Goal: Task Accomplishment & Management: Complete application form

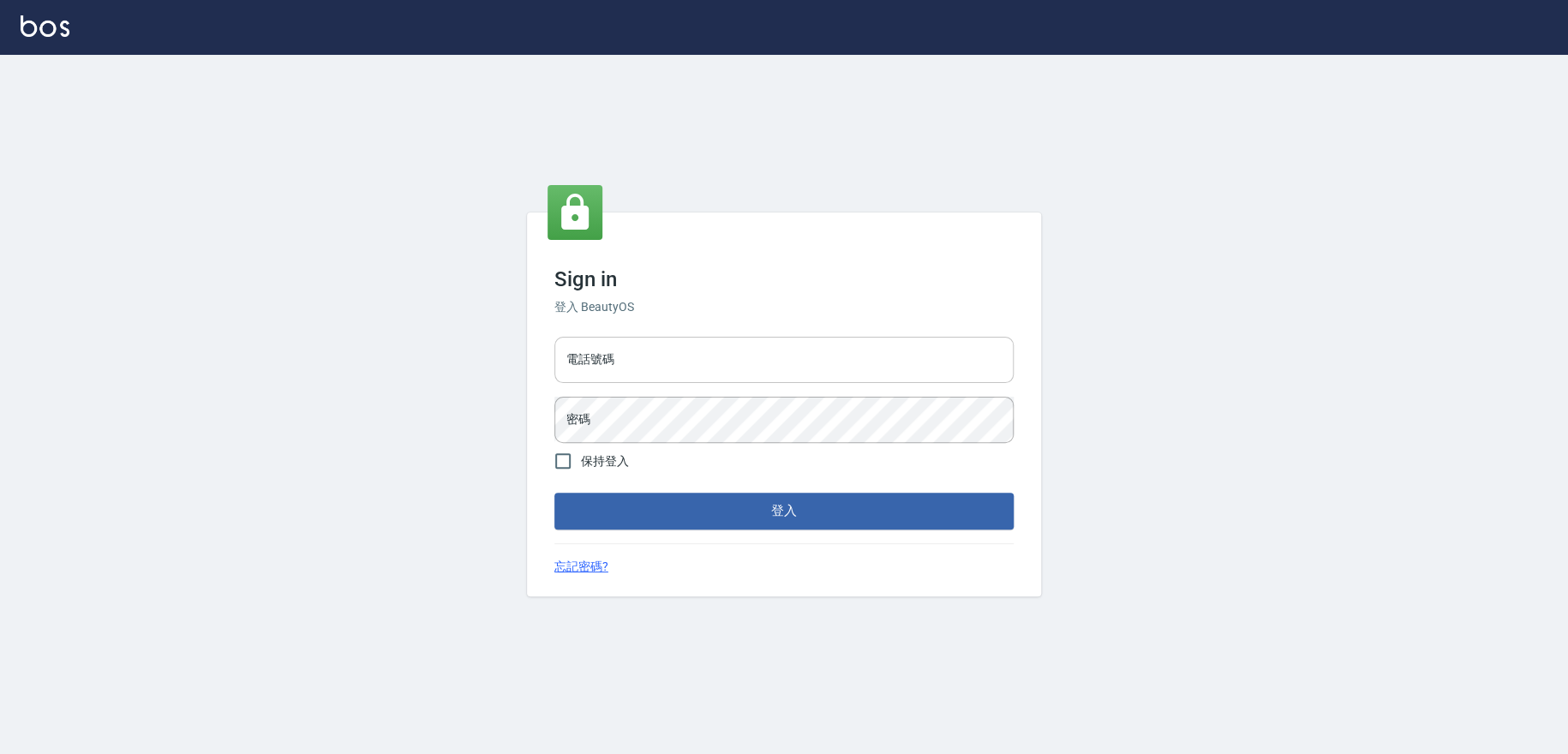
click at [718, 350] on input "電話號碼" at bounding box center [784, 359] width 459 height 46
type input "0909258357"
click at [554, 493] on button "登入" at bounding box center [784, 510] width 459 height 36
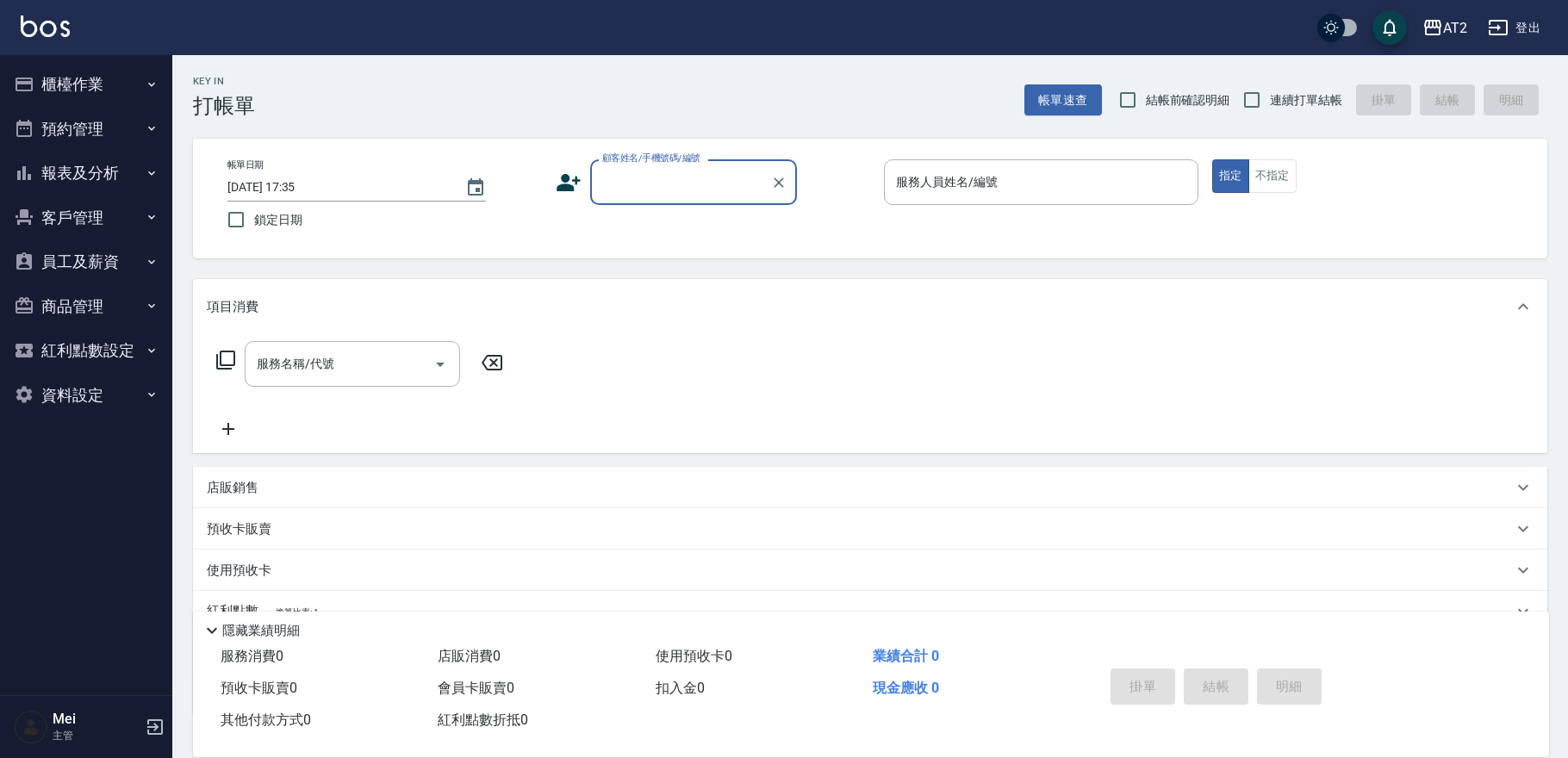
click at [1201, 94] on span "結帳前確認明細" at bounding box center [1189, 100] width 85 height 18
click at [1146, 94] on input "結帳前確認明細" at bounding box center [1128, 99] width 36 height 36
checkbox input "true"
click at [1294, 92] on span "連續打單結帳" at bounding box center [1307, 100] width 73 height 18
click at [1270, 92] on input "連續打單結帳" at bounding box center [1251, 99] width 36 height 36
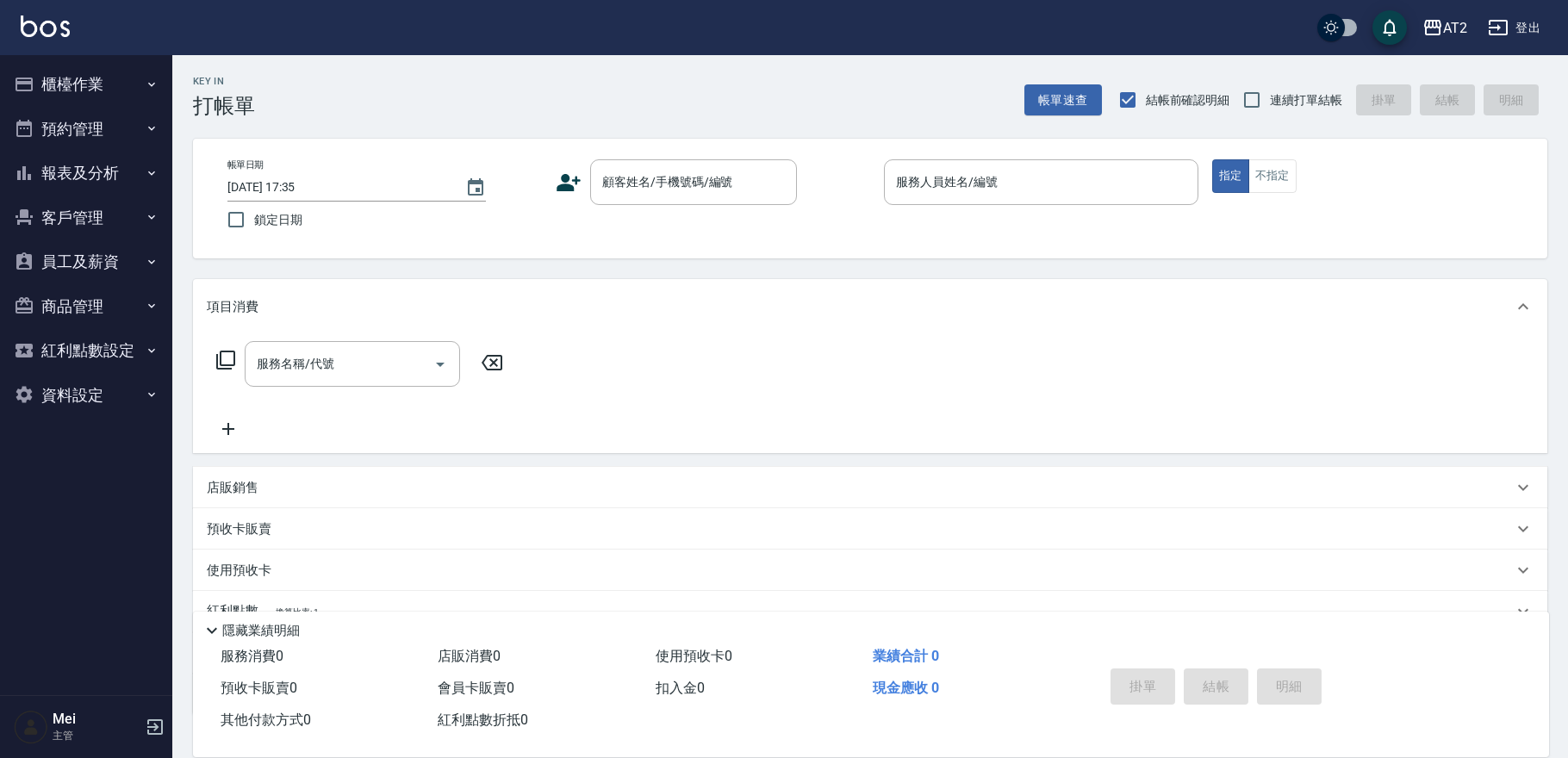
checkbox input "true"
click at [740, 204] on div "顧客姓名/手機號碼/編號" at bounding box center [693, 182] width 206 height 45
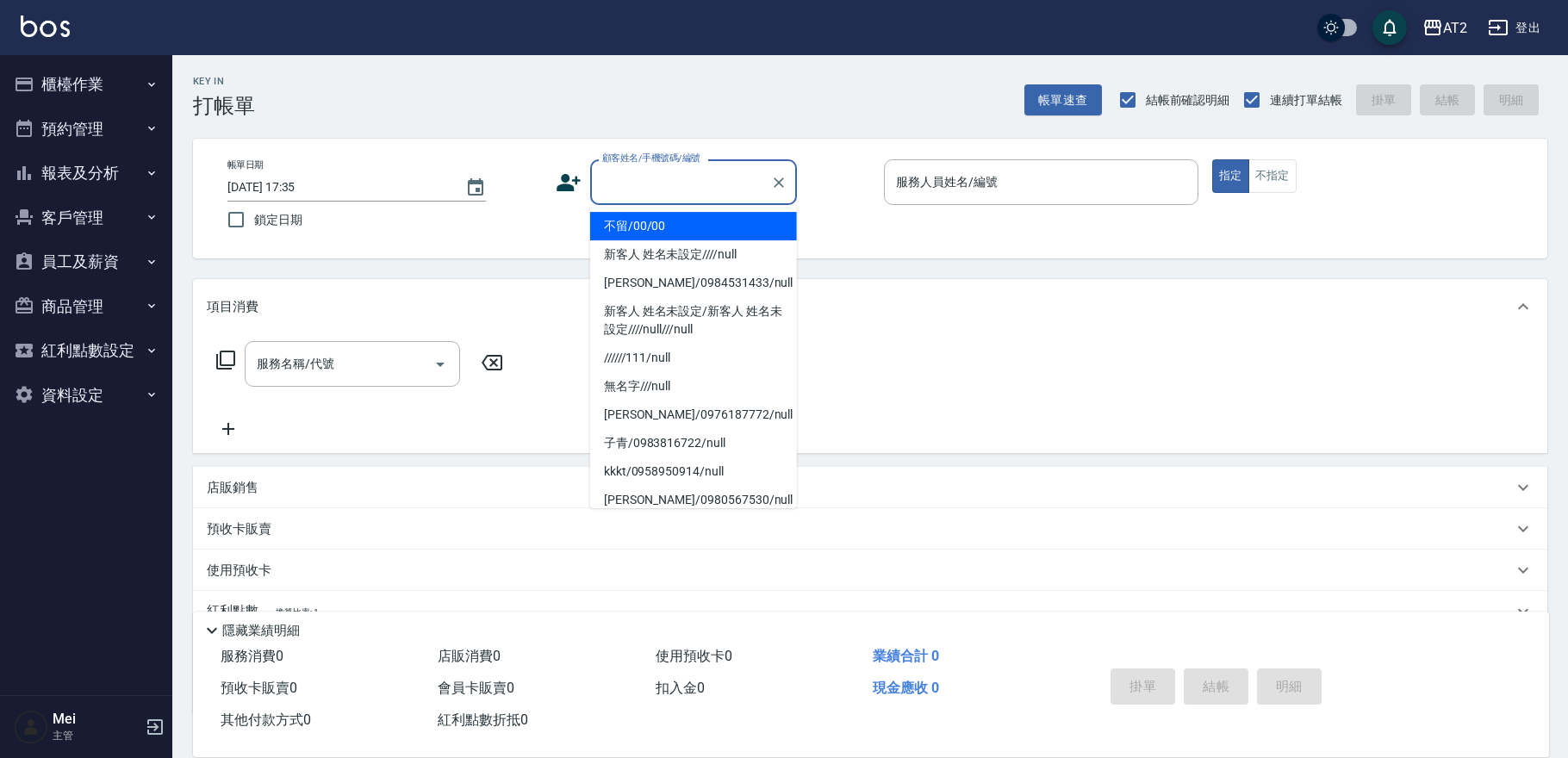
click at [725, 233] on li "不留/00/00" at bounding box center [693, 226] width 206 height 29
type input "不留/00/00"
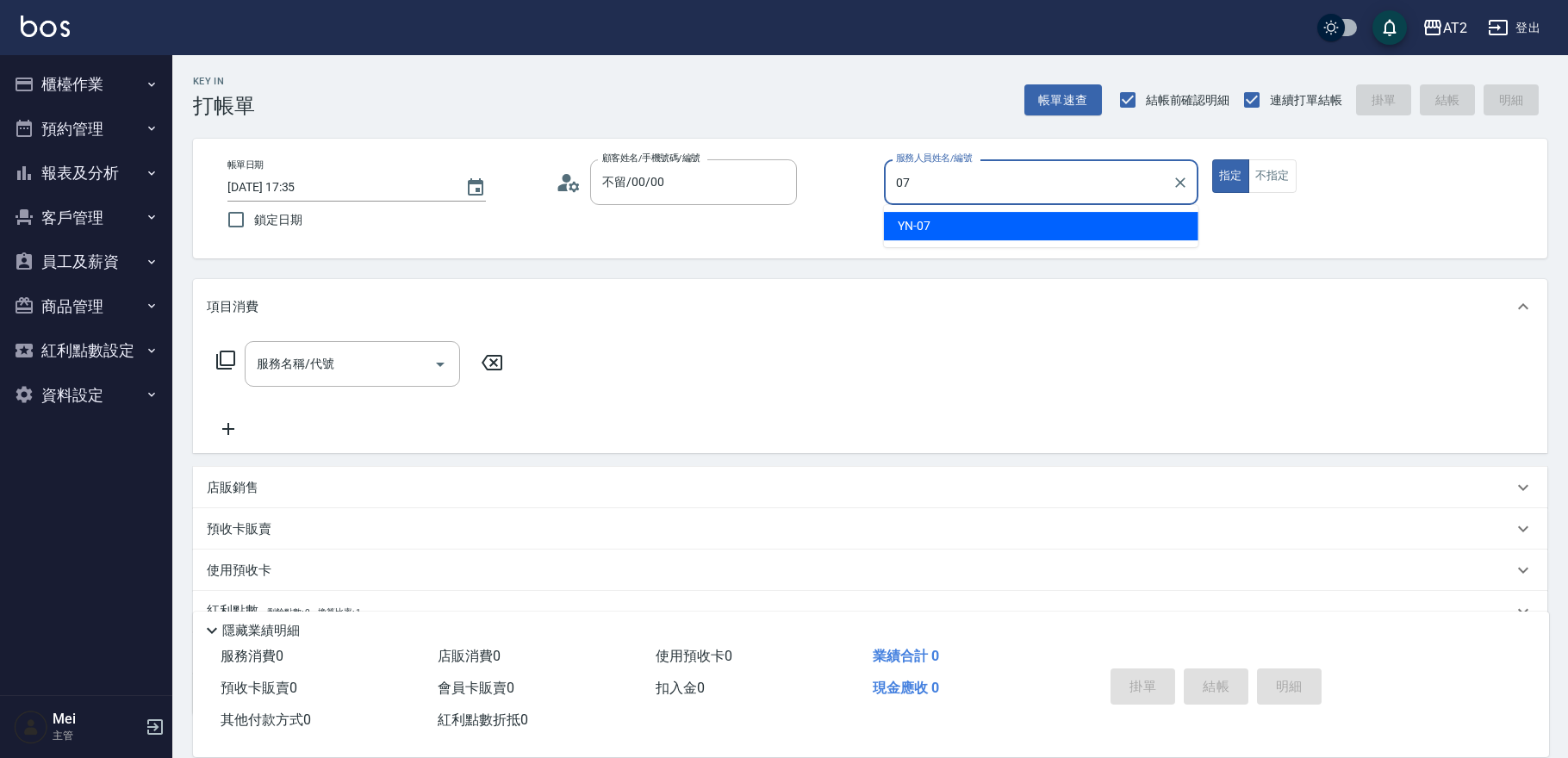
type input "YN-07"
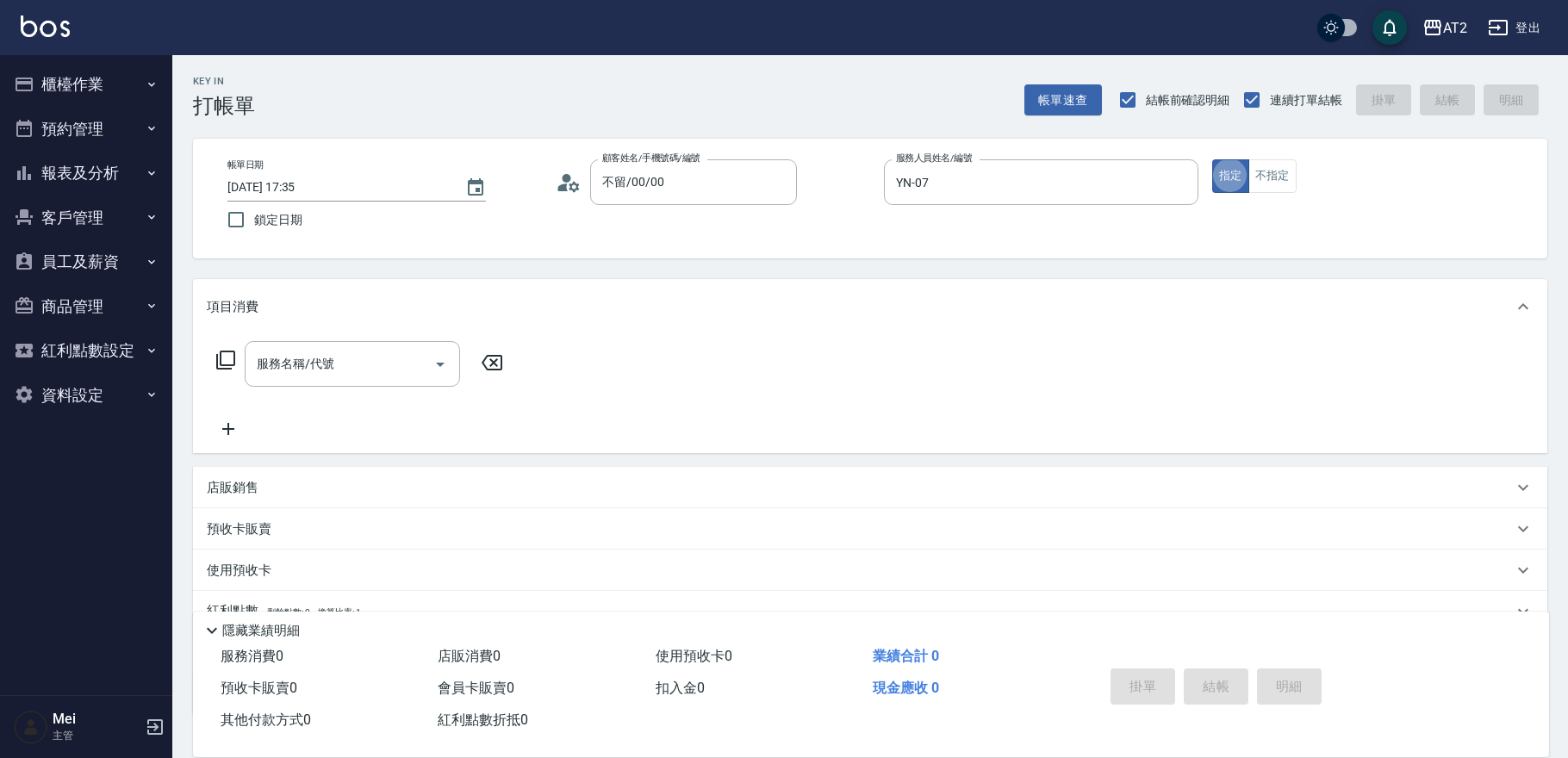
type button "true"
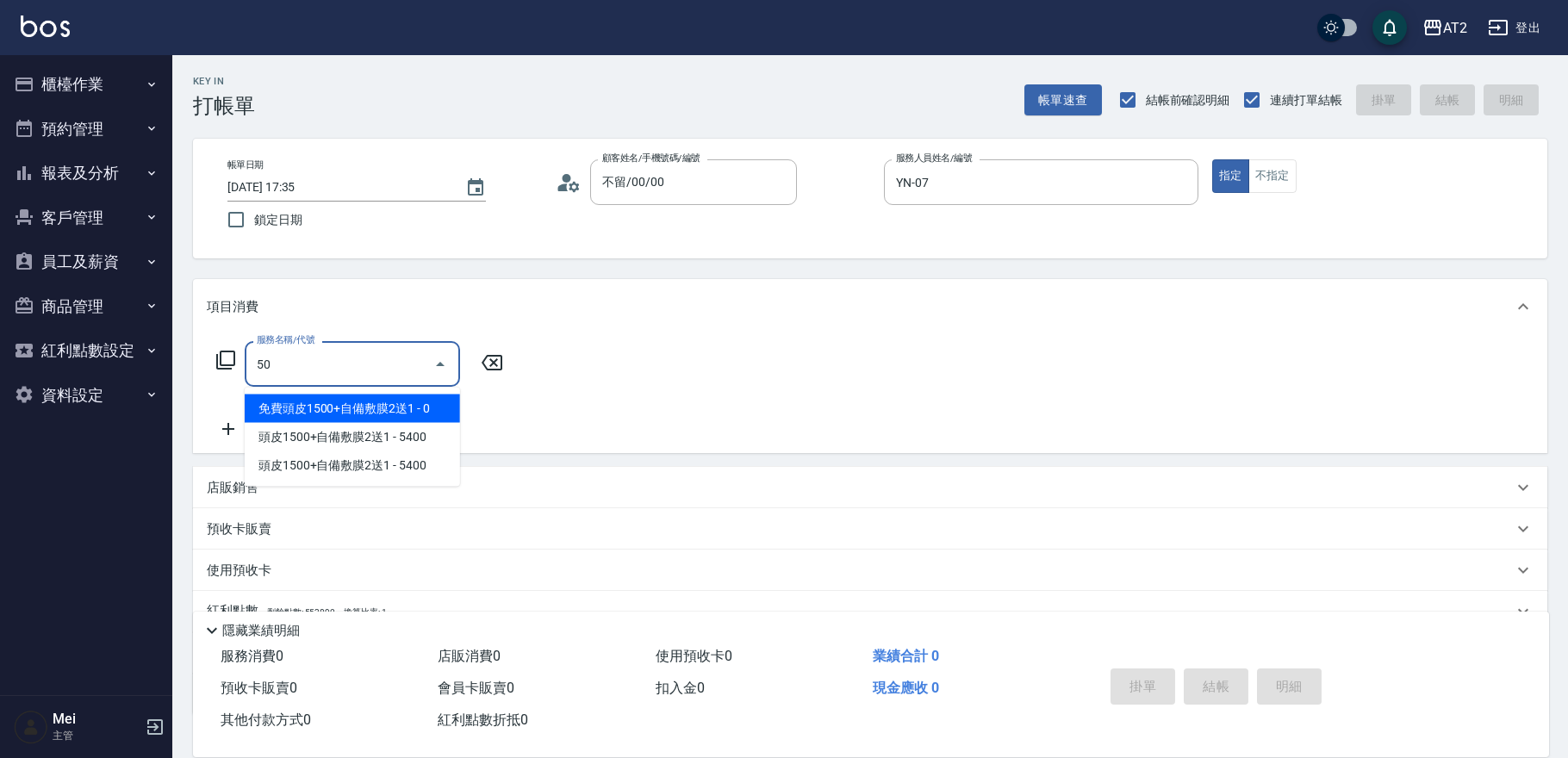
type input "免費頭皮1500+自備敷膜2送1(116)"
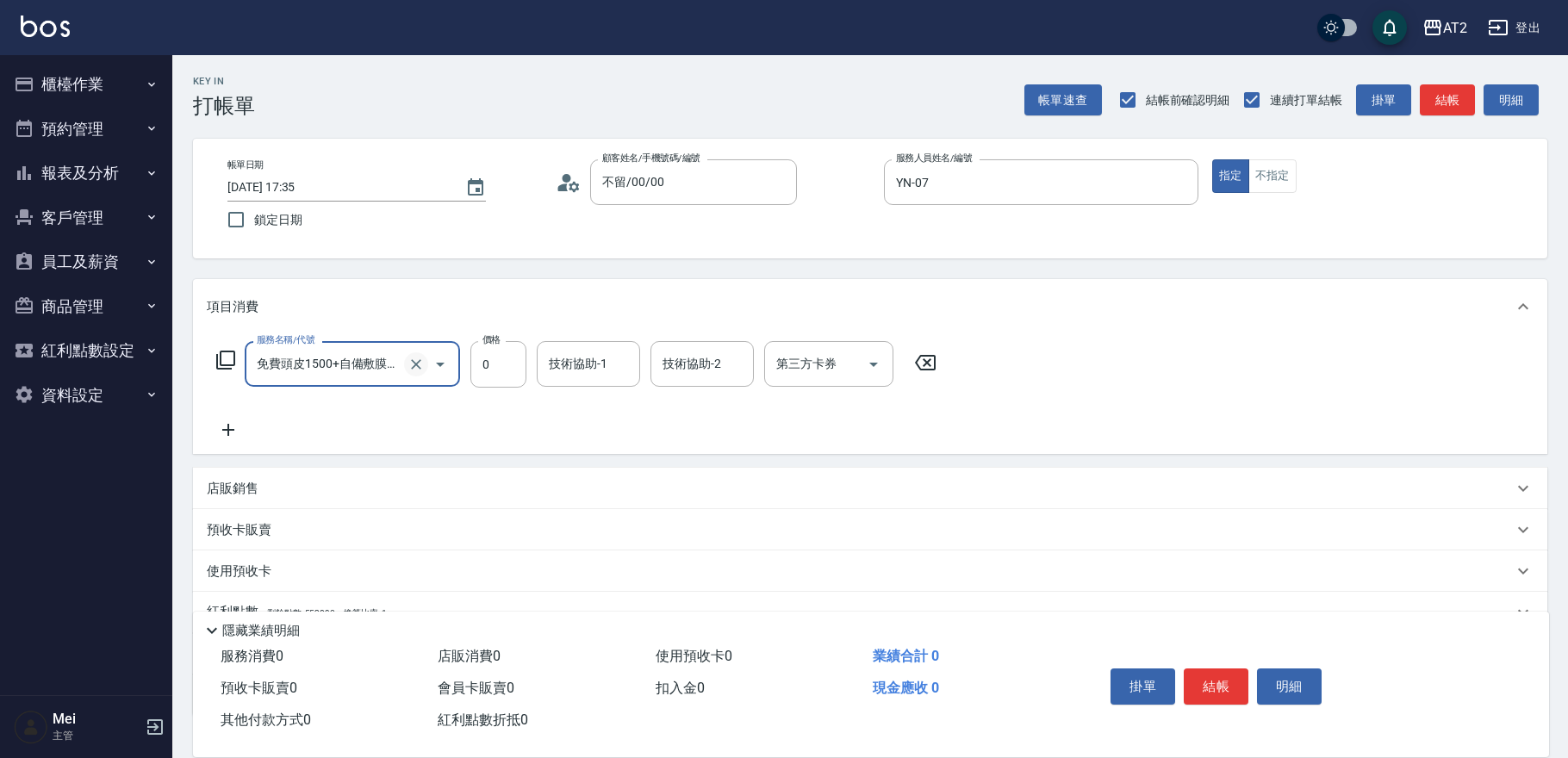
click at [418, 360] on icon "Clear" at bounding box center [417, 365] width 18 height 18
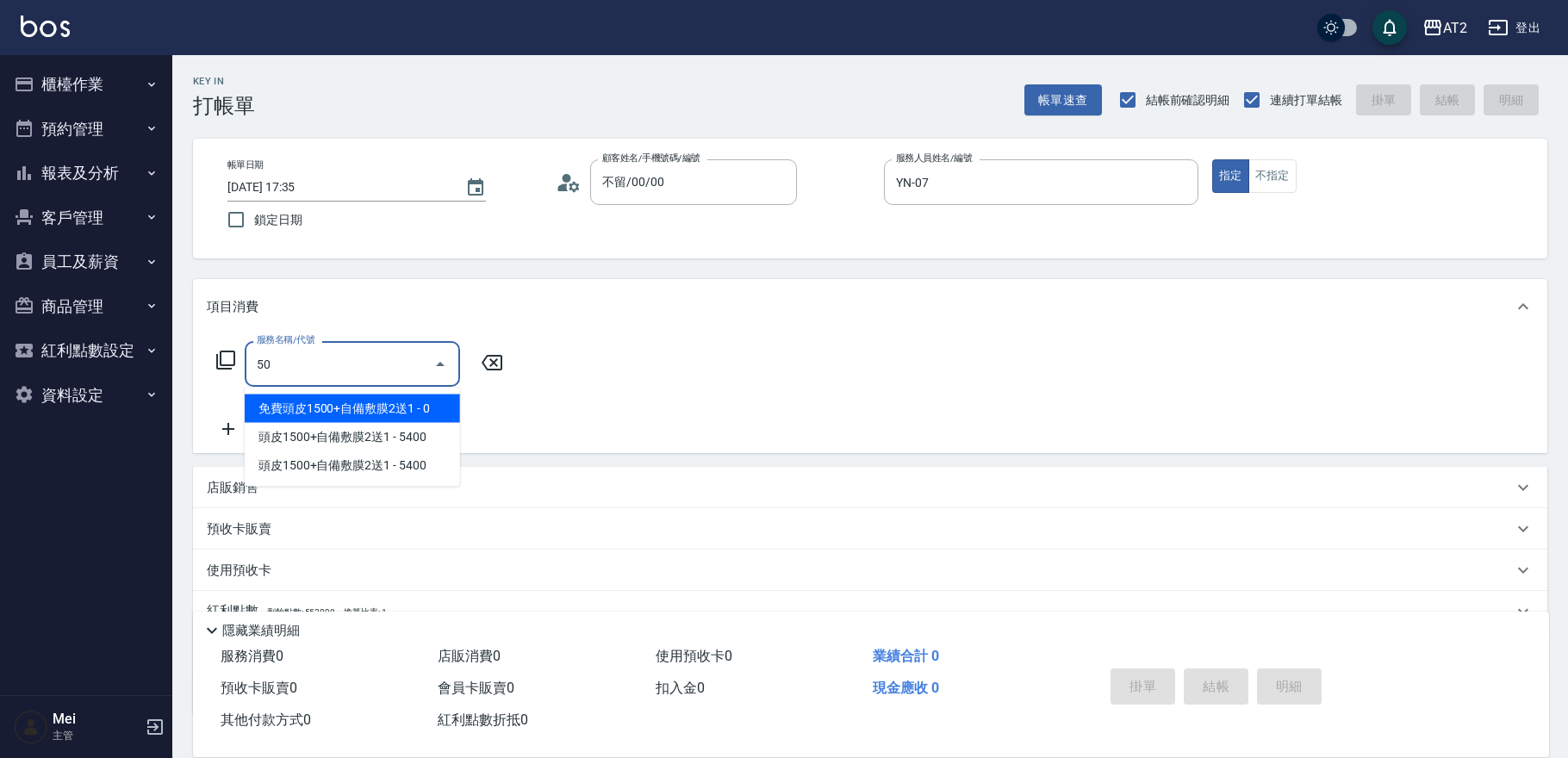
type input "501"
type input "100"
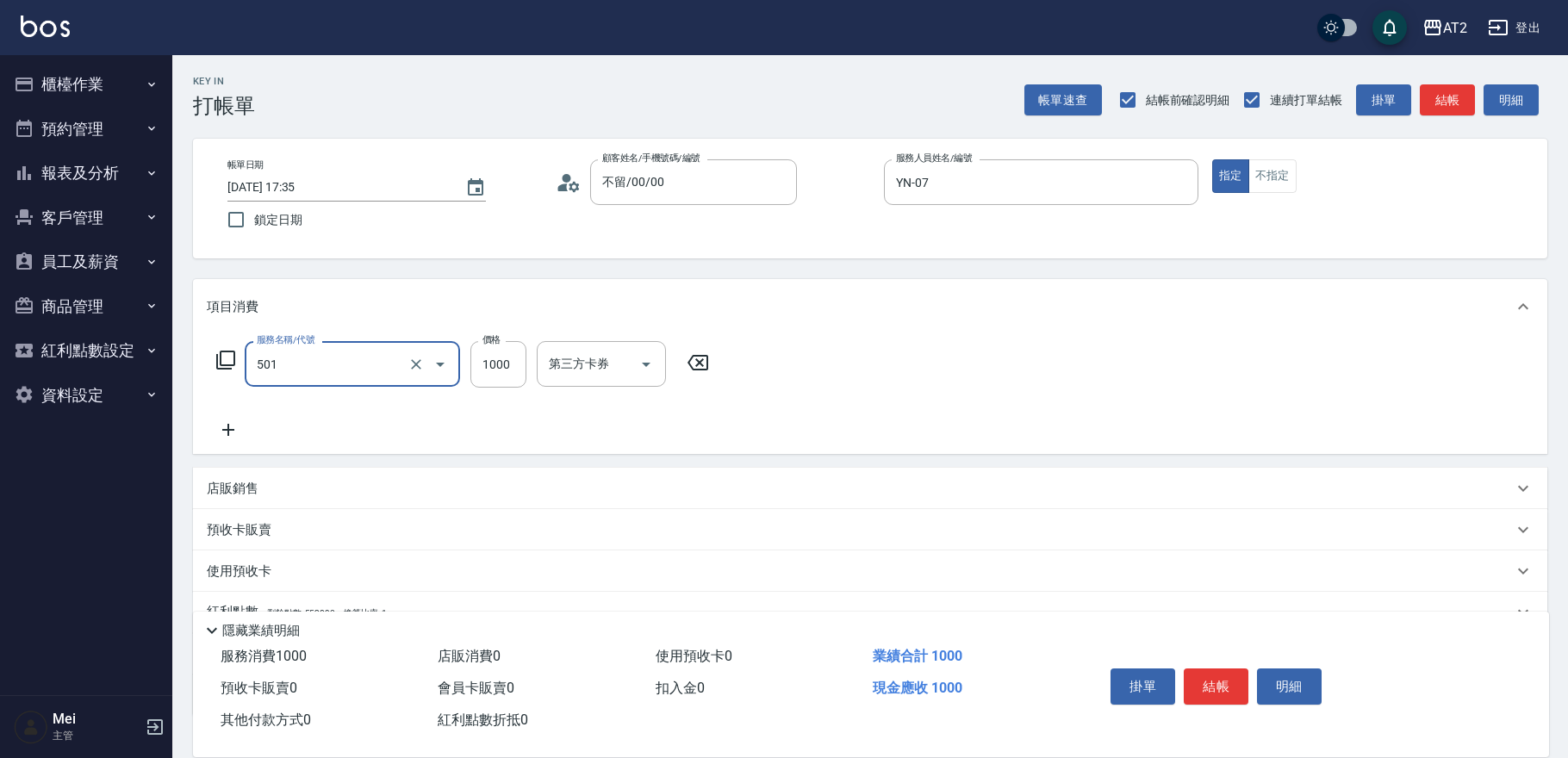
type input "染髮(501)"
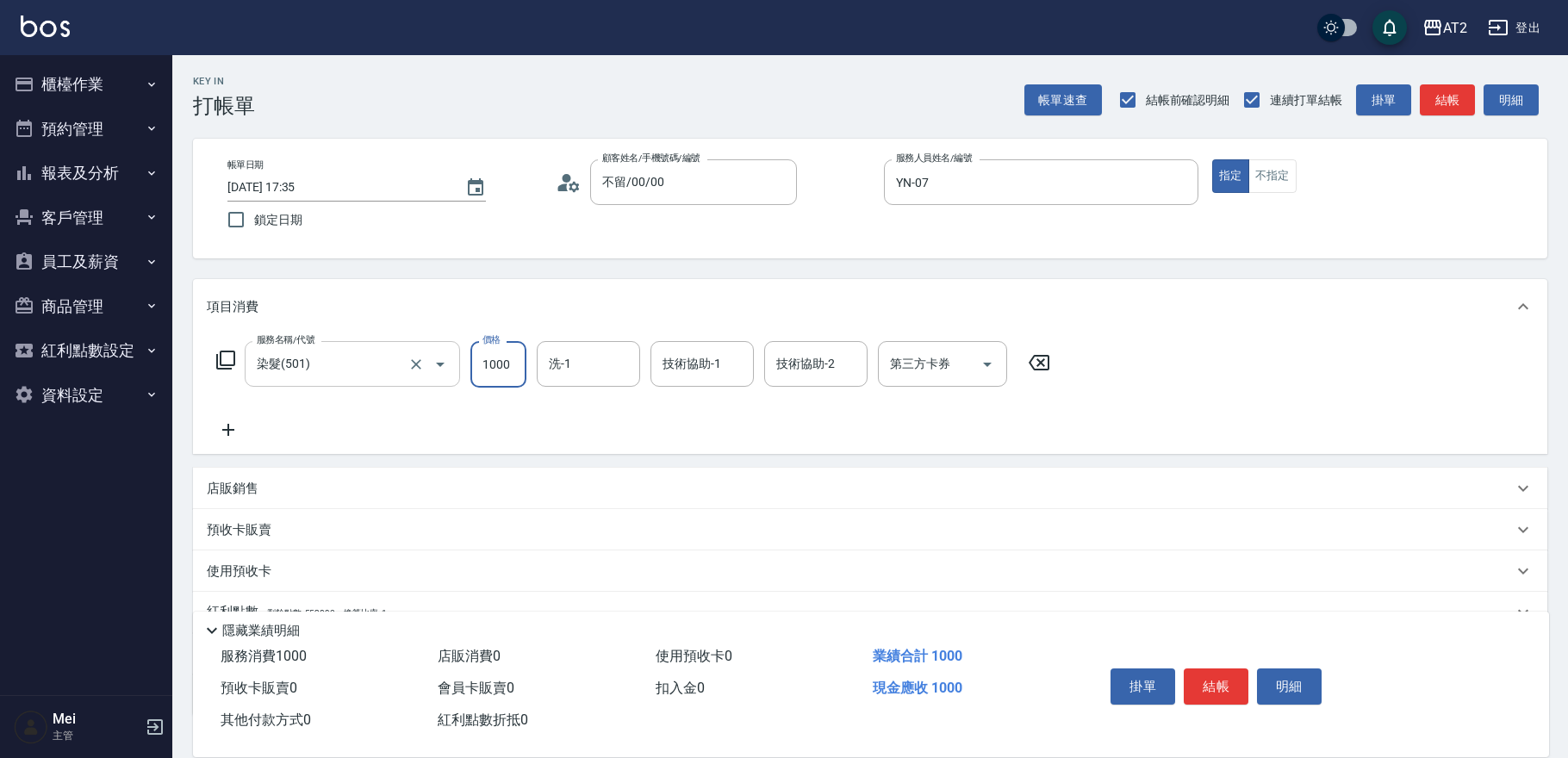
type input "0"
type input "200"
type input "2000"
type input "軒軒-42"
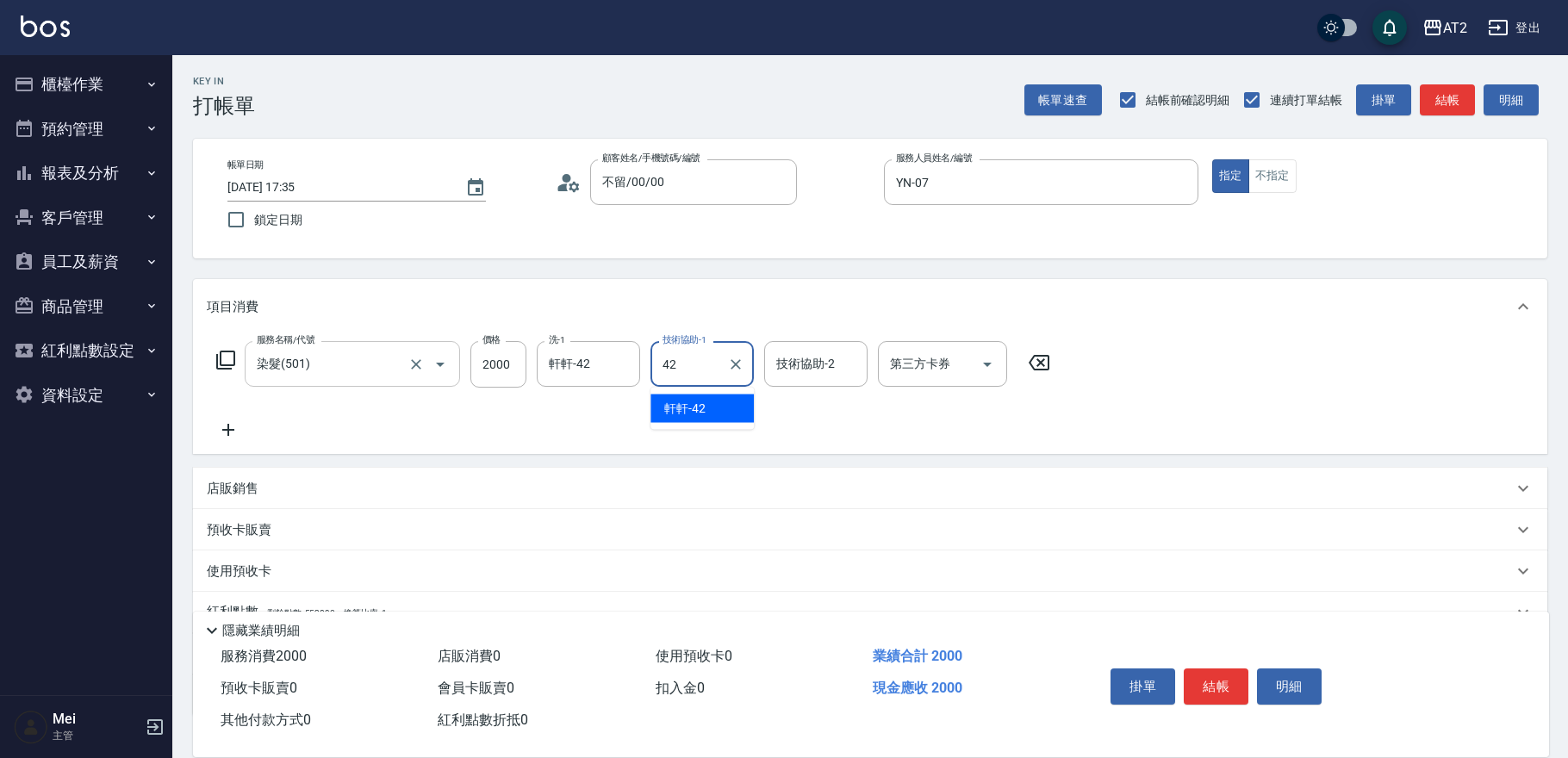
type input "軒軒-42"
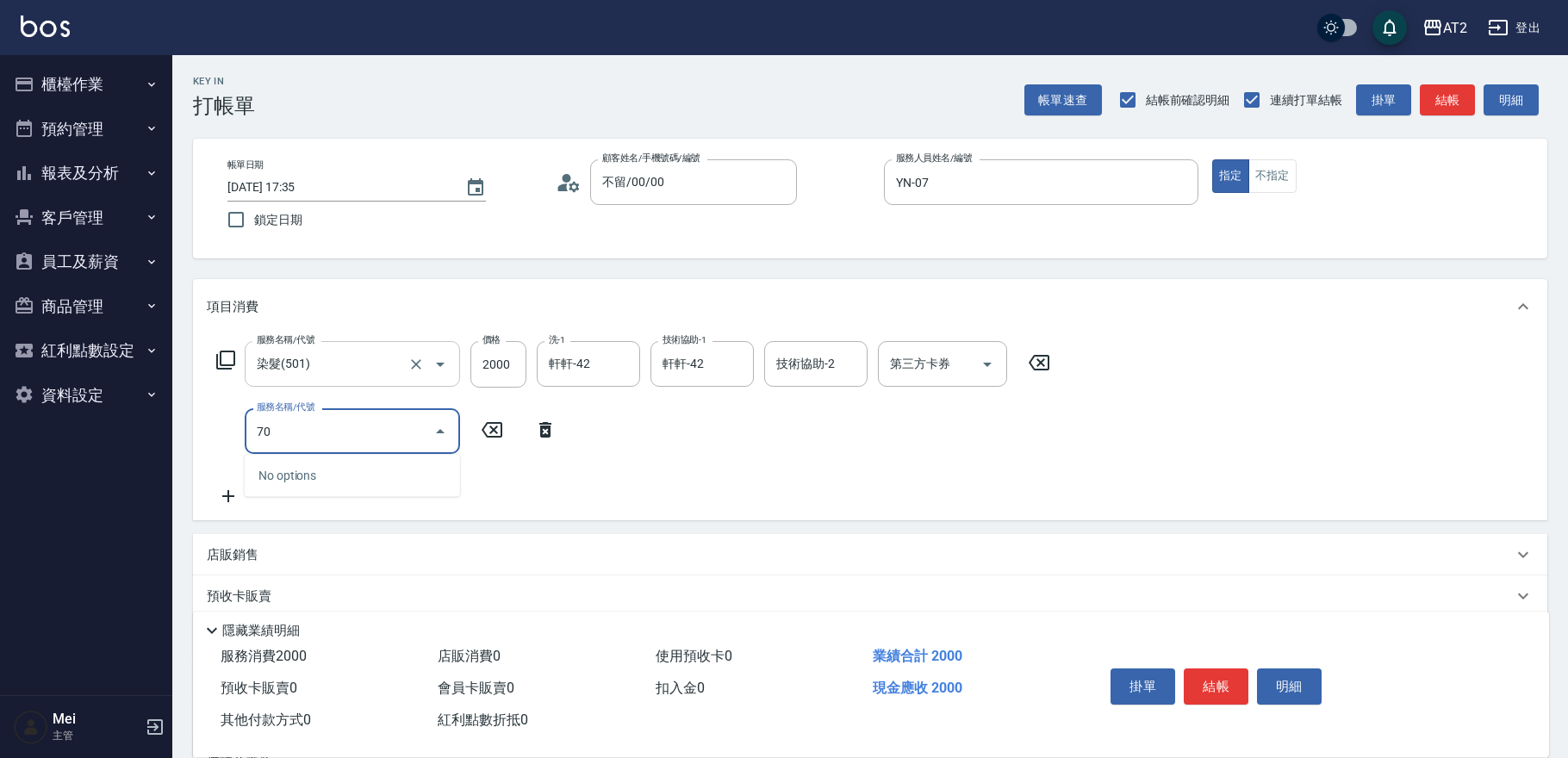
type input "705"
type input "700"
type input "新羽毛鉑金接髮調整(705)"
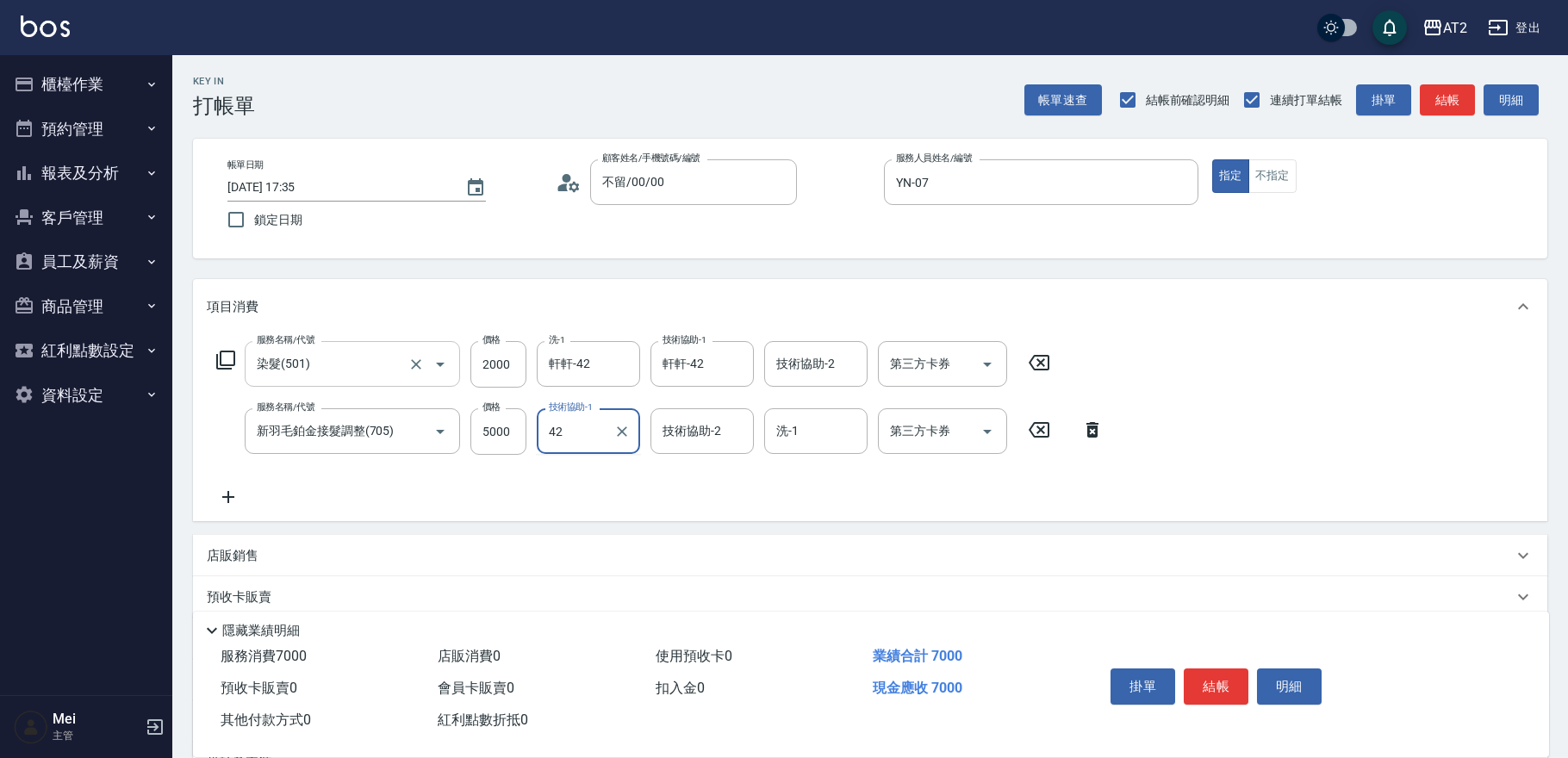
type input "軒軒-42"
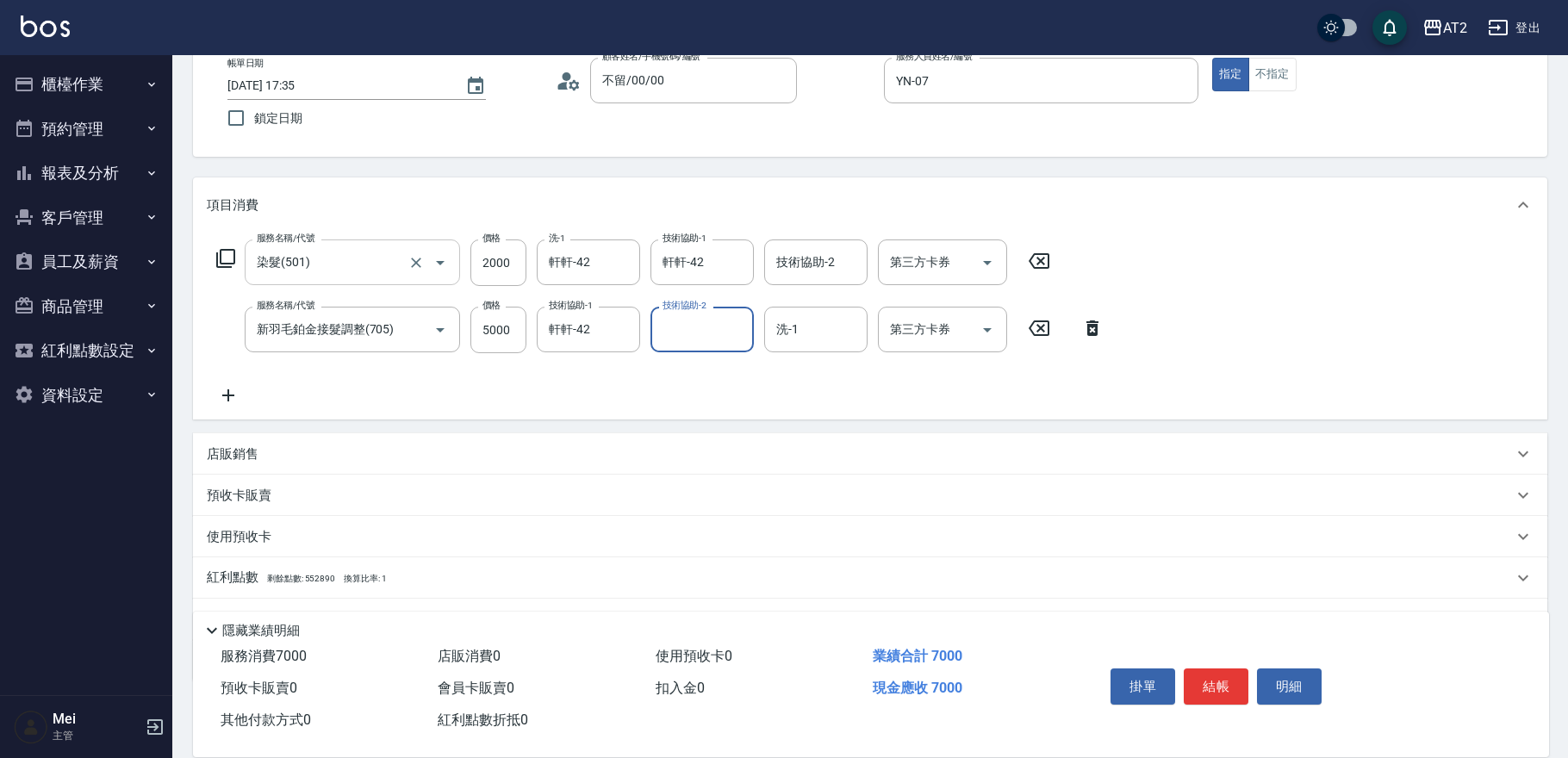
scroll to position [187, 0]
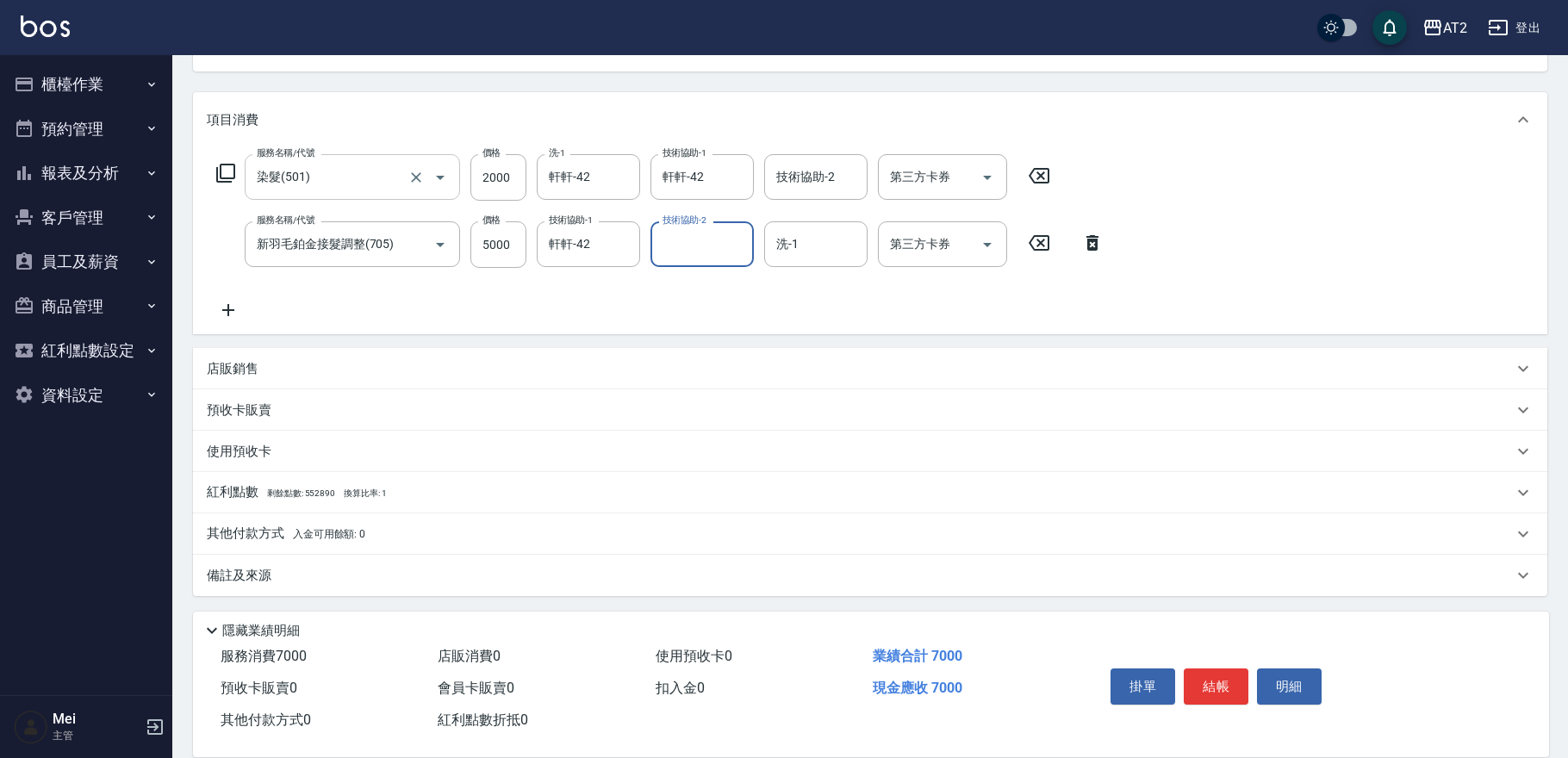
click at [287, 522] on div "其他付款方式 入金可用餘額: 0" at bounding box center [870, 534] width 1355 height 41
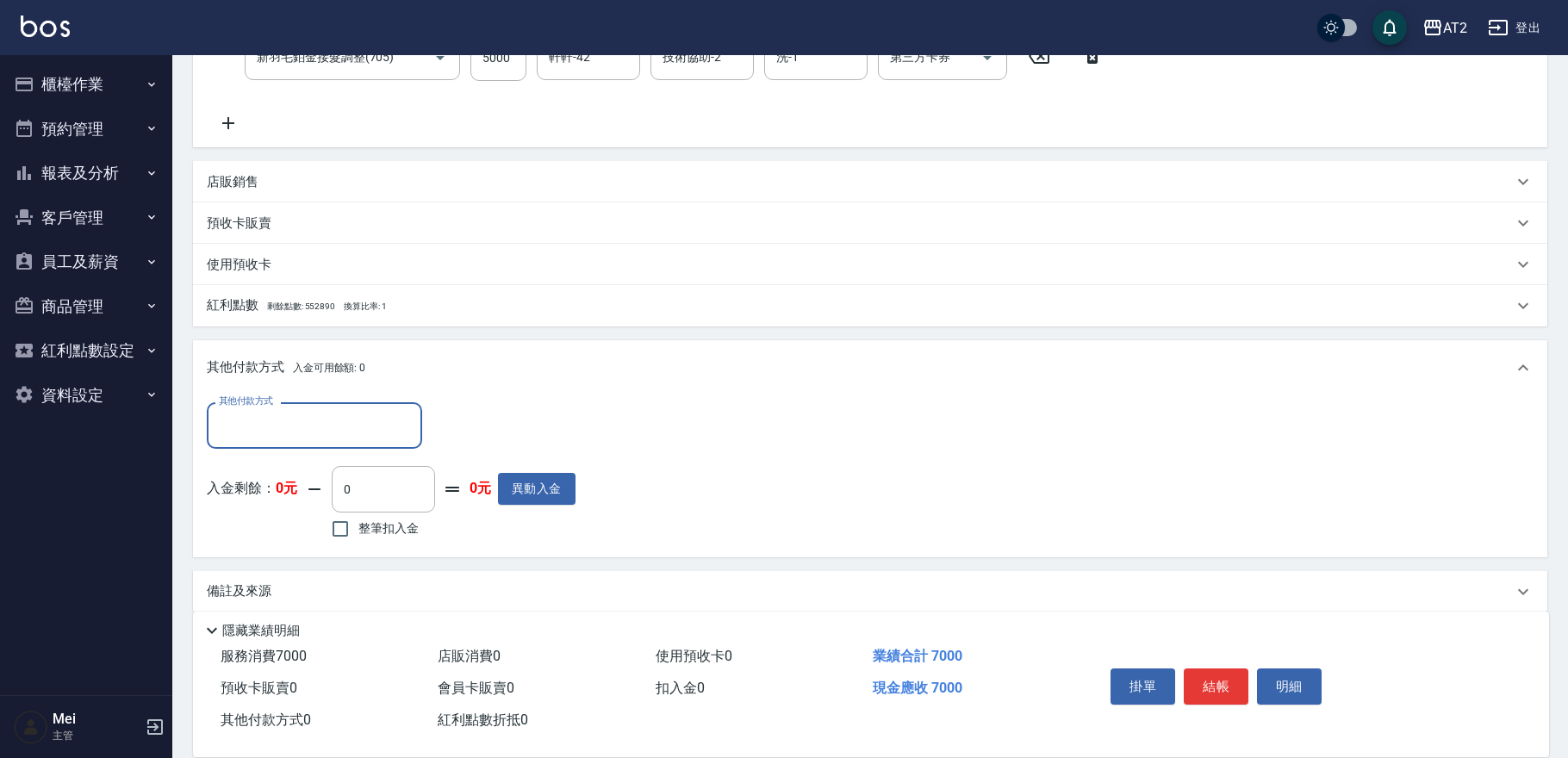
scroll to position [387, 0]
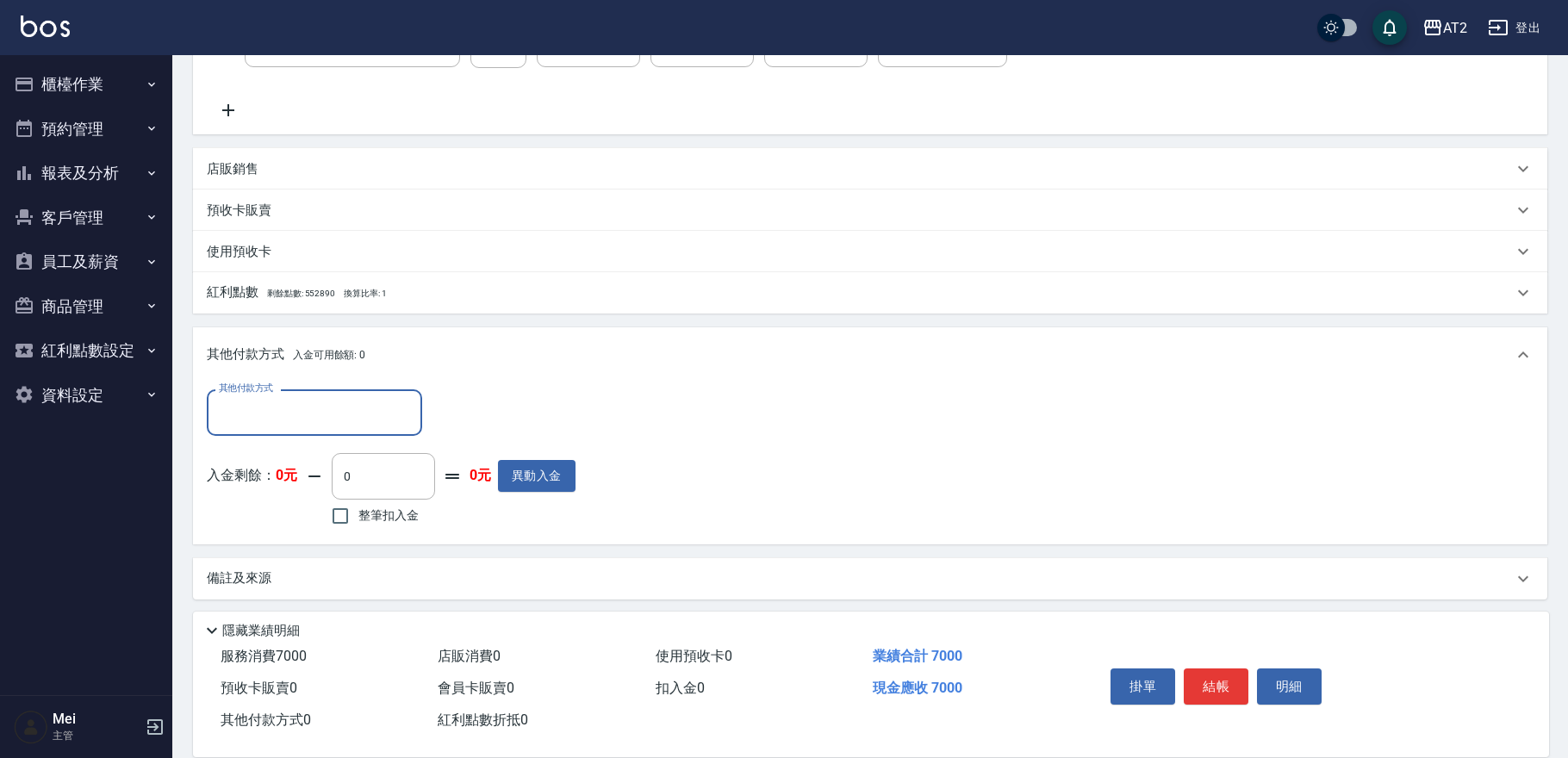
click at [313, 417] on input "其他付款方式" at bounding box center [314, 412] width 200 height 30
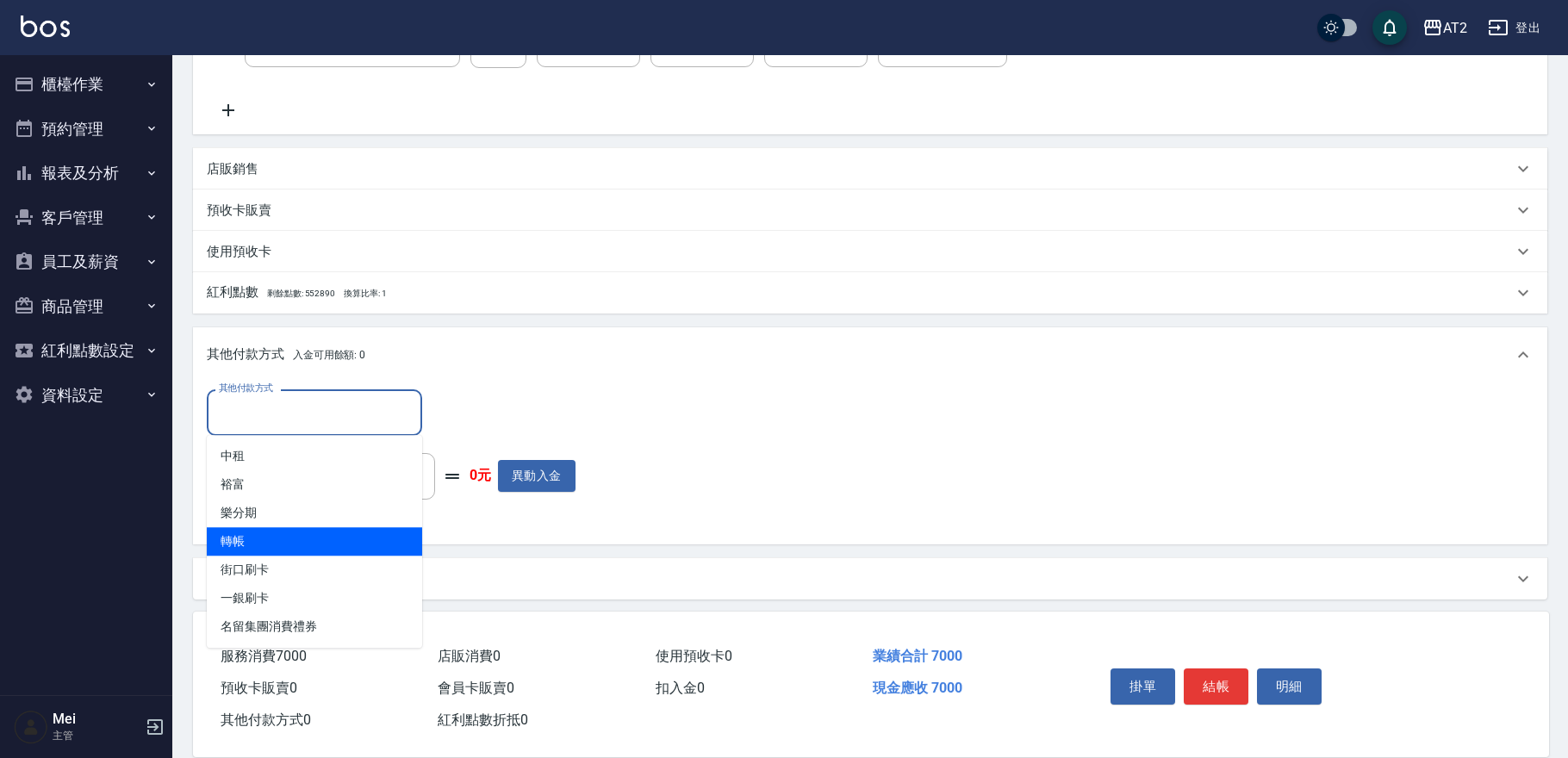
click at [299, 545] on span "轉帳" at bounding box center [314, 541] width 215 height 29
type input "轉帳"
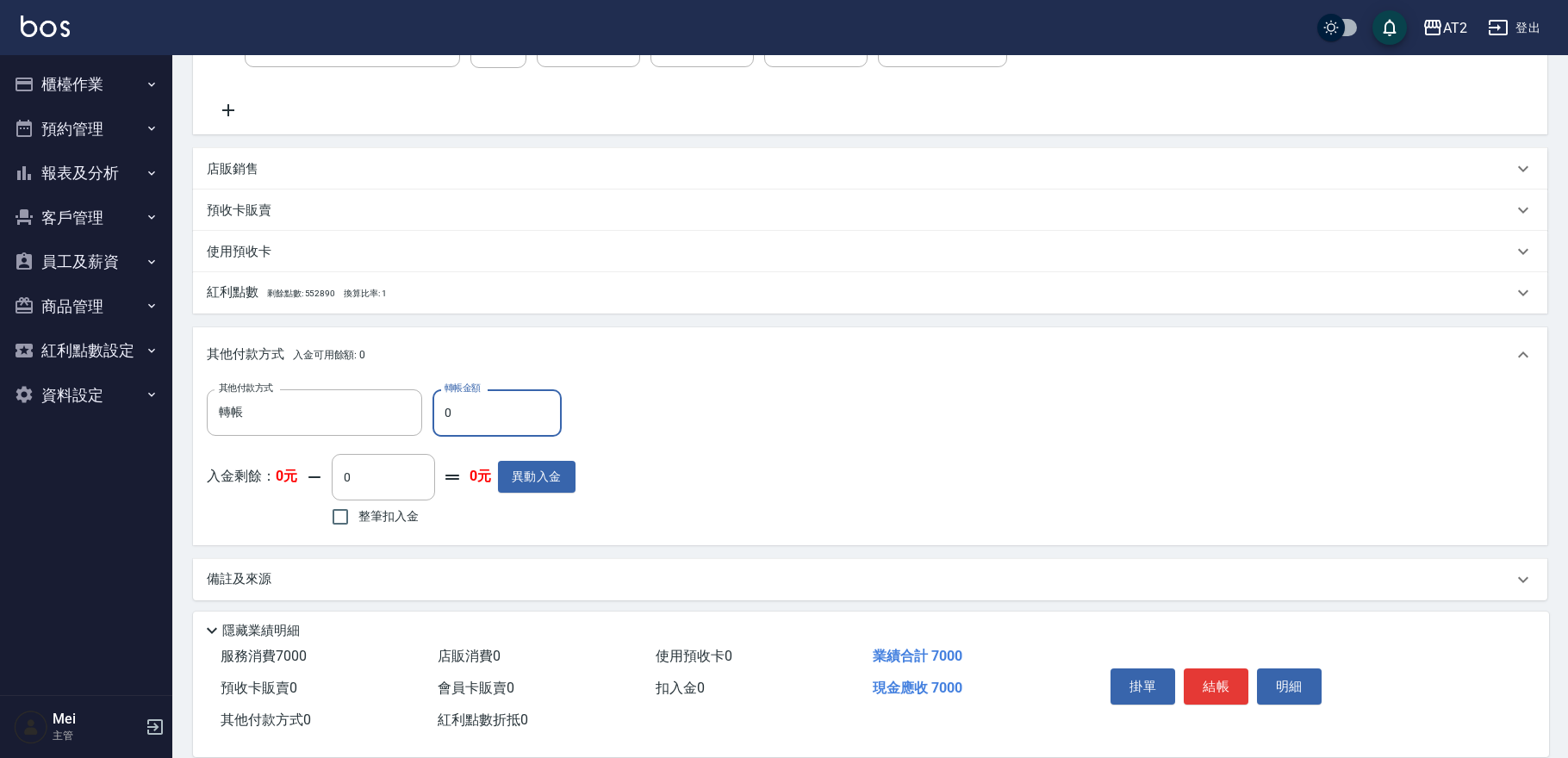
click at [447, 416] on input "0" at bounding box center [496, 412] width 129 height 46
click at [448, 416] on input "0" at bounding box center [496, 412] width 129 height 46
type input "7"
type input "690"
type input "70"
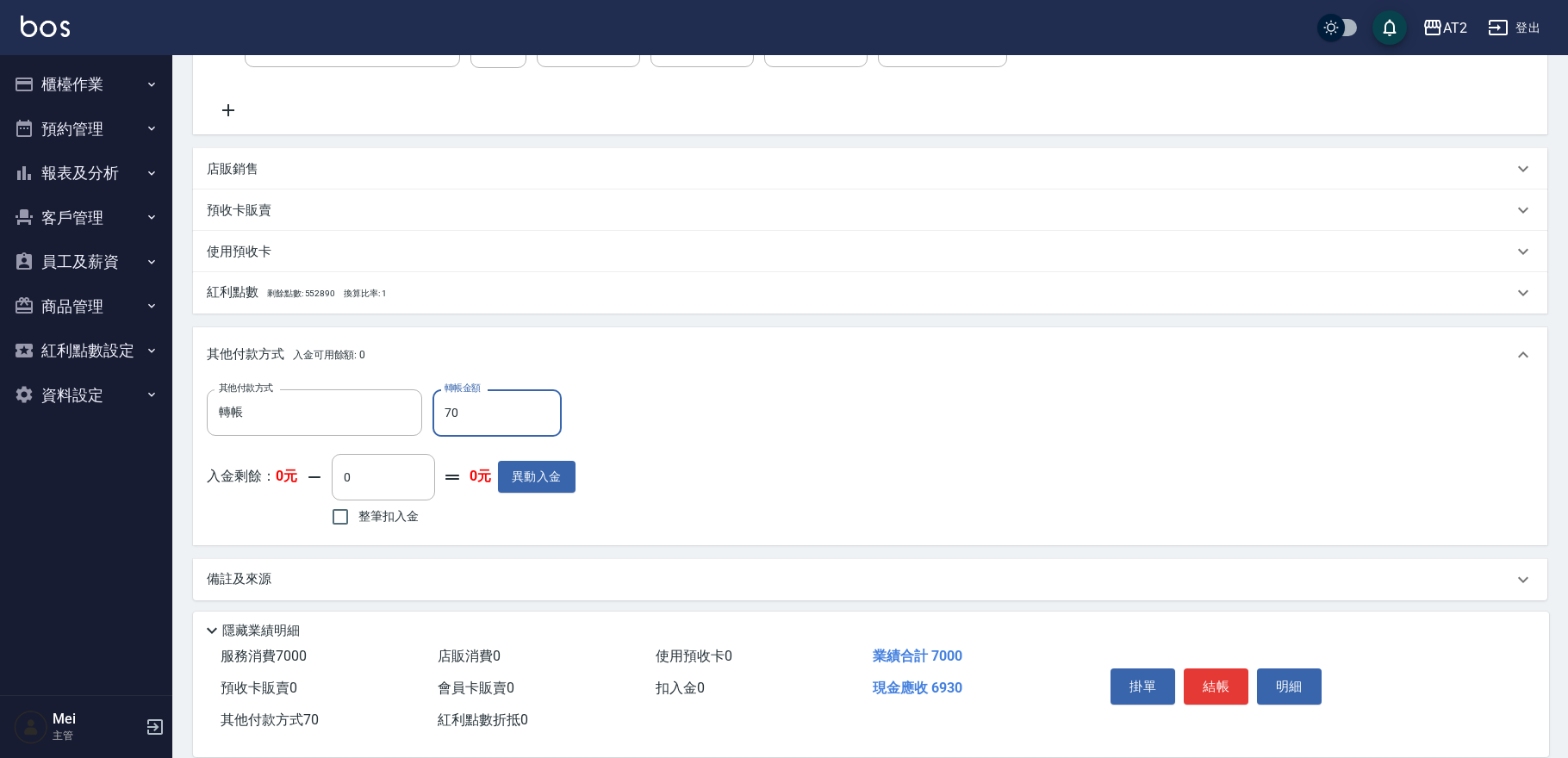
type input "630"
type input "700"
type input "0"
type input "7000"
type input "2025/10/07 17:36"
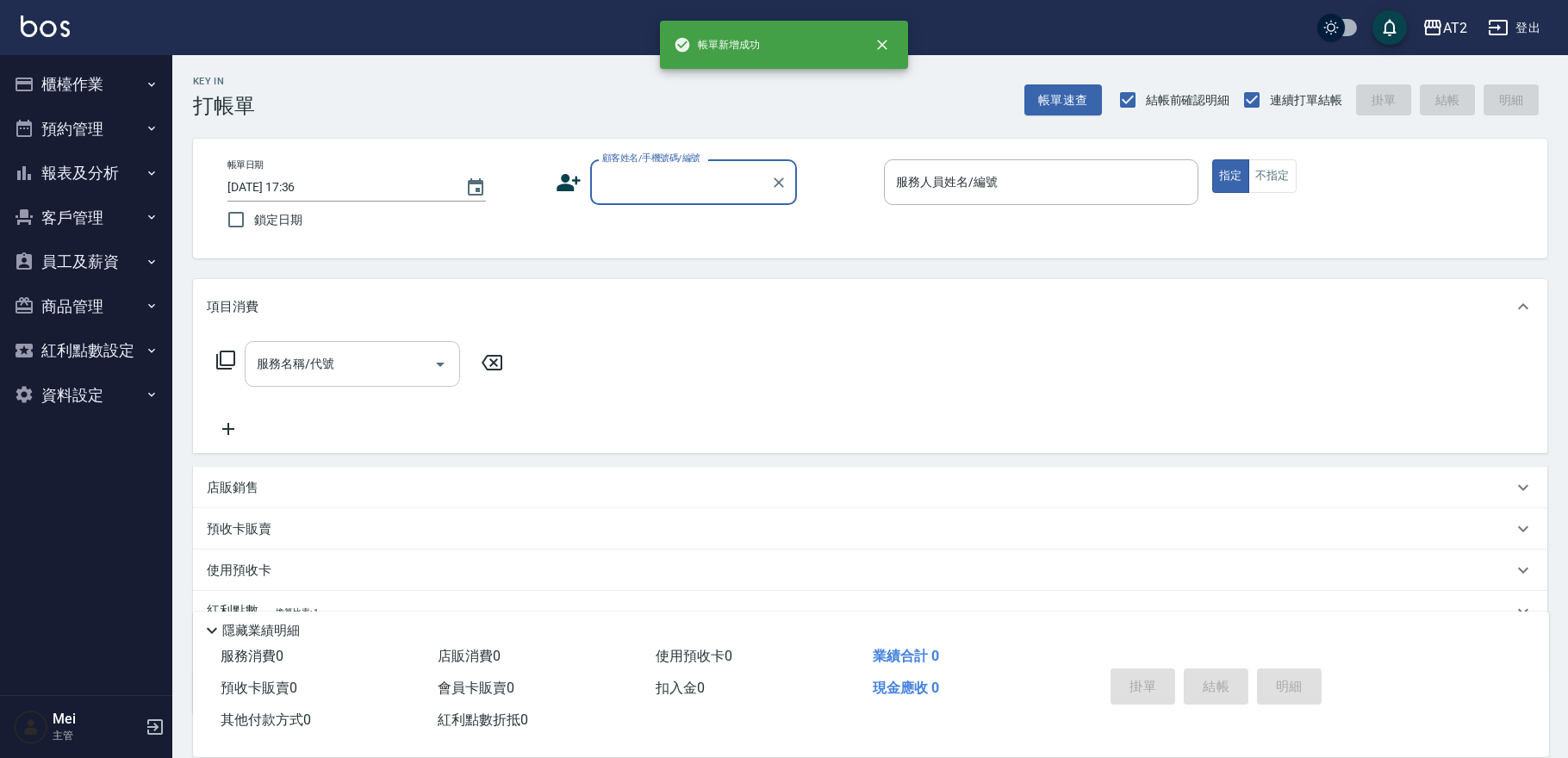
scroll to position [0, 0]
click at [705, 167] on input "顧客姓名/手機號碼/編號" at bounding box center [680, 182] width 165 height 30
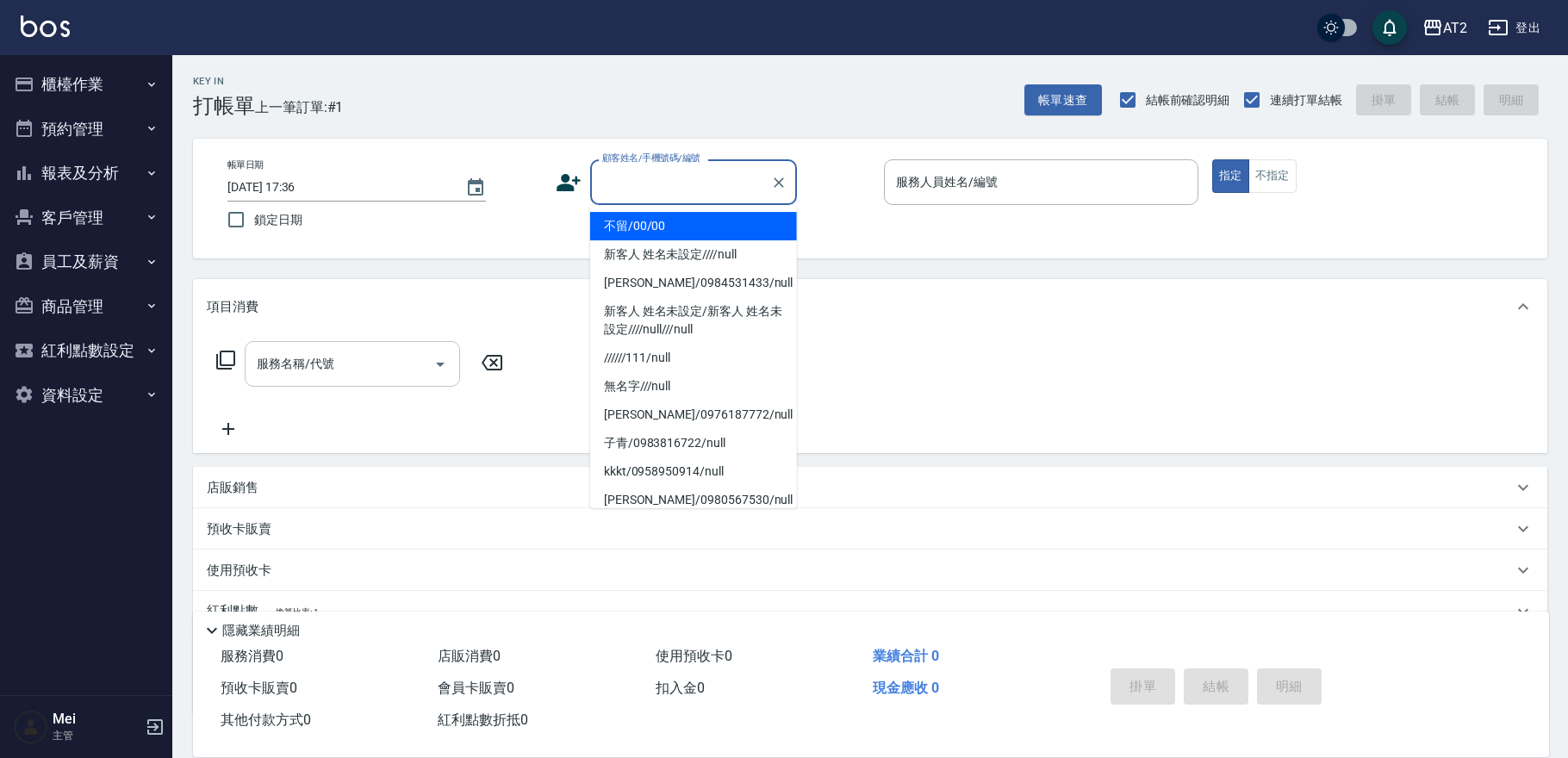
click at [707, 223] on li "不留/00/00" at bounding box center [693, 226] width 206 height 29
type input "不留/00/00"
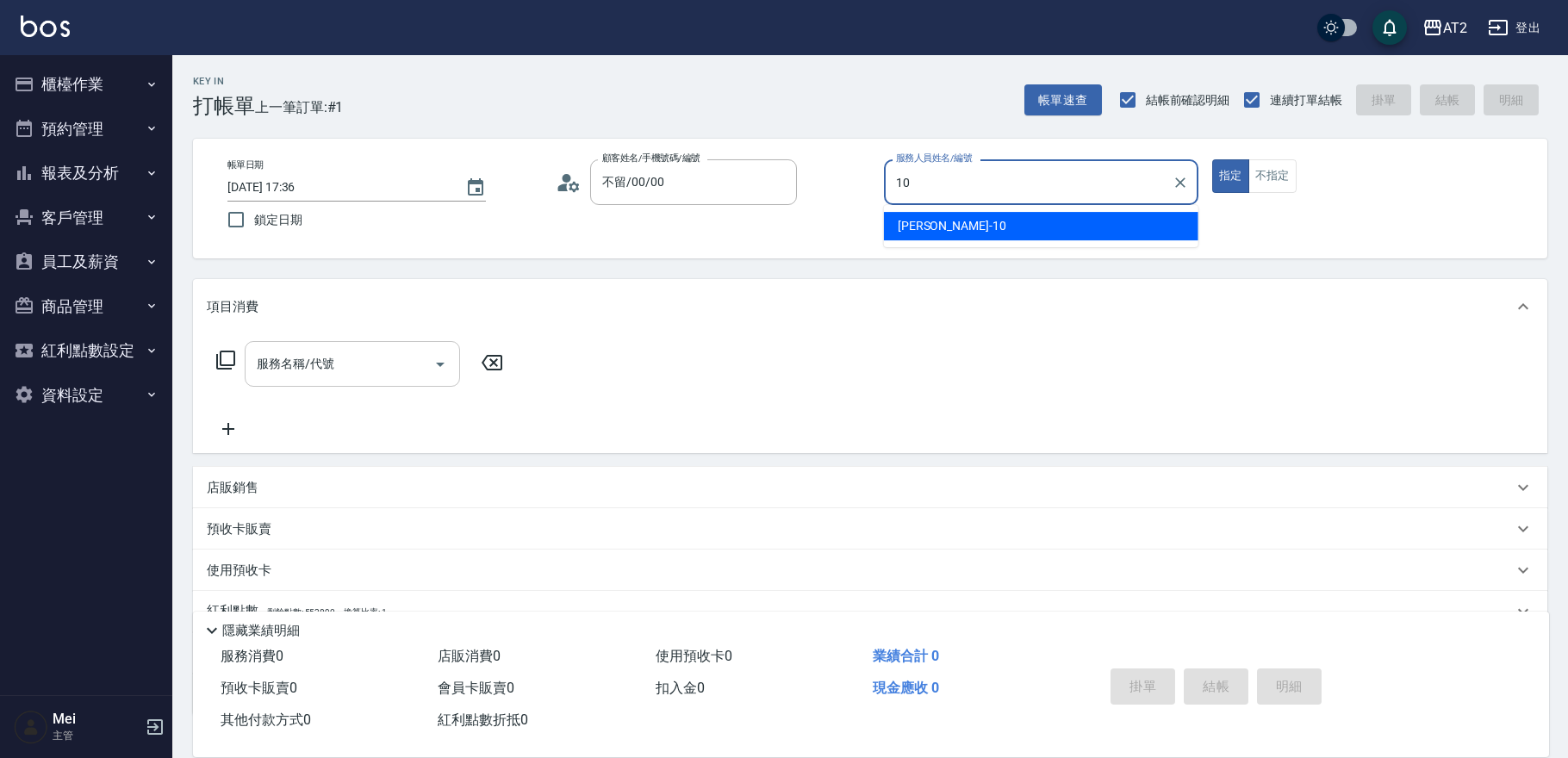
type input "Cindy-10"
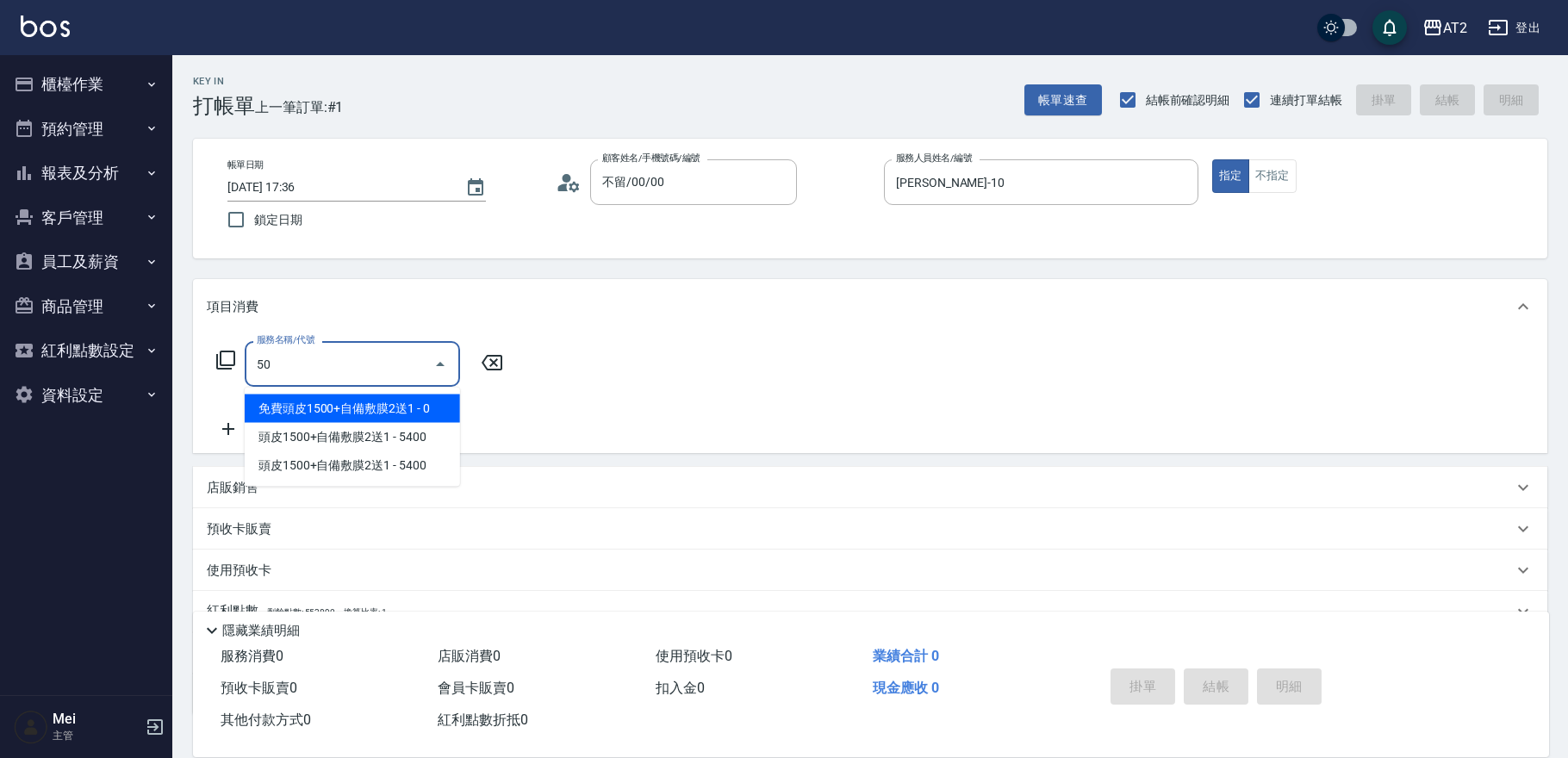
type input "501"
type input "100"
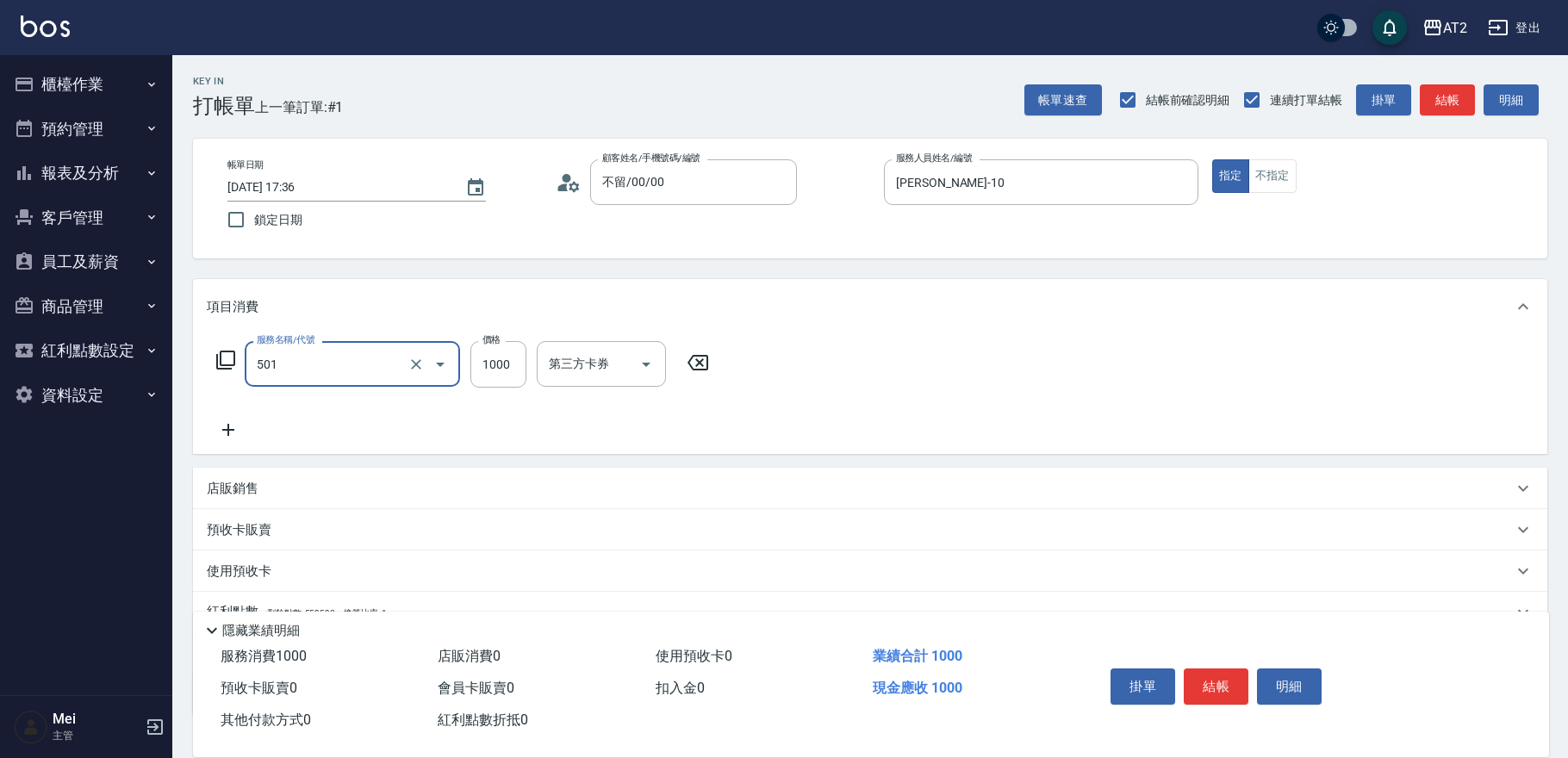
type input "染髮(501)"
type input "0"
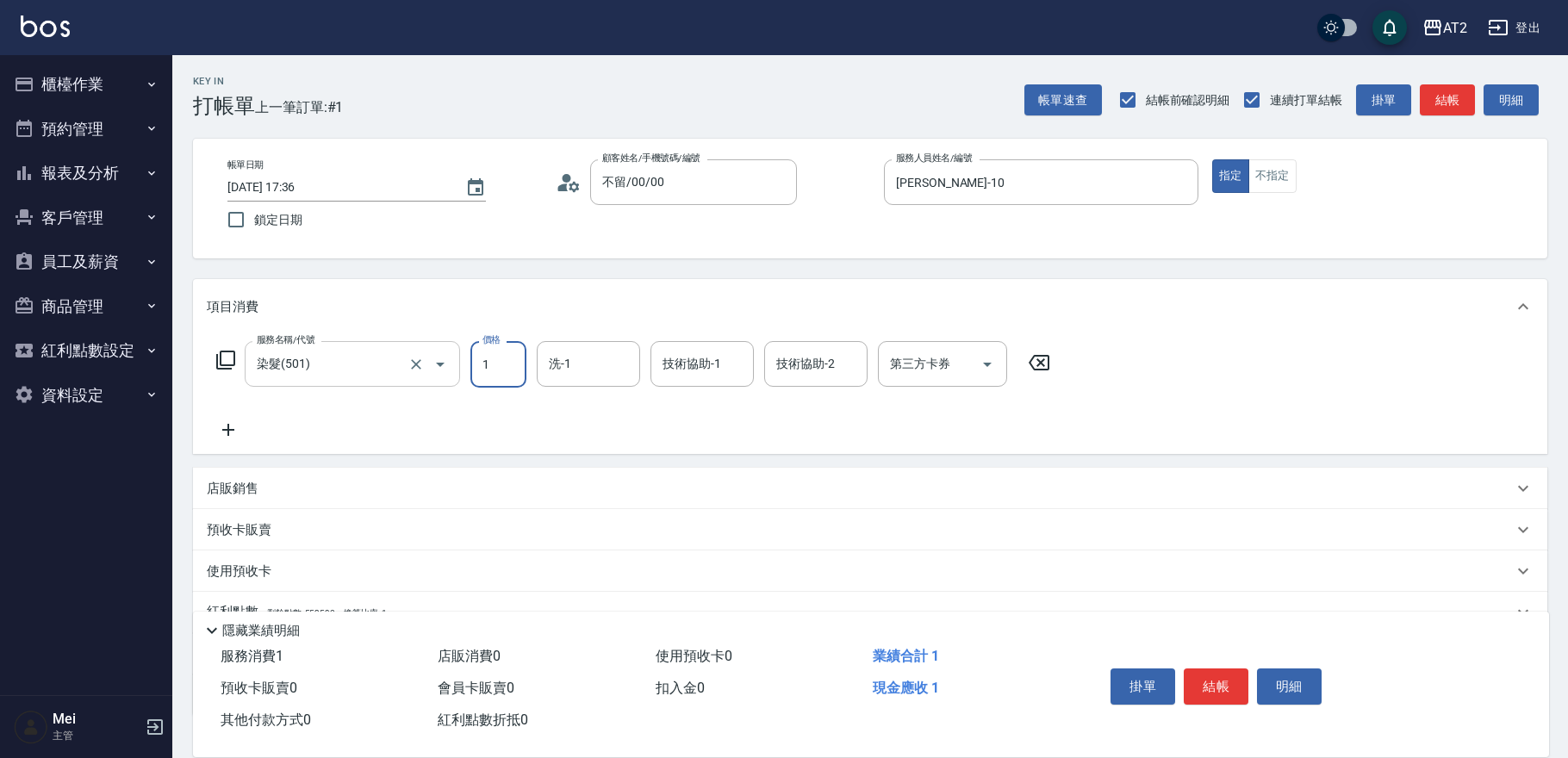
type input "16"
type input "10"
type input "169"
type input "160"
type input "1699"
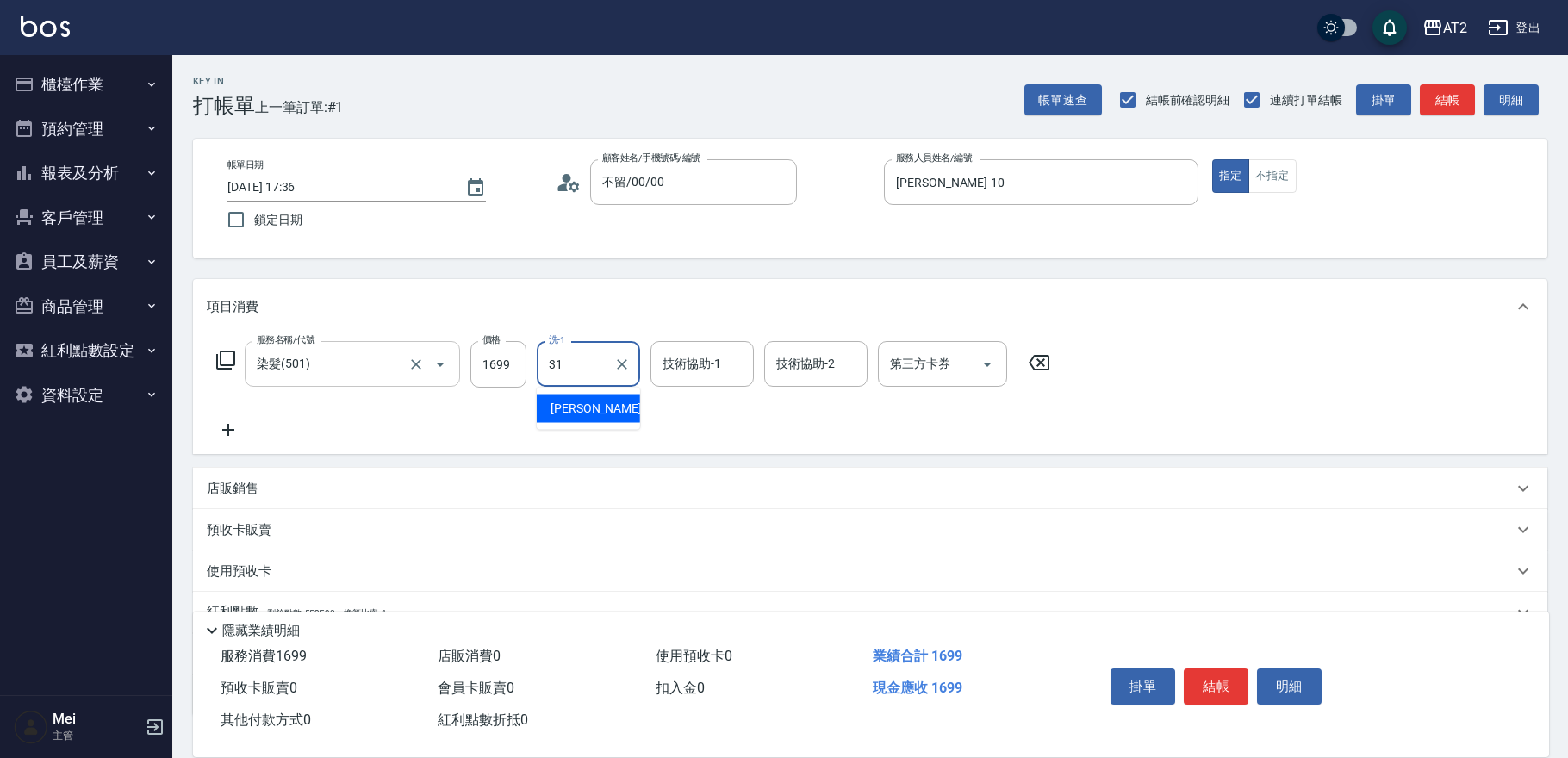
type input "小羿-31"
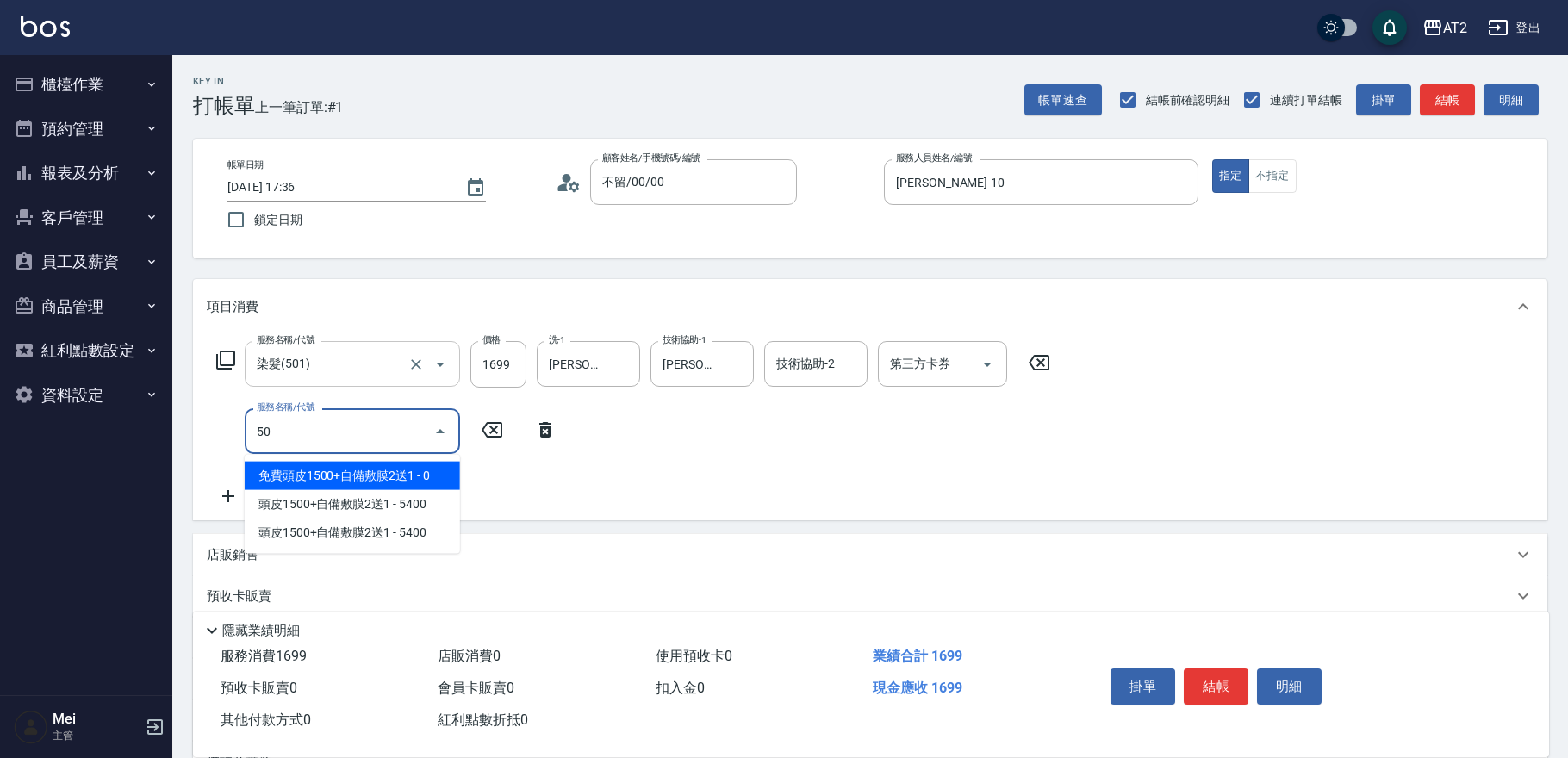
type input "502"
type input "210"
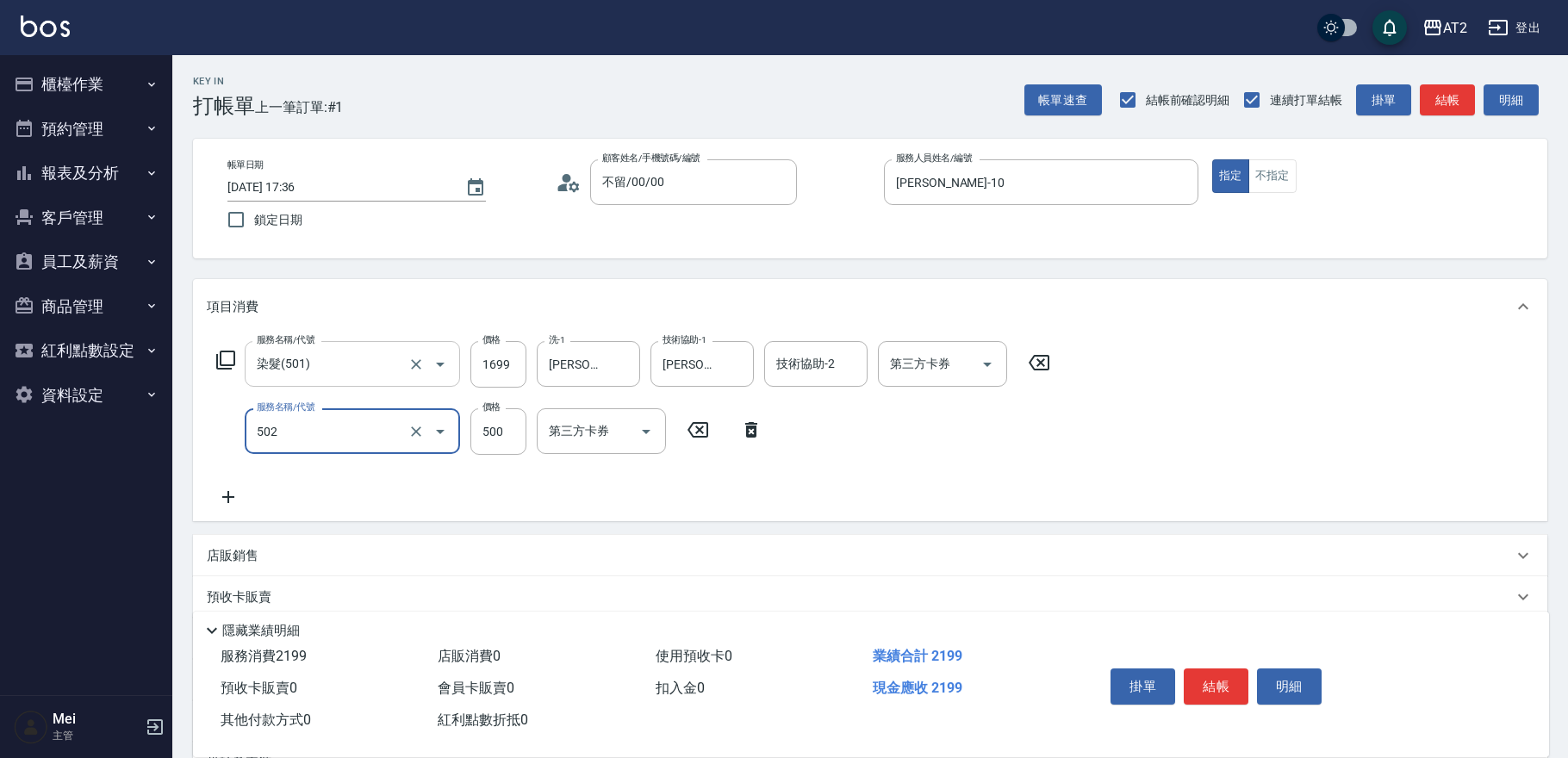
type input "漂髮(502)"
type input "160"
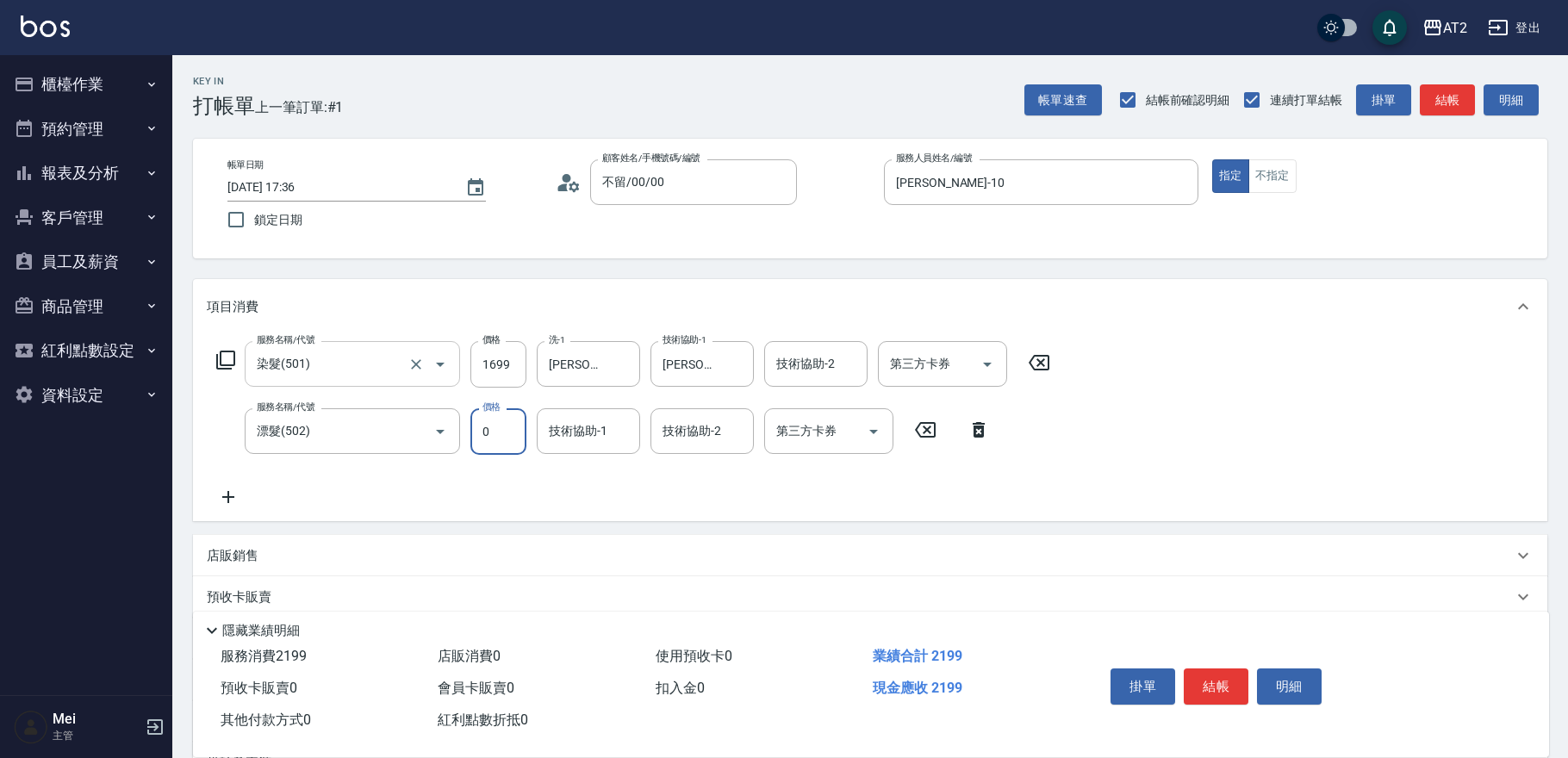
type input "0"
type input "小羿-31"
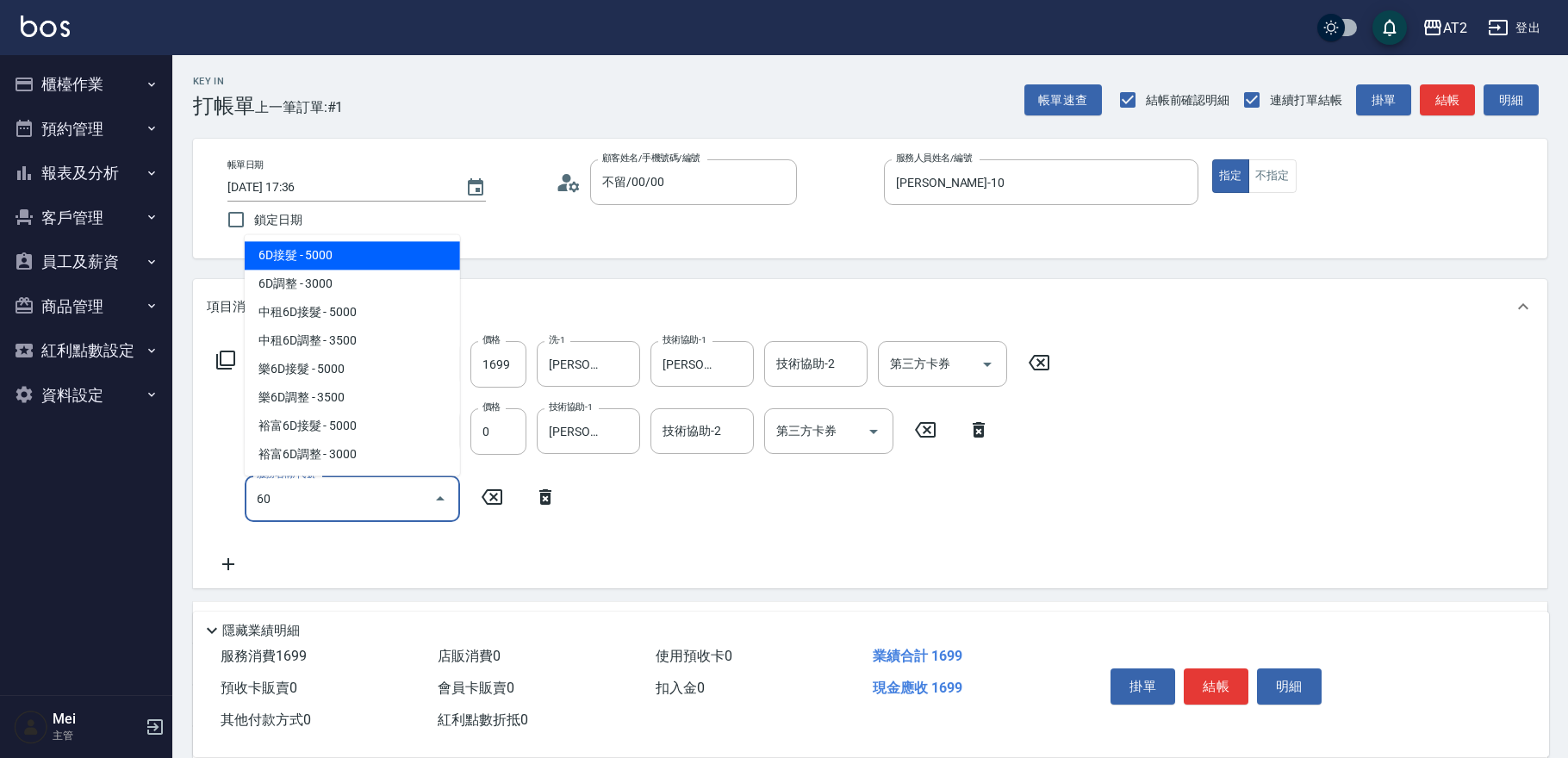
type input "601"
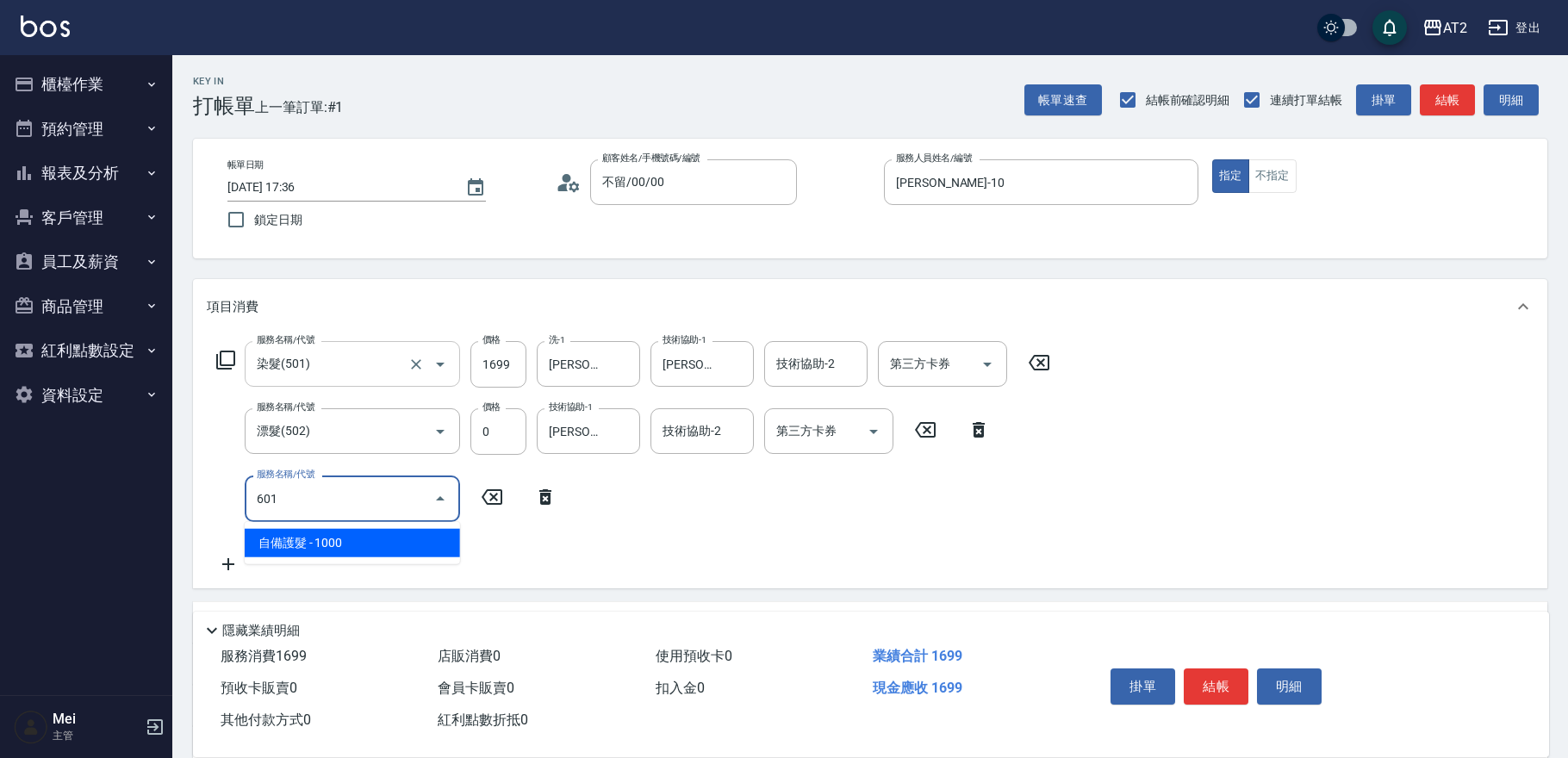
type input "260"
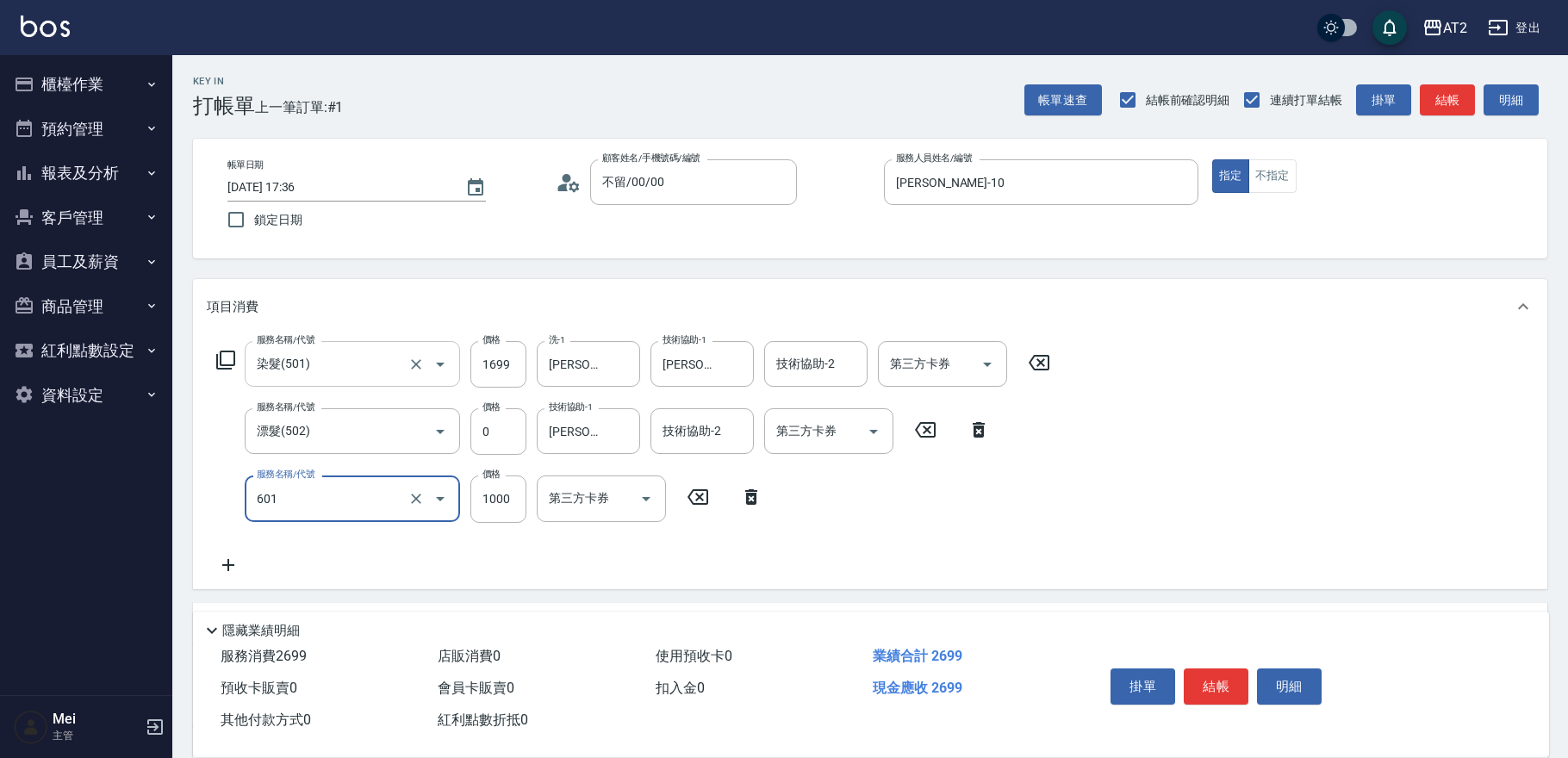
type input "自備護髮(601)"
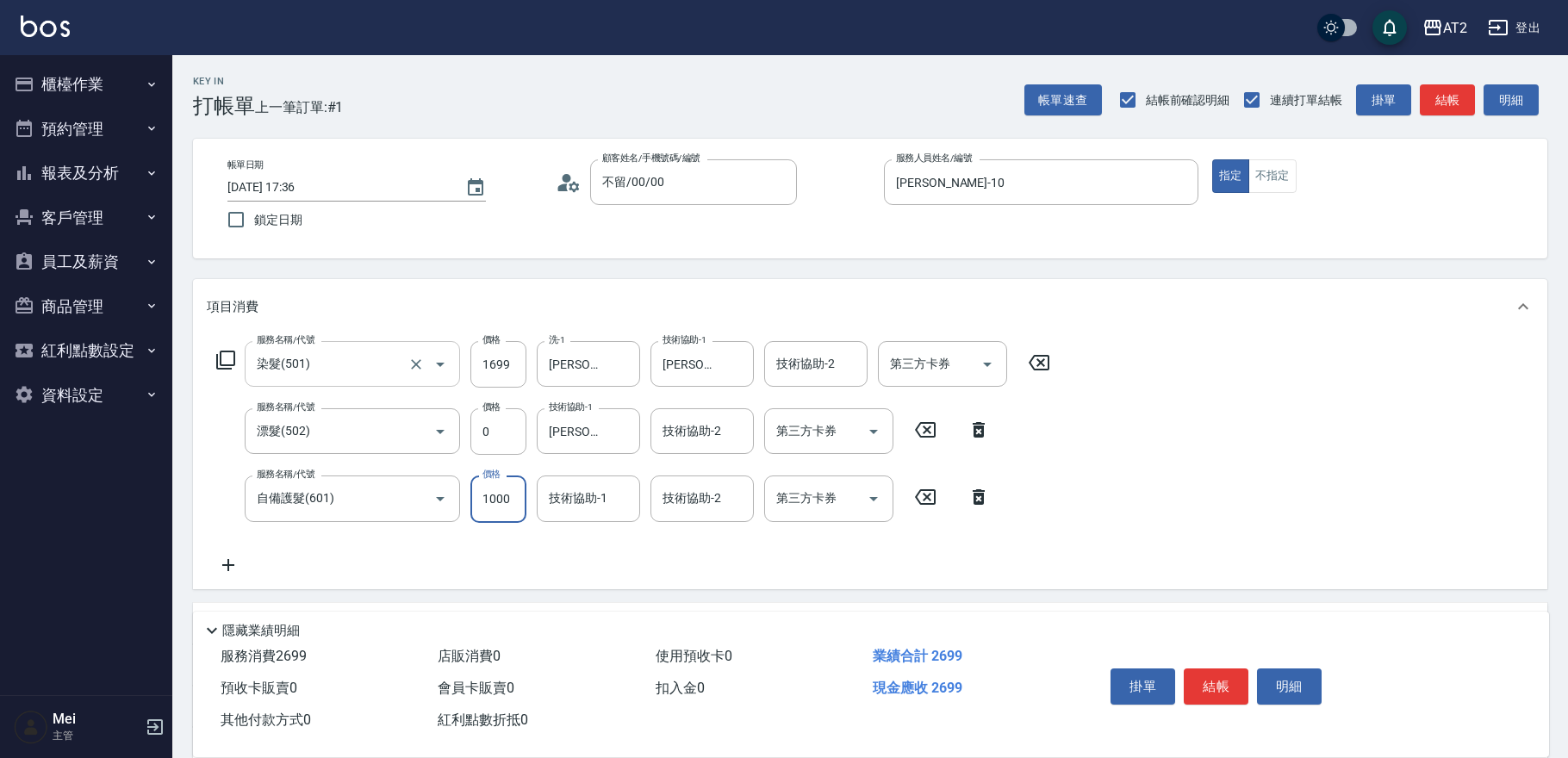
type input "170"
type input "25"
type input "190"
type input "250"
type input "410"
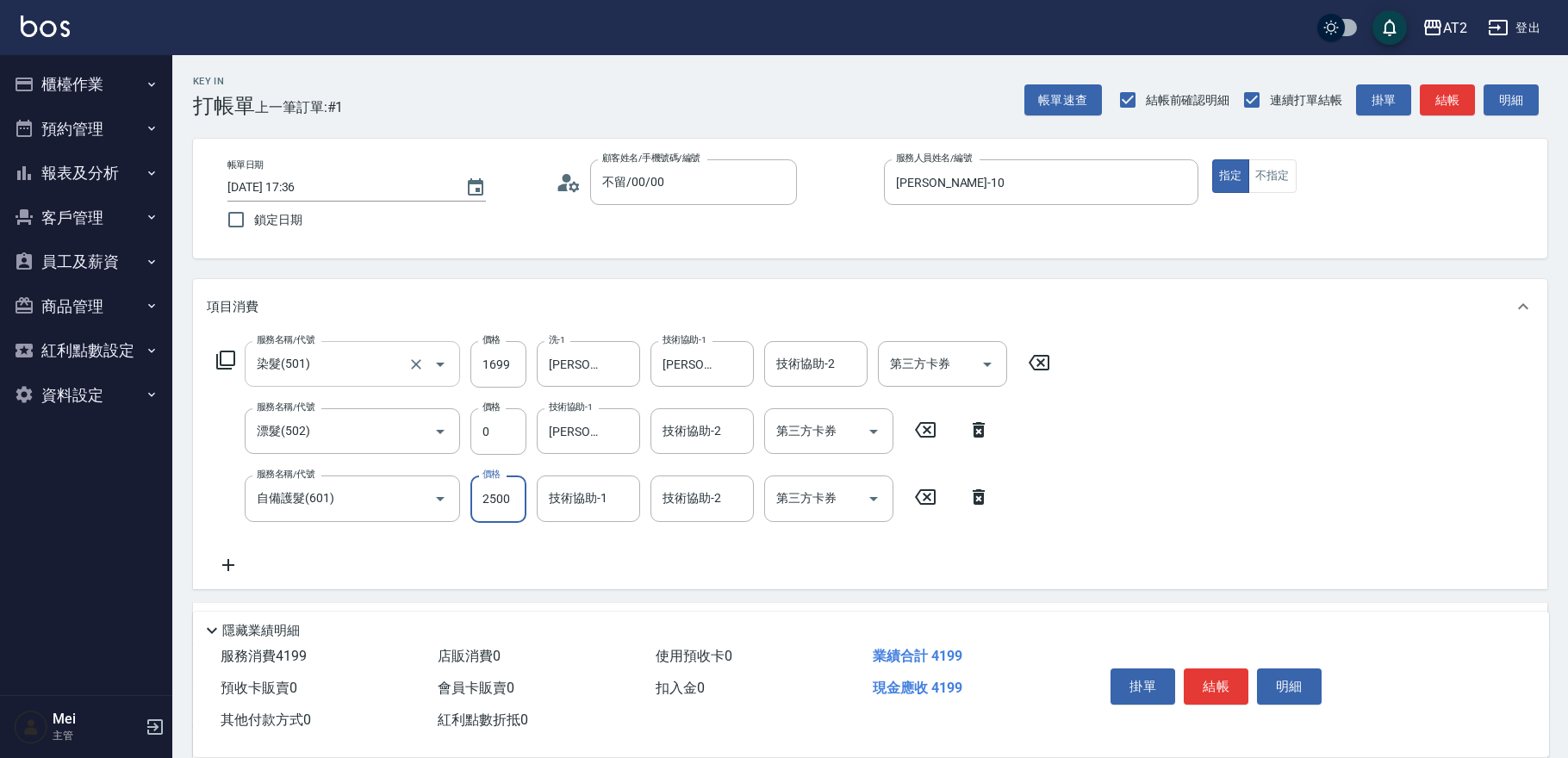
type input "2500"
type input "小羿-31"
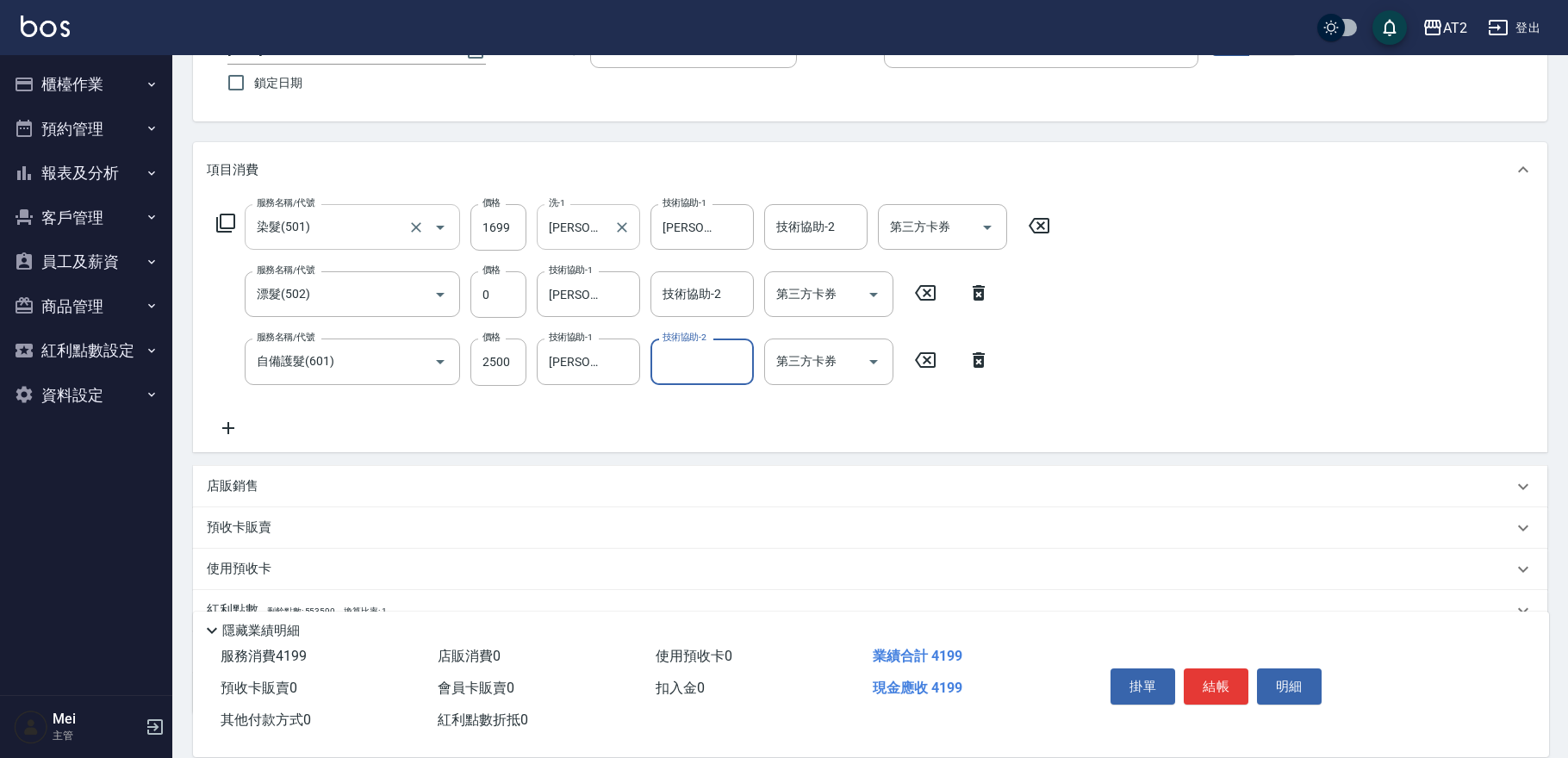
scroll to position [255, 0]
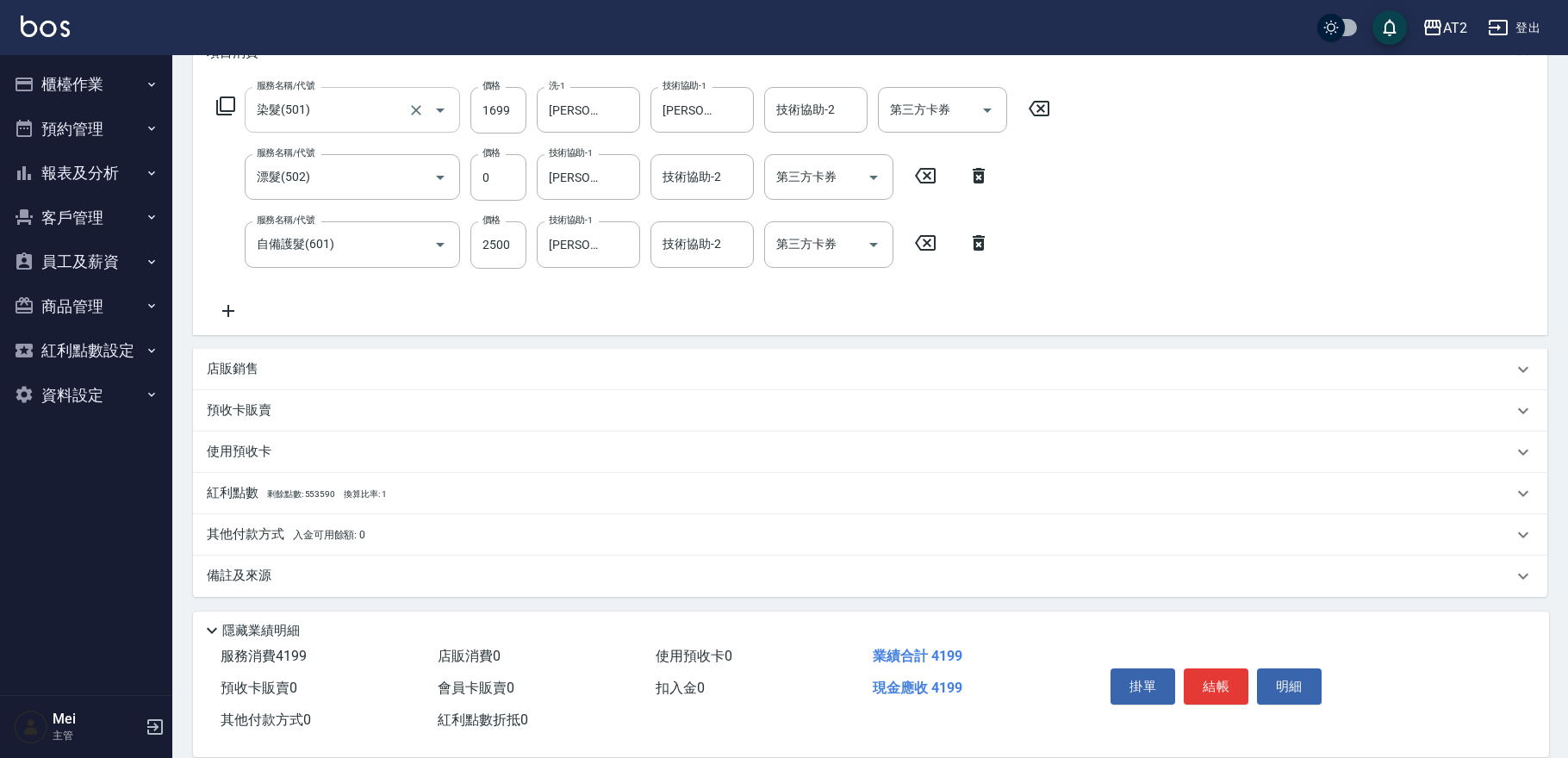
click at [303, 366] on div "店販銷售" at bounding box center [859, 369] width 1307 height 18
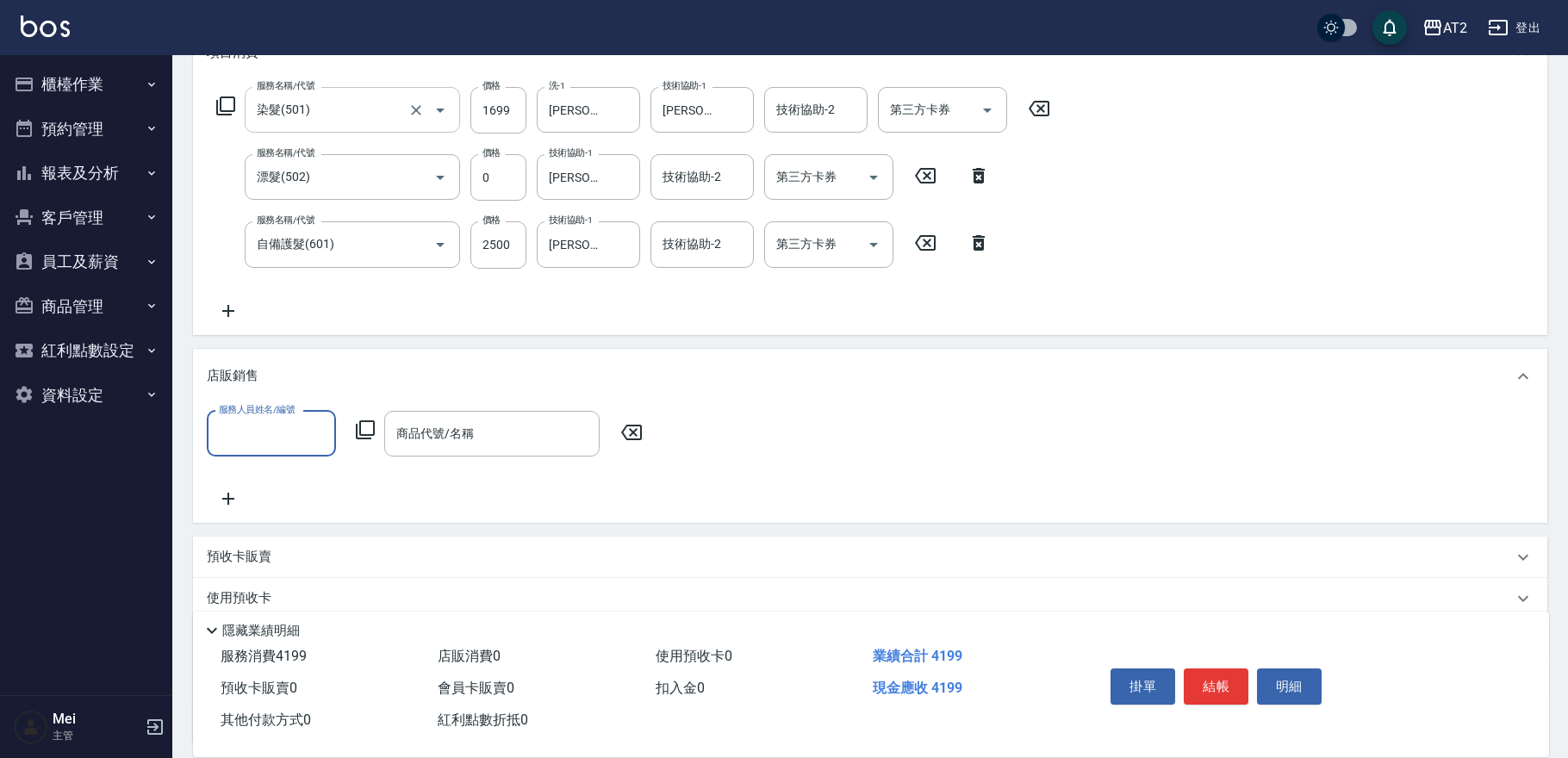
scroll to position [0, 0]
type input "Cindy-10"
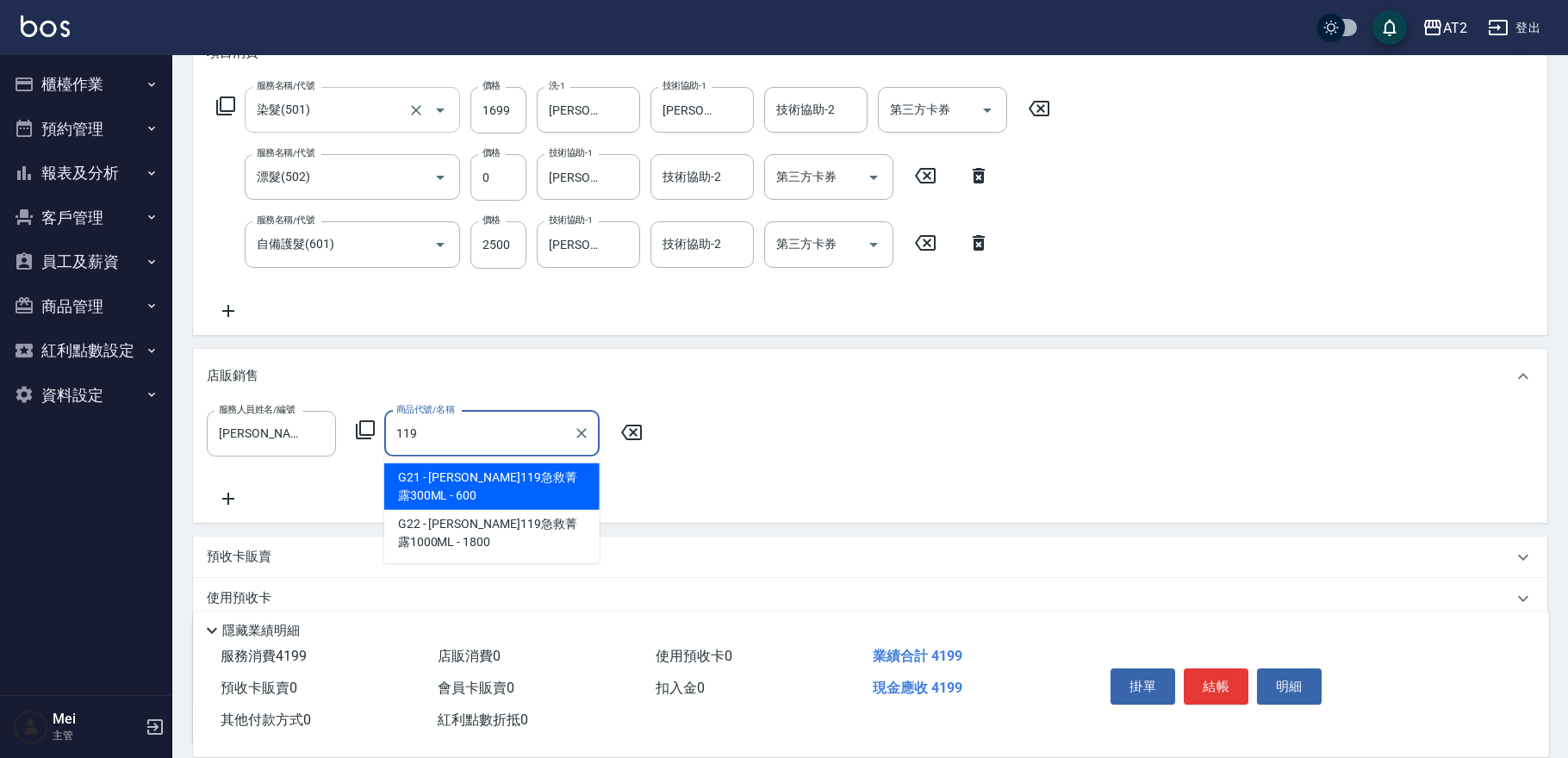
type input "里歐119急救菁露300ML"
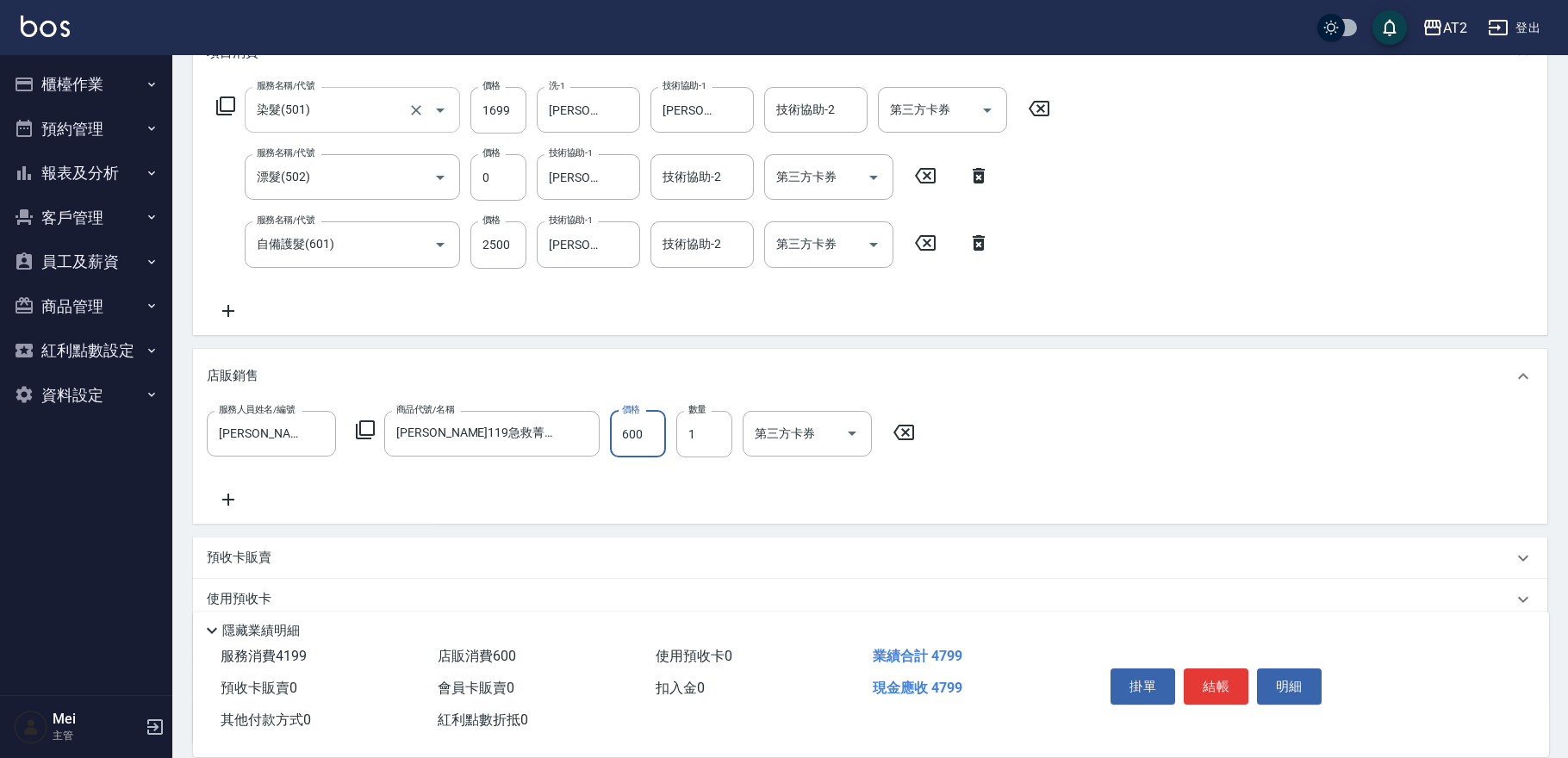
type input "420"
type input "48"
type input "460"
type input "480"
type input "0"
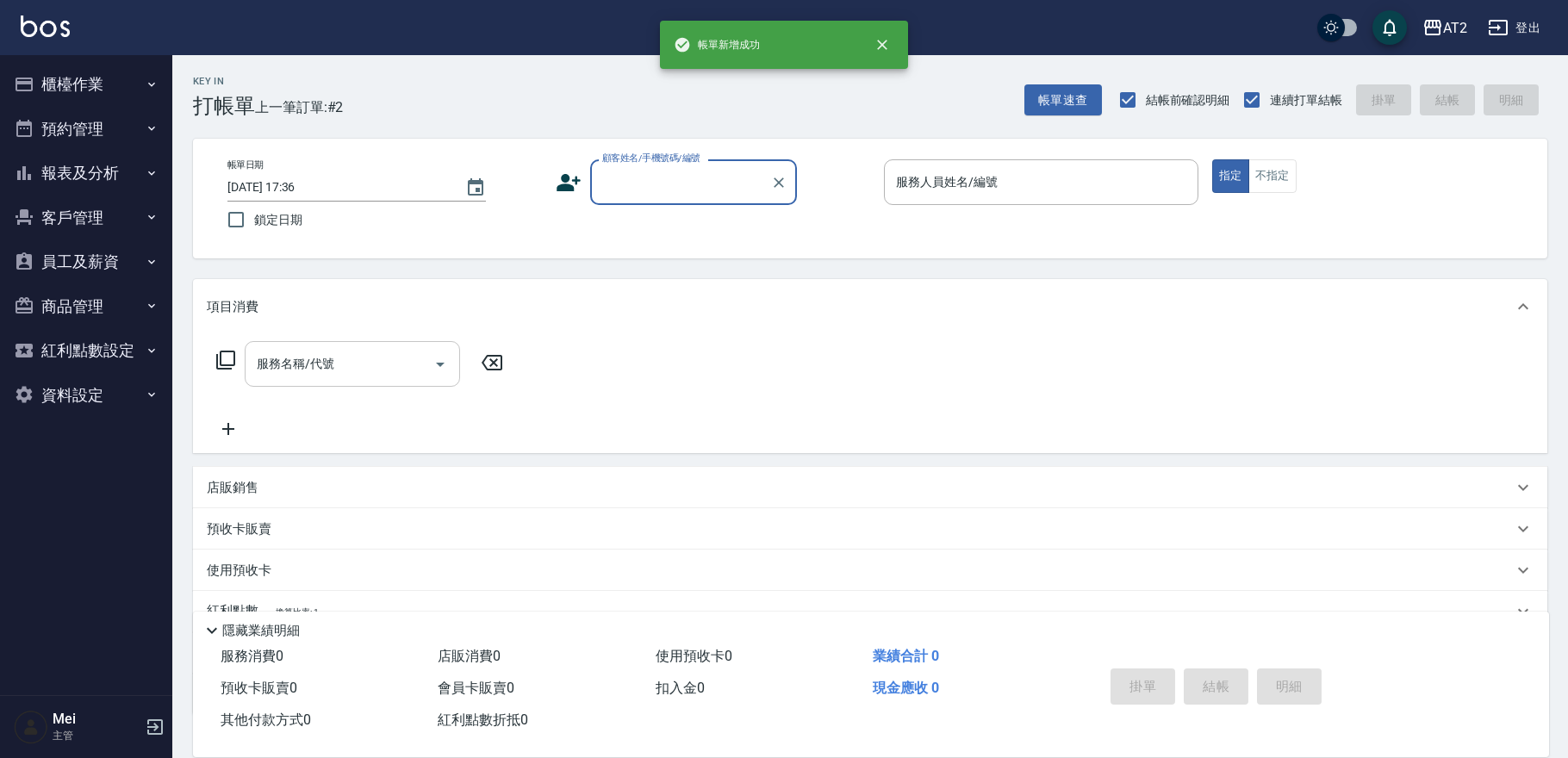
click at [660, 176] on input "顧客姓名/手機號碼/編號" at bounding box center [680, 182] width 165 height 30
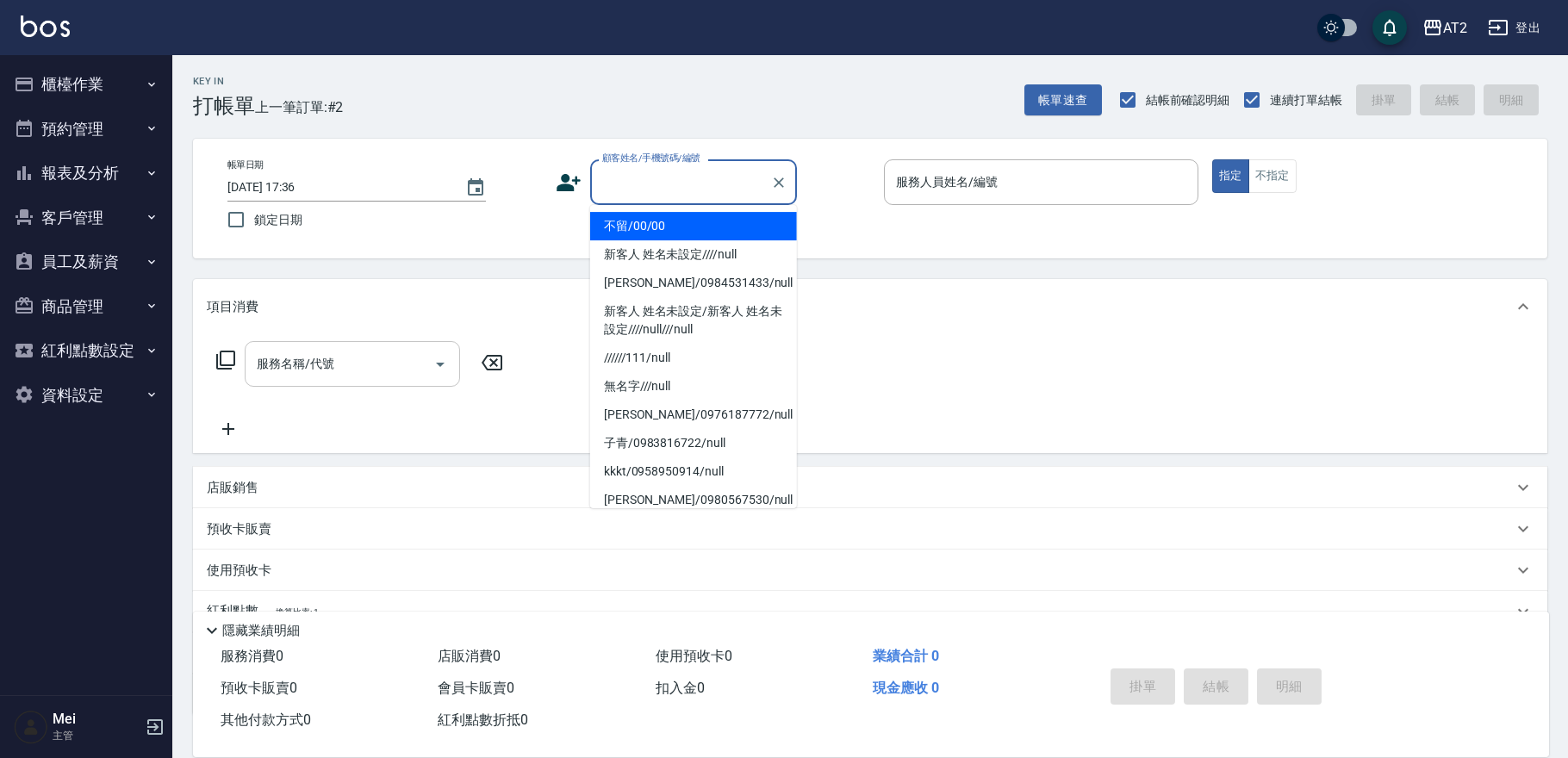
click at [659, 229] on li "不留/00/00" at bounding box center [693, 226] width 206 height 29
type input "不留/00/00"
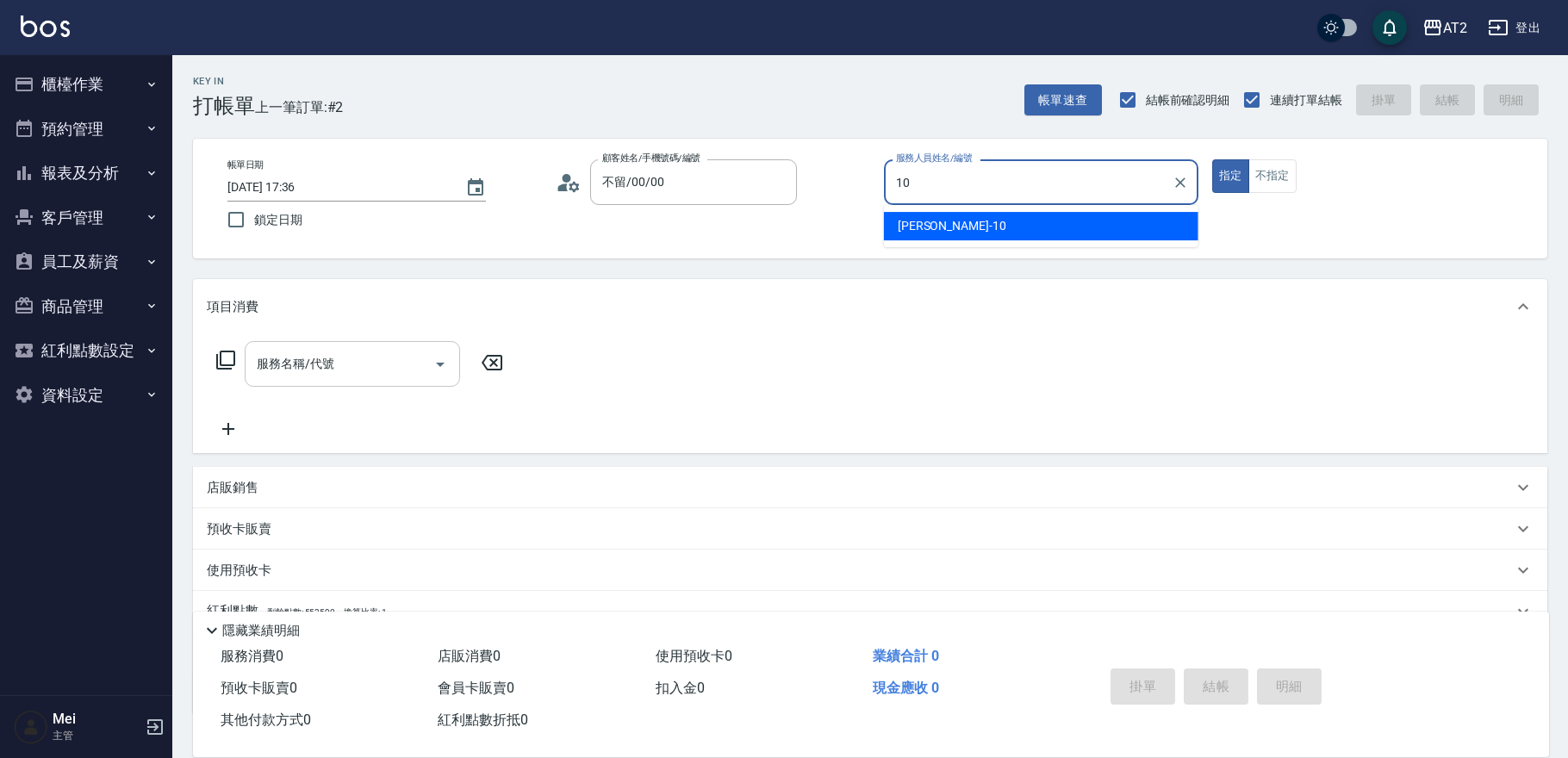
type input "Cindy-10"
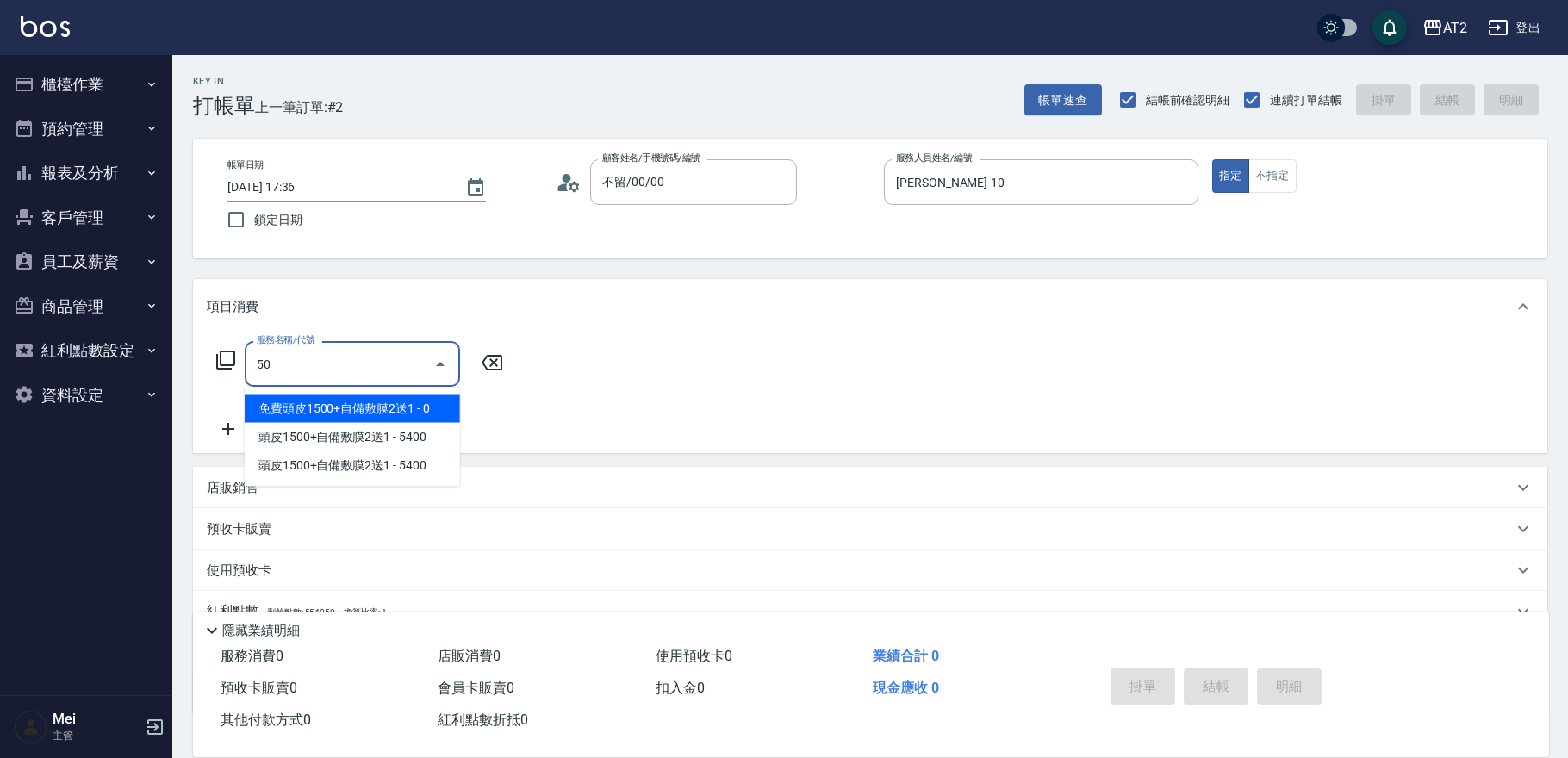
type input "501"
type input "100"
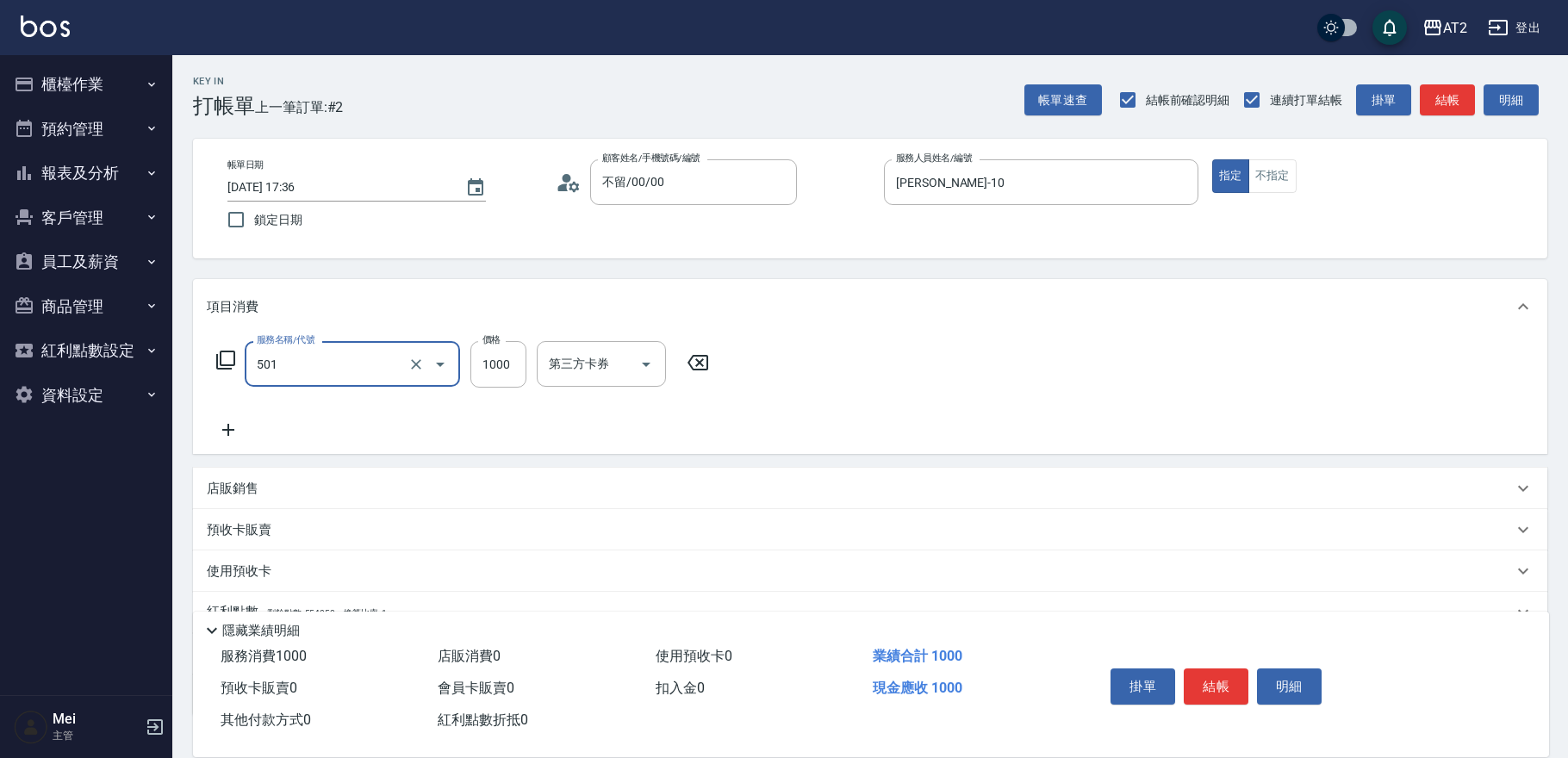
type input "染髮(501)"
type input "0"
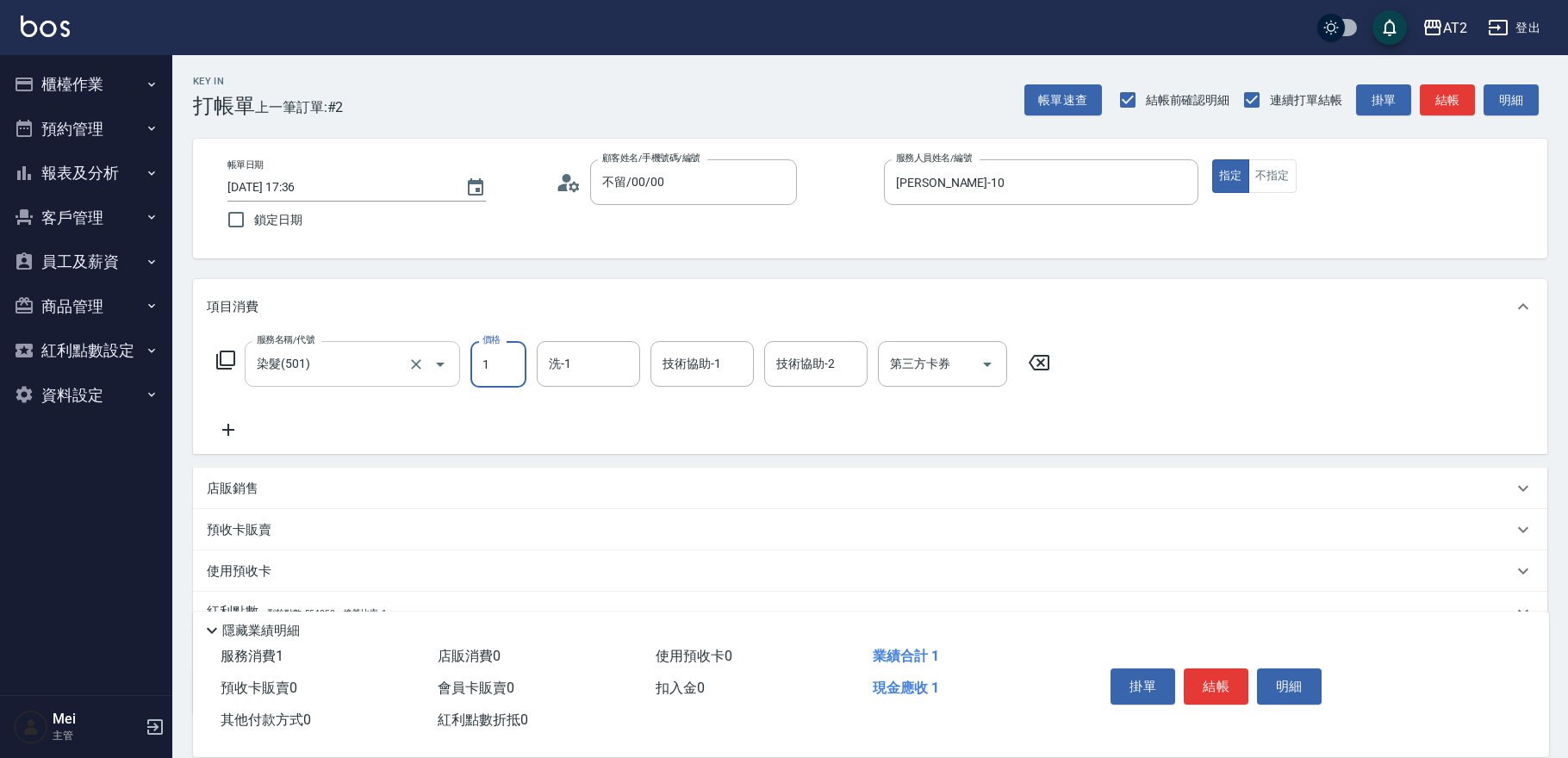
type input "16"
type input "10"
type input "169"
type input "160"
type input "1699"
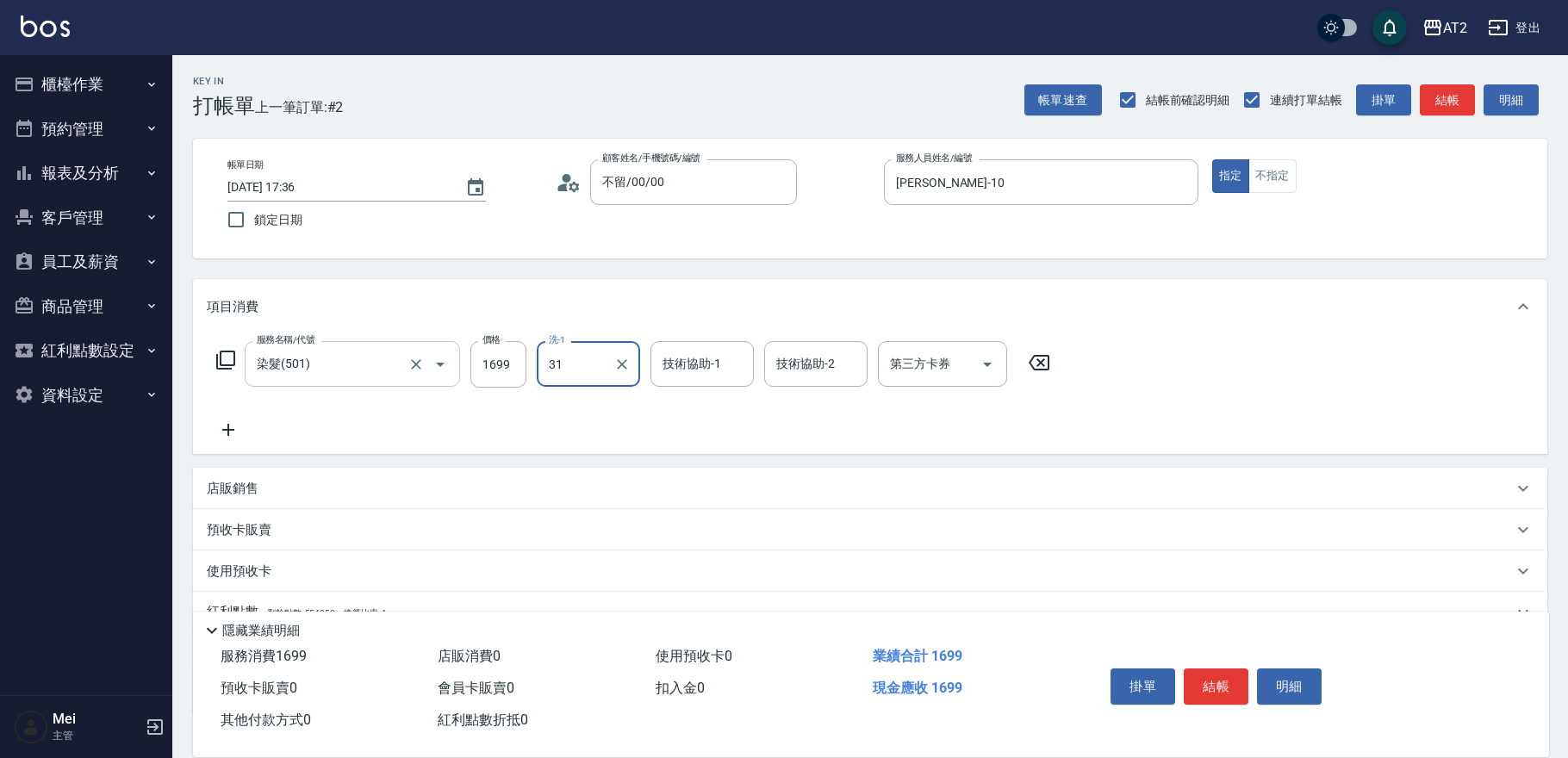
type input "小羿-31"
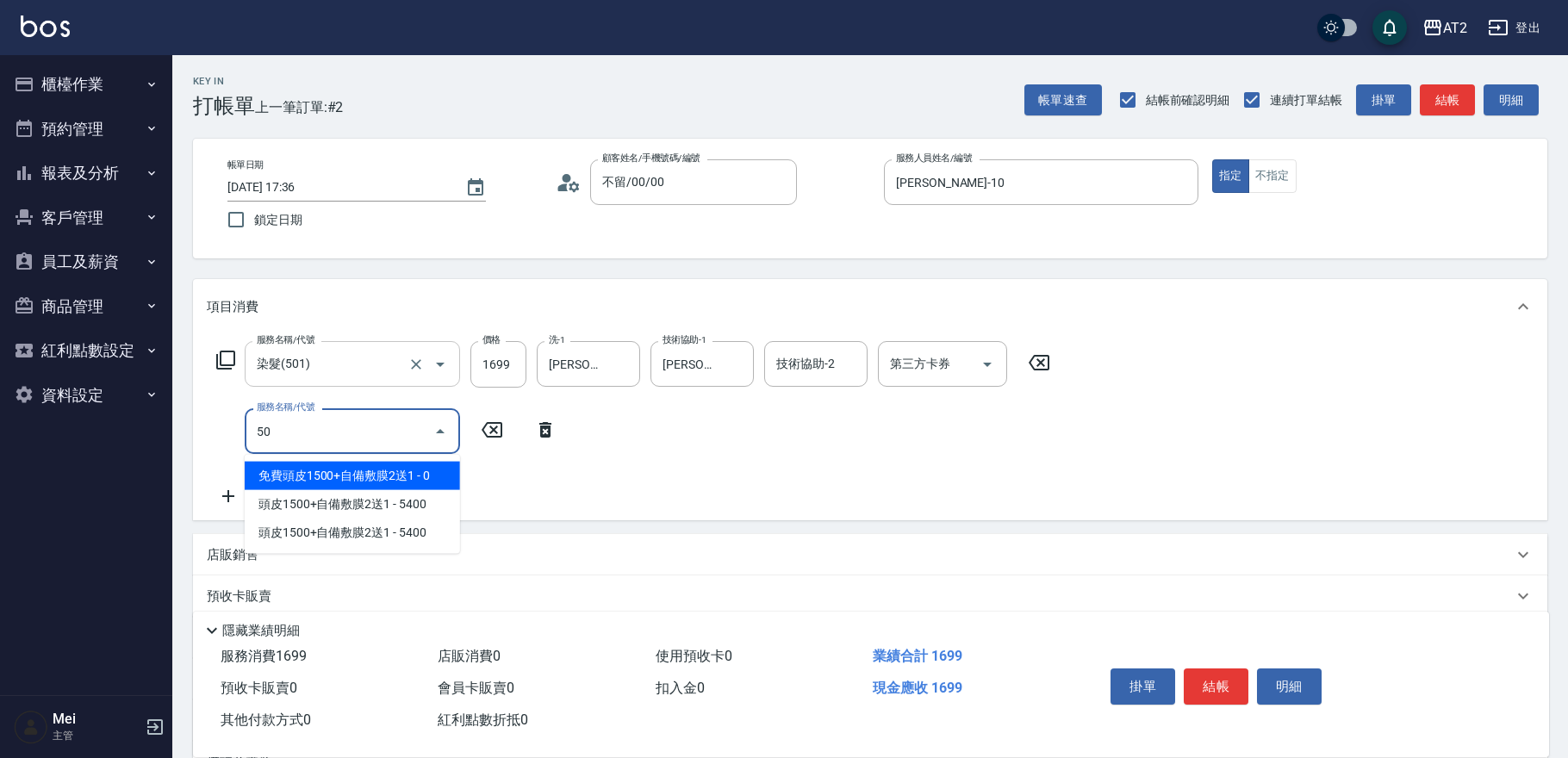
type input "502"
type input "210"
type input "漂髮(502)"
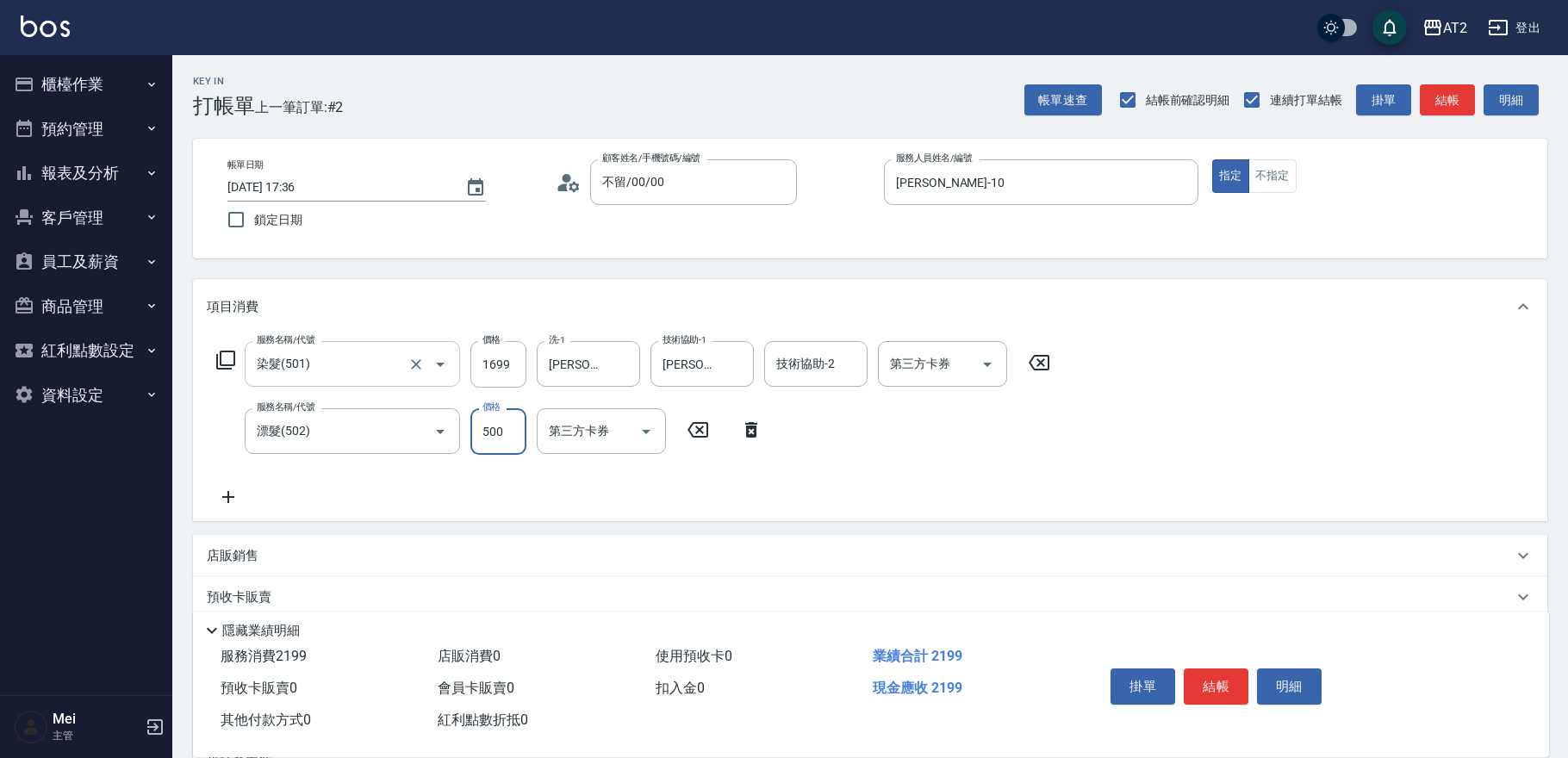
type input "160"
type input "0"
type input "小羿-31"
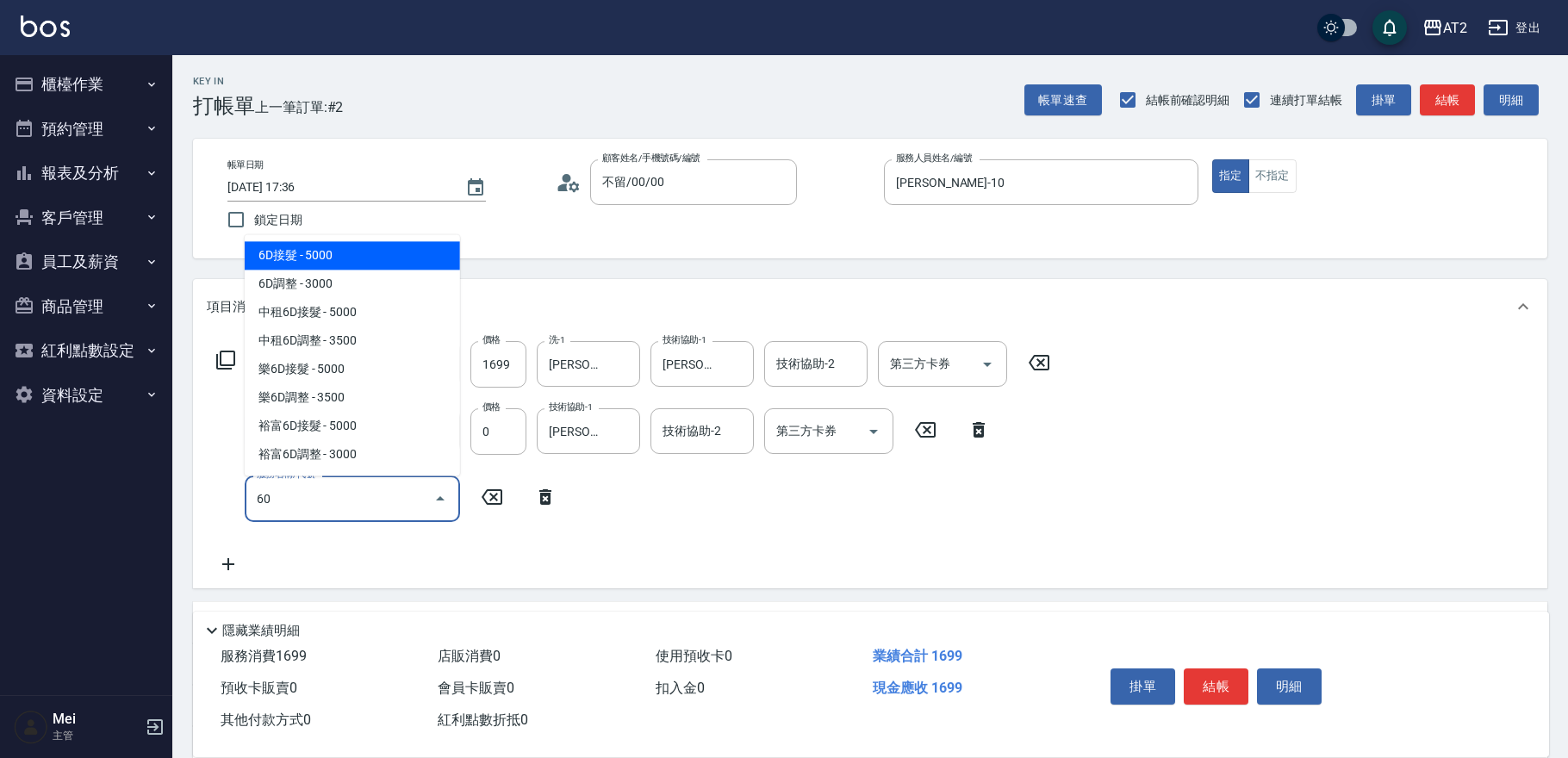
type input "601"
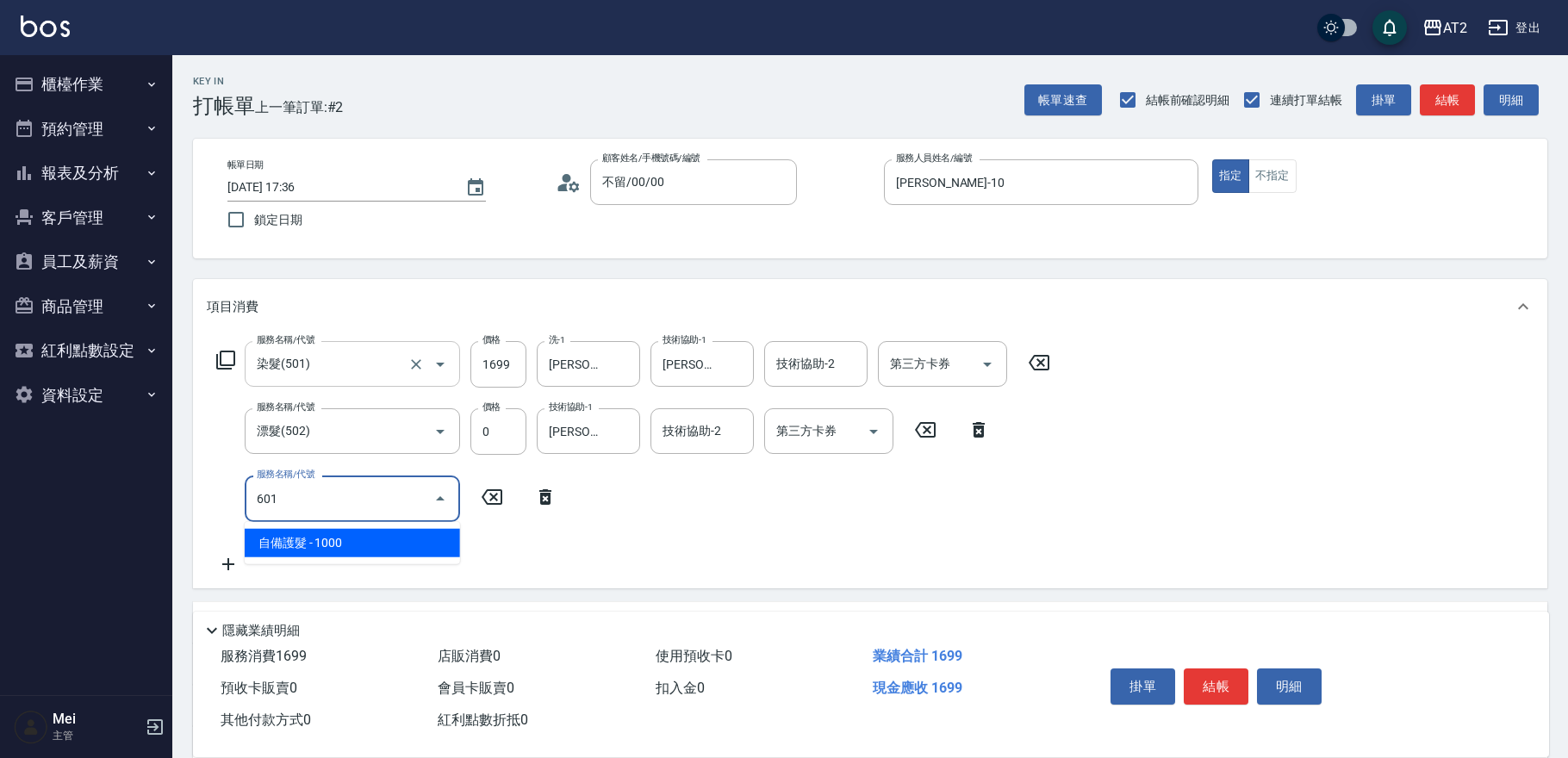
type input "260"
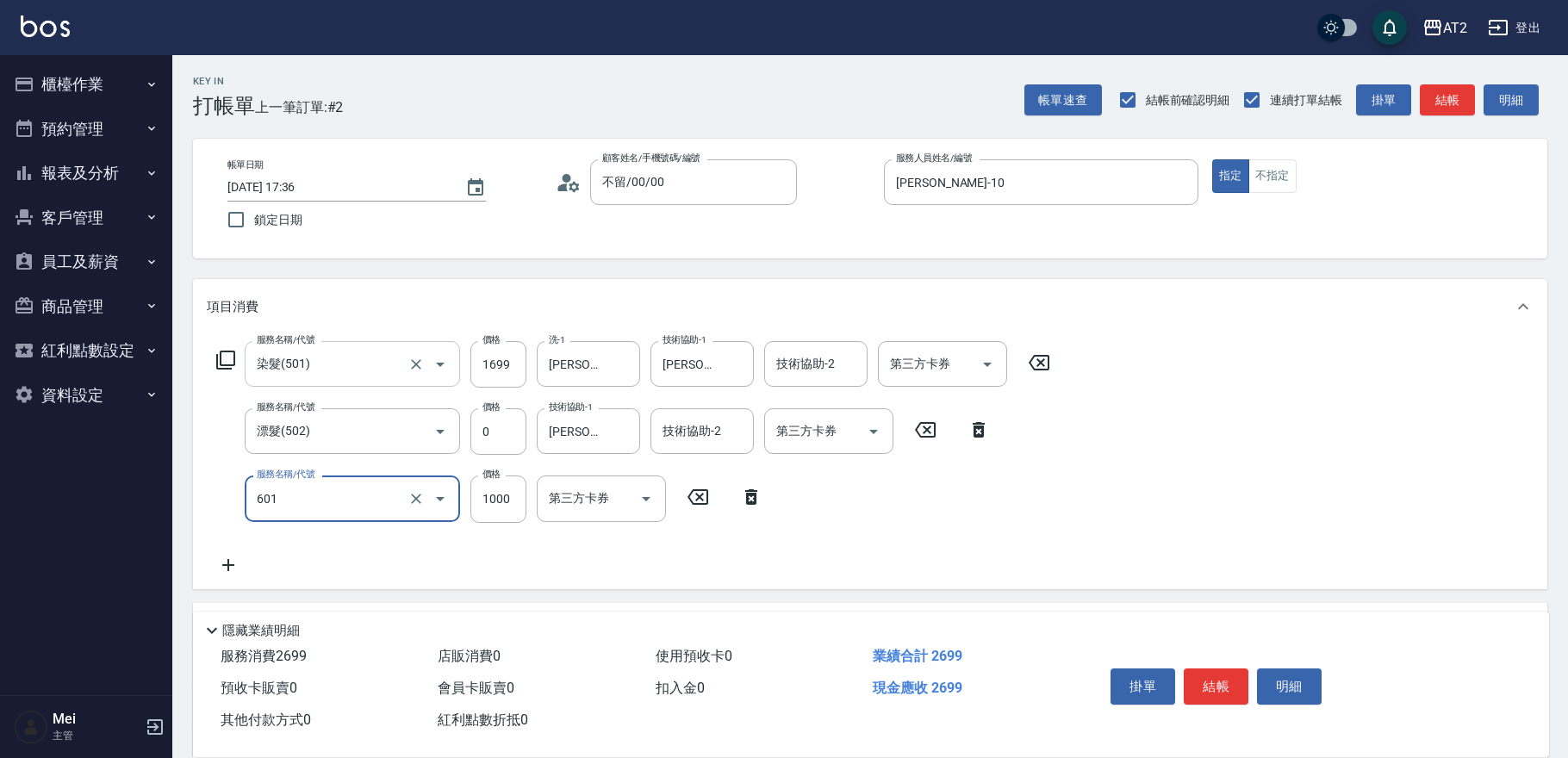
type input "自備護髮(601)"
type input "2"
type input "170"
type input "20"
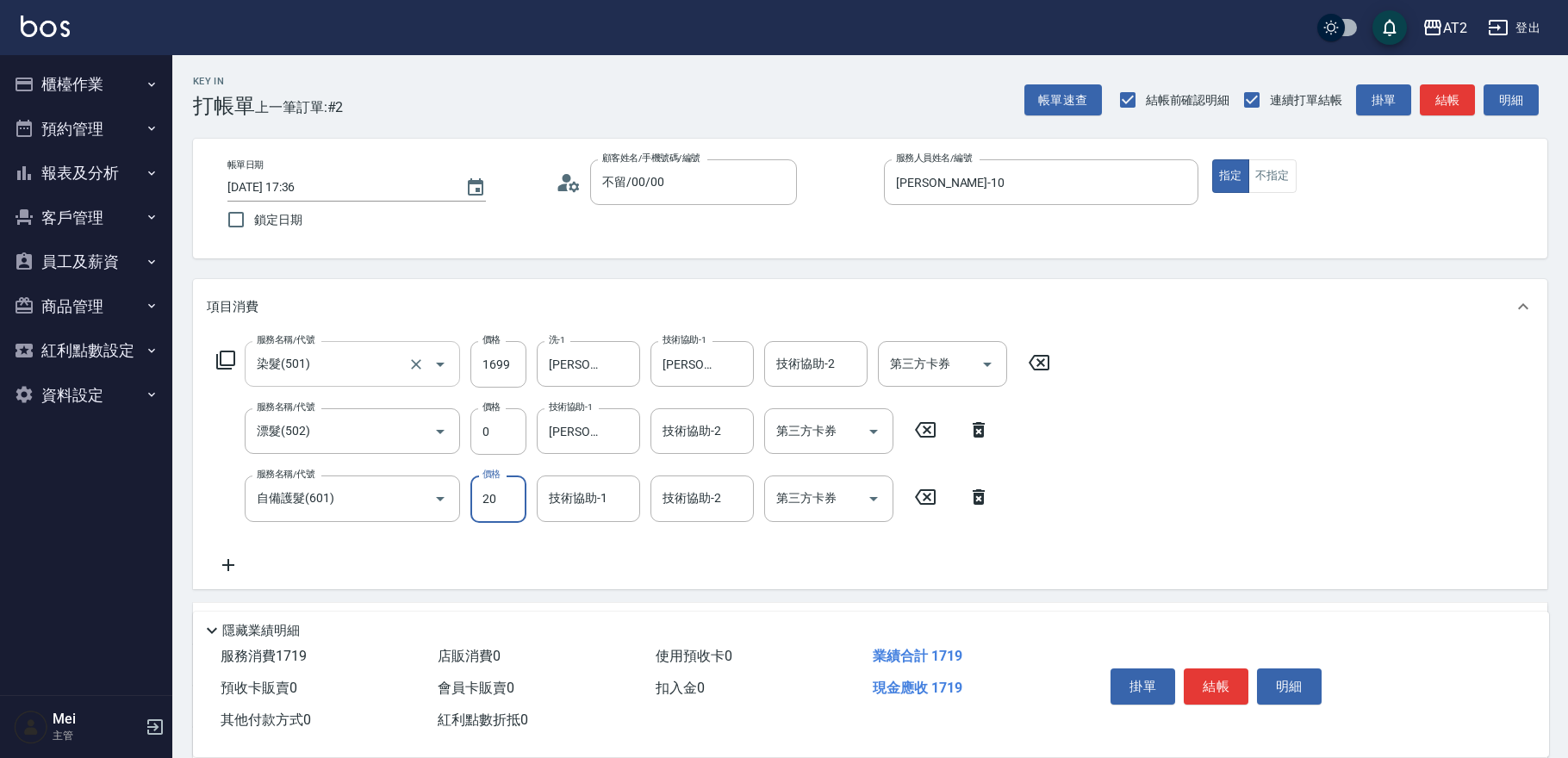
type input "180"
type input "2000"
type input "360"
type input "小羿-31"
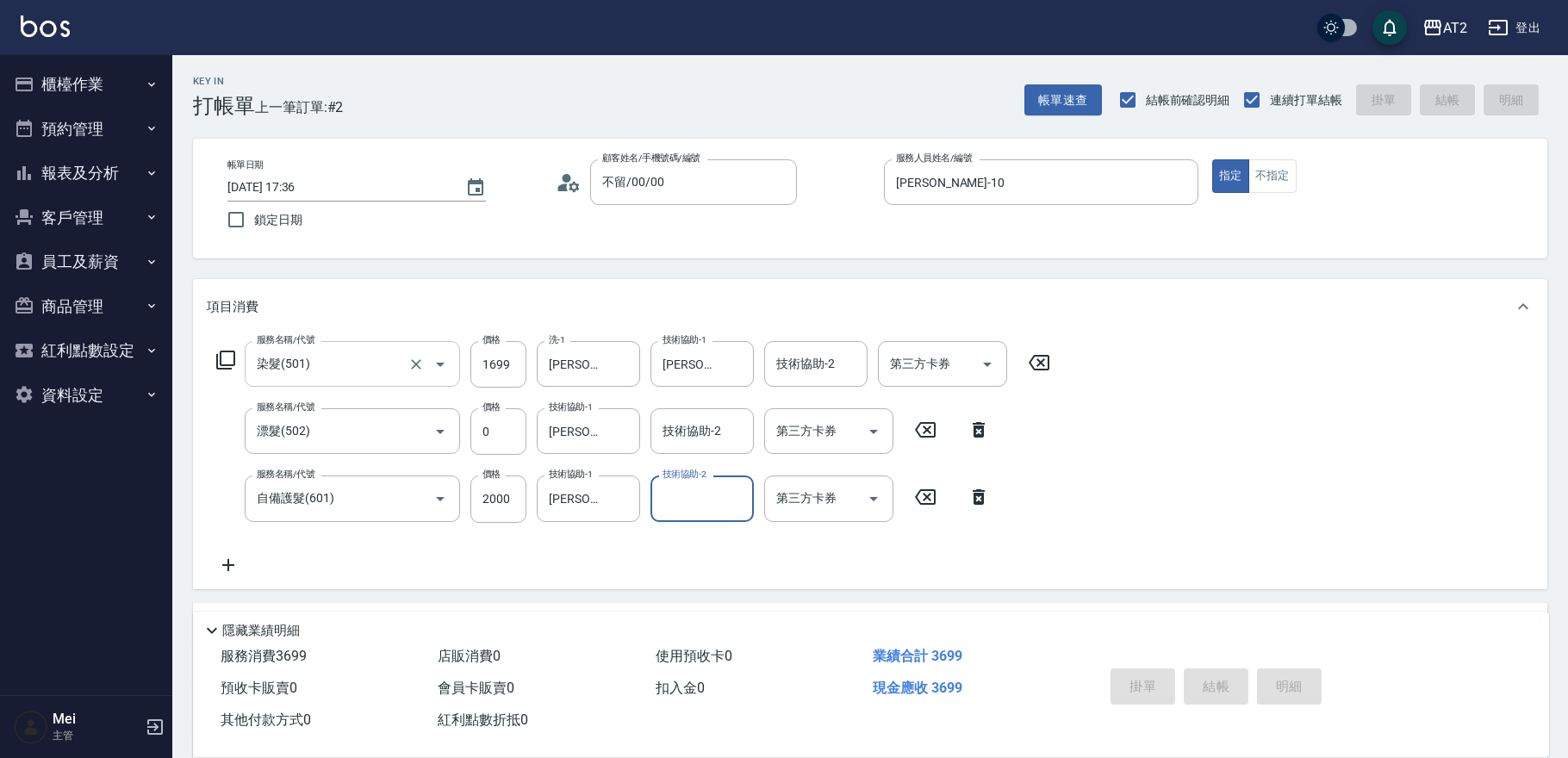
type input "2025/10/07 17:37"
type input "0"
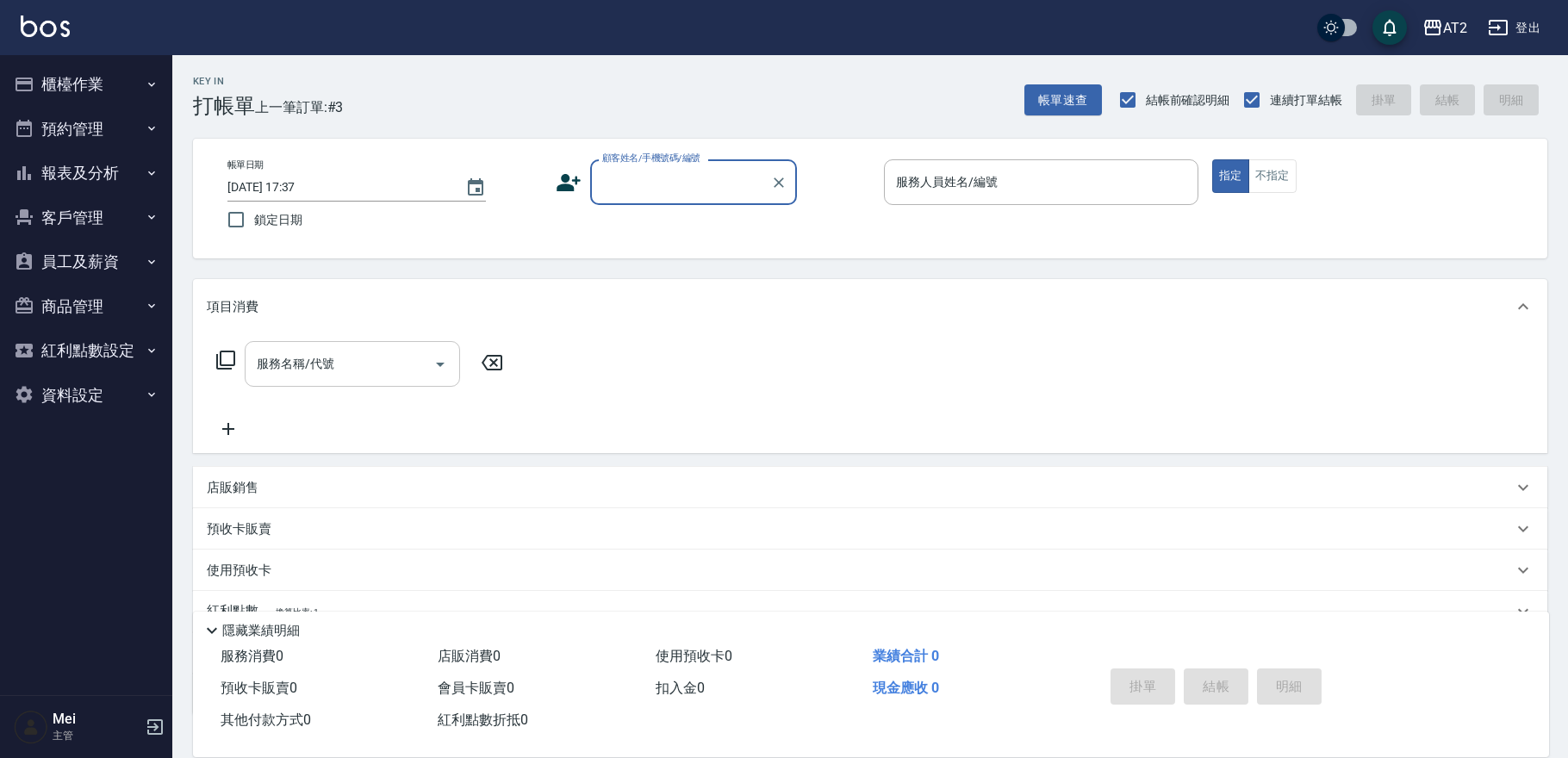
click at [648, 182] on input "顧客姓名/手機號碼/編號" at bounding box center [680, 182] width 165 height 30
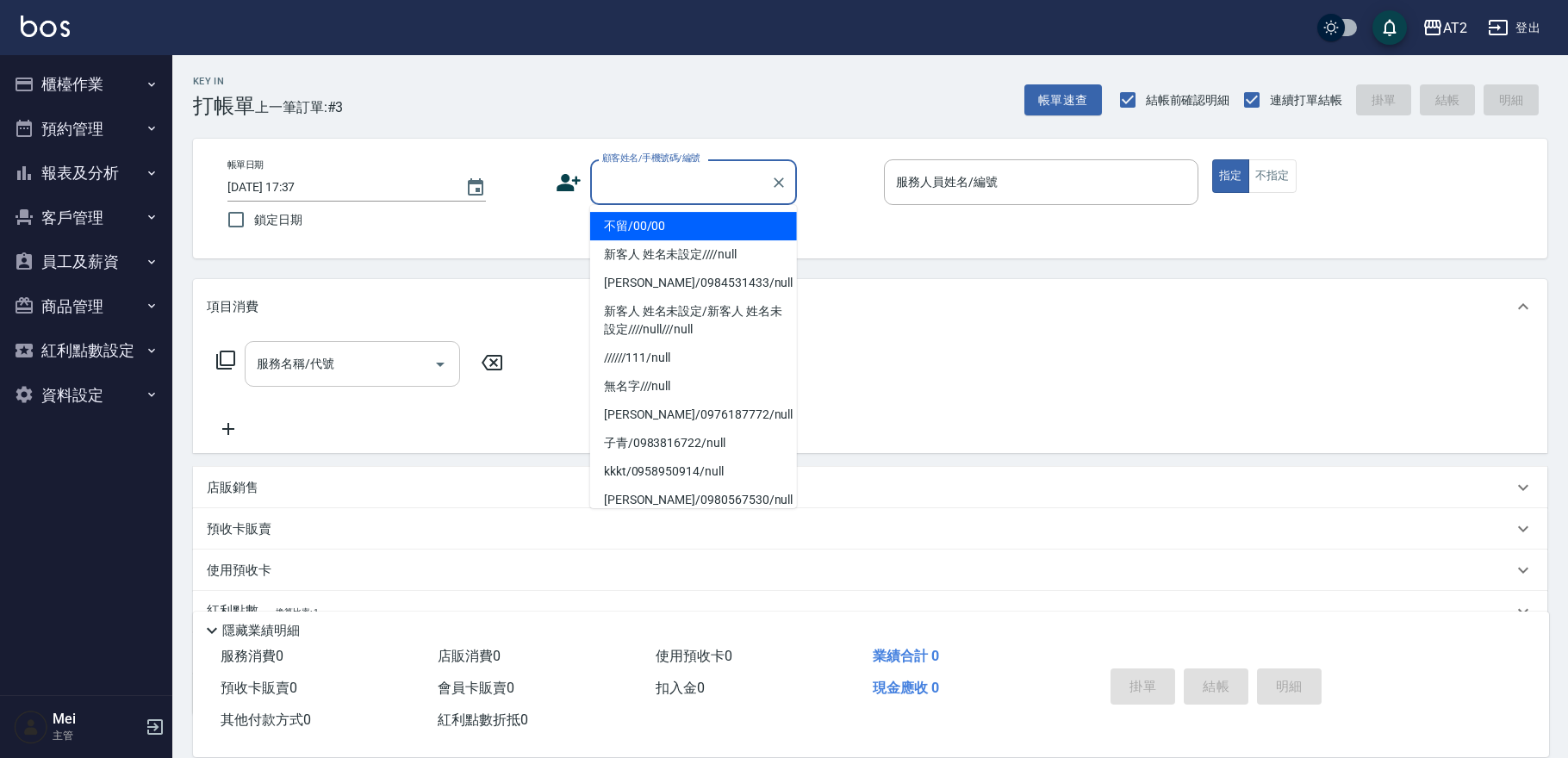
click at [671, 229] on li "不留/00/00" at bounding box center [693, 226] width 206 height 29
type input "不留/00/00"
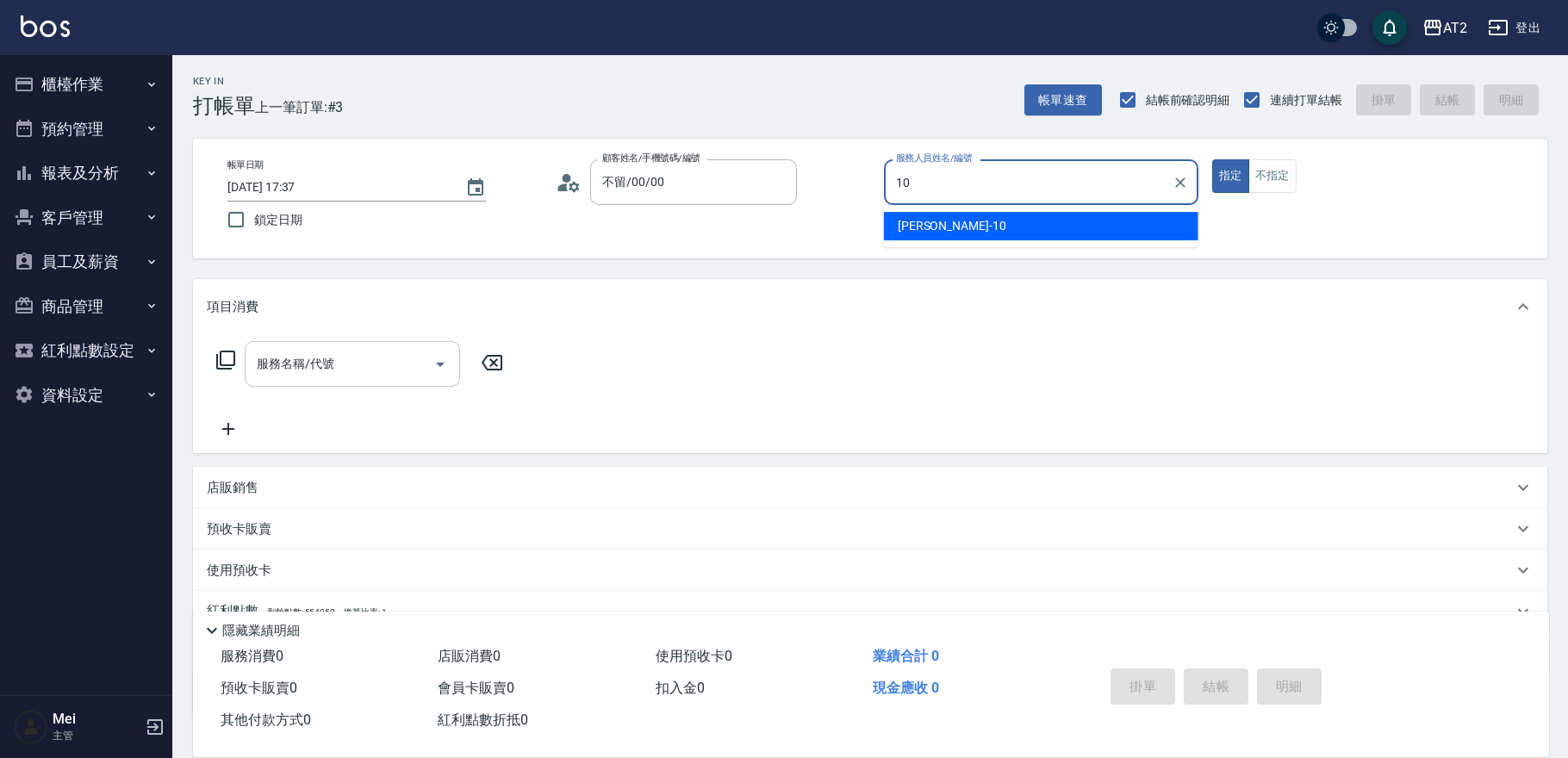
type input "Cindy-10"
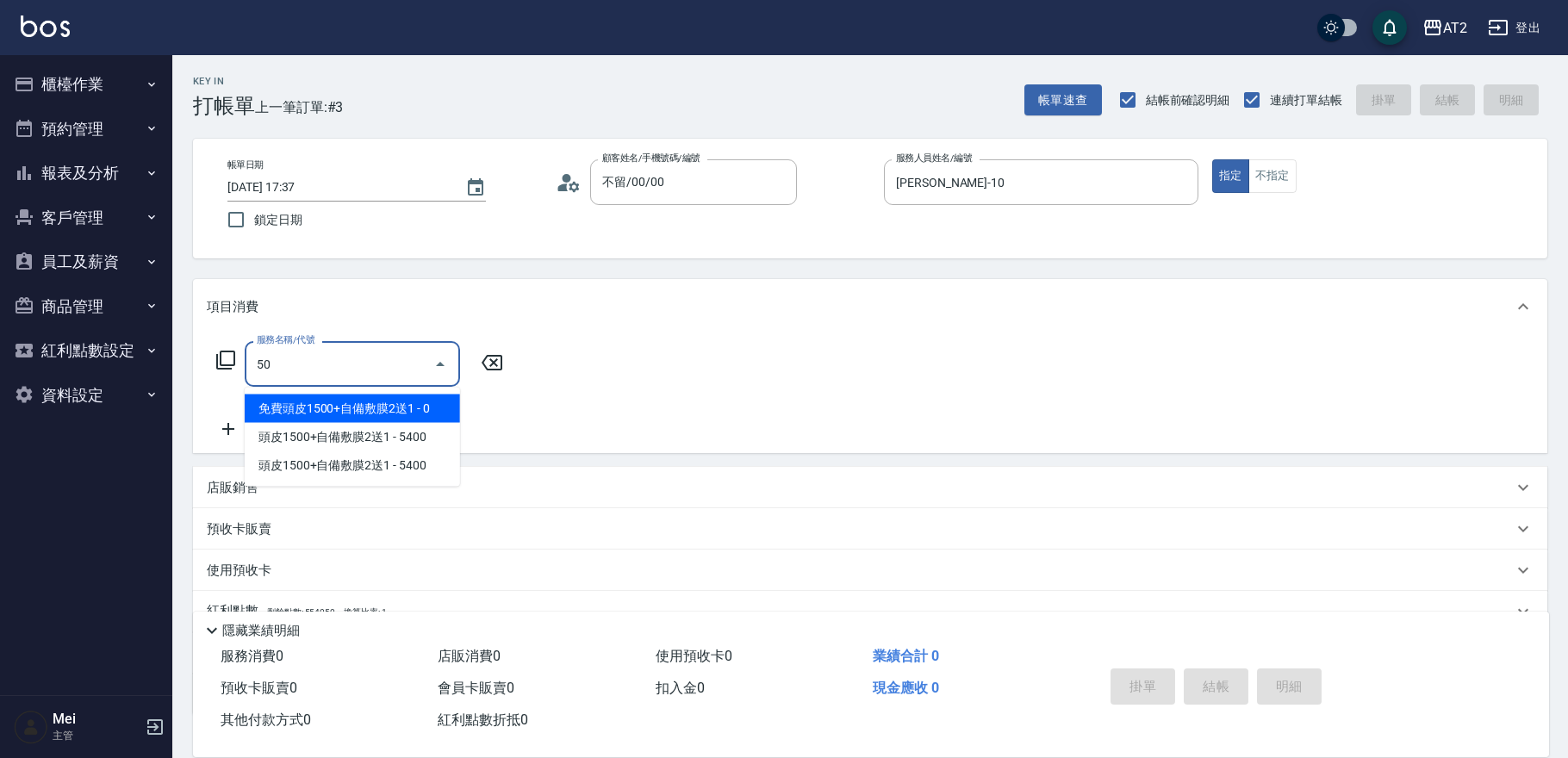
type input "501"
type input "100"
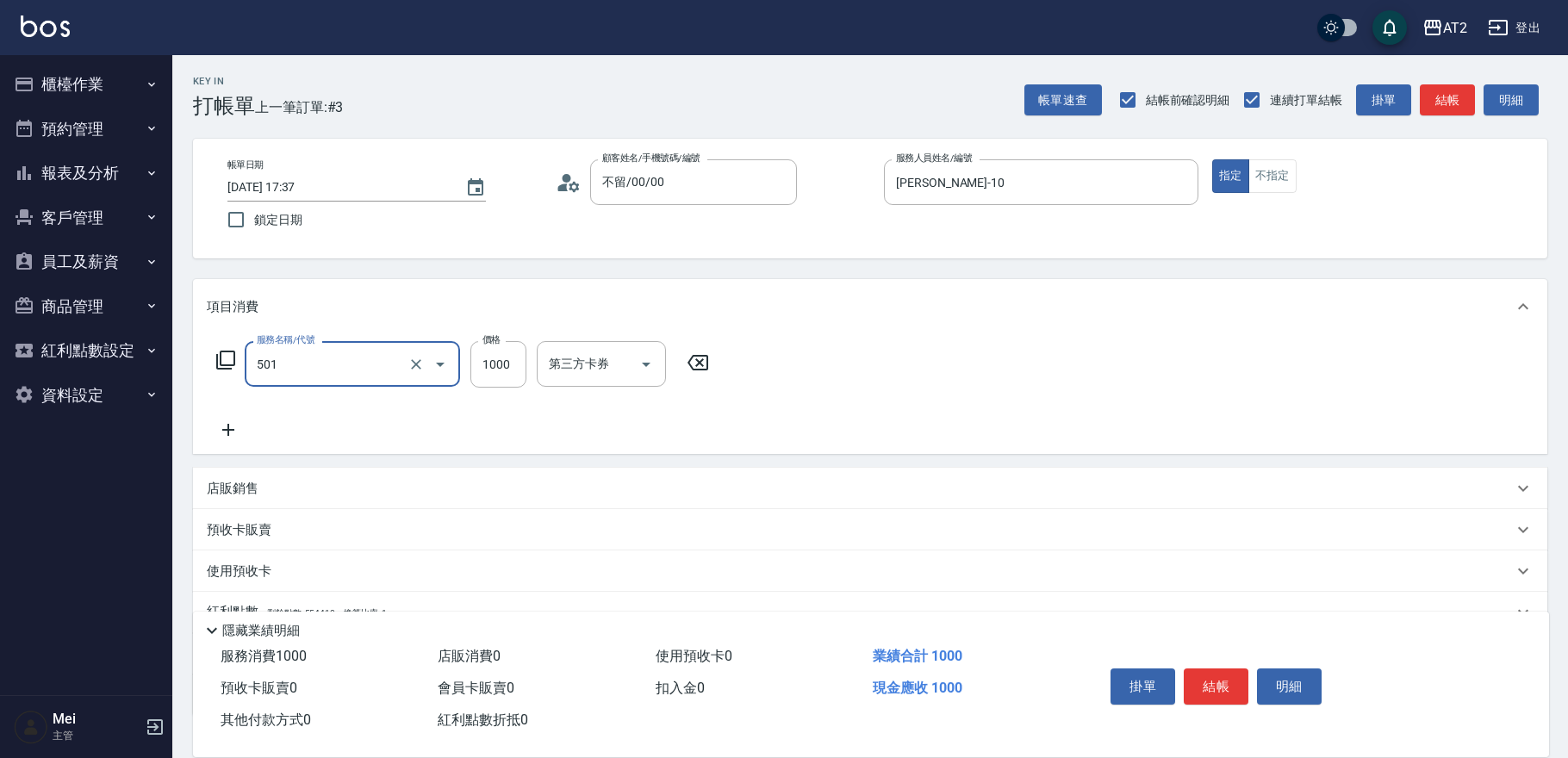
type input "染髮(501)"
type input "0"
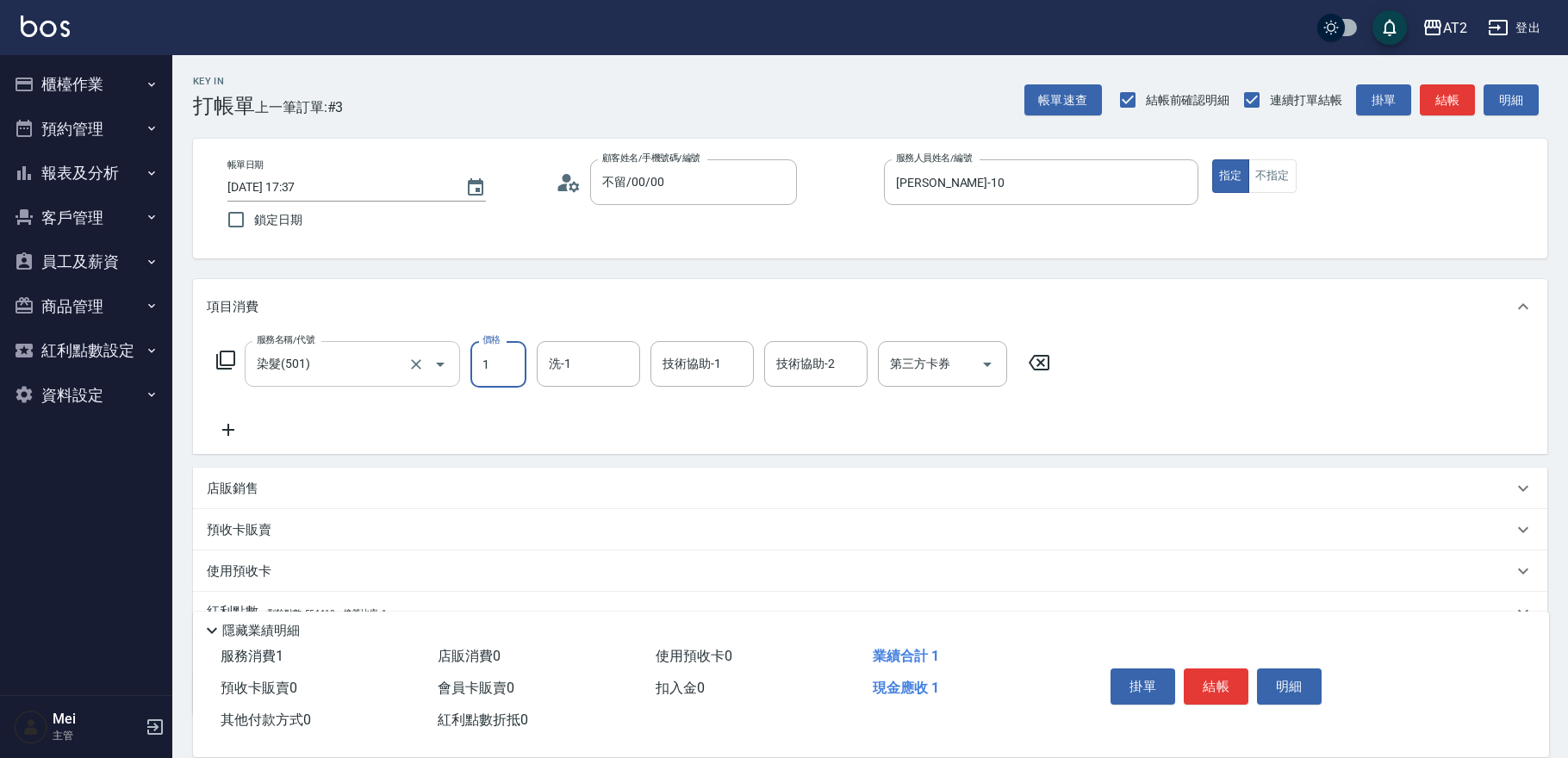
type input "16"
type input "10"
type input "169"
type input "160"
type input "1699"
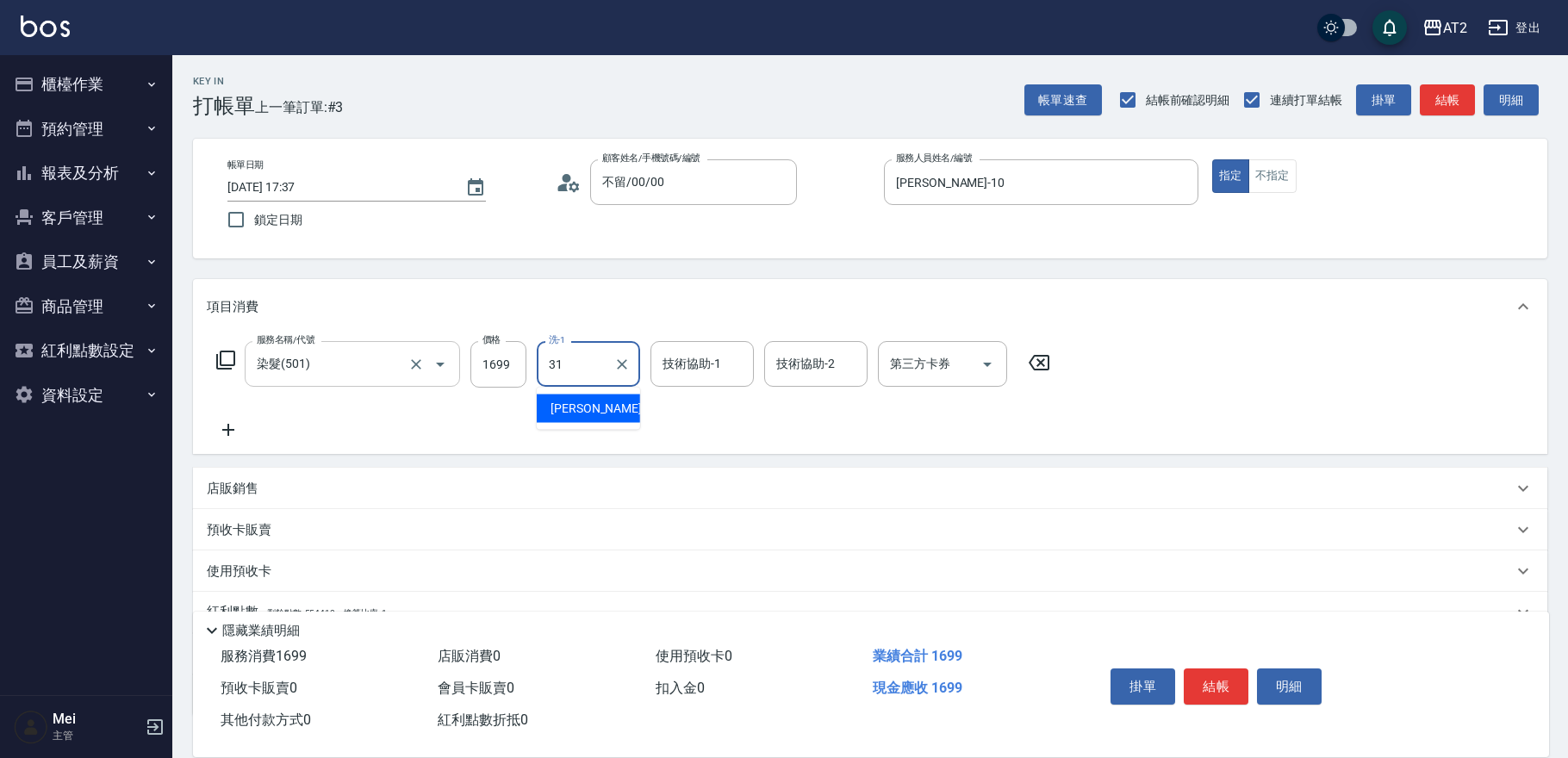
type input "小羿-31"
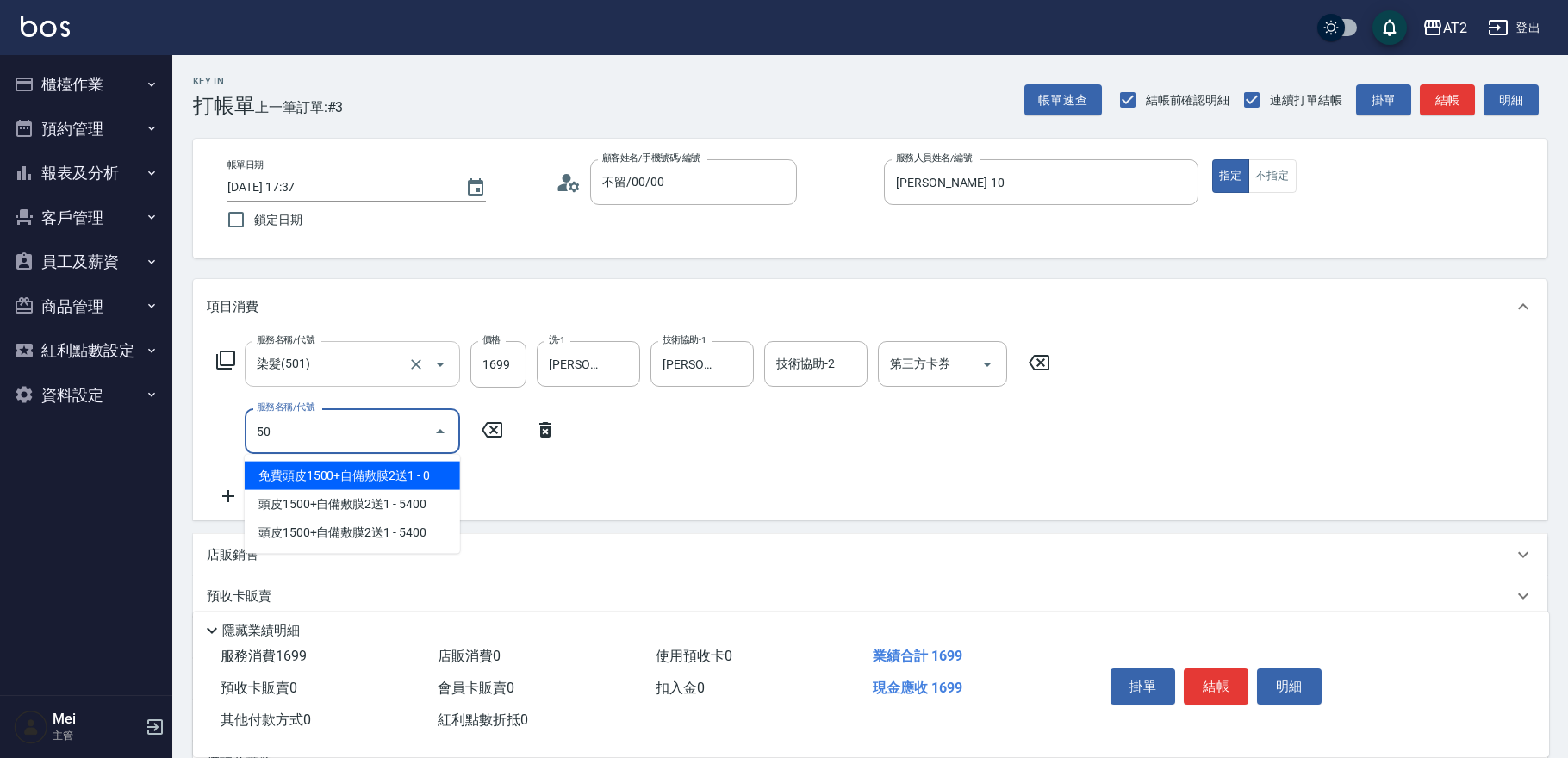
type input "502"
type input "210"
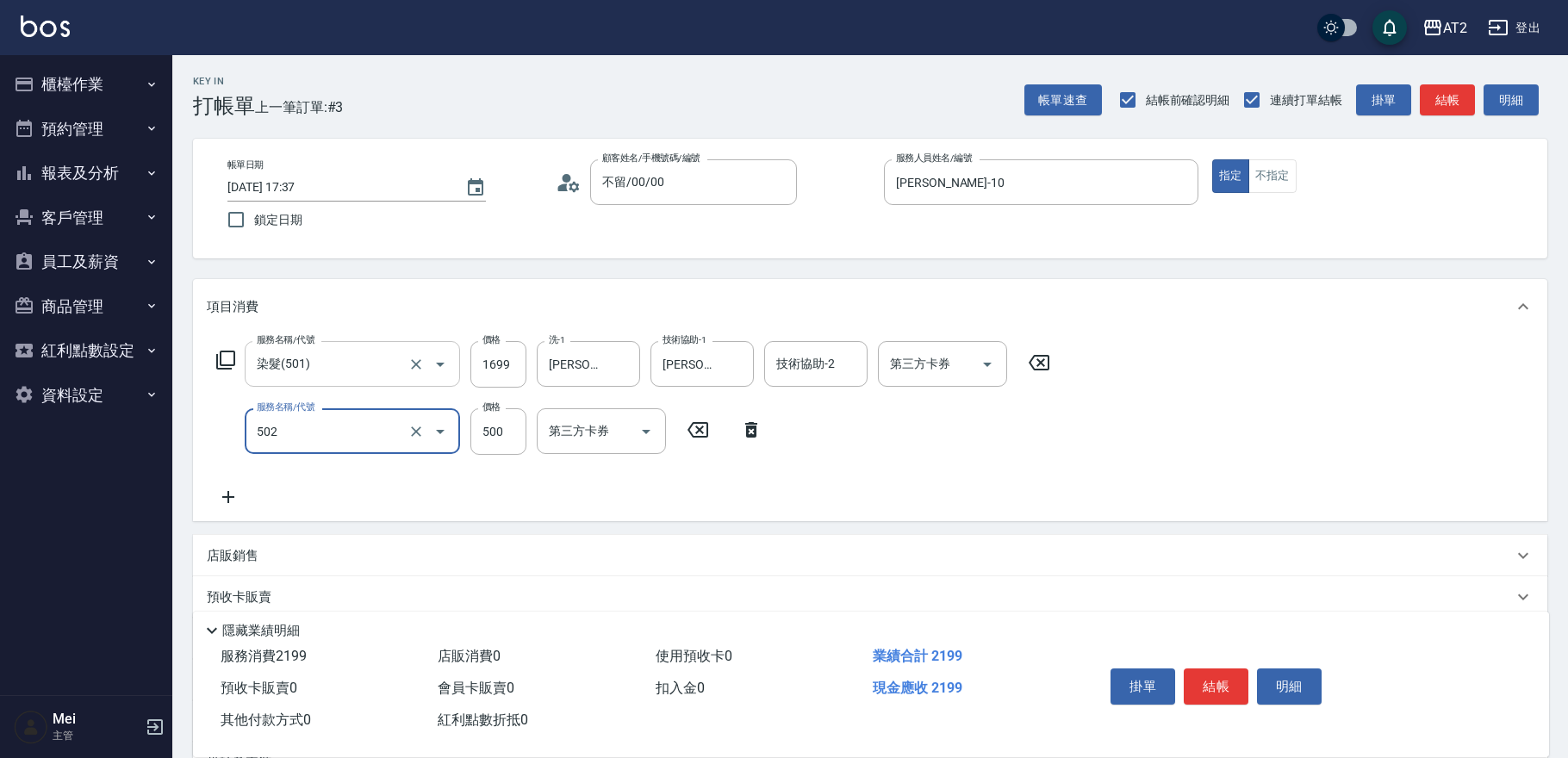
type input "漂髮(502)"
type input "160"
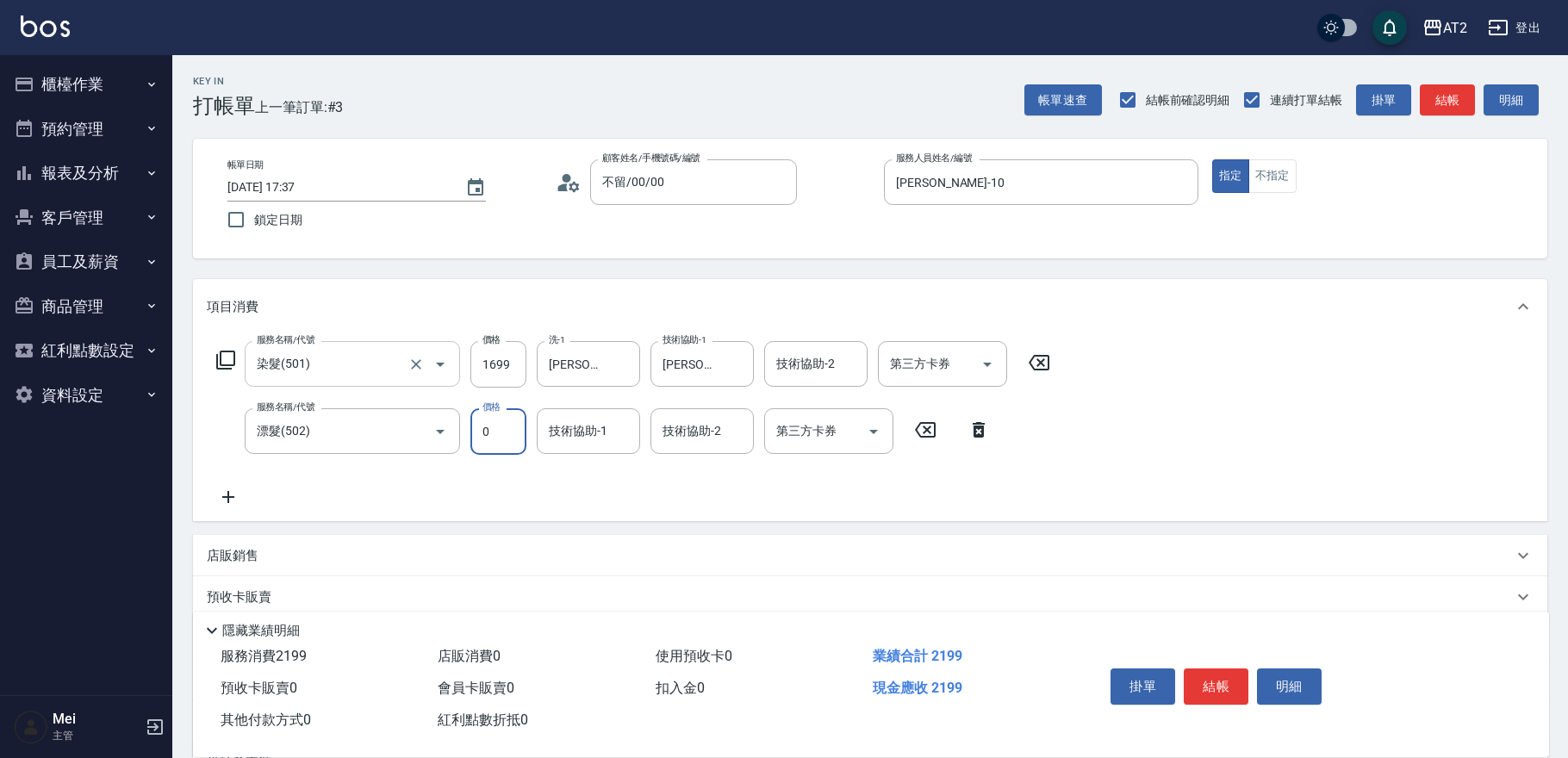
type input "0"
type input "小羿-31"
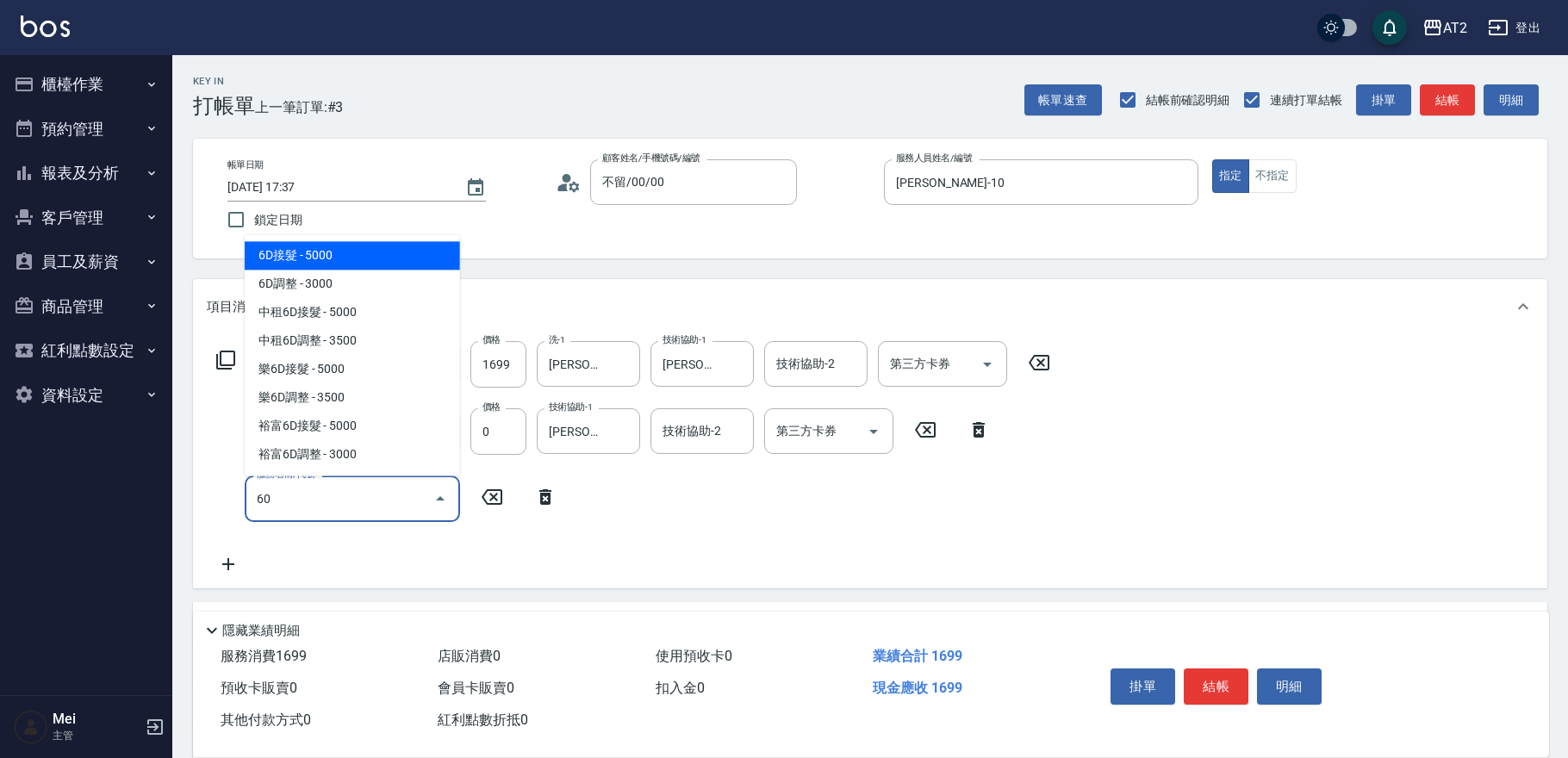
type input "601"
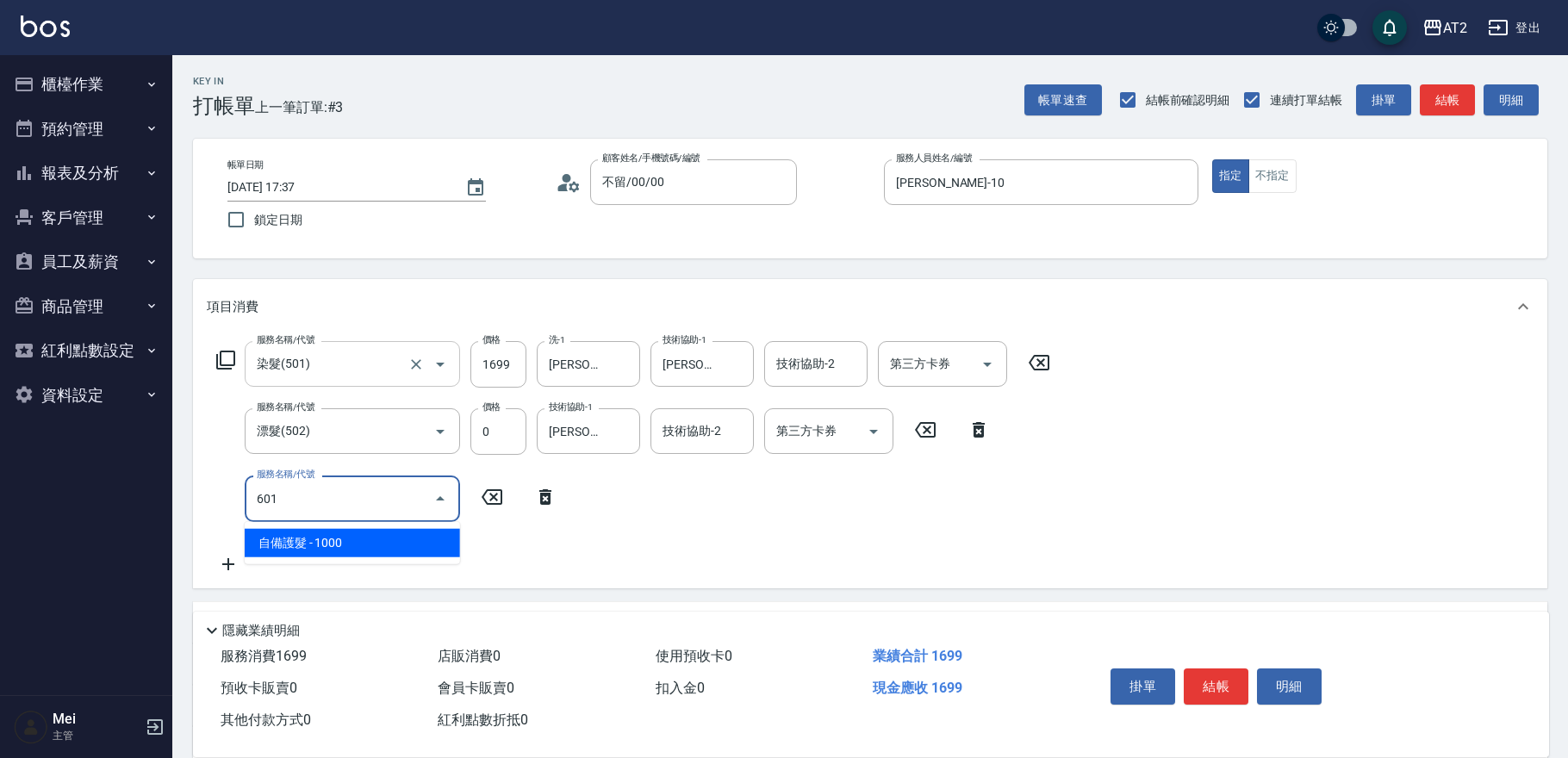
type input "260"
type input "自備護髮(601)"
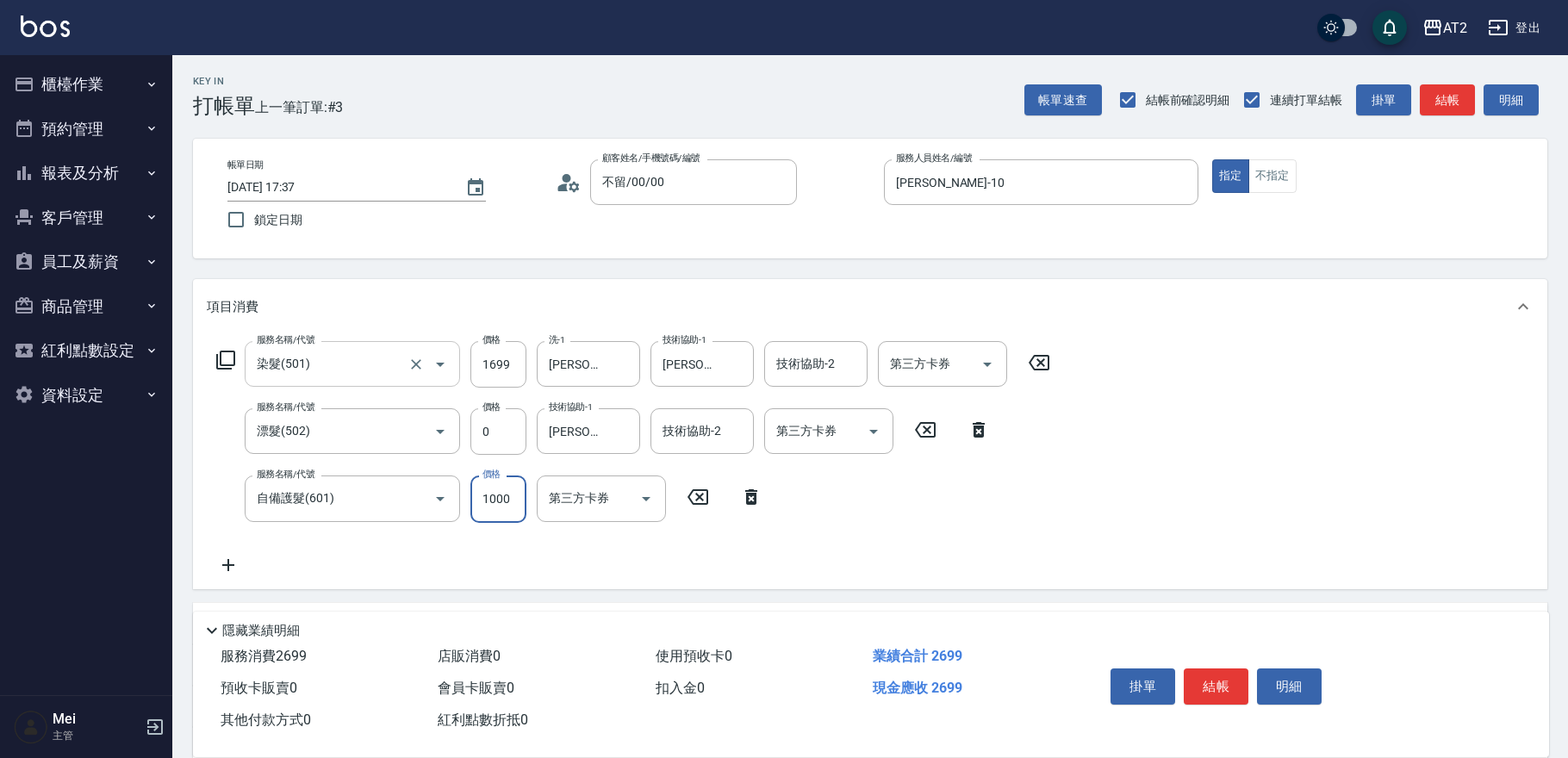
type input "170"
type input "30"
type input "190"
type input "300"
type input "460"
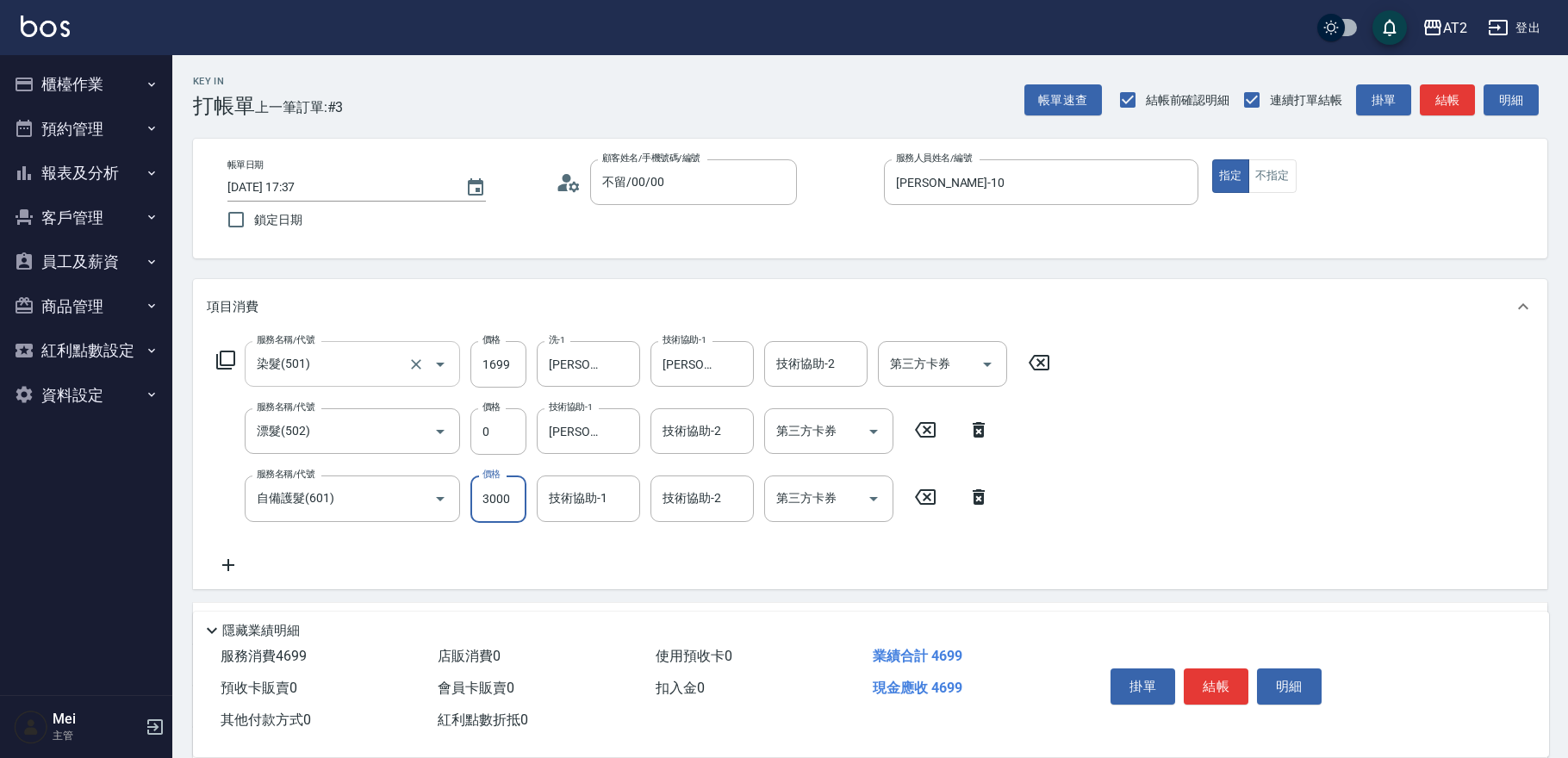
type input "3000"
type input "小羿-31"
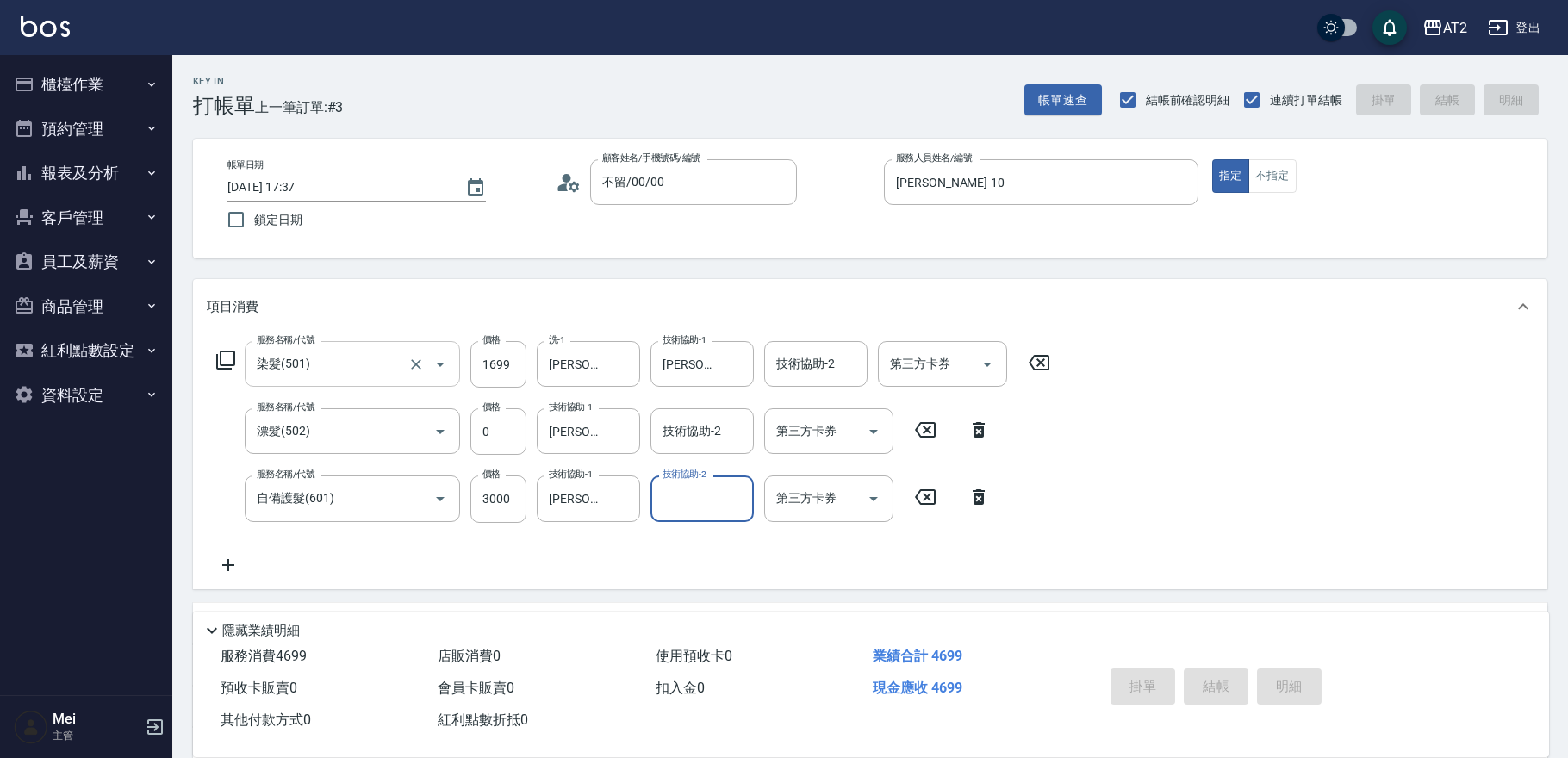
type input "0"
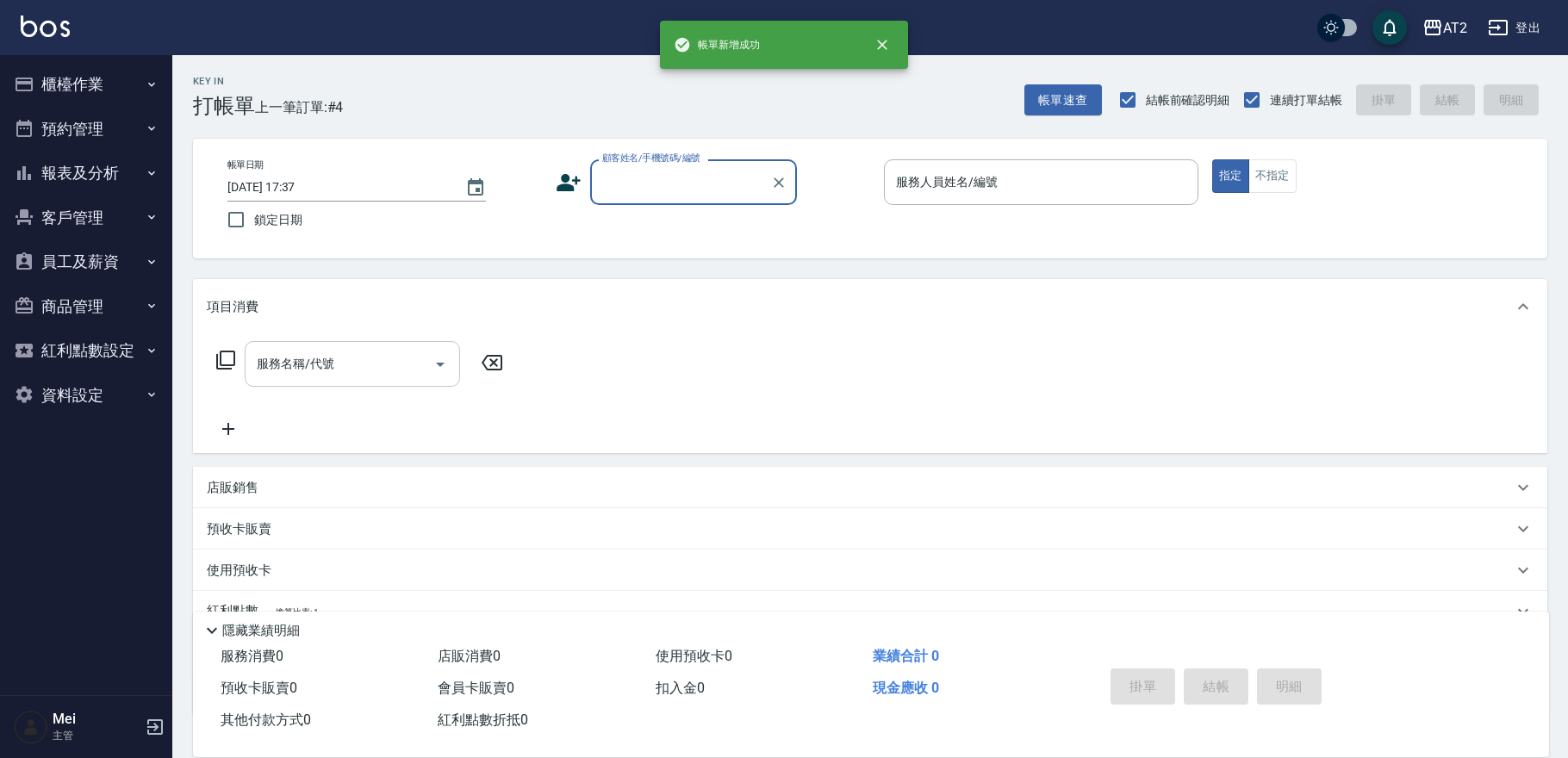
click at [638, 168] on input "顧客姓名/手機號碼/編號" at bounding box center [680, 182] width 165 height 30
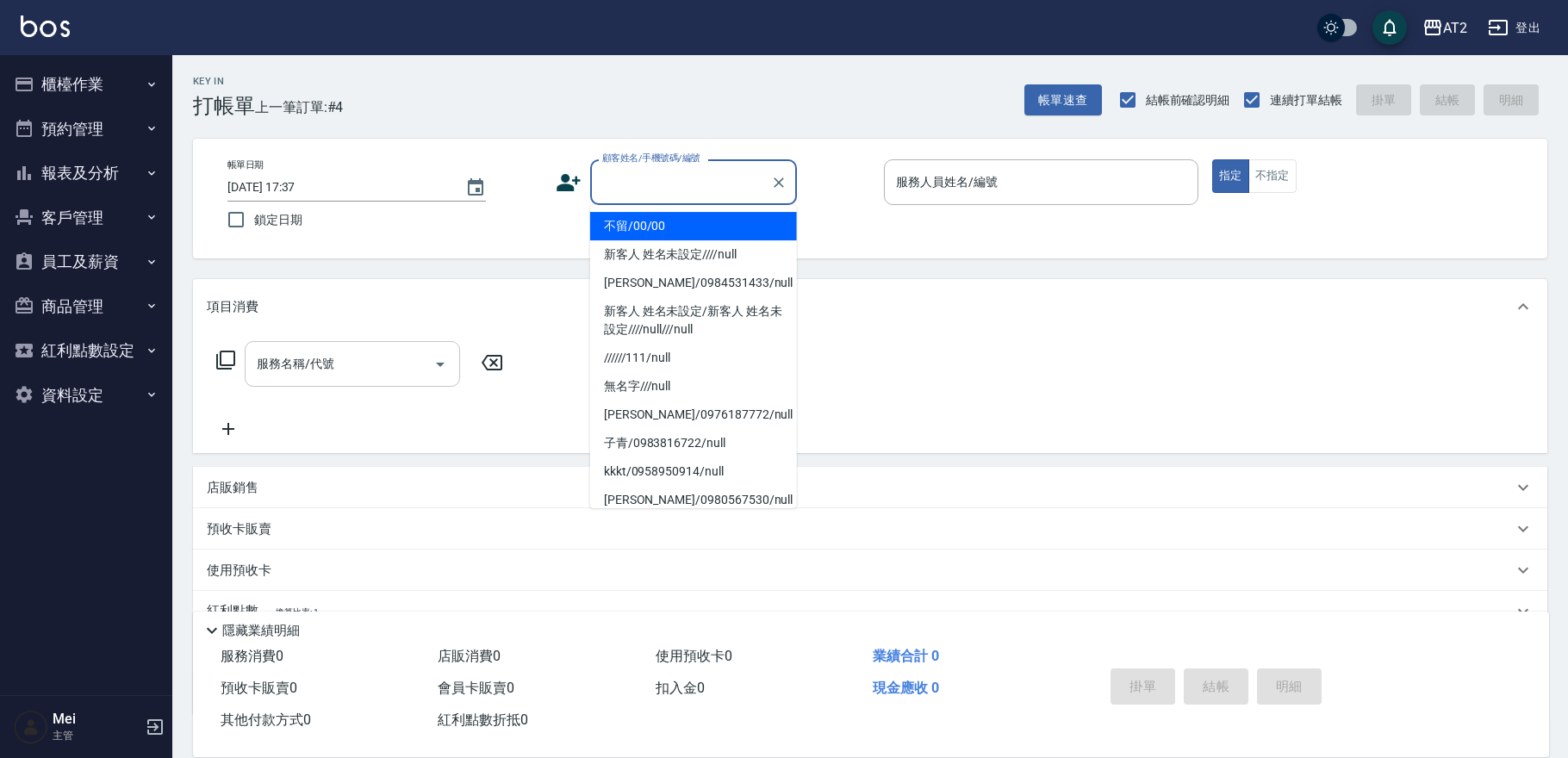
click at [656, 220] on li "不留/00/00" at bounding box center [693, 226] width 206 height 29
type input "不留/00/00"
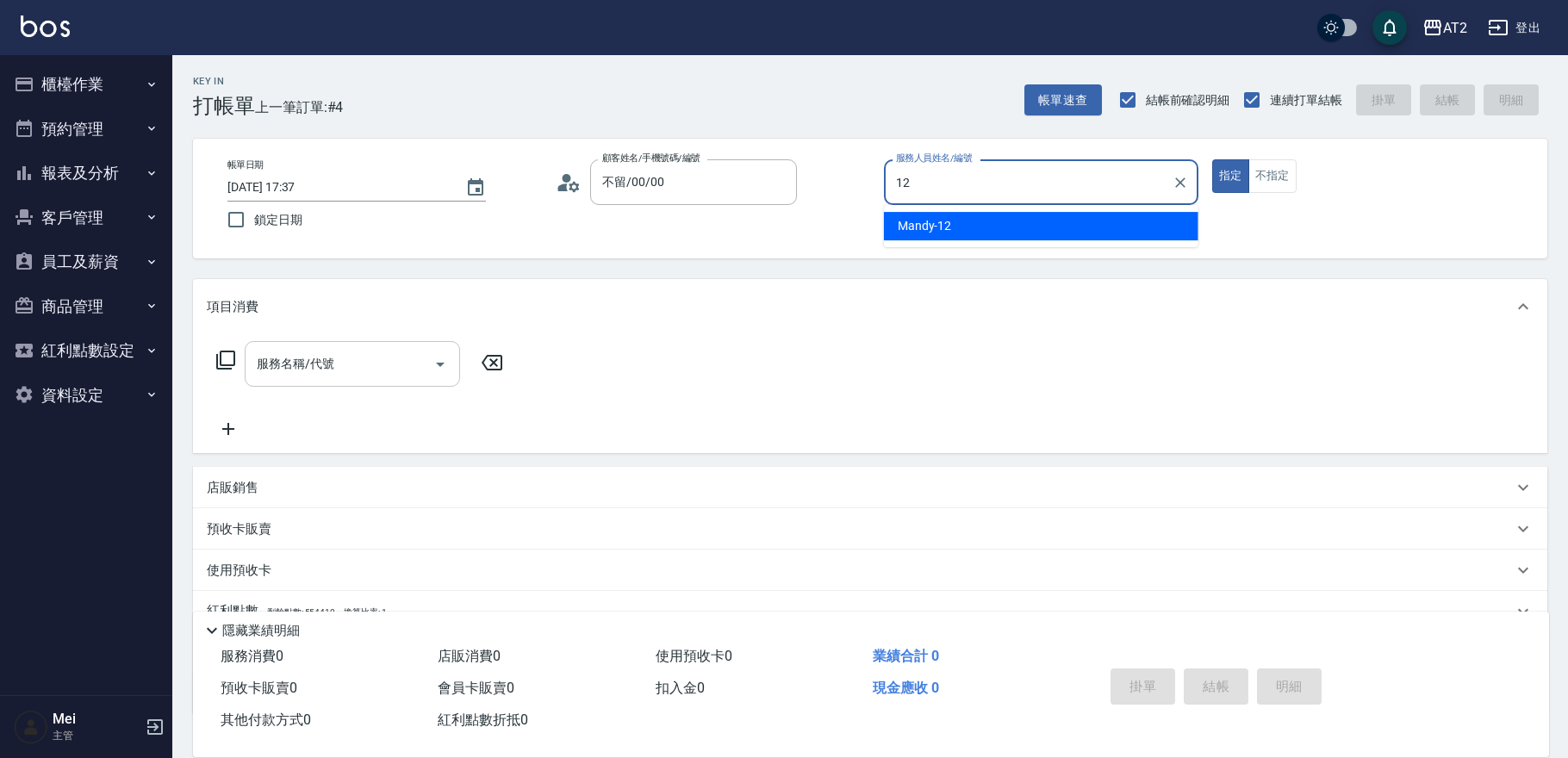
type input "Mandy-12"
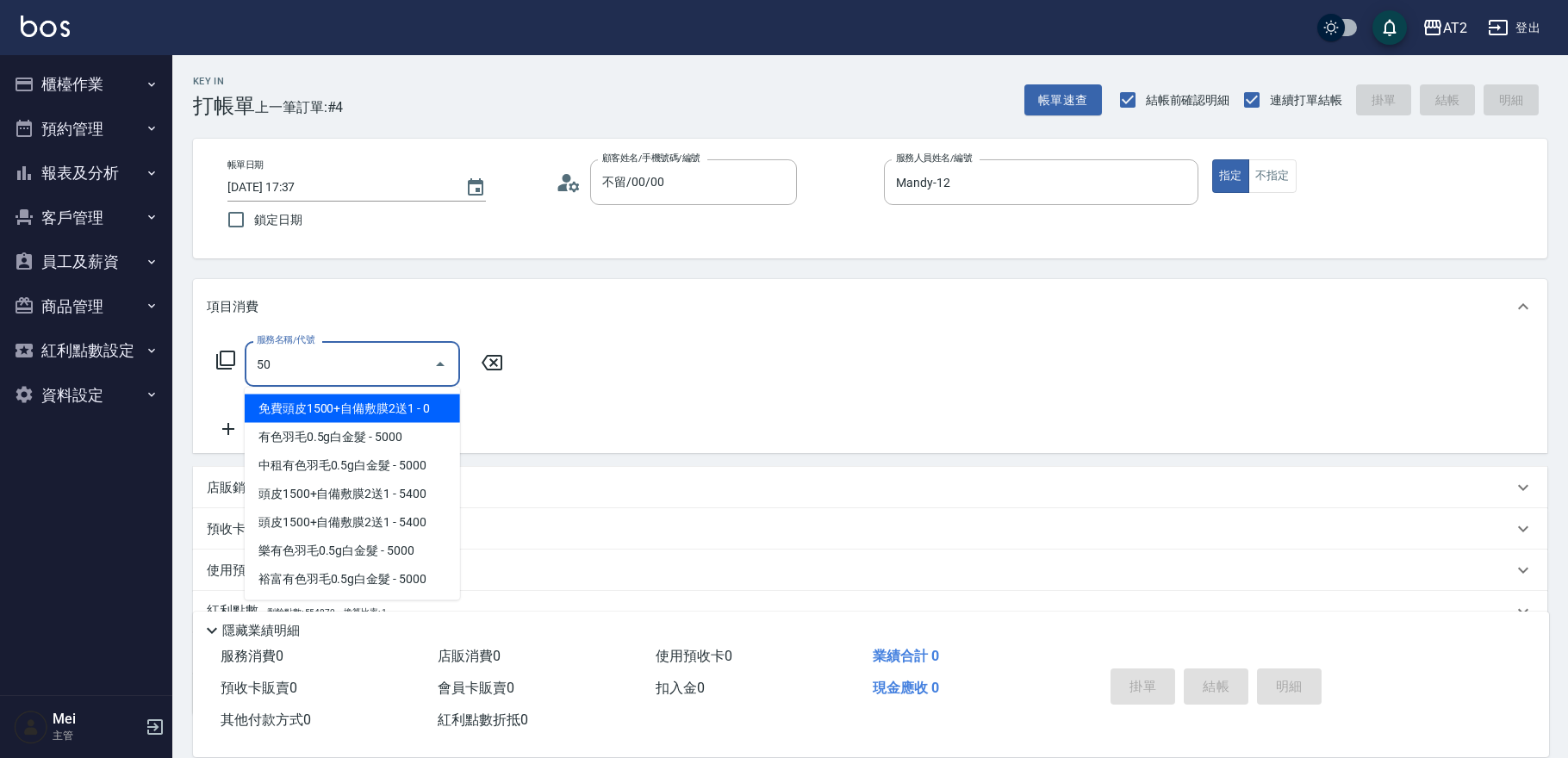
type input "501"
type input "100"
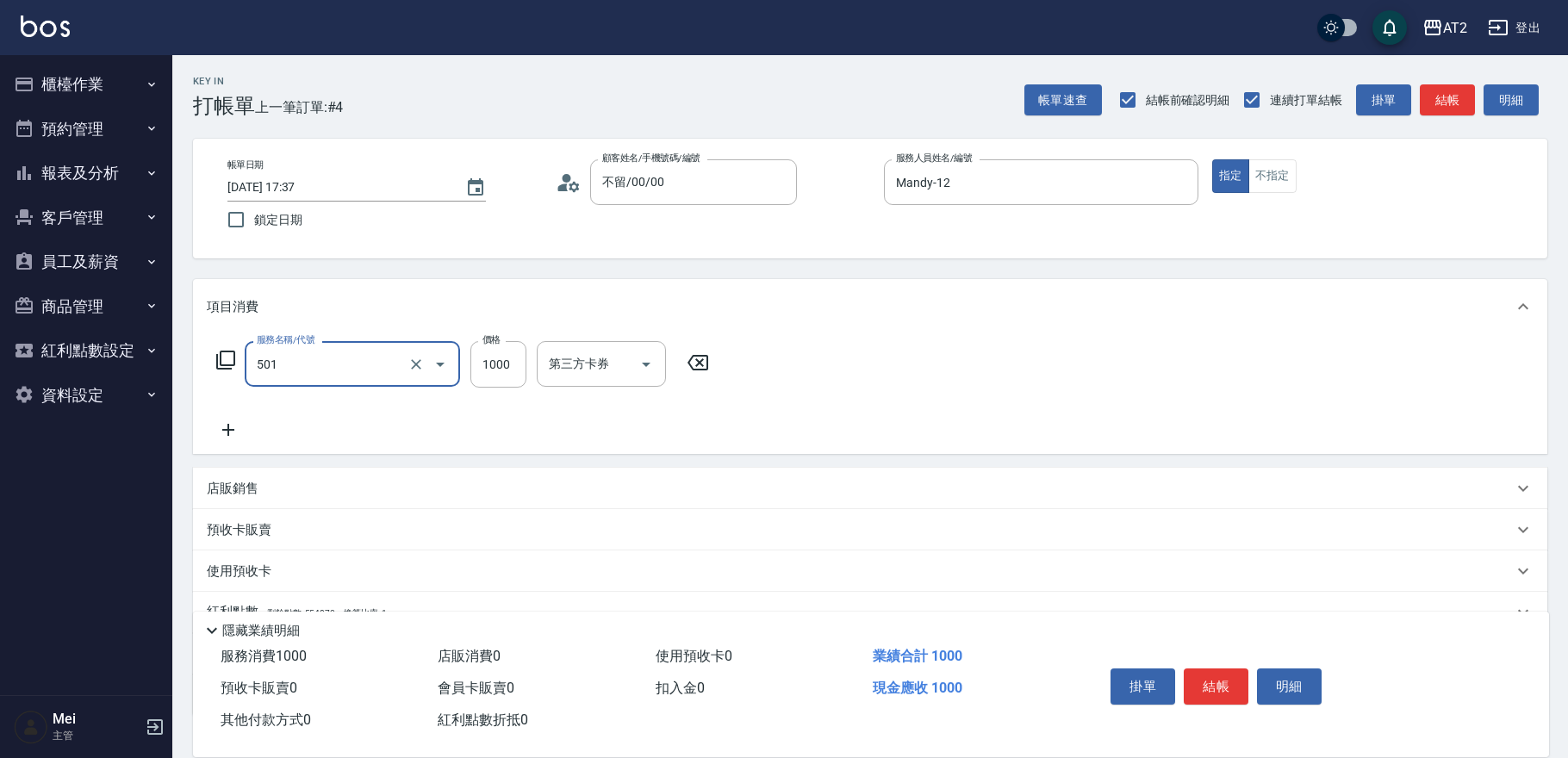
type input "染髮(501)"
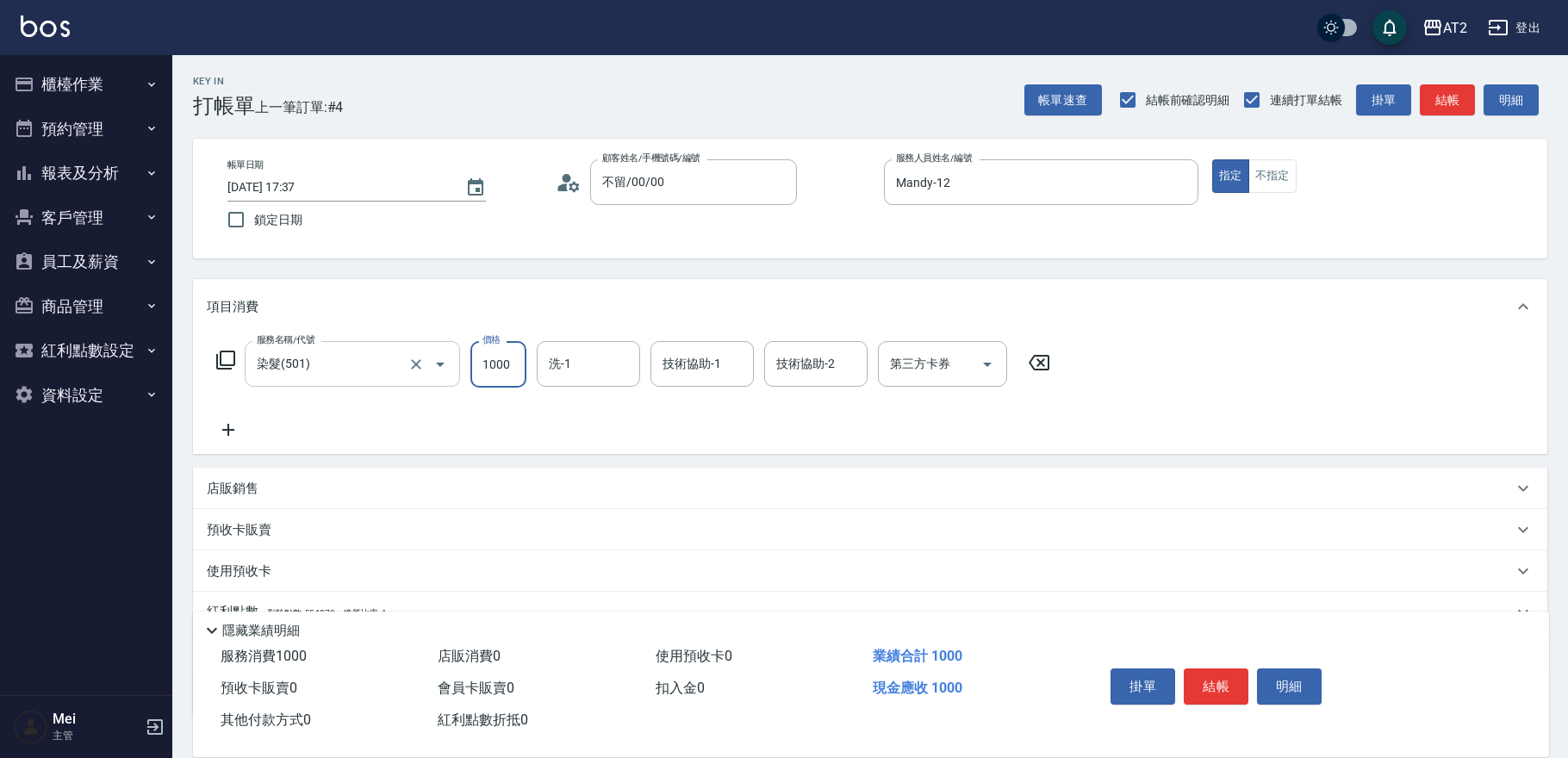
type input "0"
type input "15"
type input "10"
type input "150"
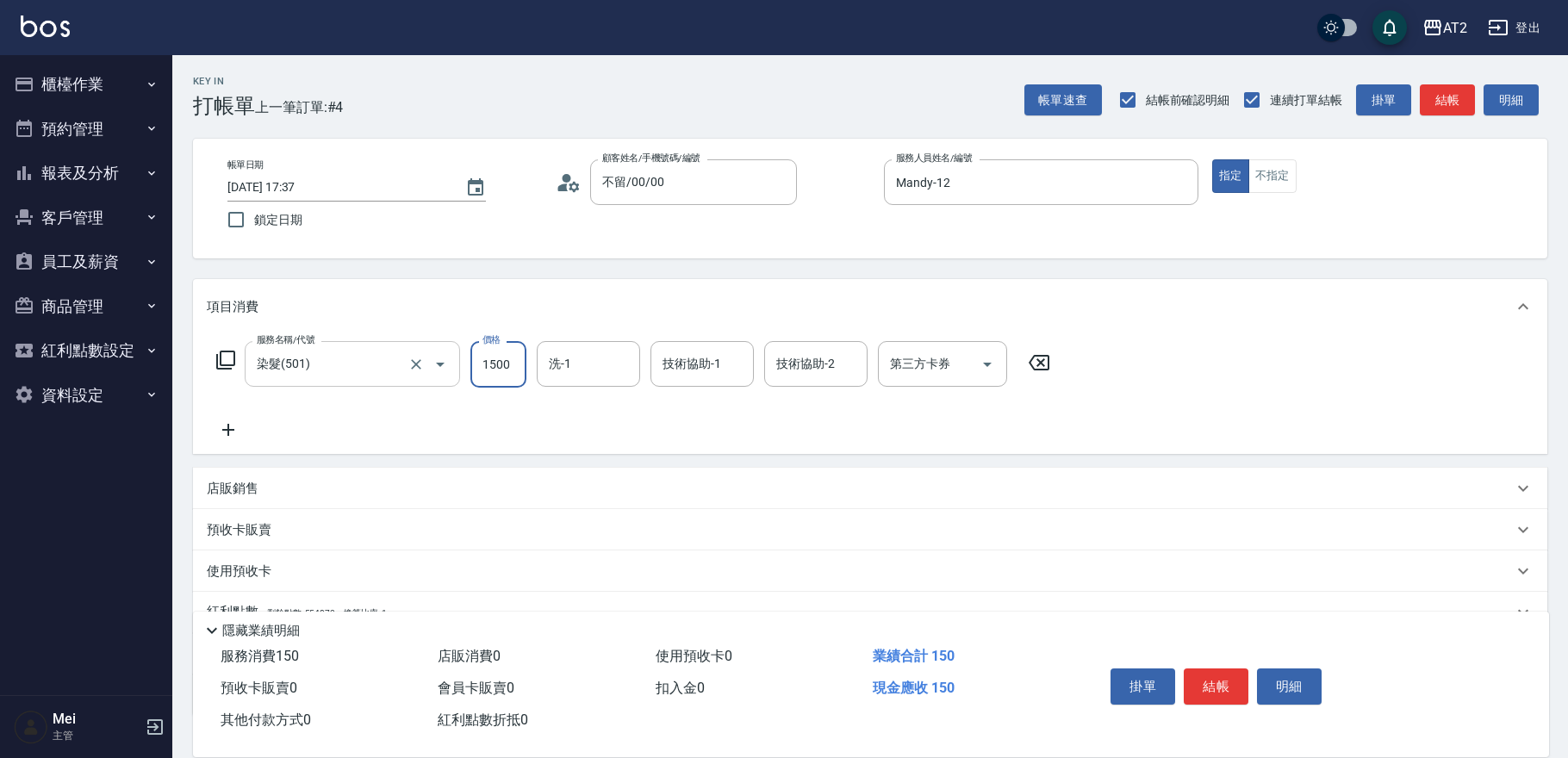
type input "1500"
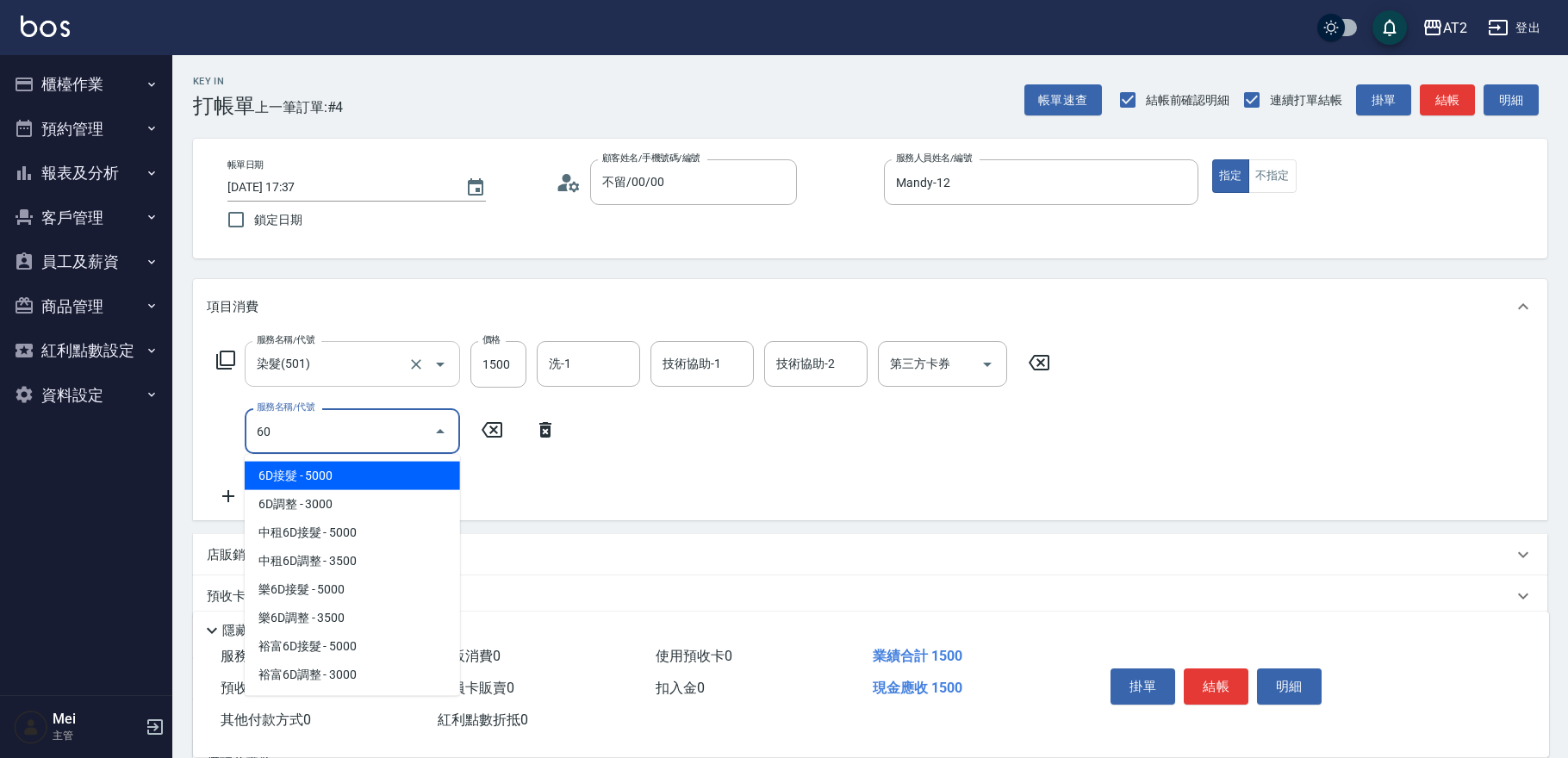
type input "601"
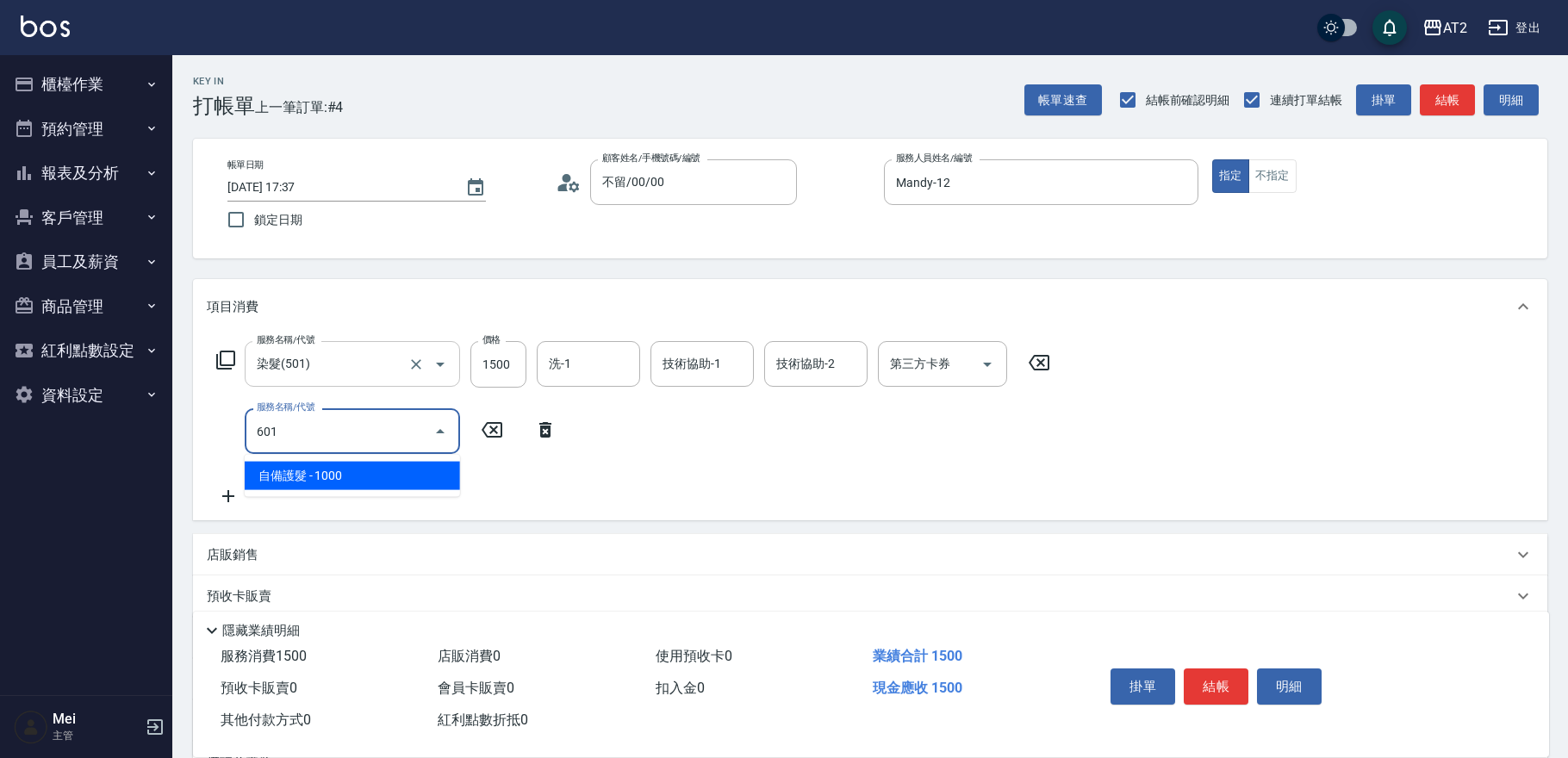
type input "250"
type input "自備護髮(601)"
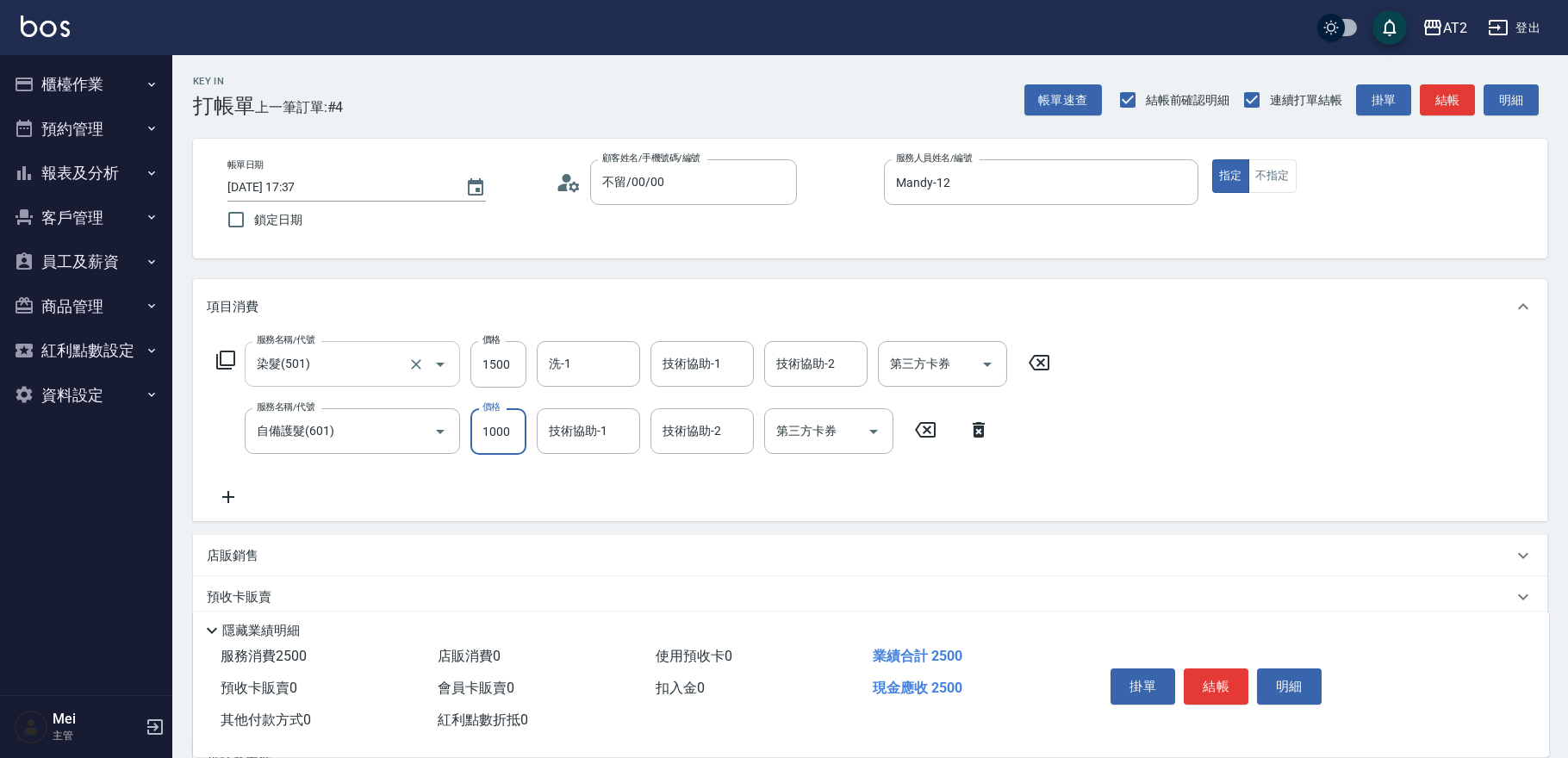
type input "150"
type input "25"
type input "170"
type input "250"
type input "400"
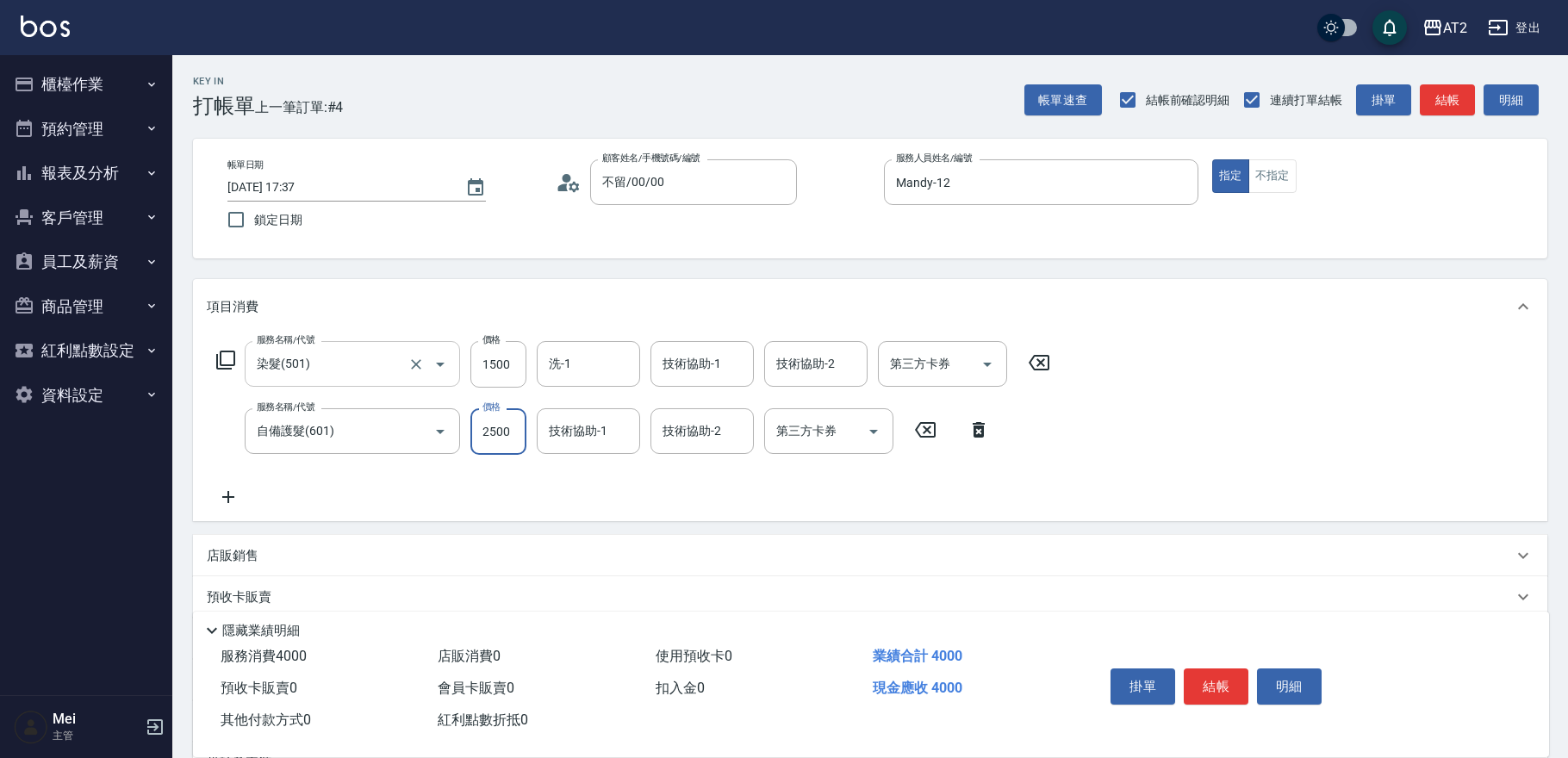
type input "2500"
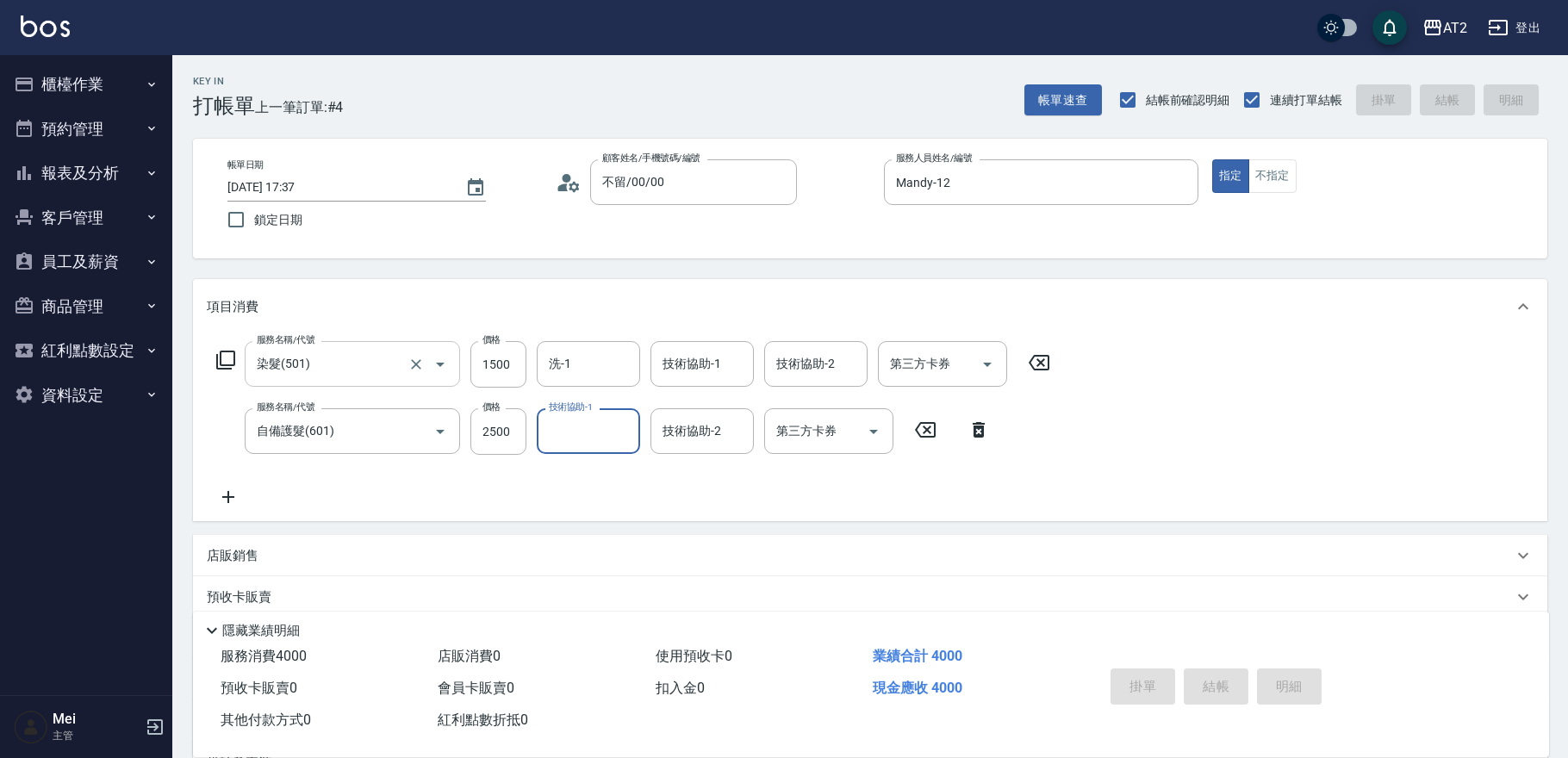
type input "0"
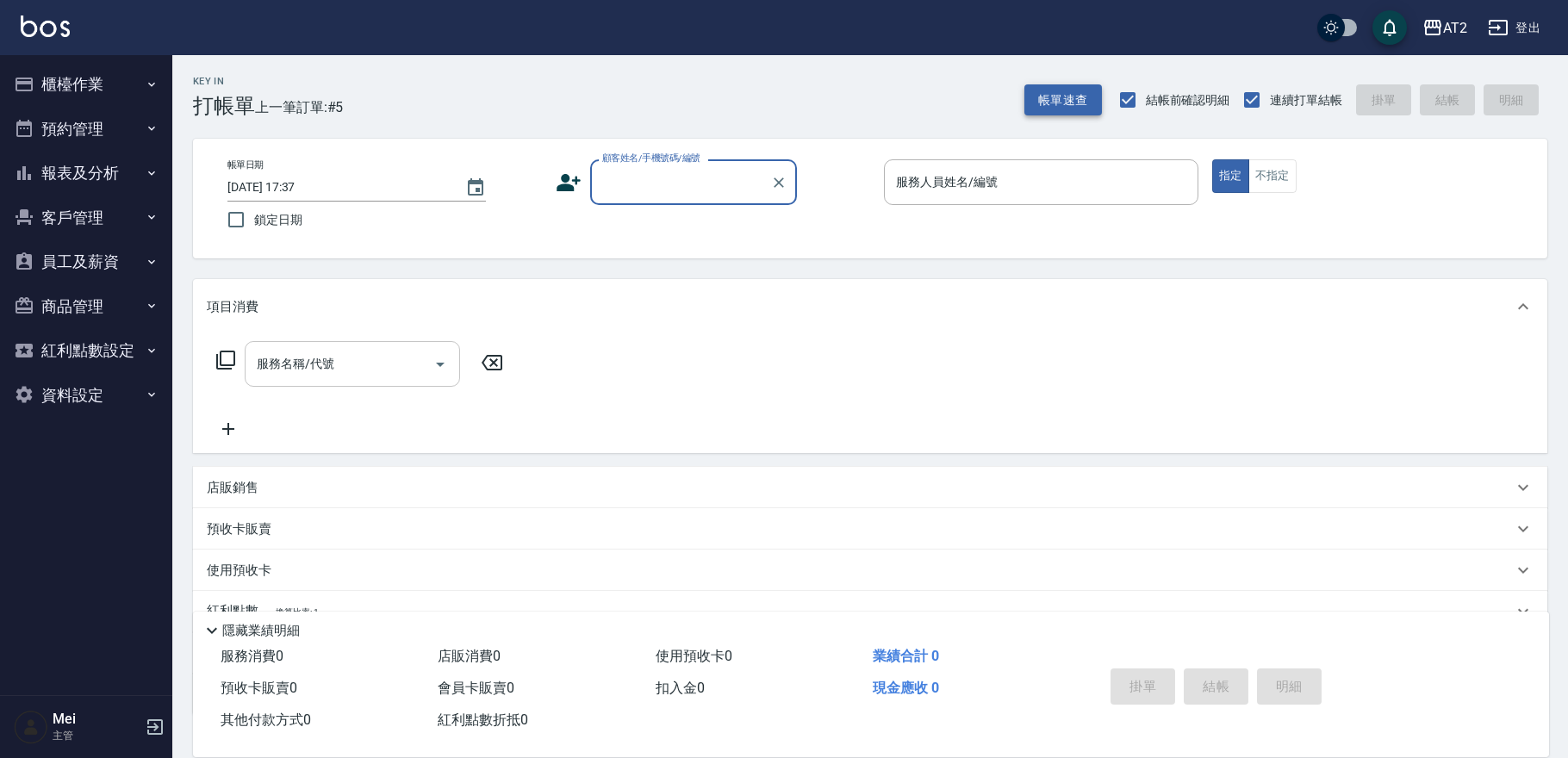
click at [1064, 91] on button "帳單速查" at bounding box center [1063, 100] width 78 height 31
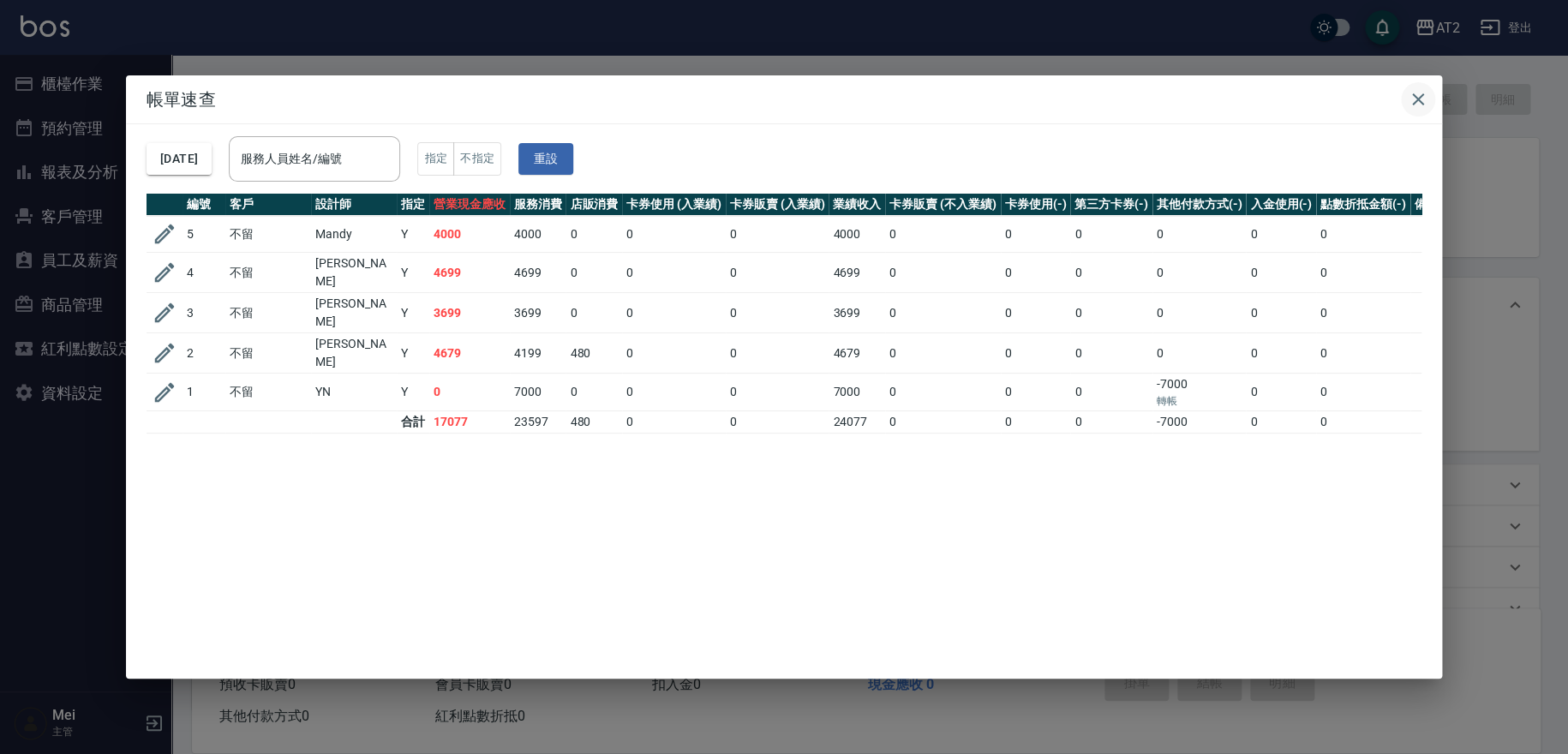
click at [1423, 99] on icon "button" at bounding box center [1417, 99] width 21 height 21
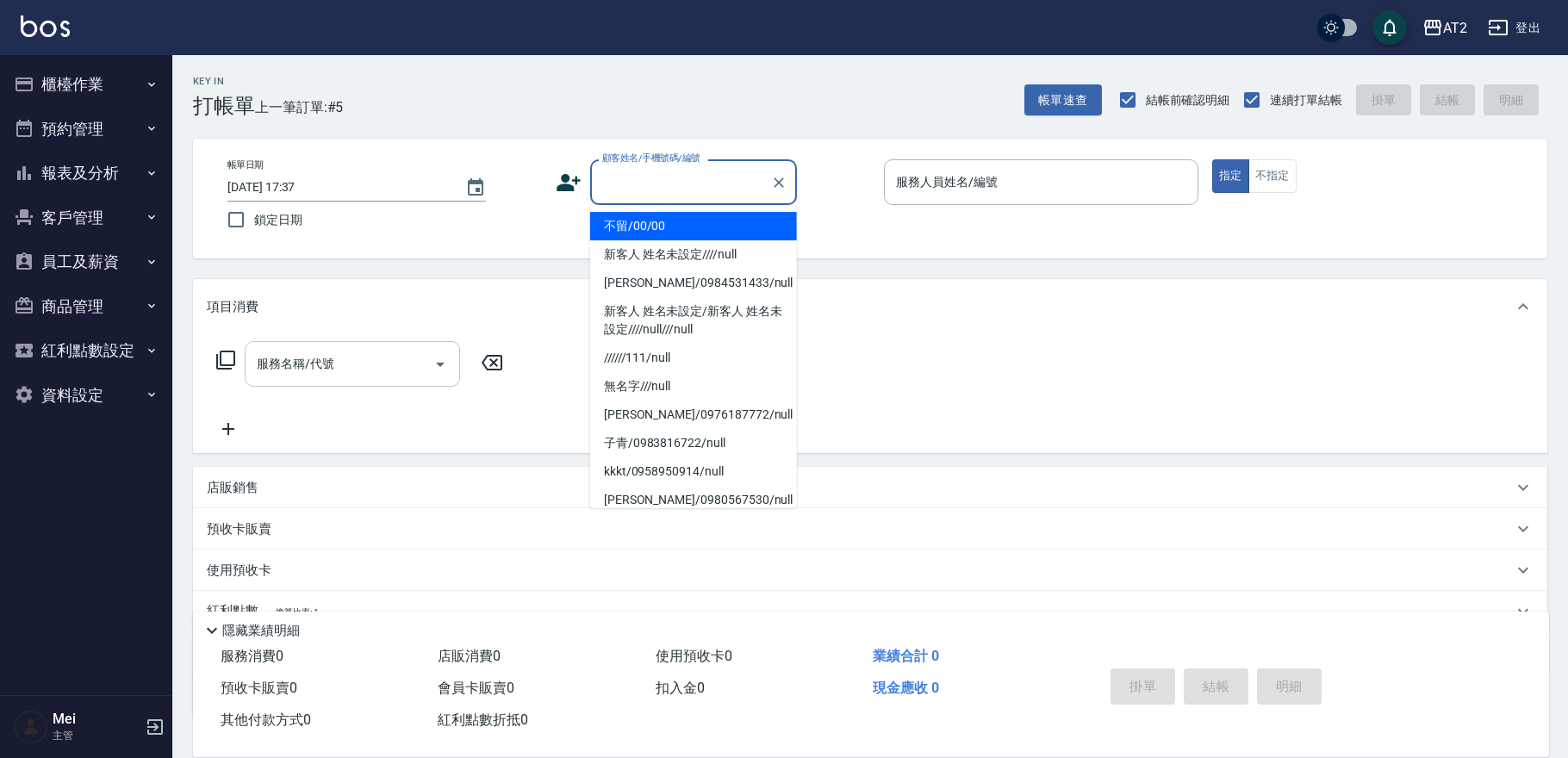
drag, startPoint x: 691, startPoint y: 196, endPoint x: 676, endPoint y: 219, distance: 27.5
click at [690, 196] on input "顧客姓名/手機號碼/編號" at bounding box center [680, 182] width 165 height 30
click at [676, 219] on li "不留/00/00" at bounding box center [693, 226] width 206 height 29
type input "不留/00/00"
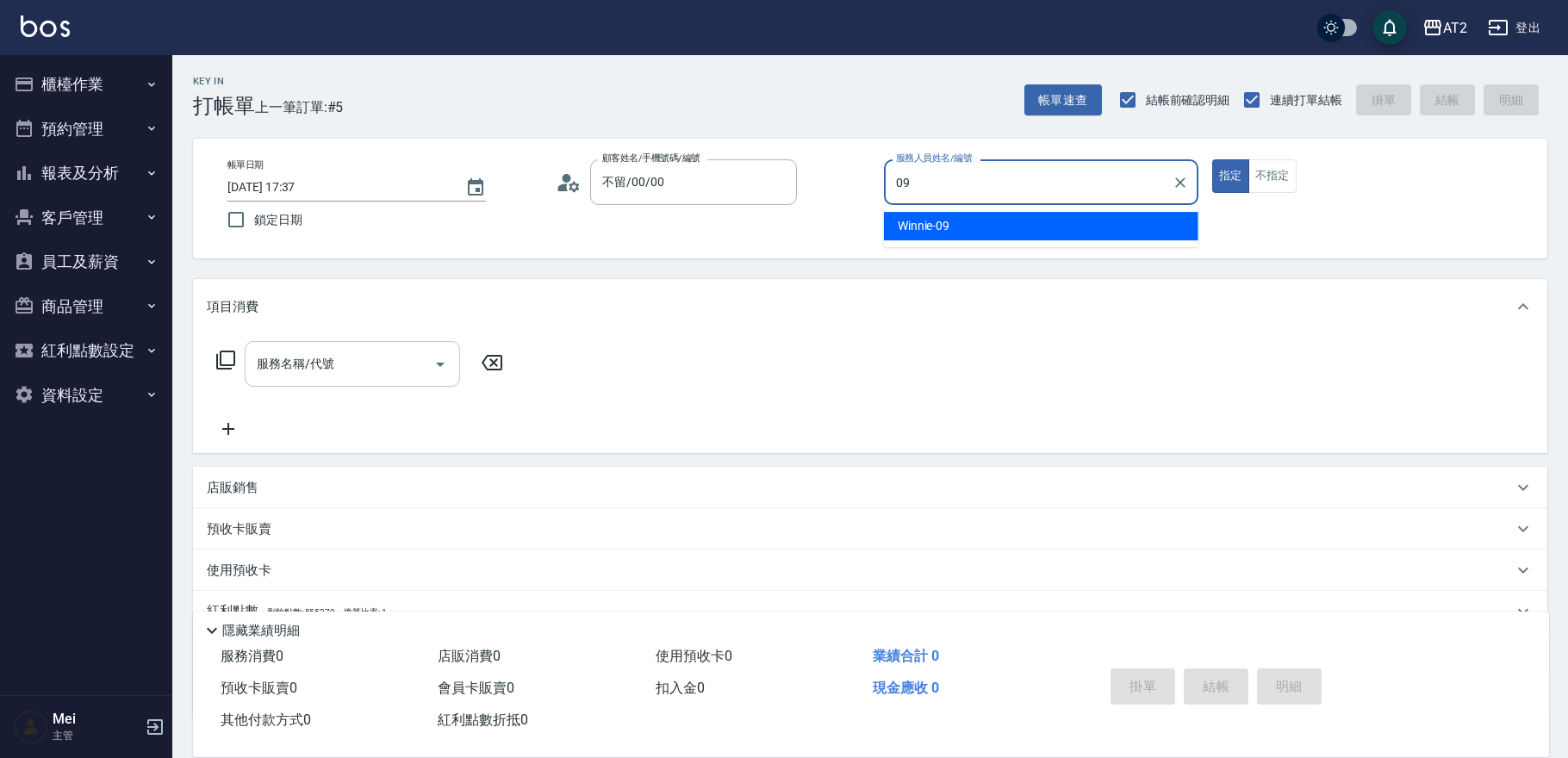
type input "Winnie-09"
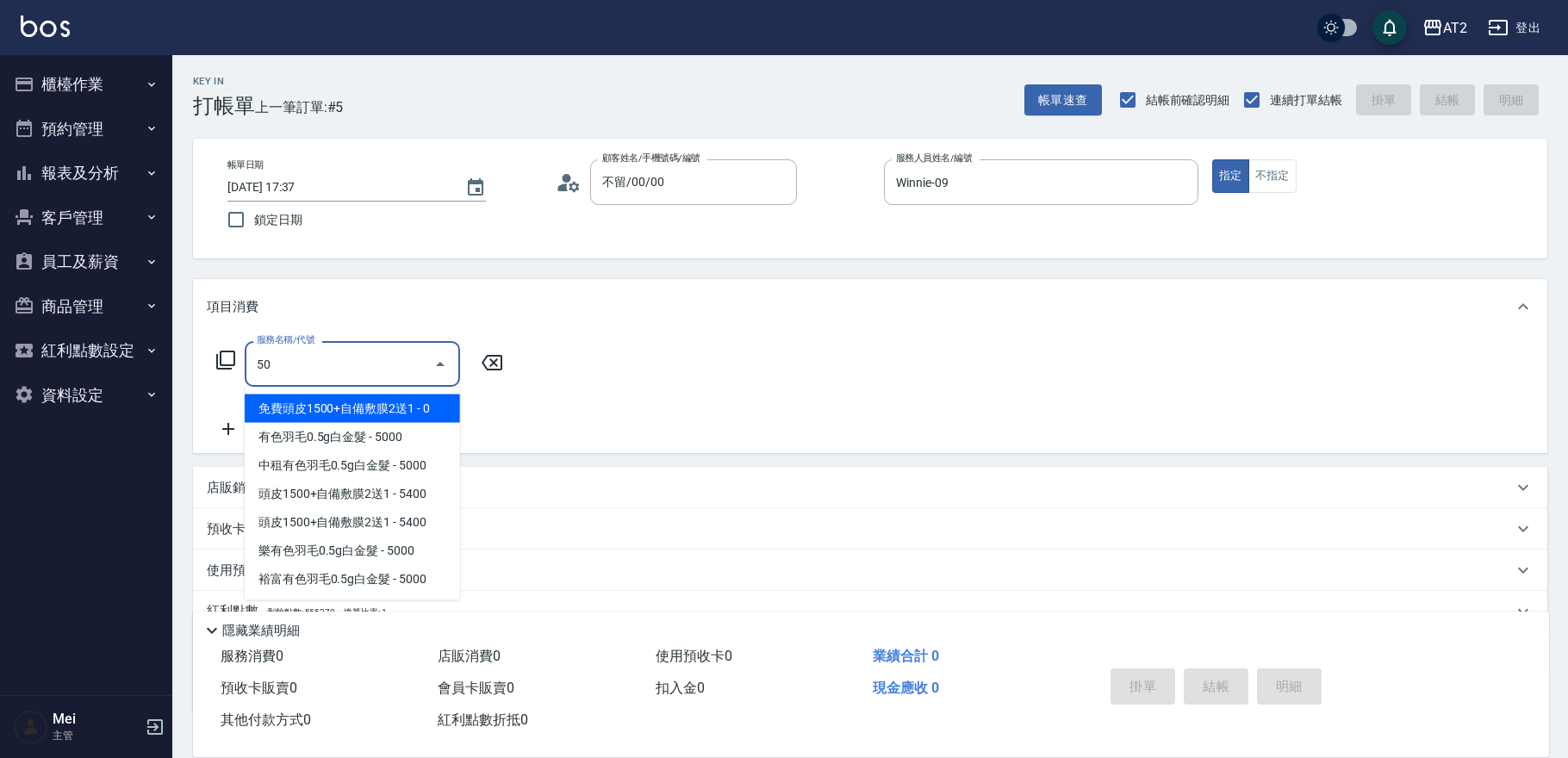
type input "501"
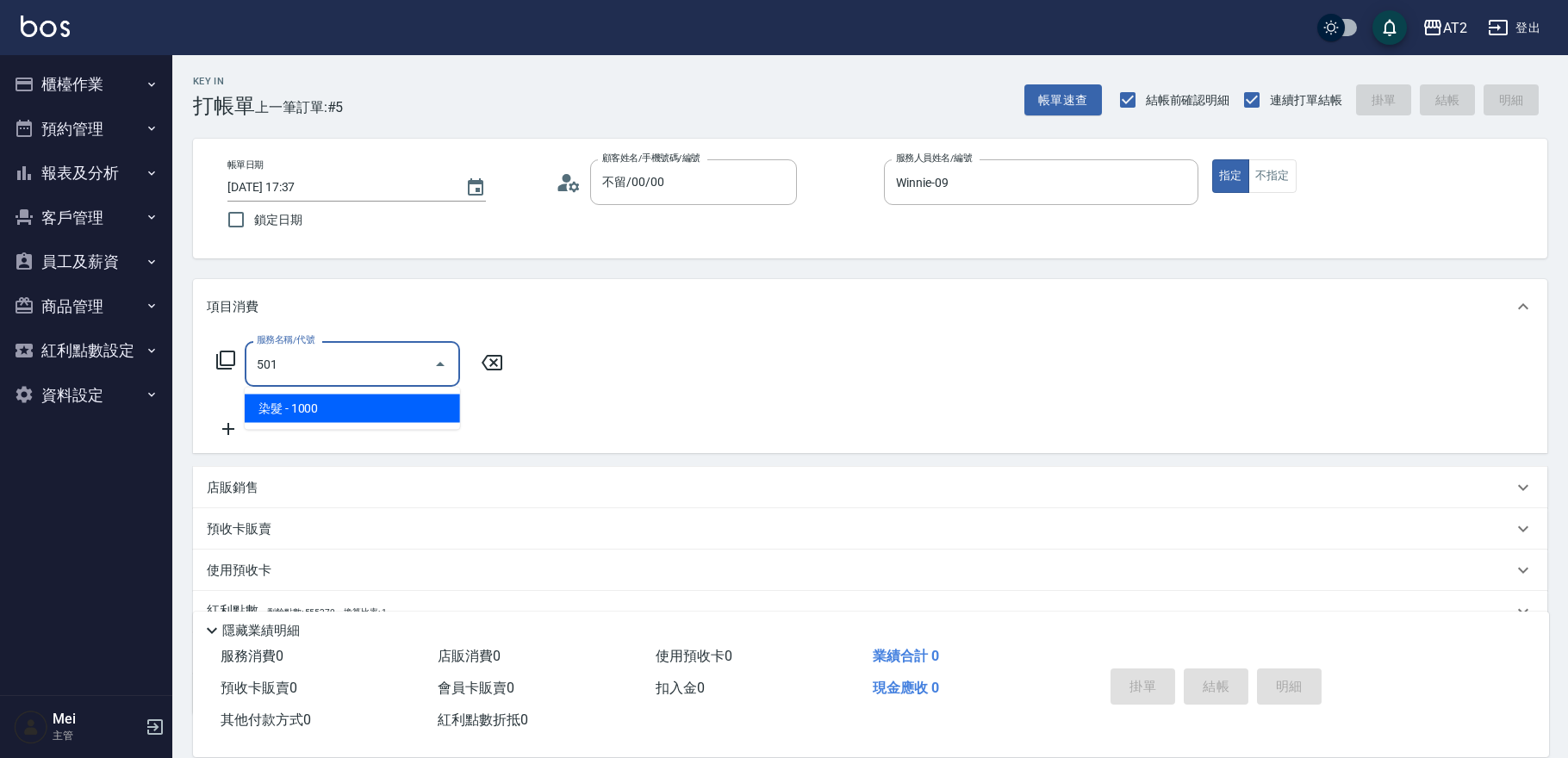
type input "100"
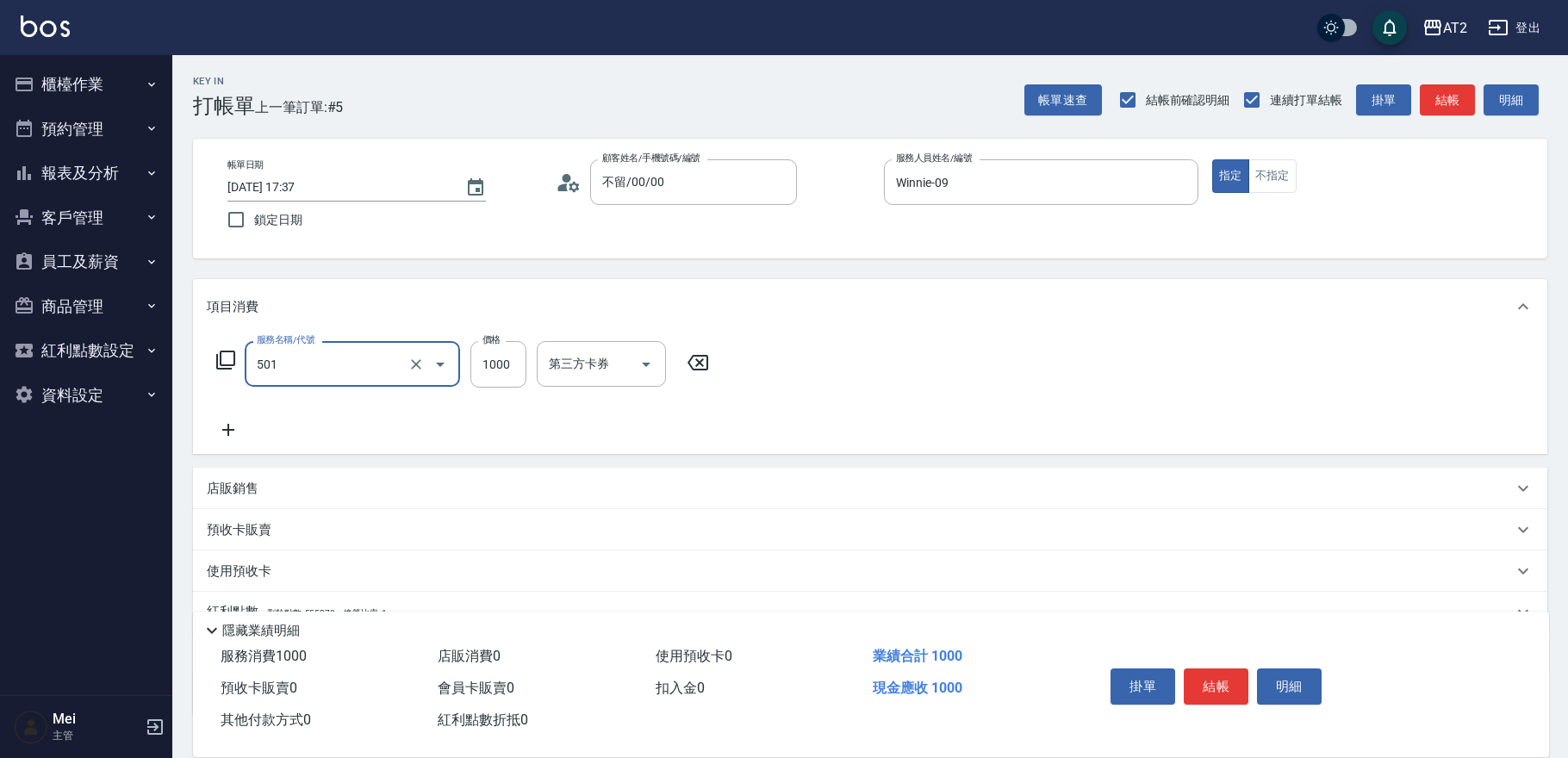
type input "染髮(501)"
type input "0"
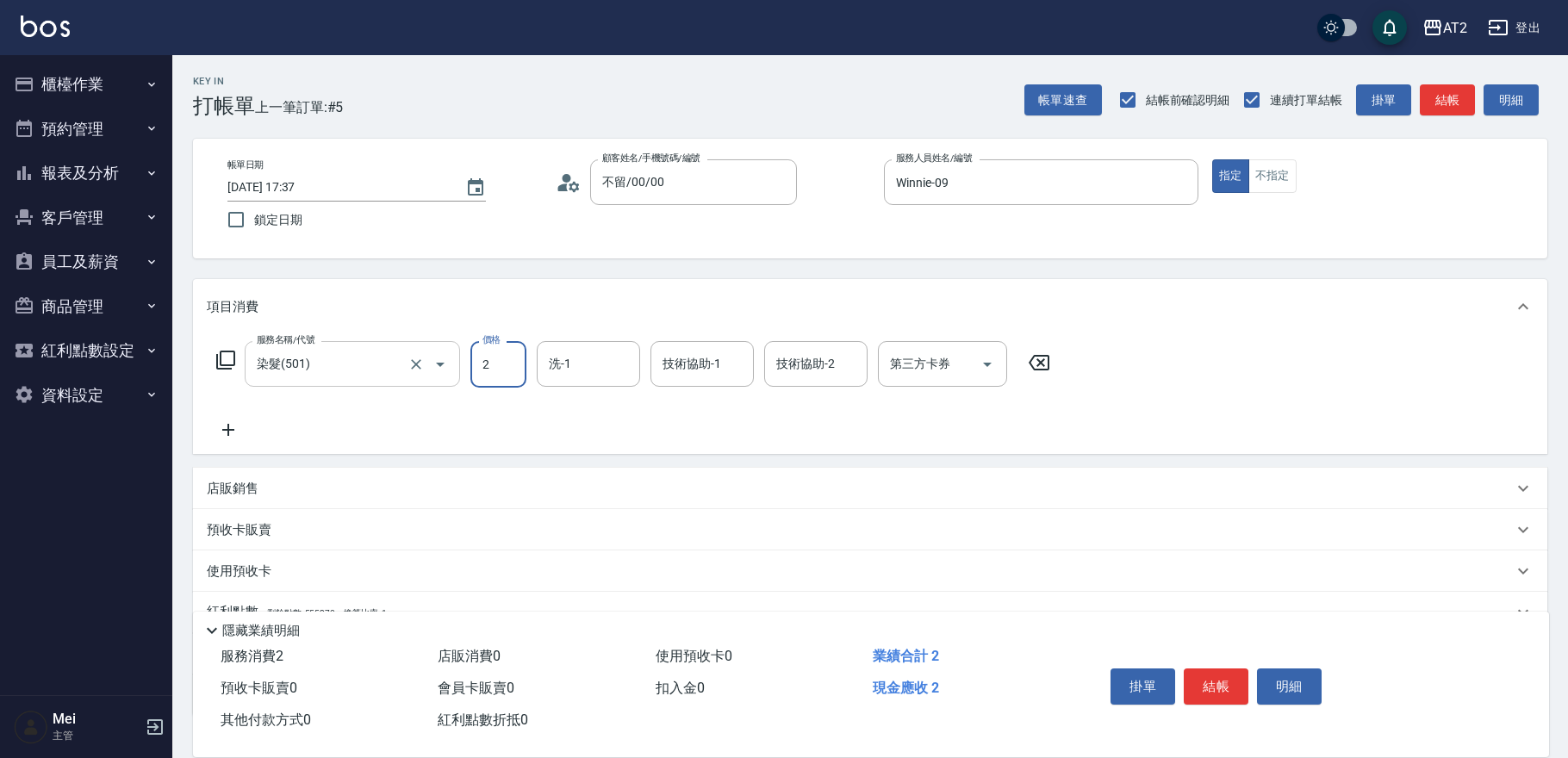
type input "20"
type input "209"
type input "200"
type input "2099"
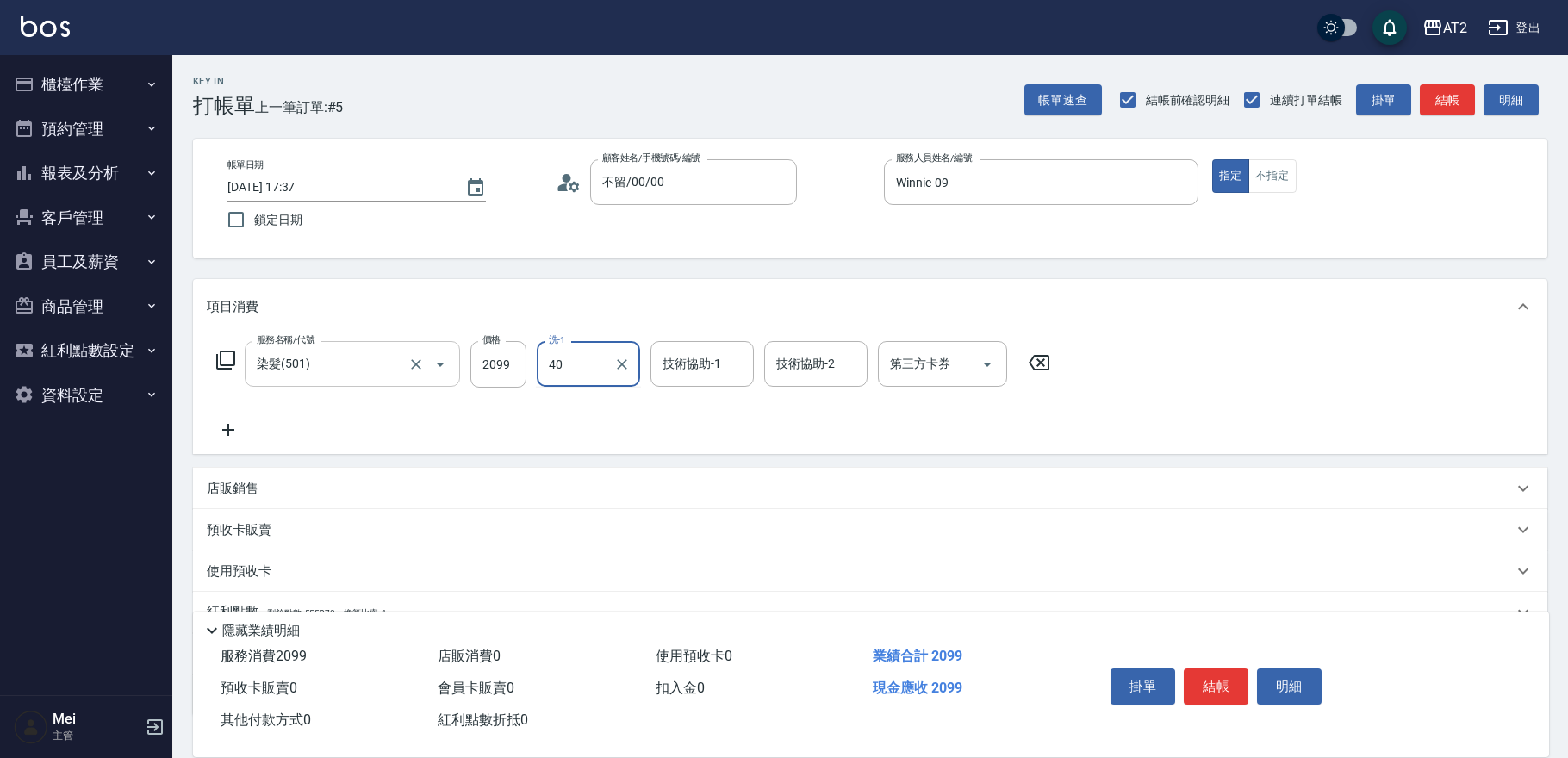
type input "宣宣-40"
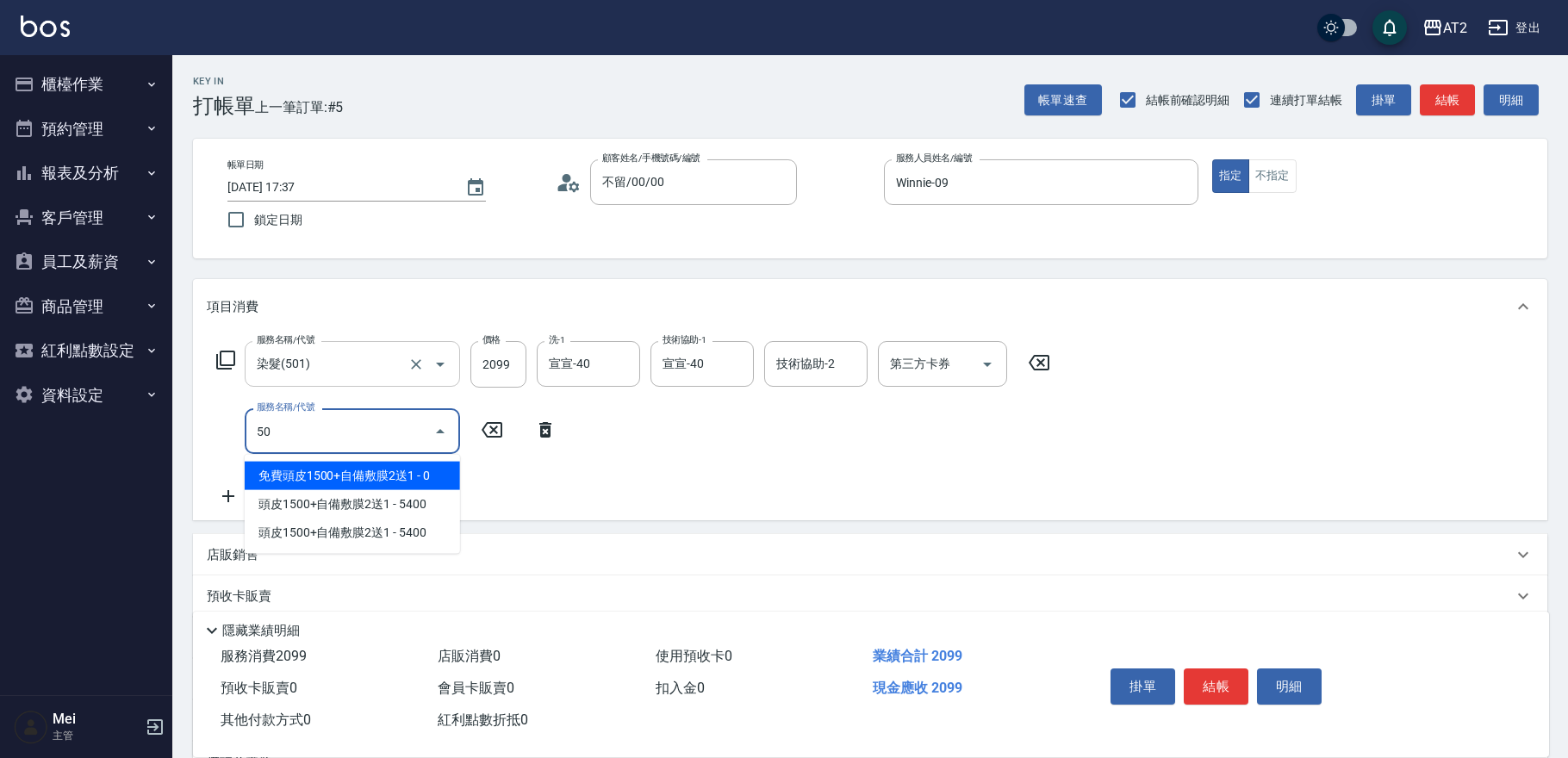
type input "502"
type input "250"
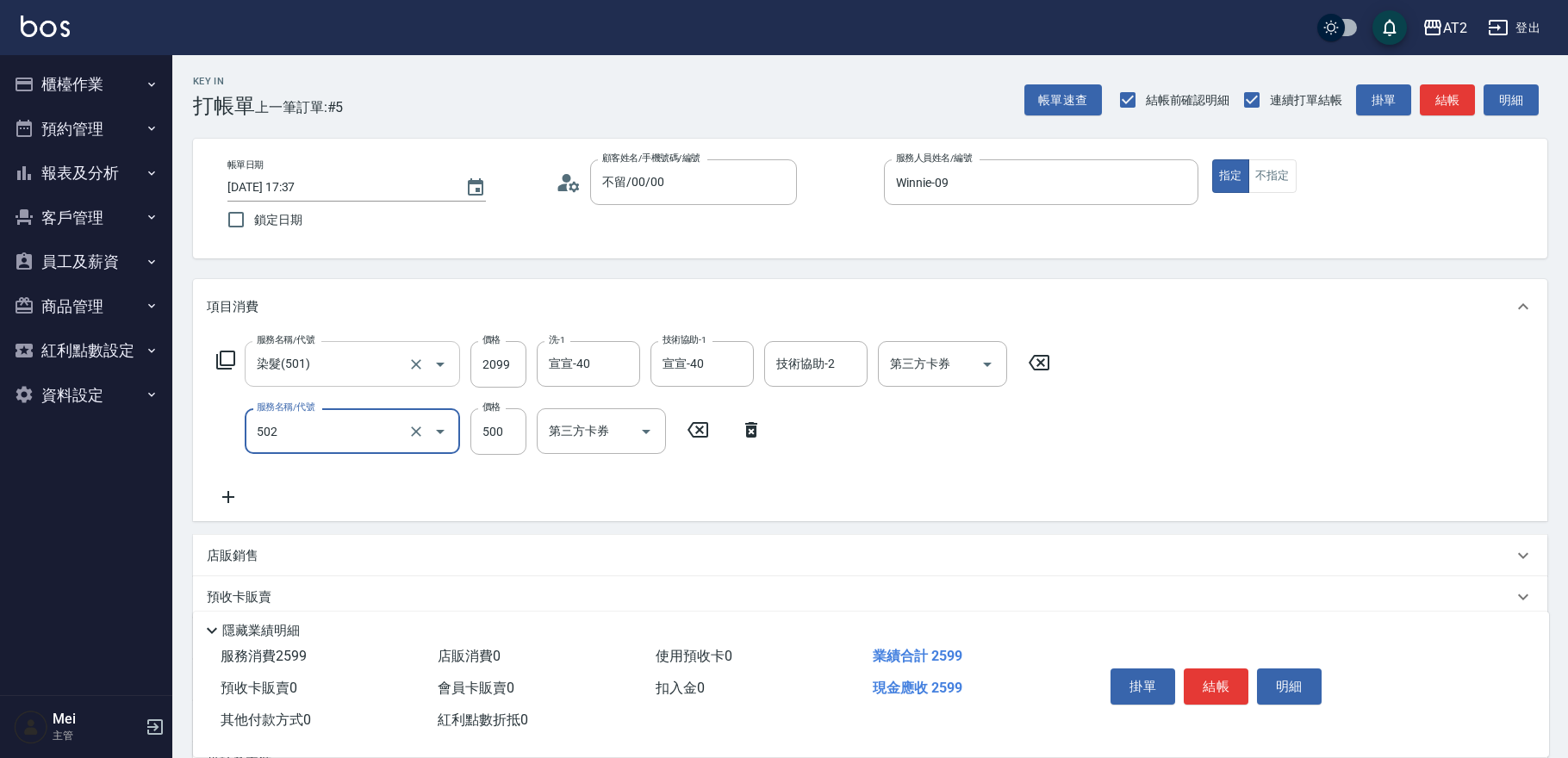
type input "漂髮(502)"
type input "200"
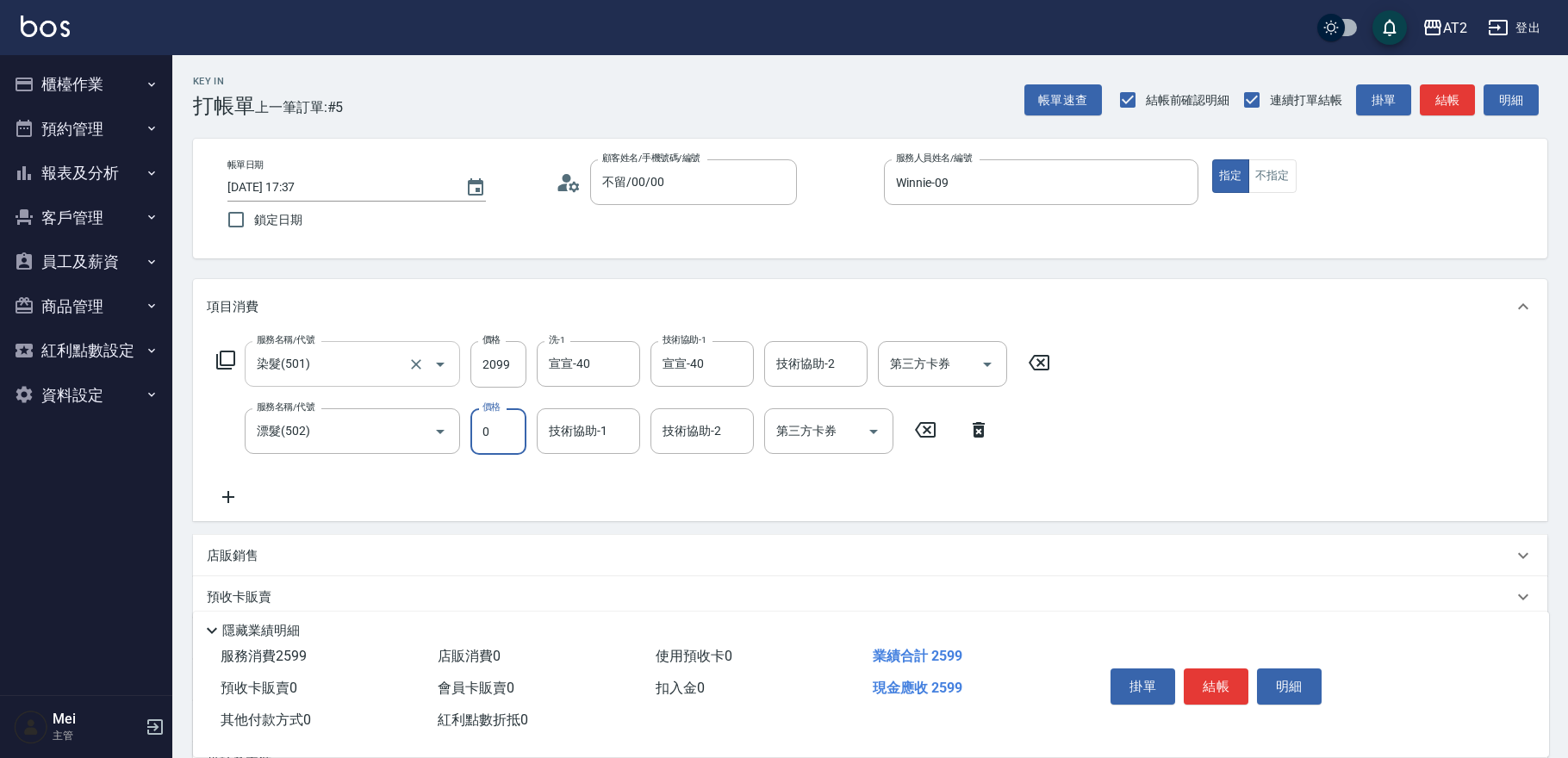
type input "0"
type input "宣宣-40"
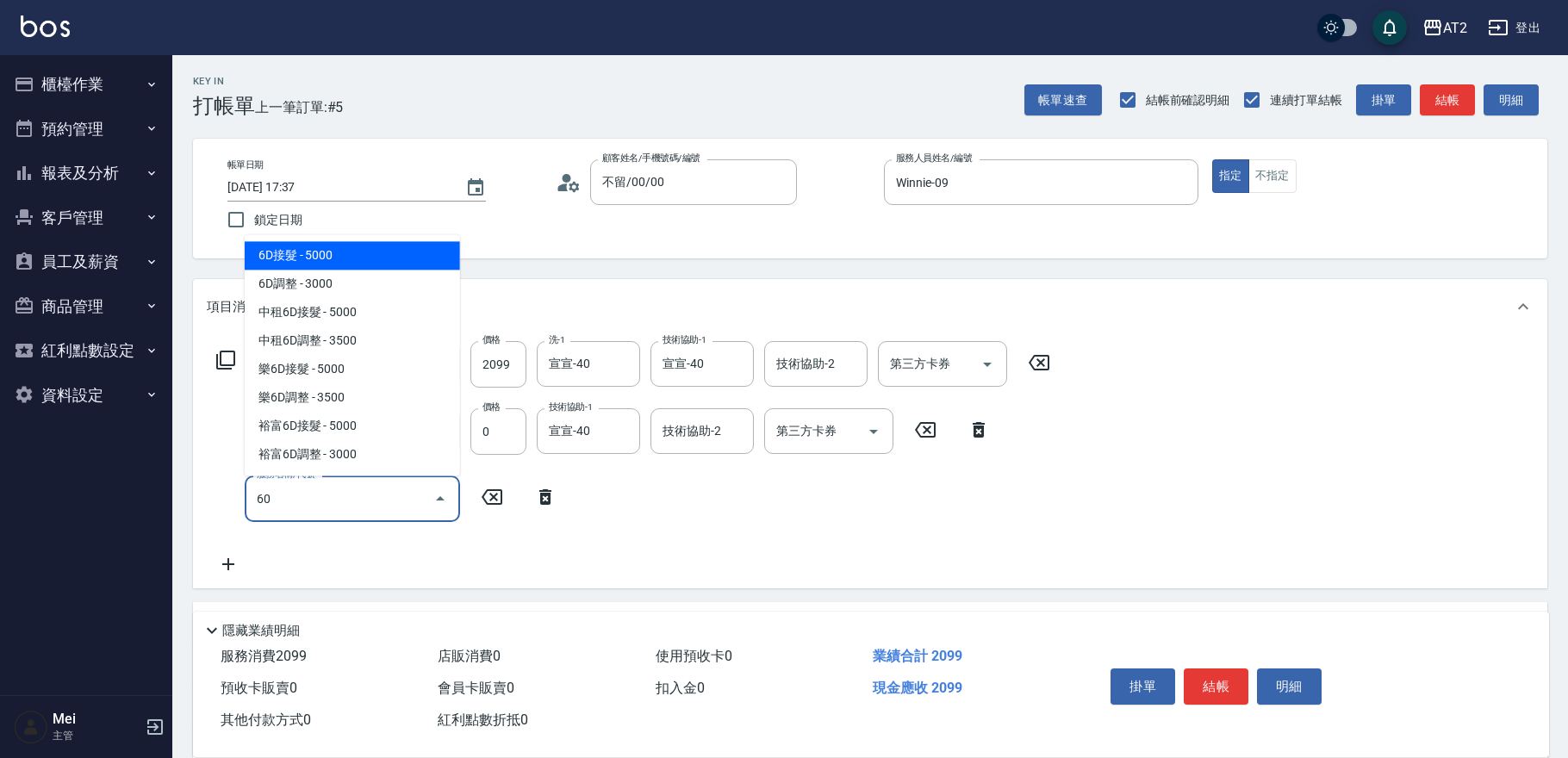
type input "601"
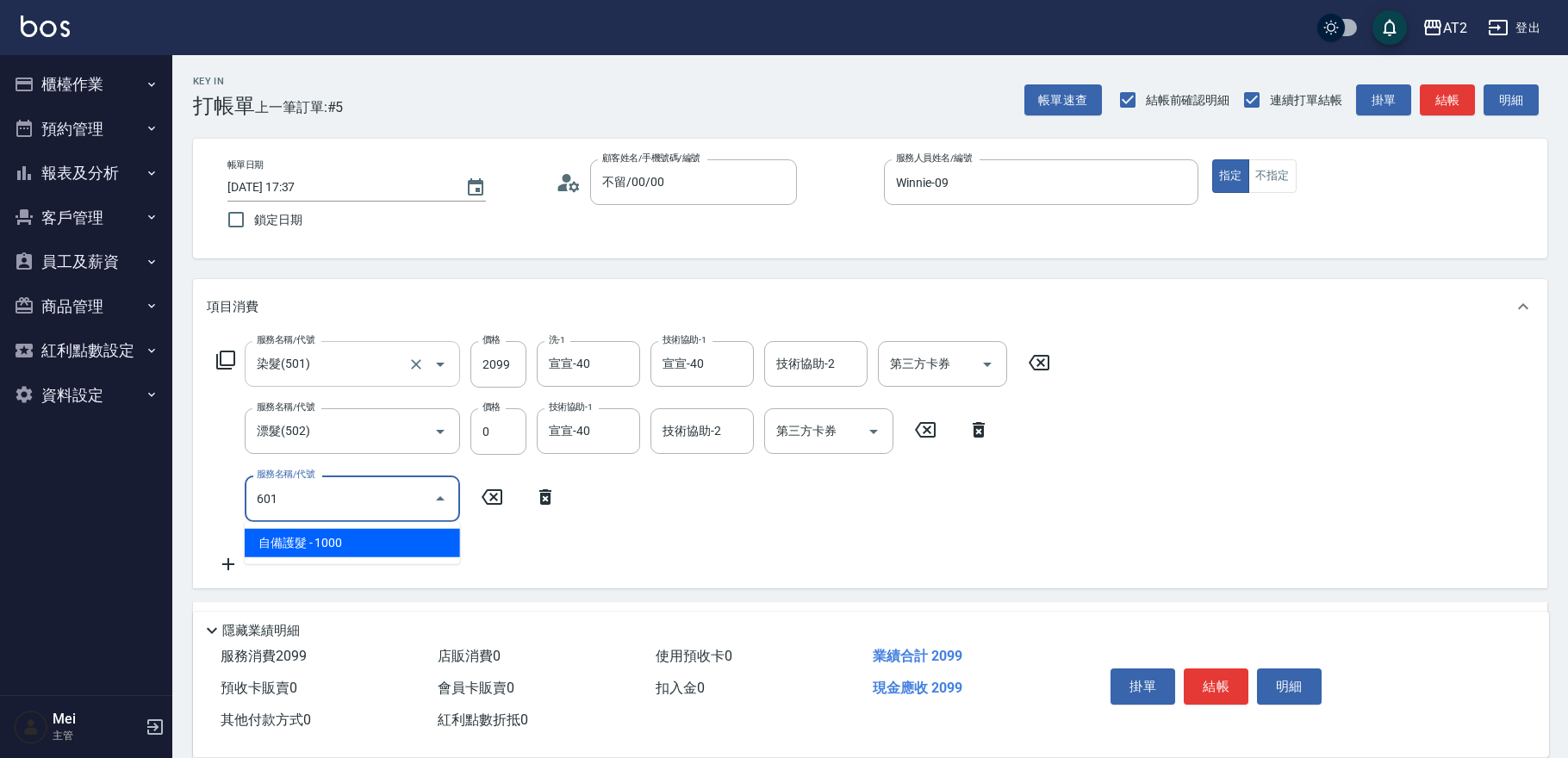
type input "300"
type input "自備護髮(601)"
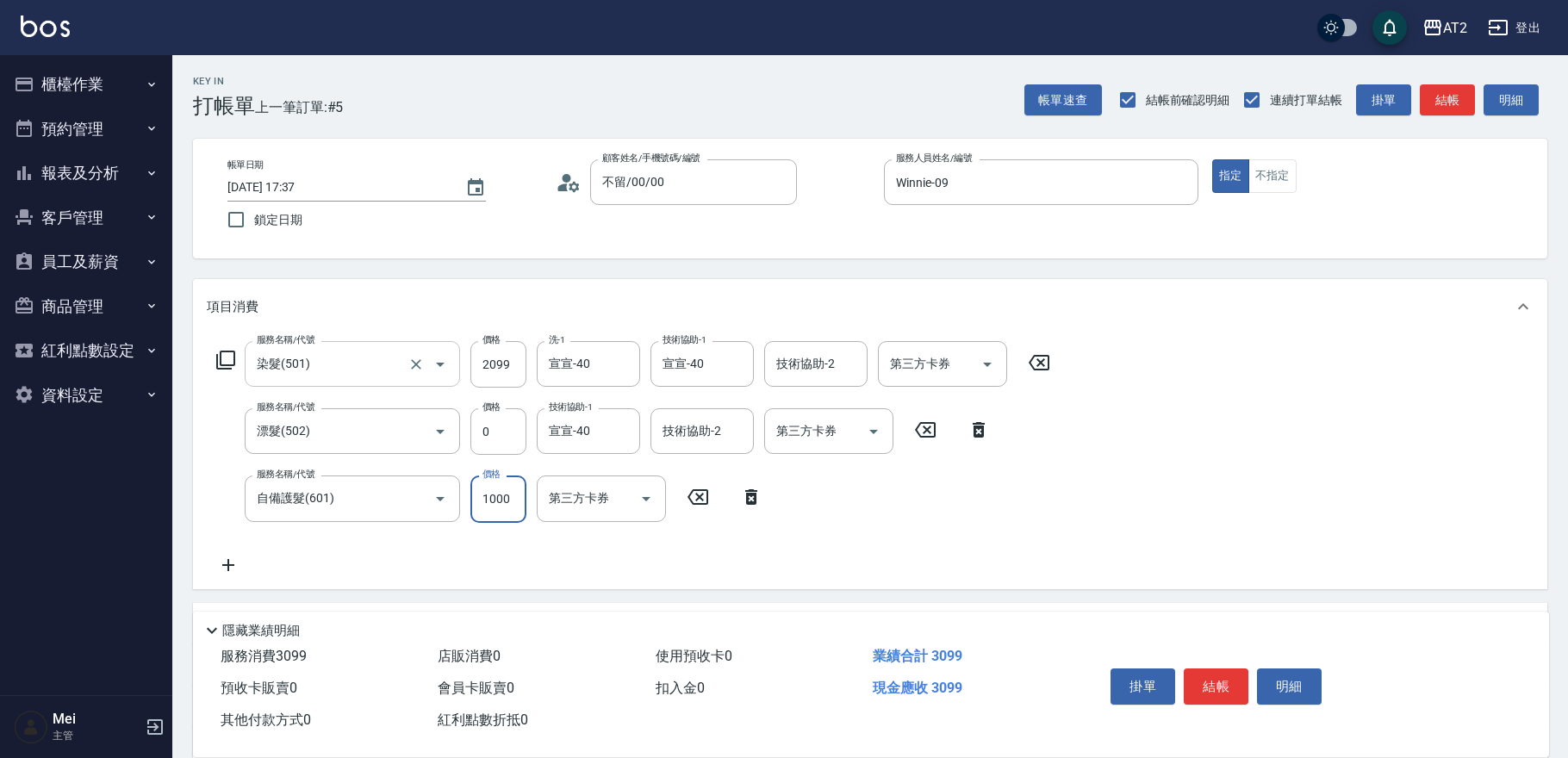
type input "210"
type input "200"
type input "400"
type input "2000"
type input "宣宣-40"
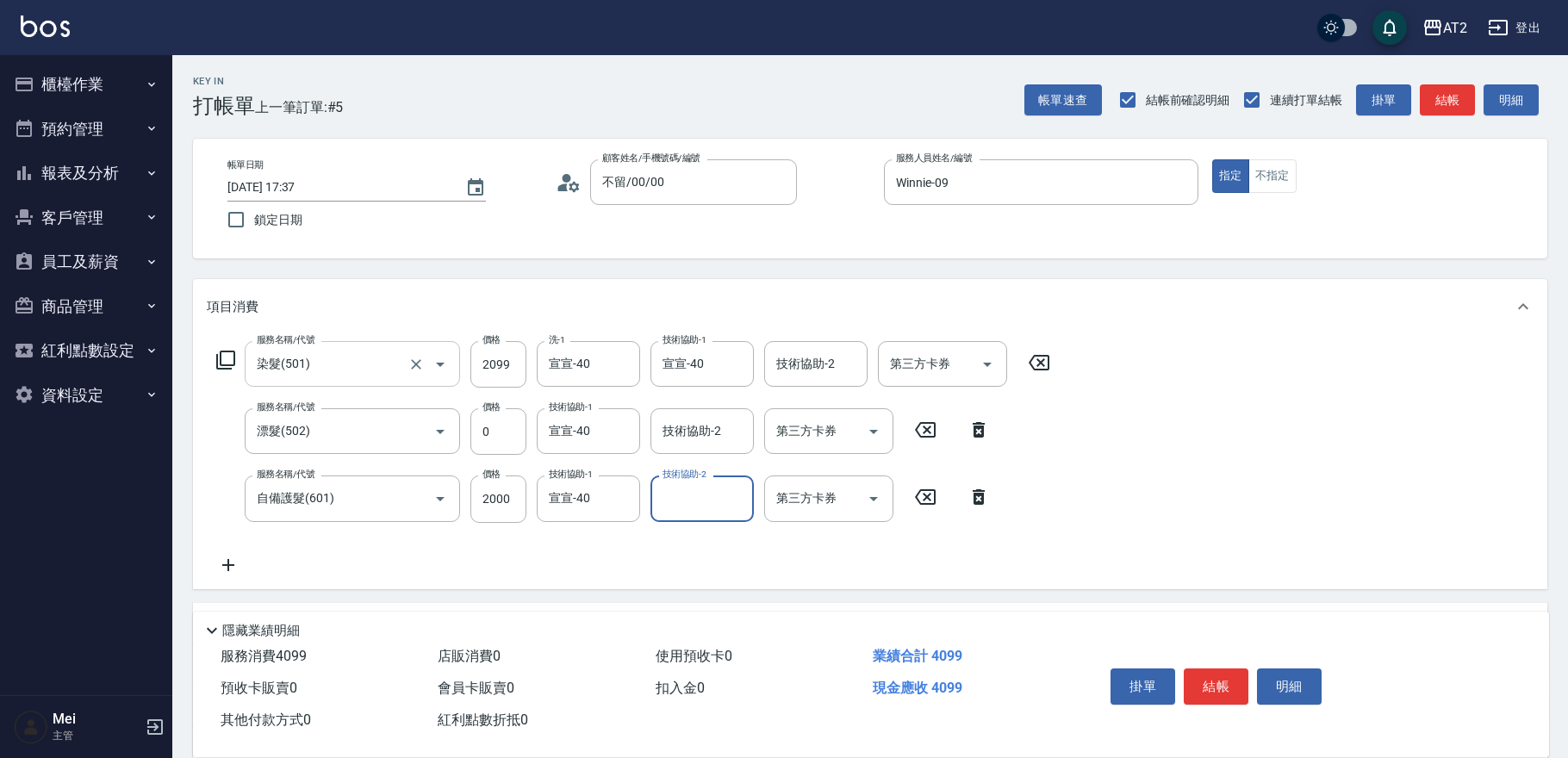
scroll to position [255, 0]
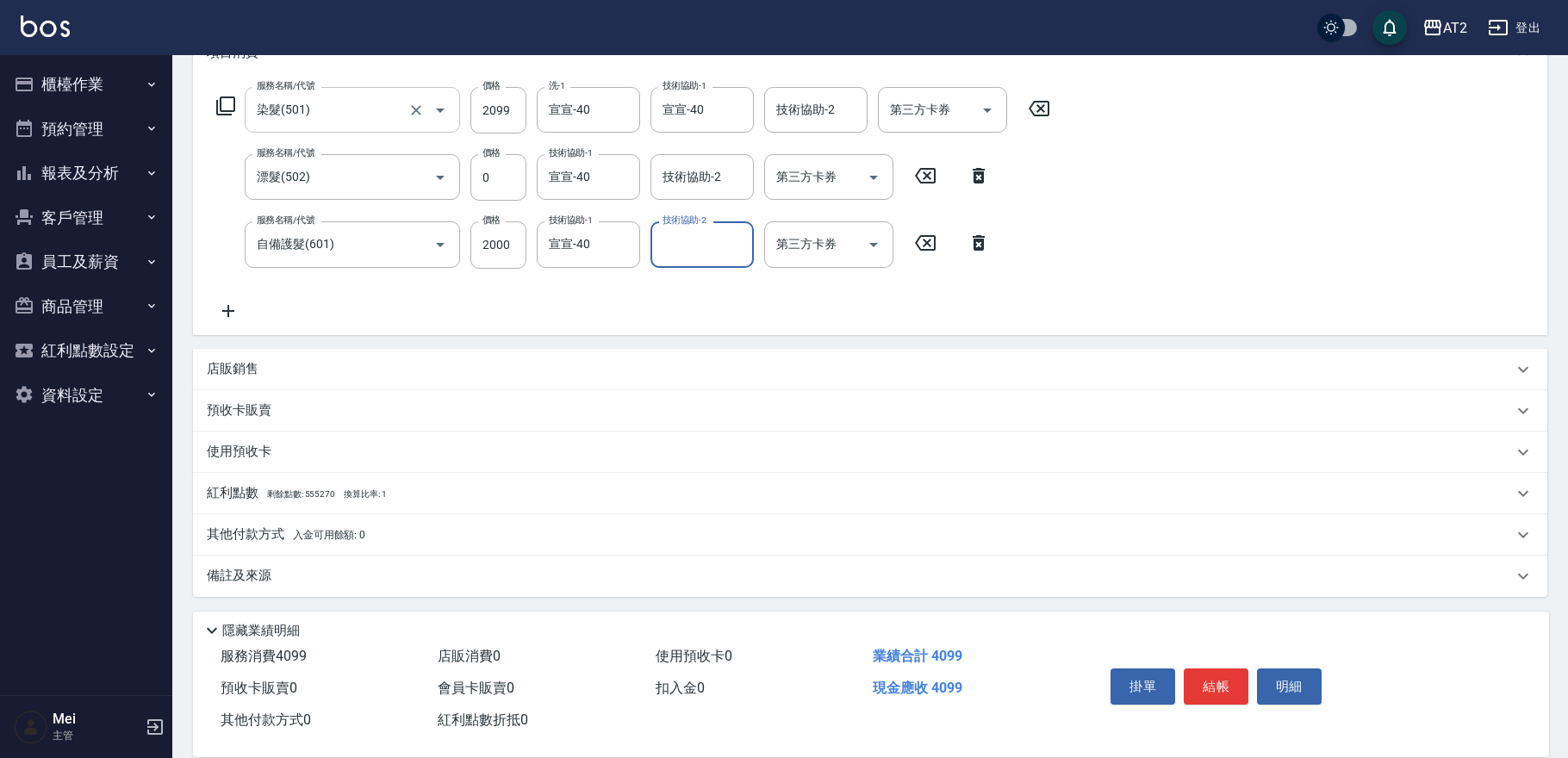
click at [323, 532] on span "入金可用餘額: 0" at bounding box center [329, 535] width 73 height 12
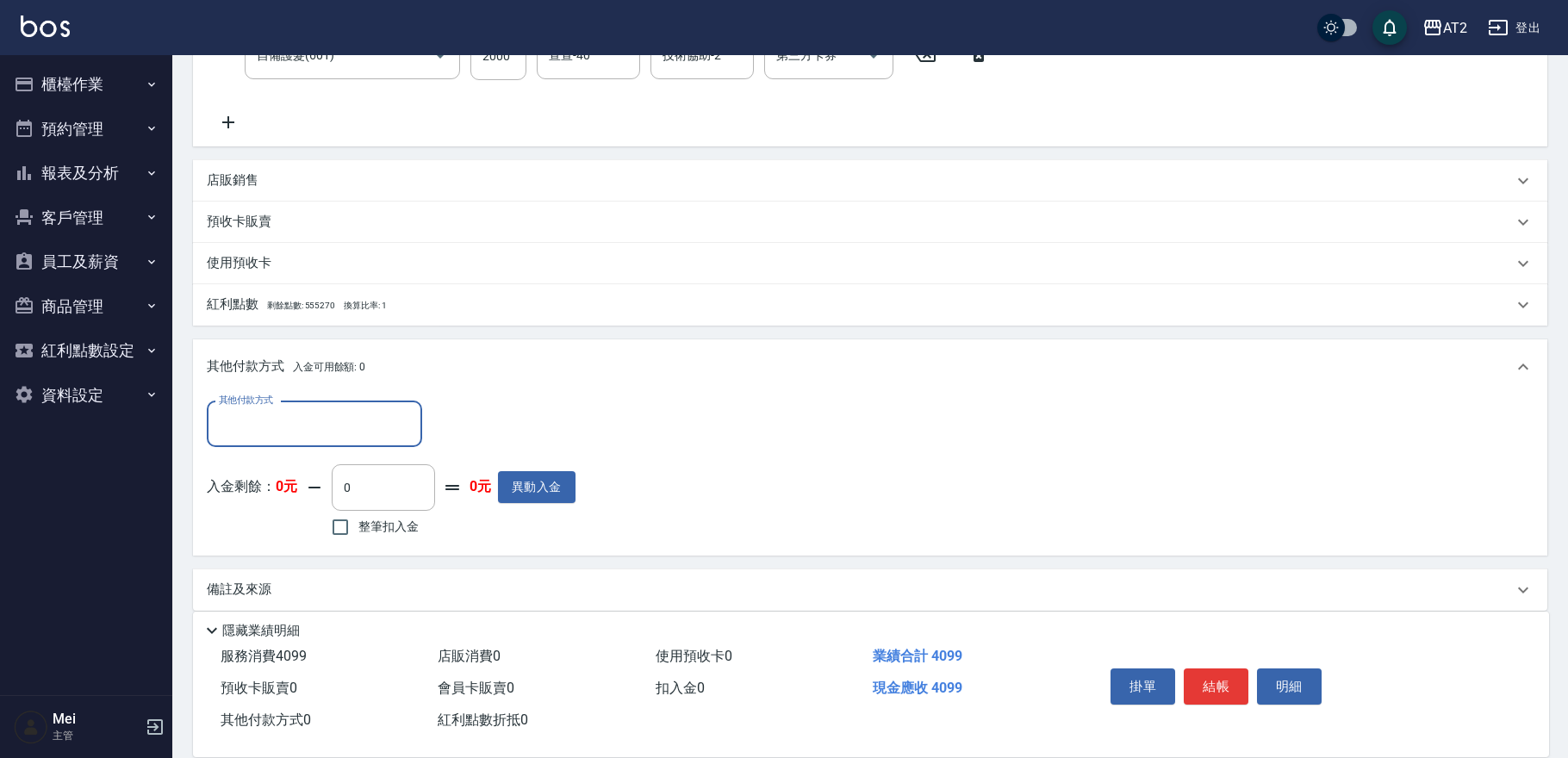
scroll to position [443, 0]
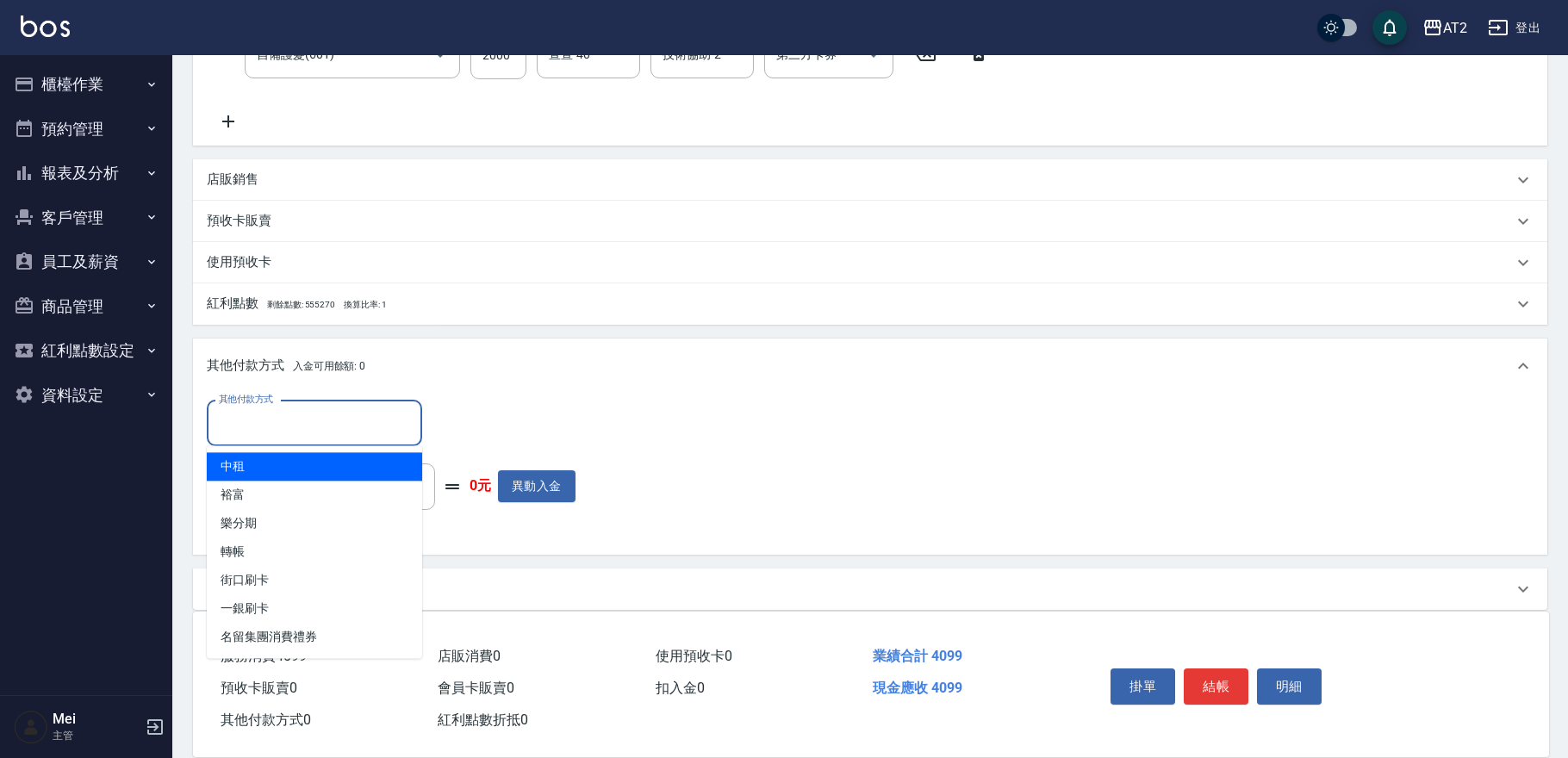
click at [326, 428] on input "其他付款方式" at bounding box center [314, 423] width 200 height 30
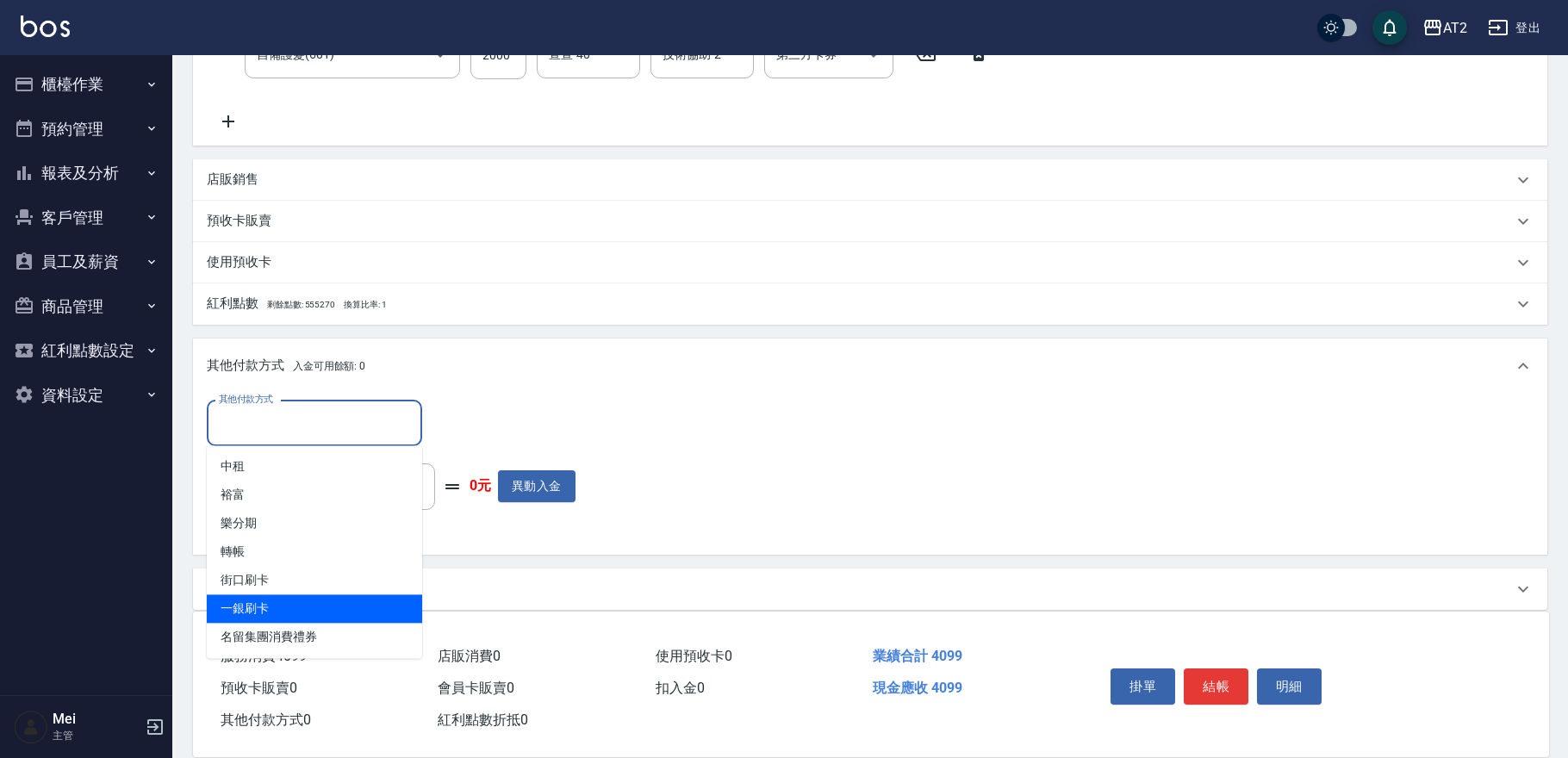
click at [286, 606] on span "一銀刷卡" at bounding box center [314, 609] width 215 height 29
type input "一銀刷卡"
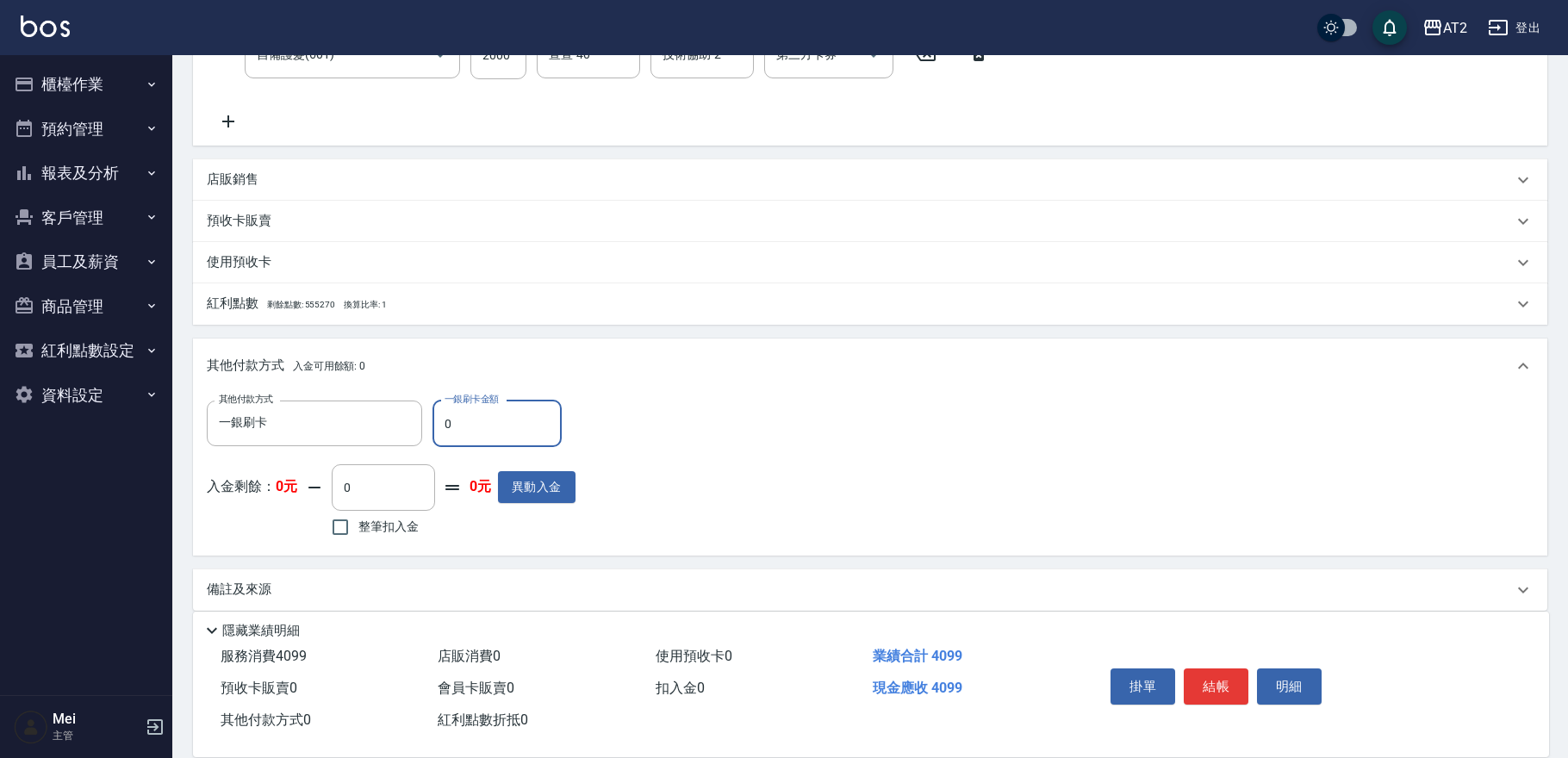
click at [465, 418] on input "0" at bounding box center [496, 424] width 129 height 46
type input "409"
type input "360"
type input "4099"
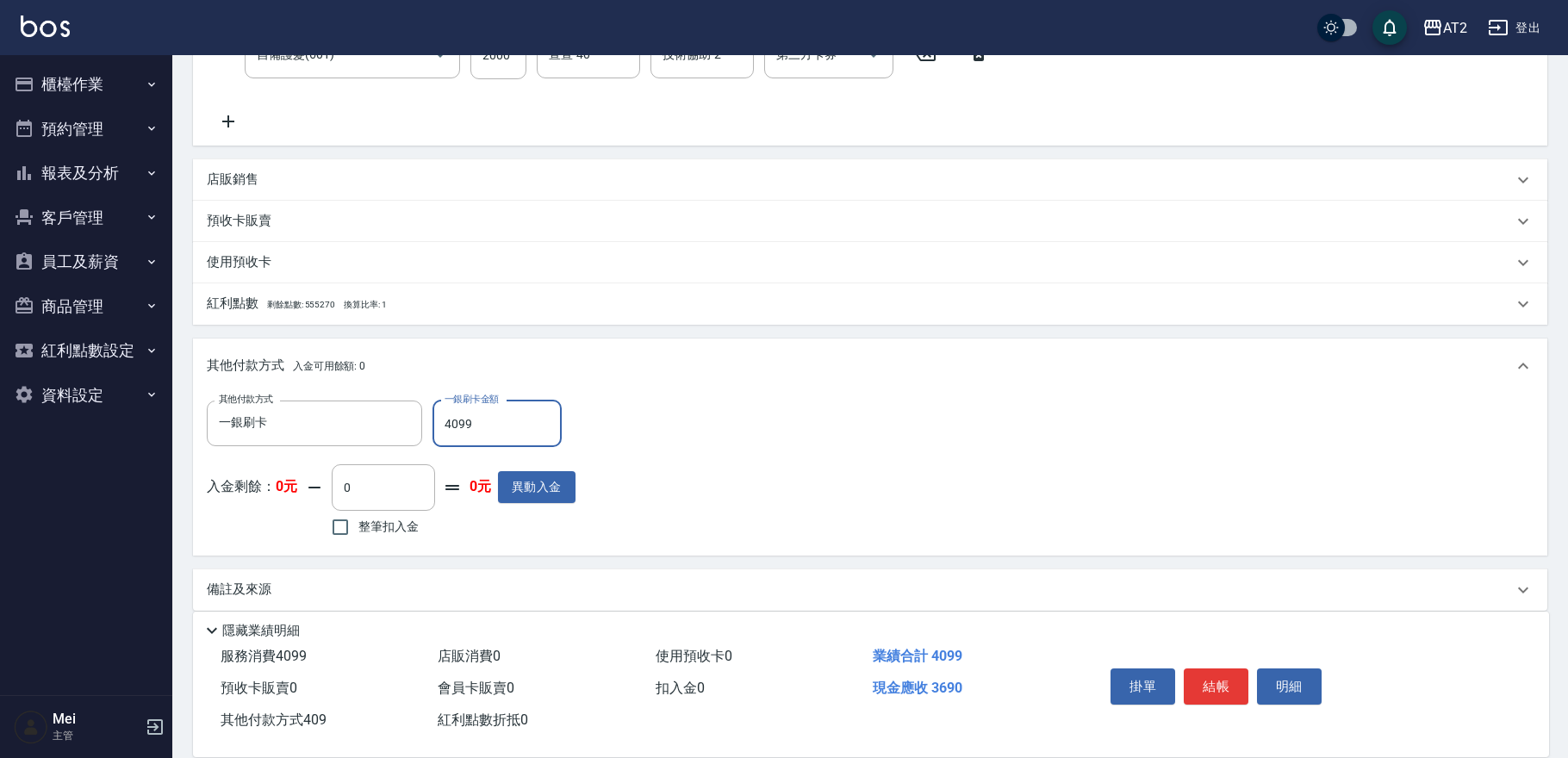
type input "0"
type input "2025/10/07 17:39"
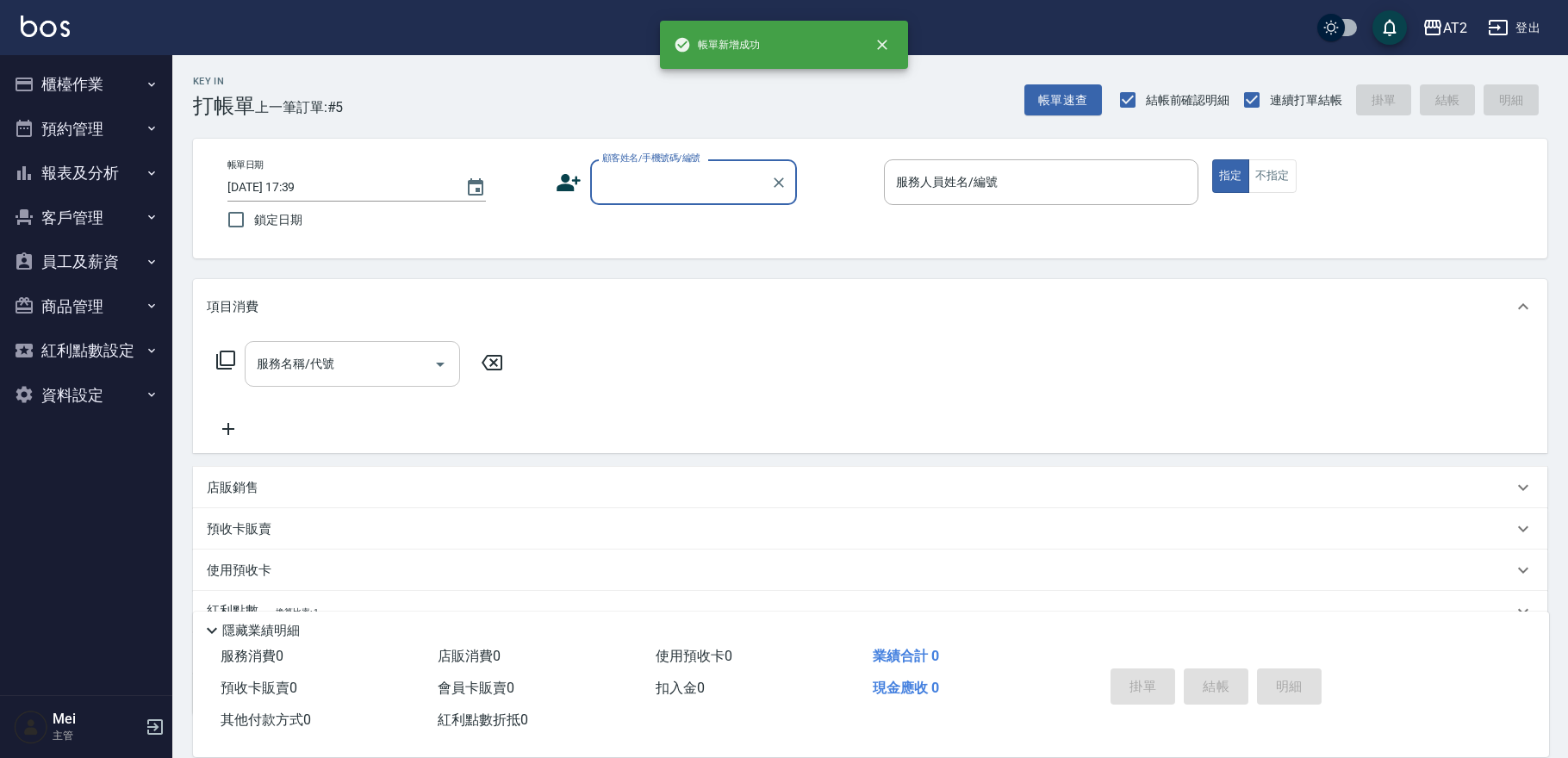
scroll to position [0, 0]
click at [698, 181] on input "顧客姓名/手機號碼/編號" at bounding box center [680, 182] width 165 height 30
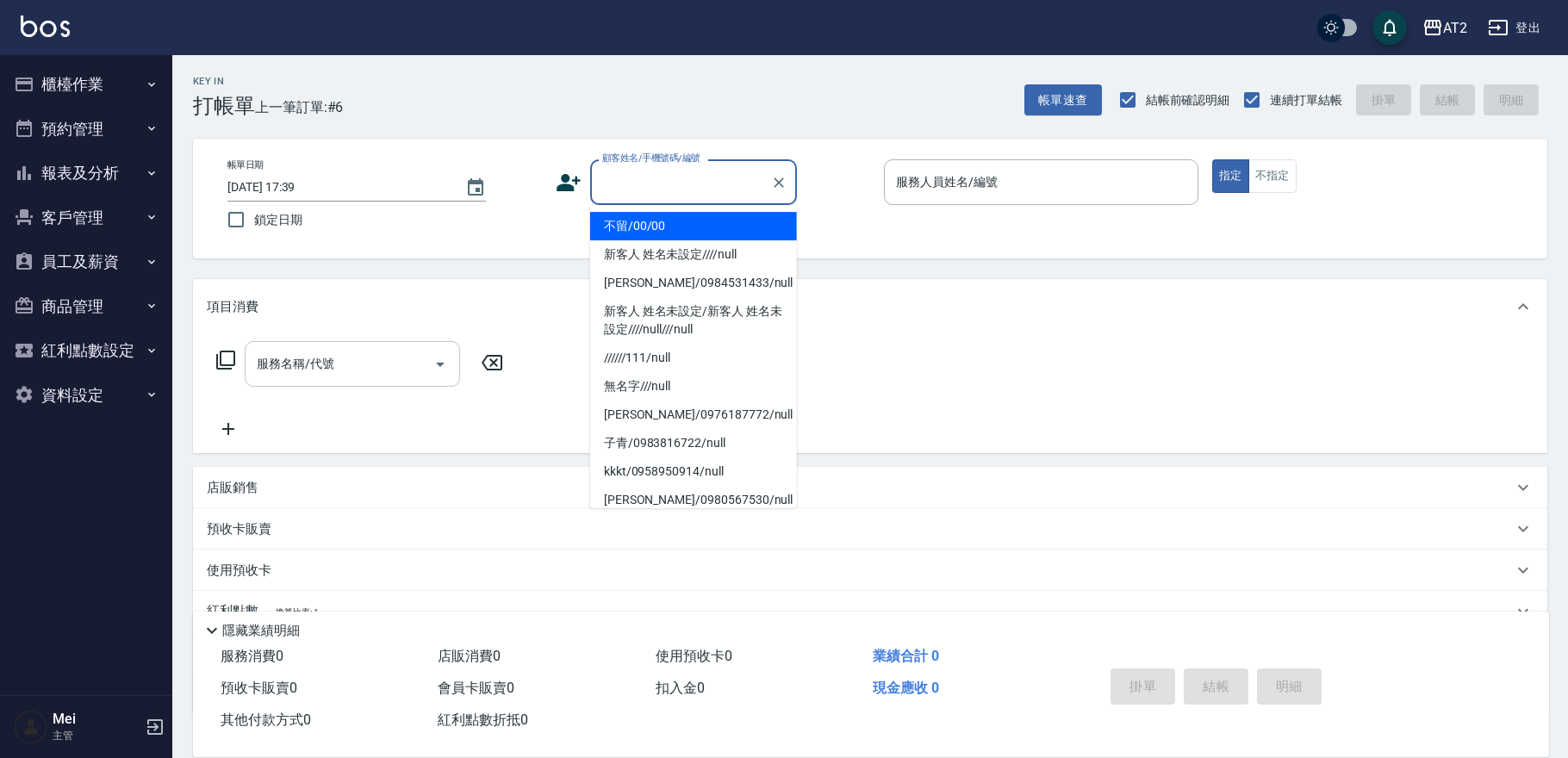
click at [689, 220] on li "不留/00/00" at bounding box center [693, 226] width 206 height 29
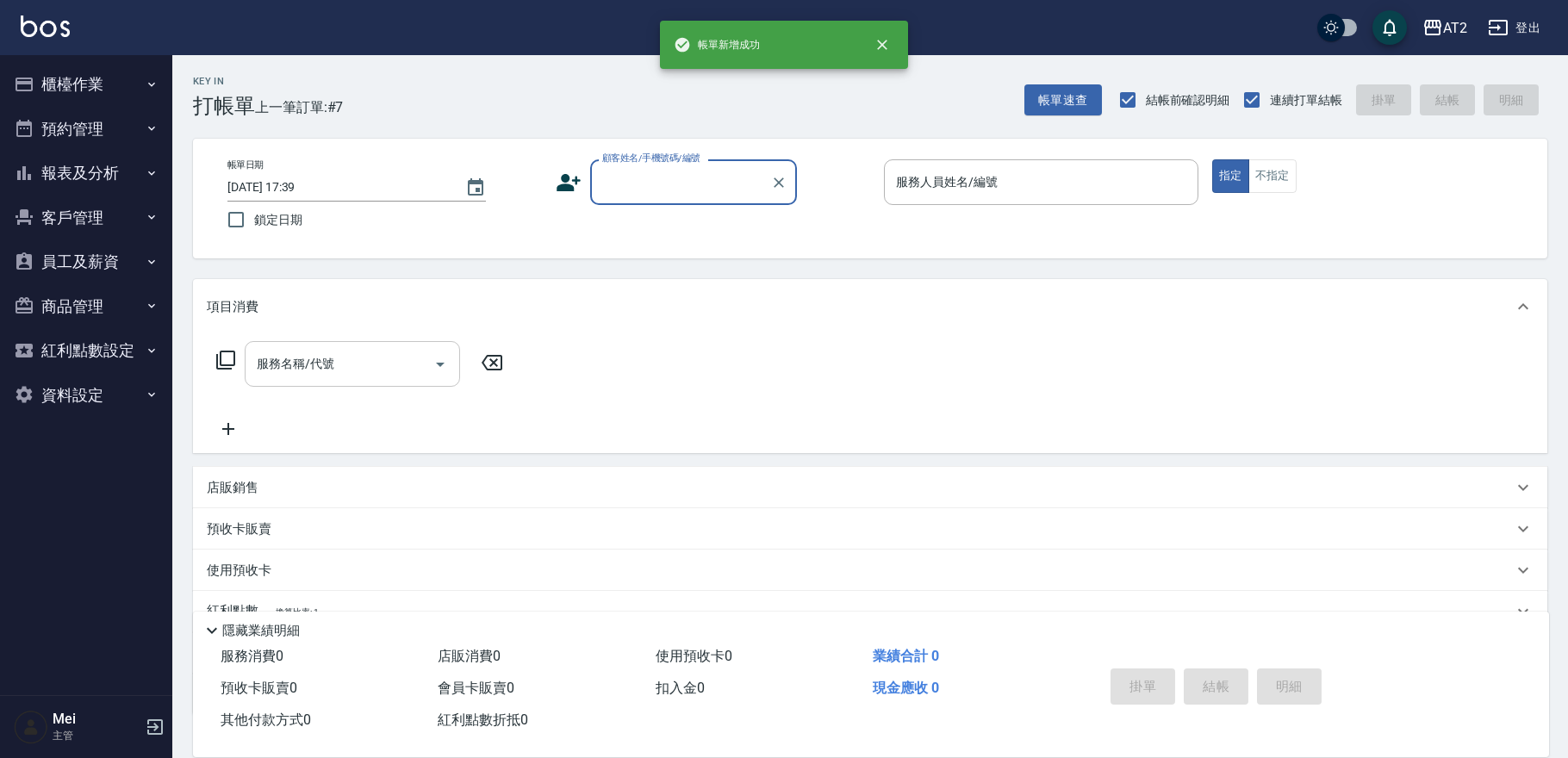
click at [655, 202] on div "顧客姓名/手機號碼/編號" at bounding box center [693, 182] width 206 height 45
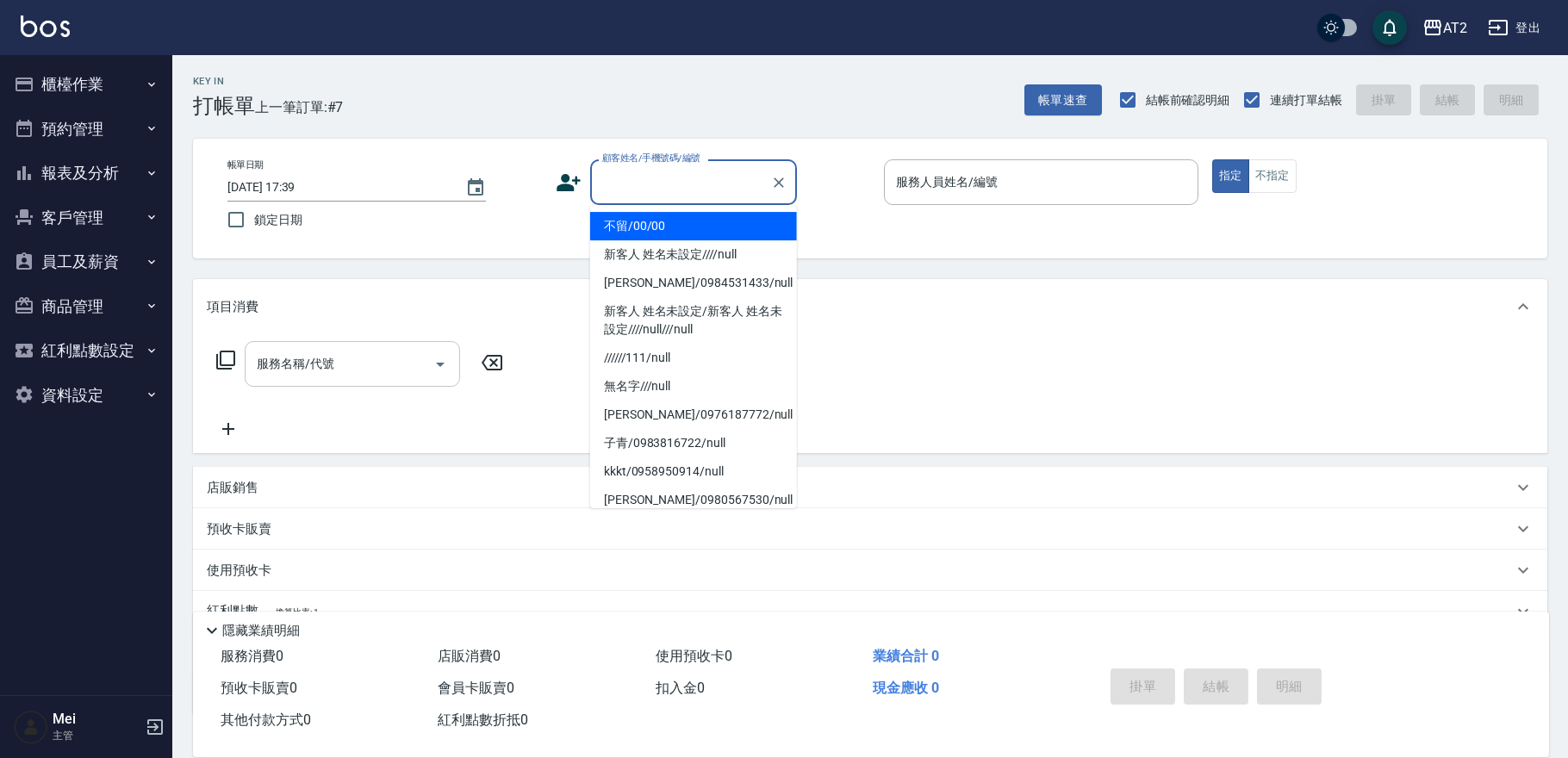
click at [659, 218] on li "不留/00/00" at bounding box center [693, 226] width 206 height 29
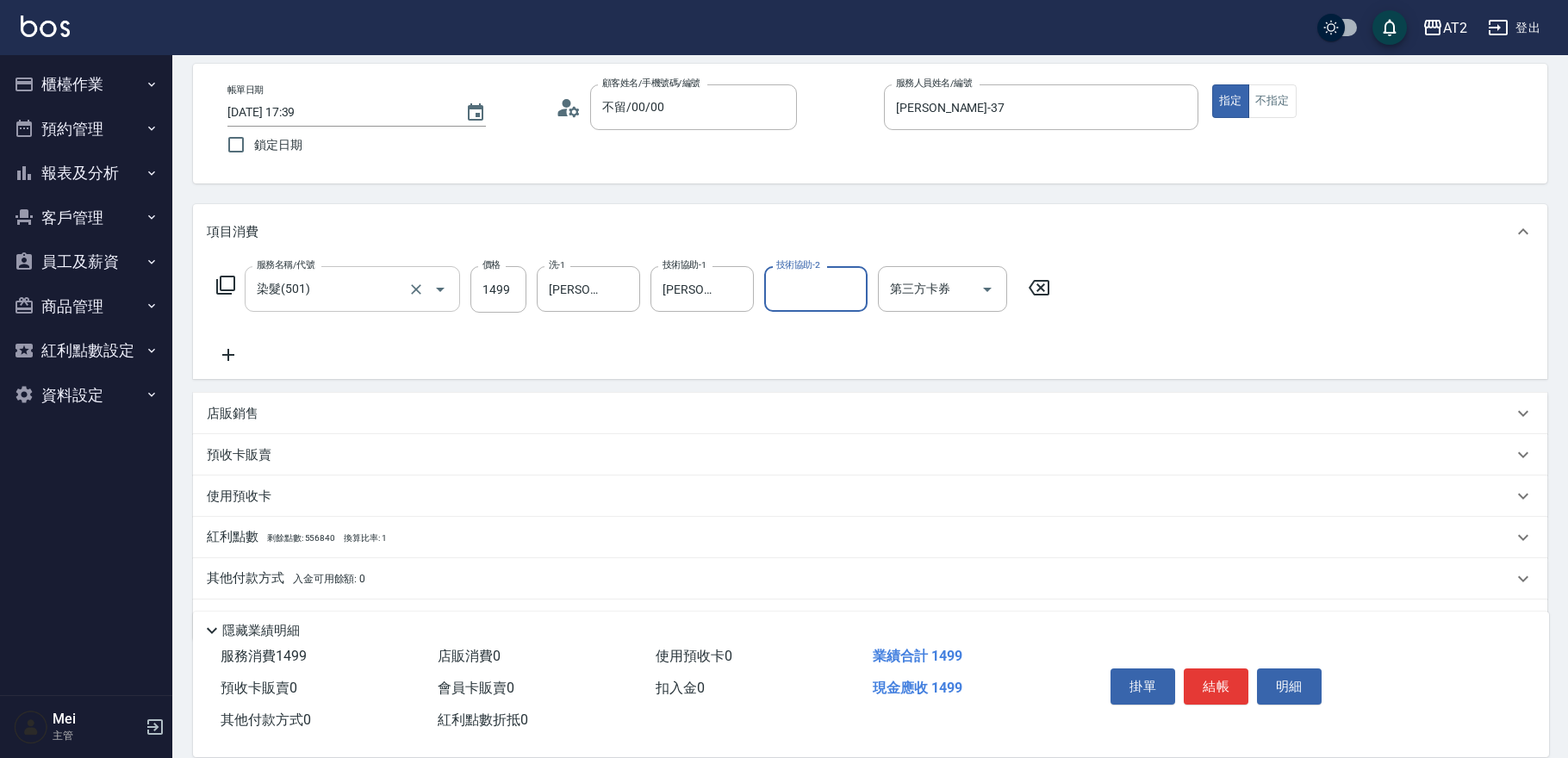
scroll to position [120, 0]
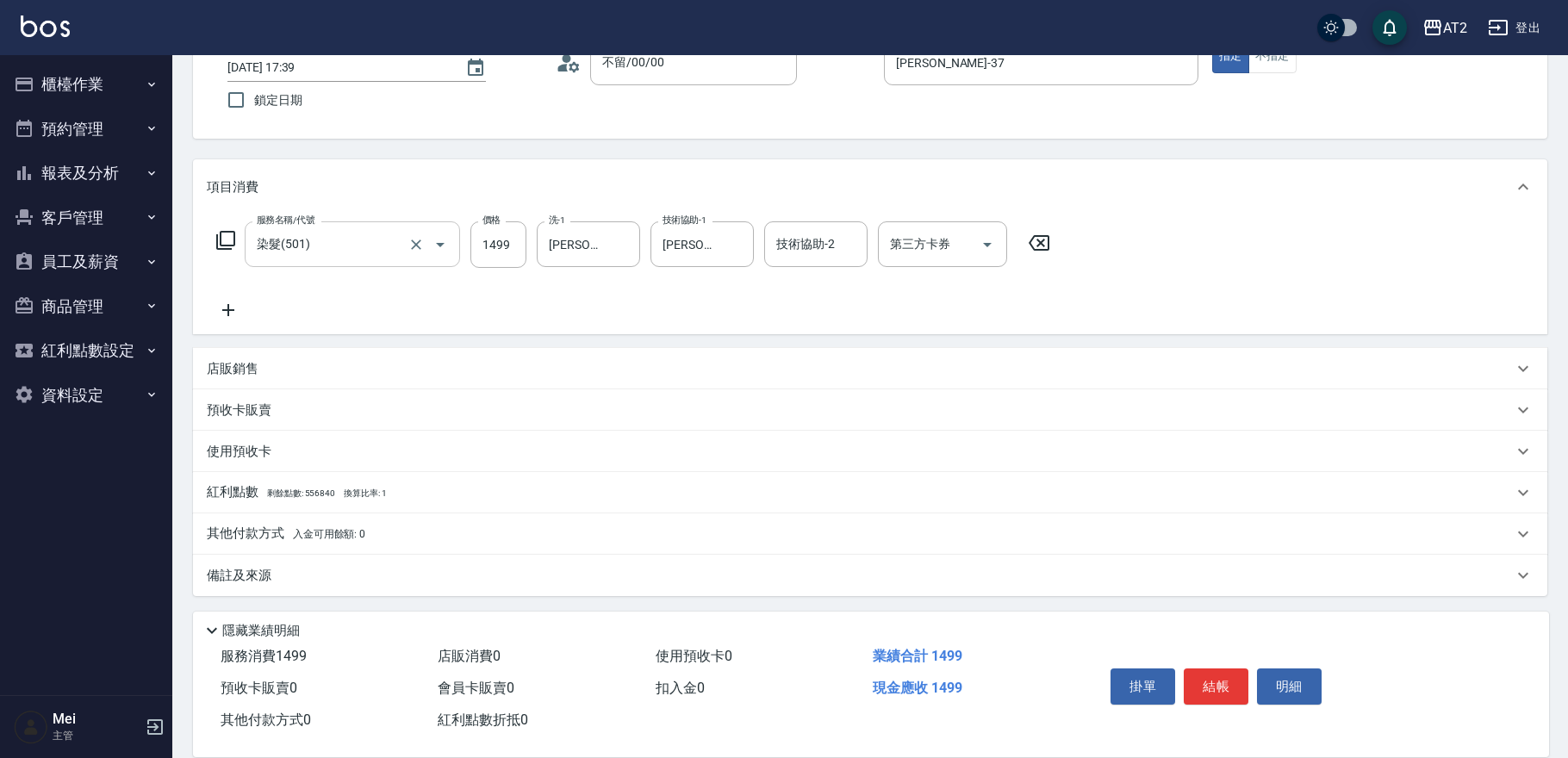
click at [291, 526] on p "其他付款方式 入金可用餘額: 0" at bounding box center [285, 534] width 158 height 19
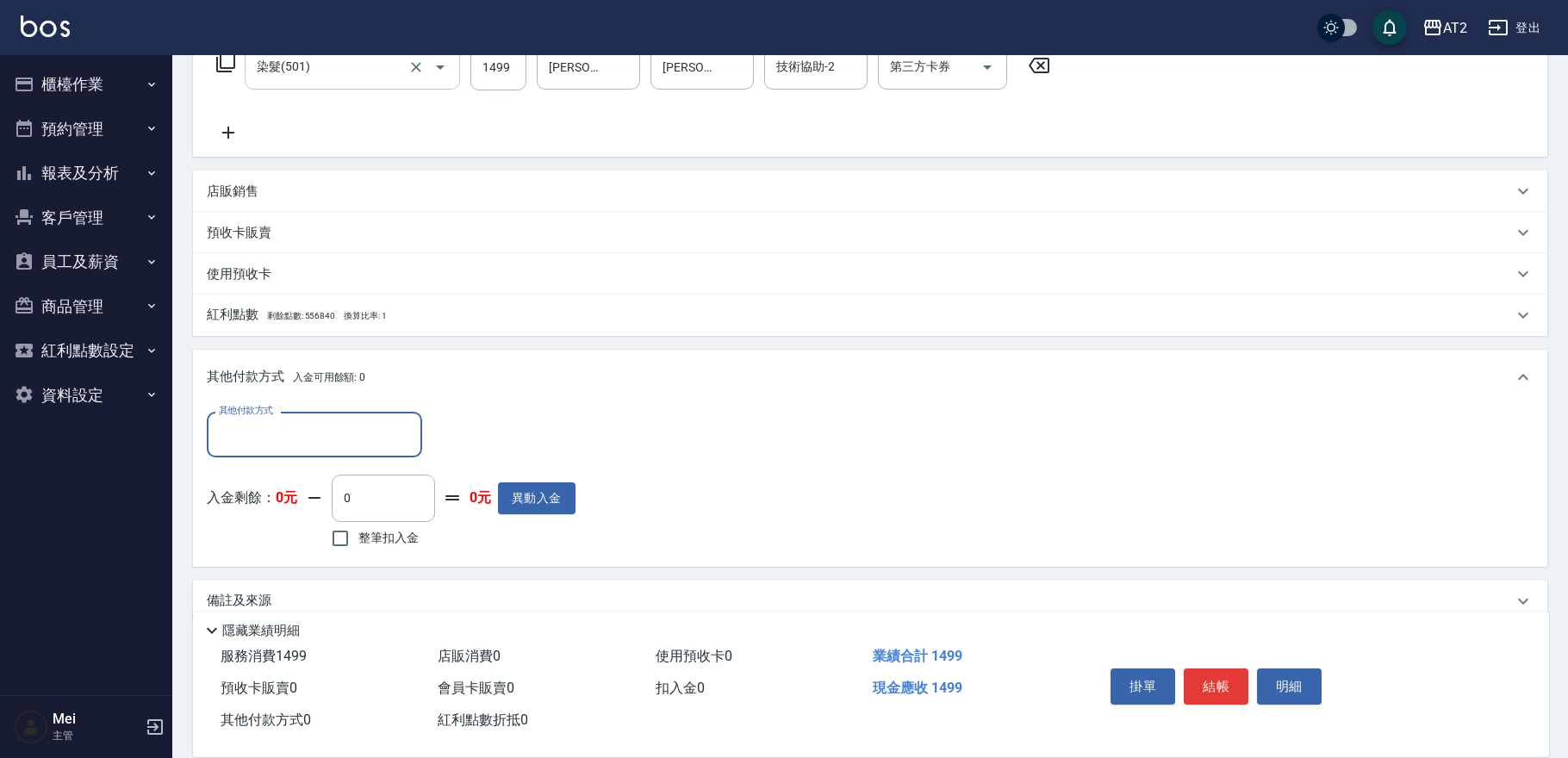
scroll to position [314, 0]
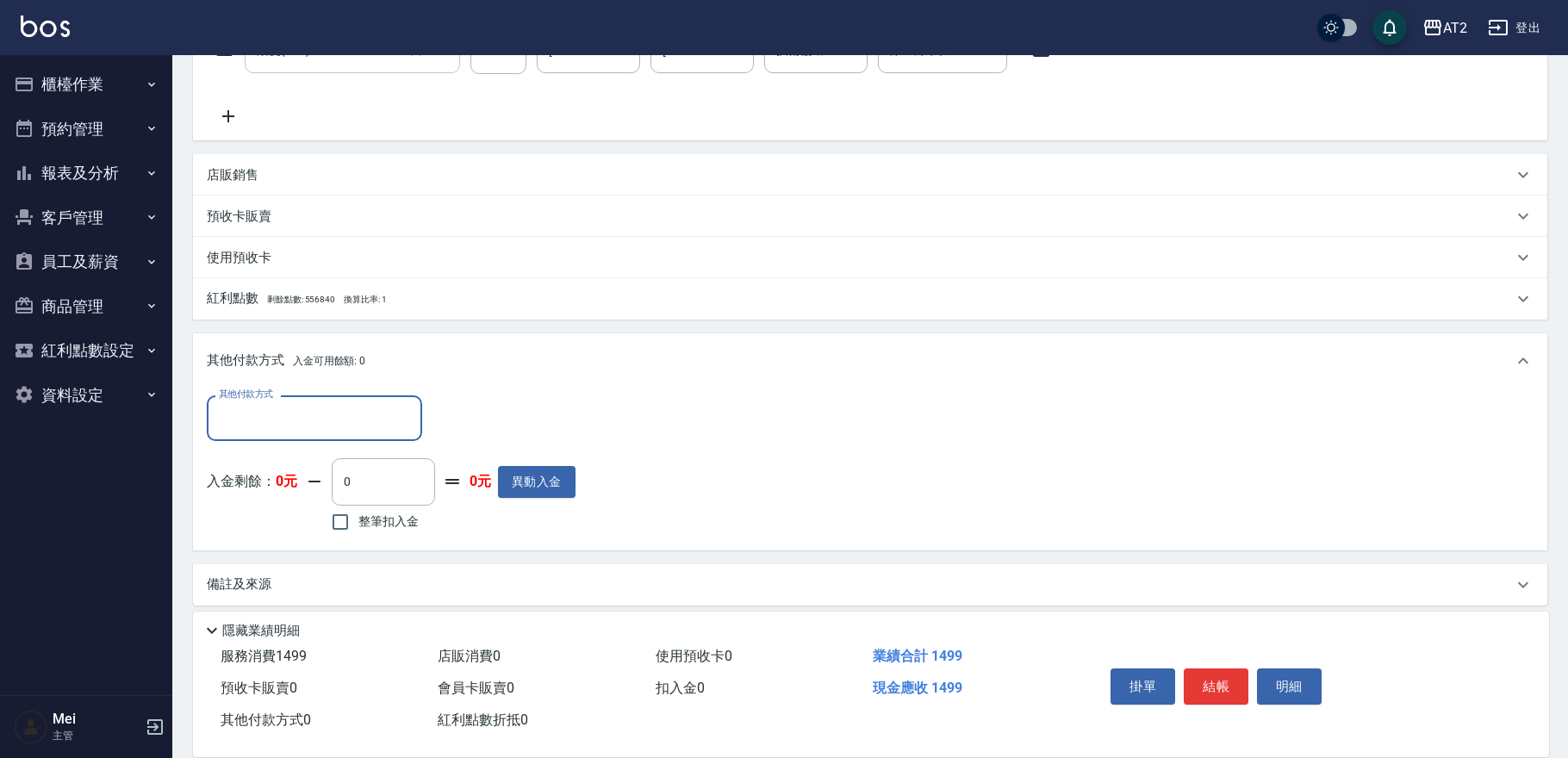
click at [313, 433] on div "其他付款方式" at bounding box center [314, 418] width 215 height 45
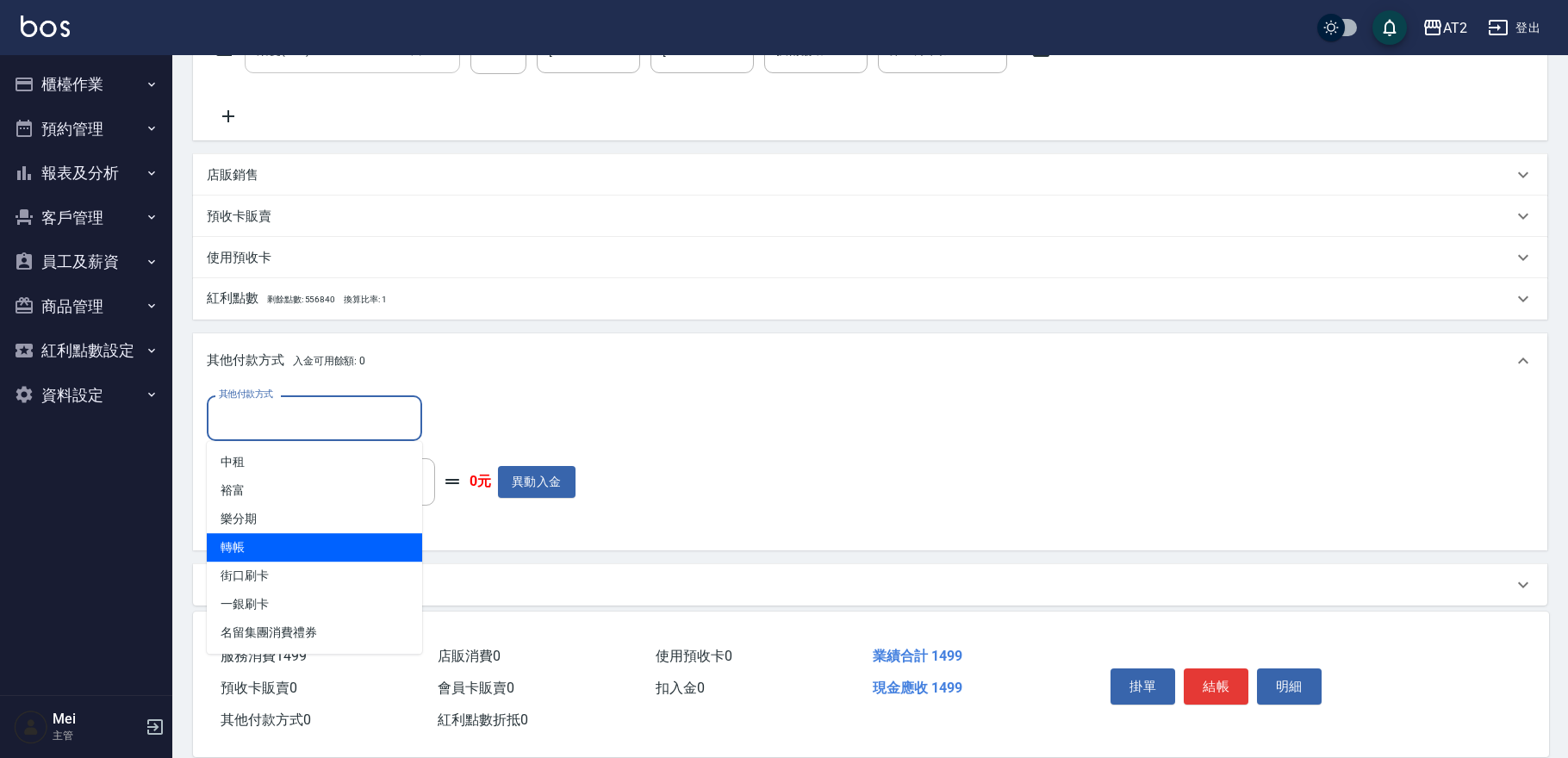
click at [292, 548] on span "轉帳" at bounding box center [314, 548] width 215 height 29
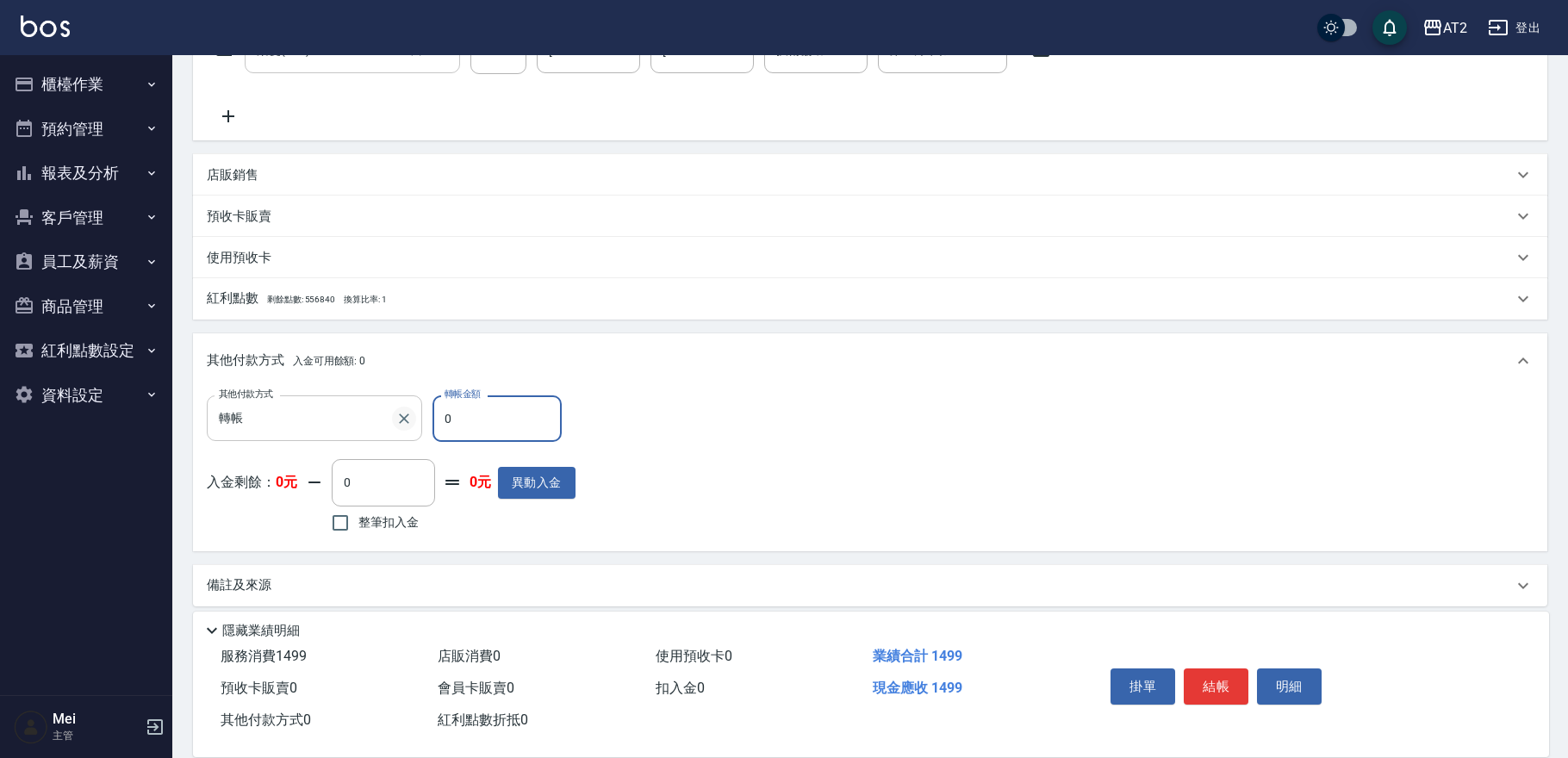
drag, startPoint x: 465, startPoint y: 414, endPoint x: 401, endPoint y: 419, distance: 64.2
click at [401, 419] on div "其他付款方式 轉帳 其他付款方式 轉帳金額 0 轉帳金額" at bounding box center [390, 418] width 369 height 46
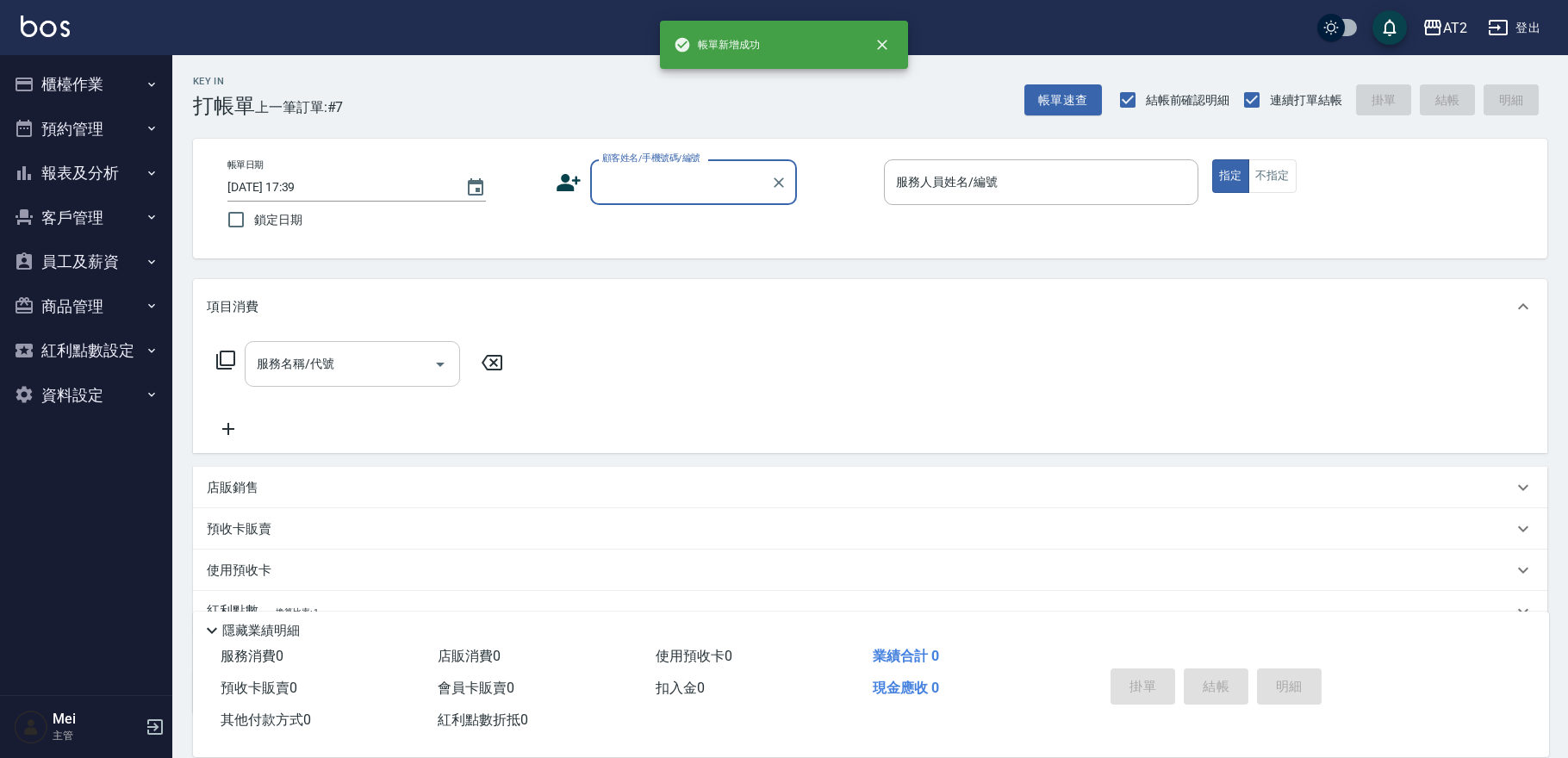
scroll to position [0, 0]
click at [634, 168] on input "顧客姓名/手機號碼/編號" at bounding box center [680, 182] width 165 height 30
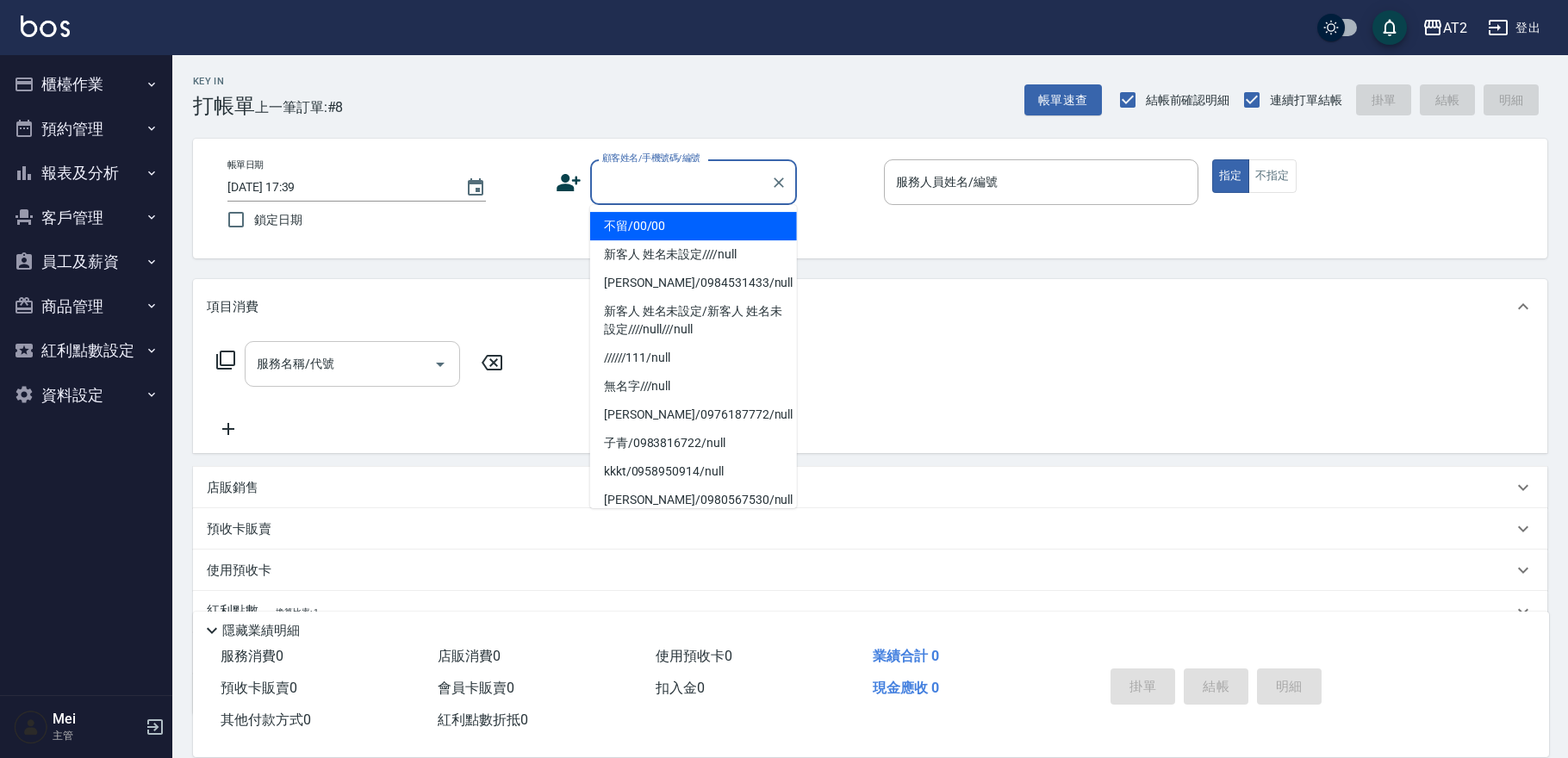
click at [669, 226] on li "不留/00/00" at bounding box center [693, 226] width 206 height 29
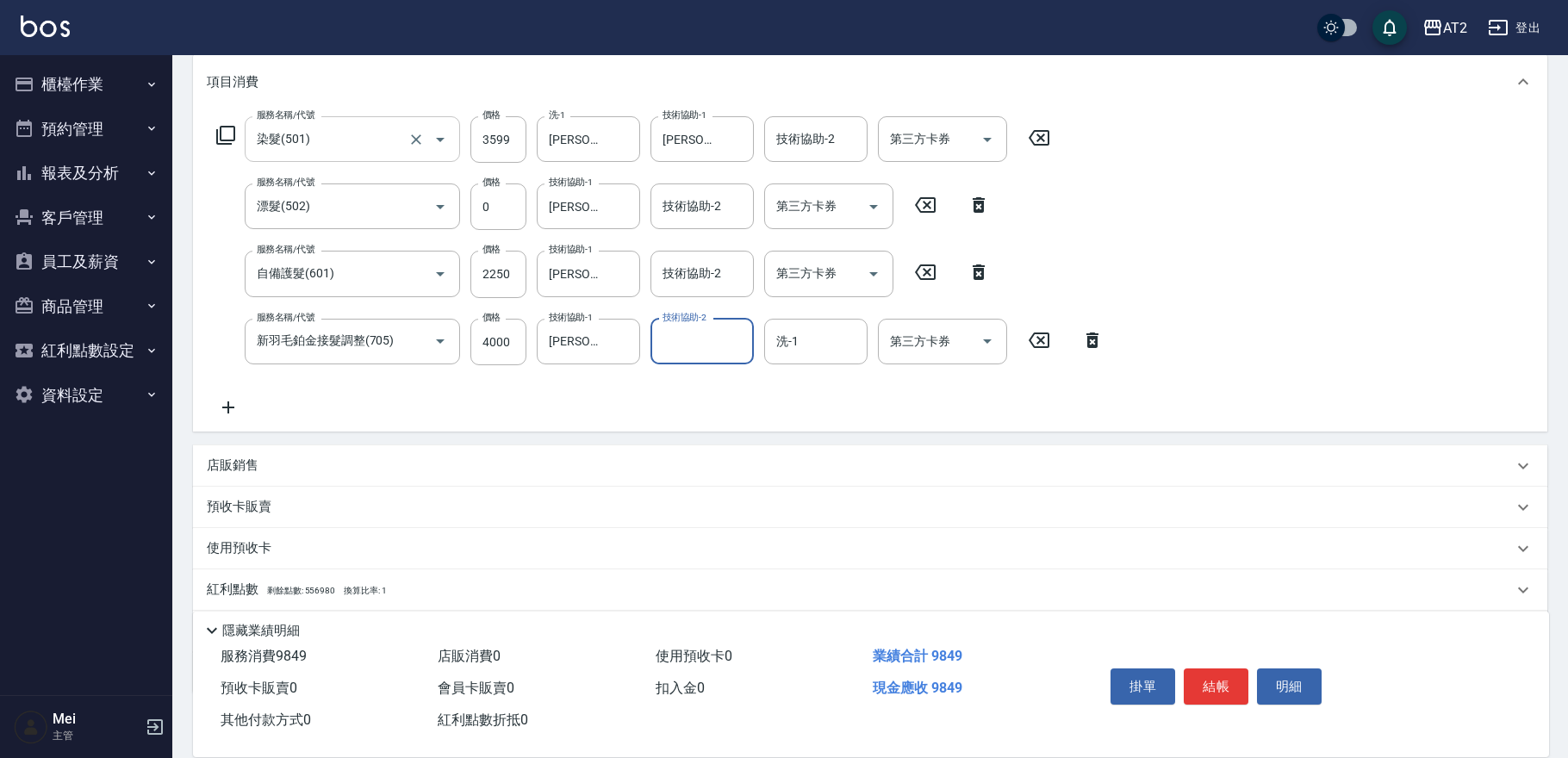
scroll to position [130, 0]
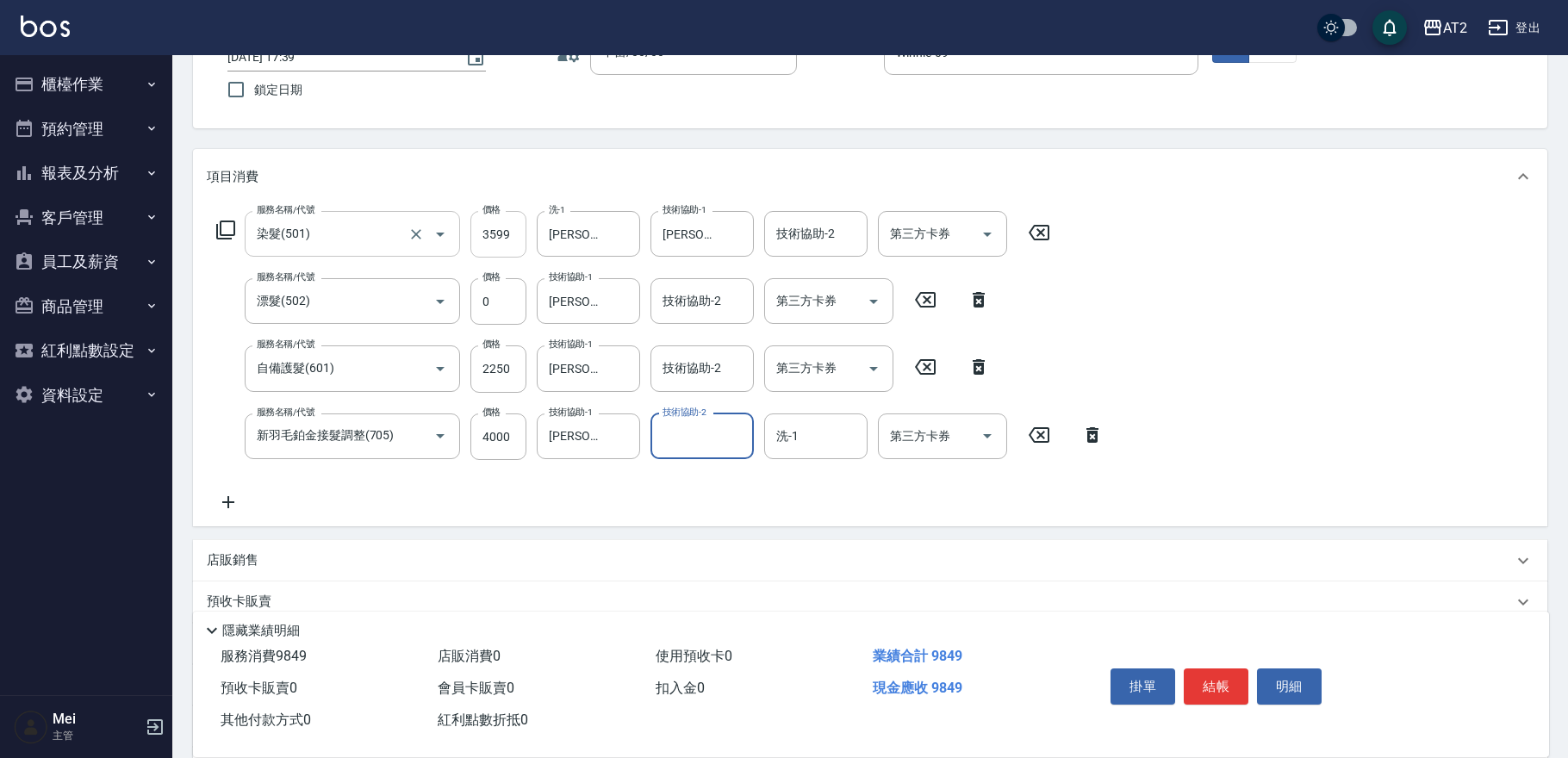
click at [499, 251] on input "3599" at bounding box center [498, 234] width 56 height 46
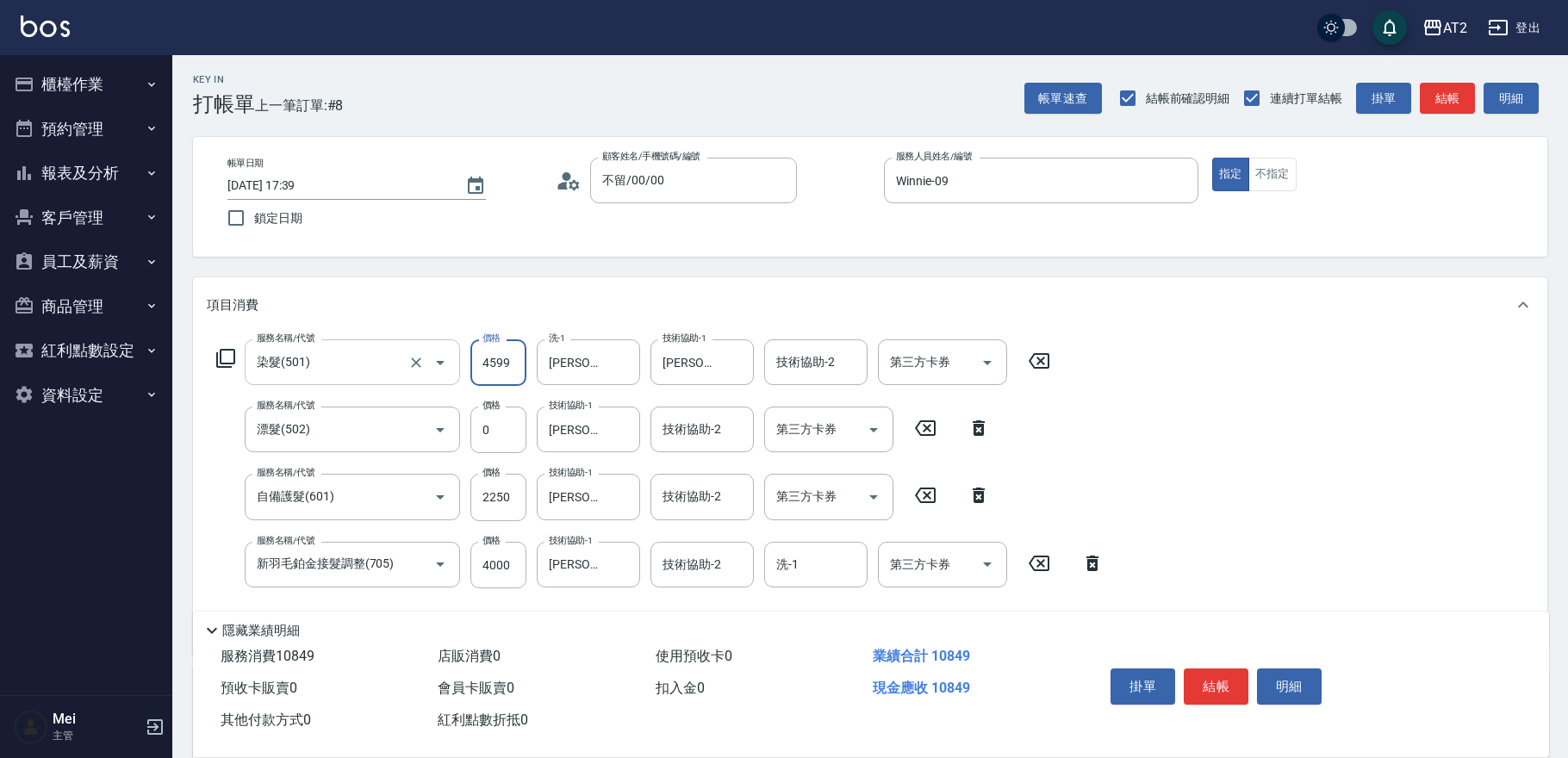
scroll to position [0, 0]
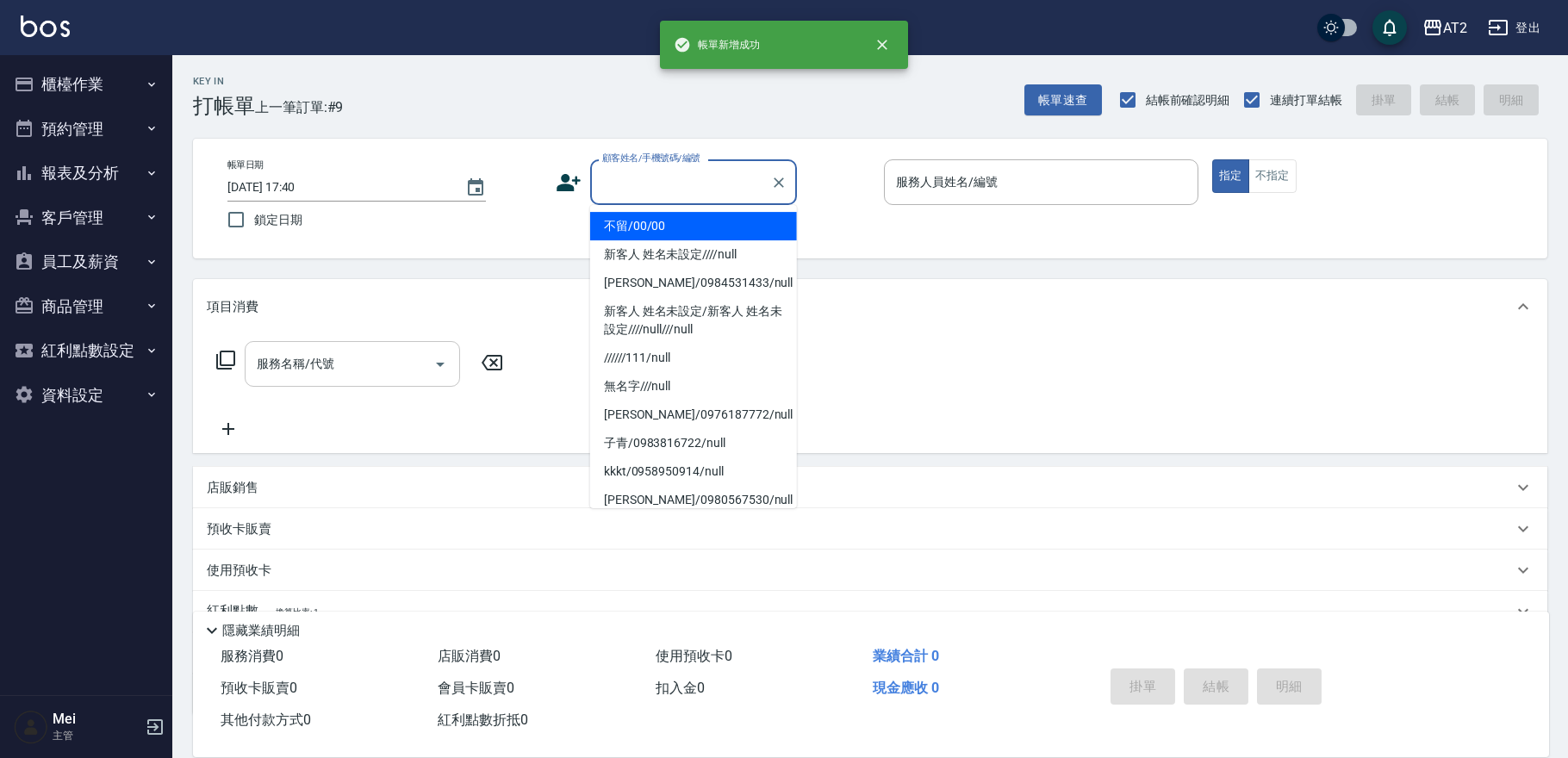
click at [701, 179] on input "顧客姓名/手機號碼/編號" at bounding box center [680, 182] width 165 height 30
click at [696, 219] on li "不留/00/00" at bounding box center [693, 226] width 206 height 29
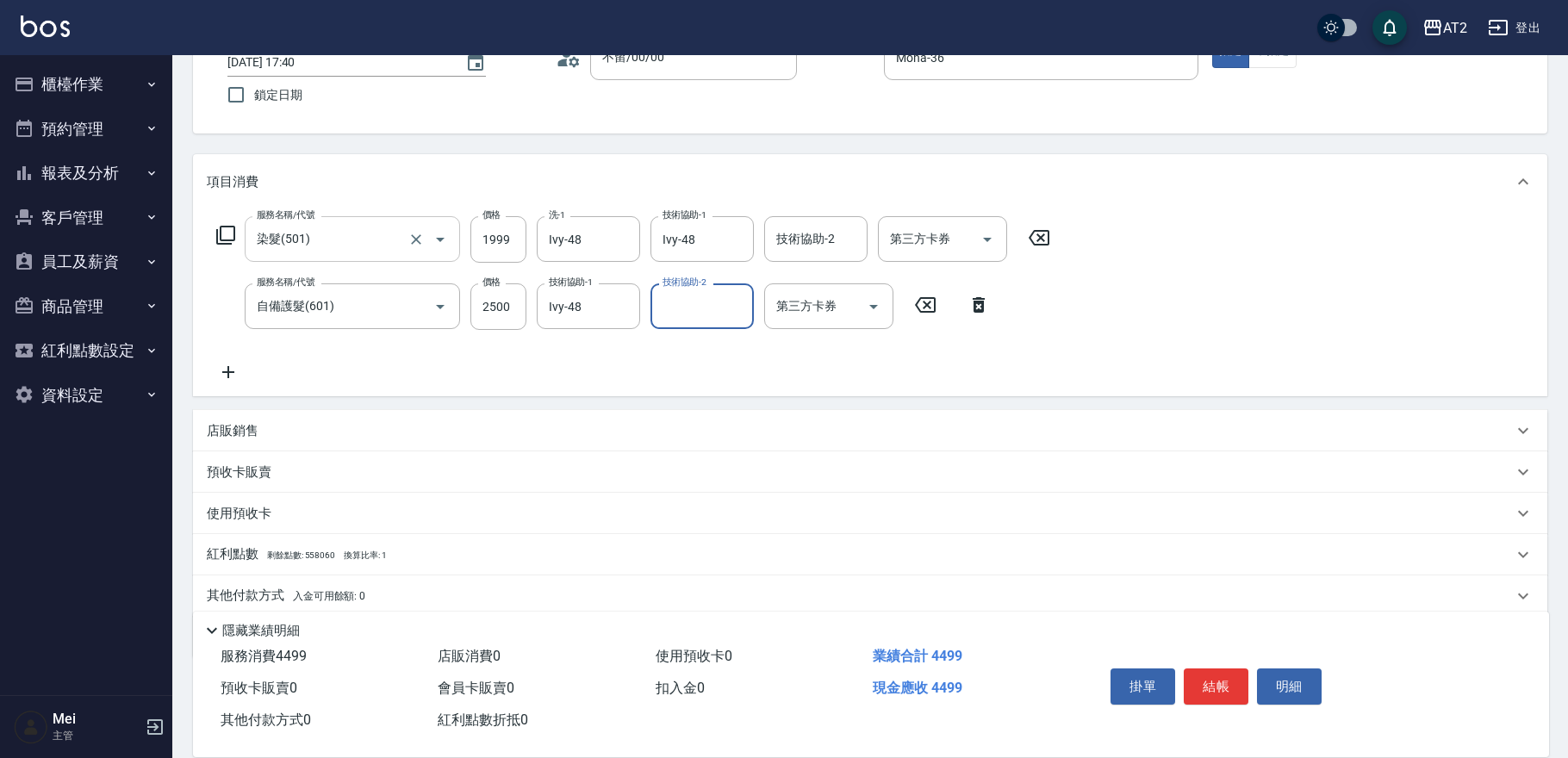
scroll to position [187, 0]
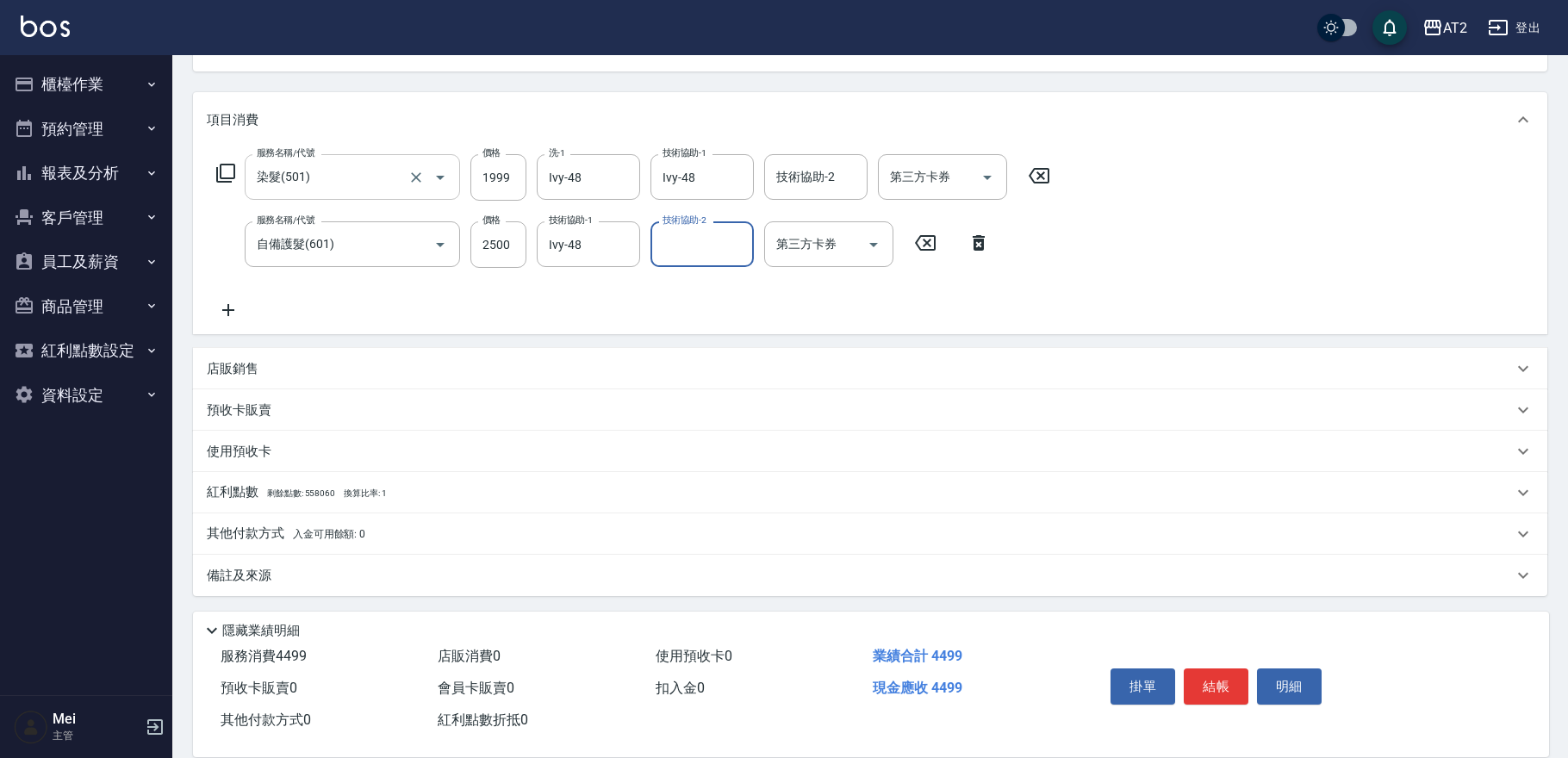
click at [335, 525] on p "其他付款方式 入金可用餘額: 0" at bounding box center [285, 534] width 158 height 19
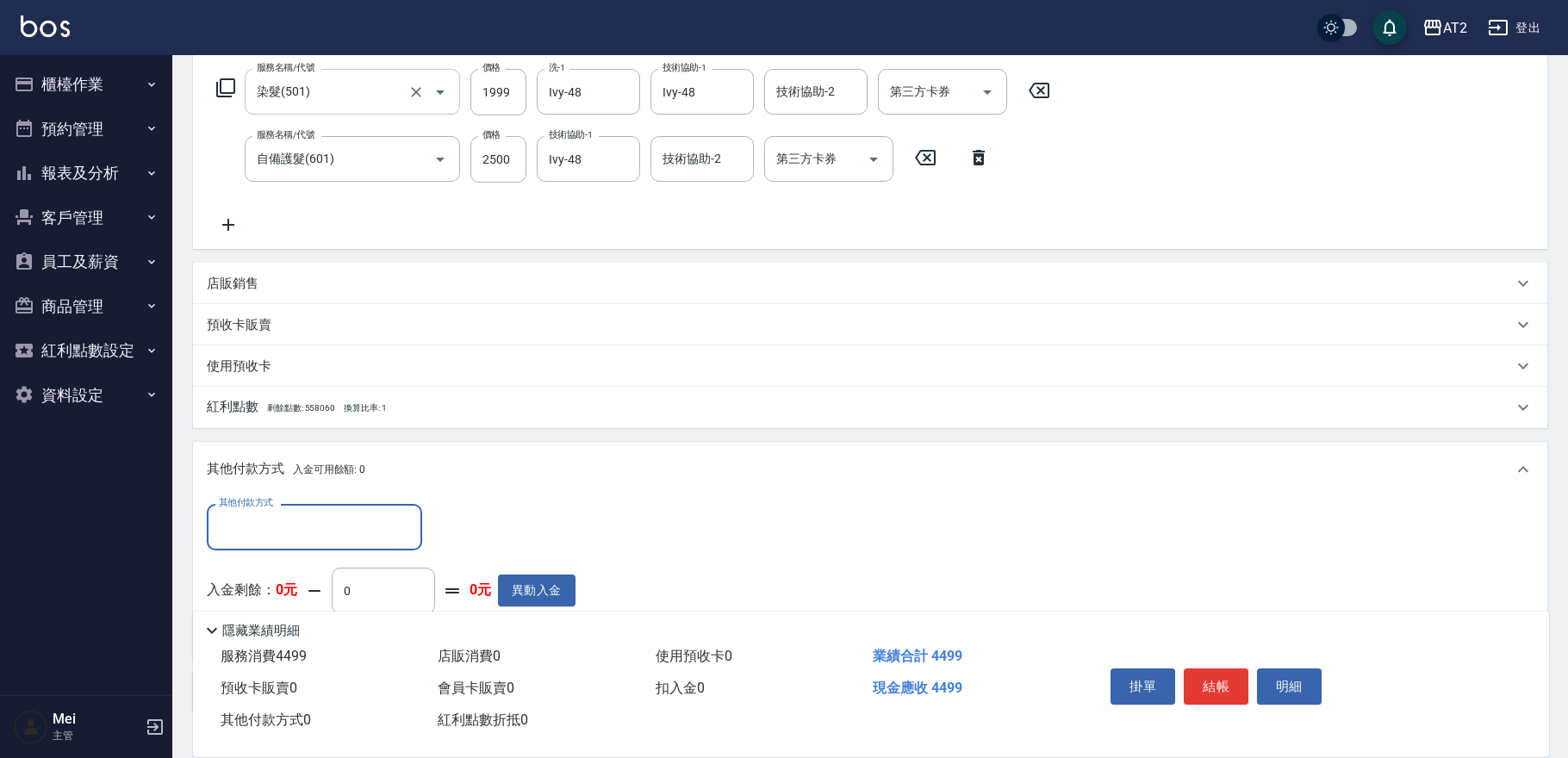
scroll to position [388, 0]
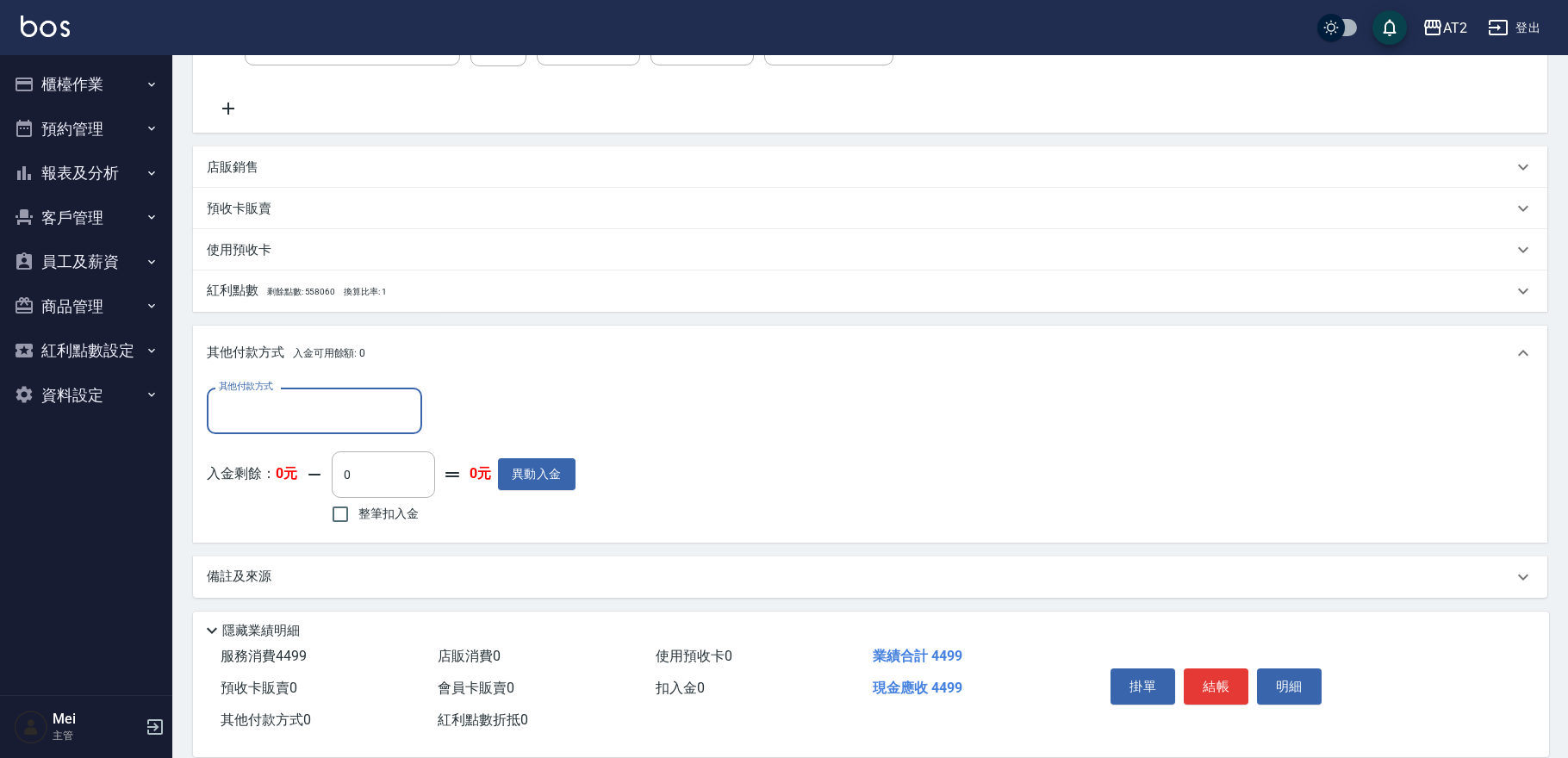
click at [311, 406] on input "其他付款方式" at bounding box center [314, 410] width 200 height 30
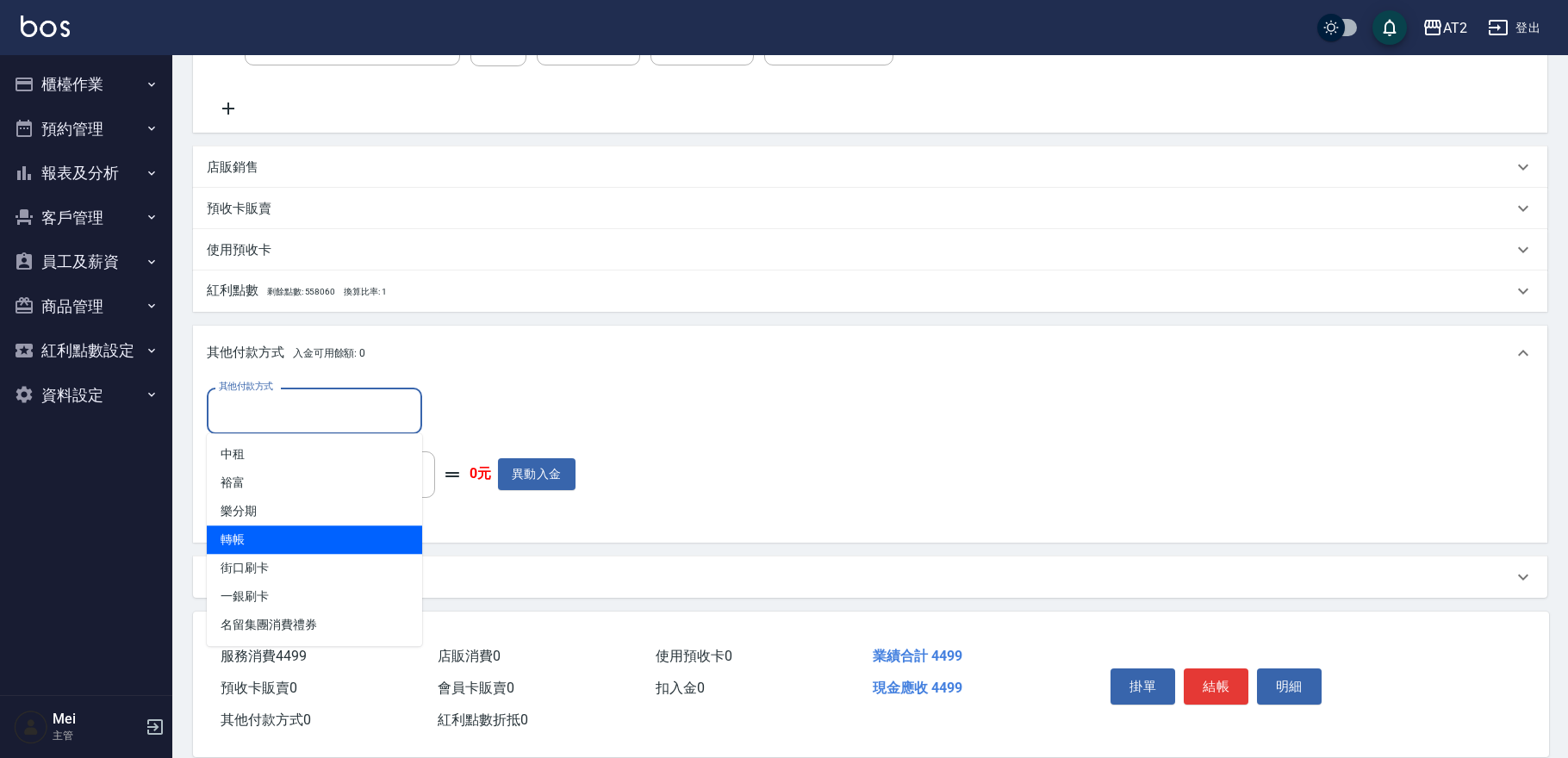
click at [280, 538] on span "轉帳" at bounding box center [314, 540] width 215 height 29
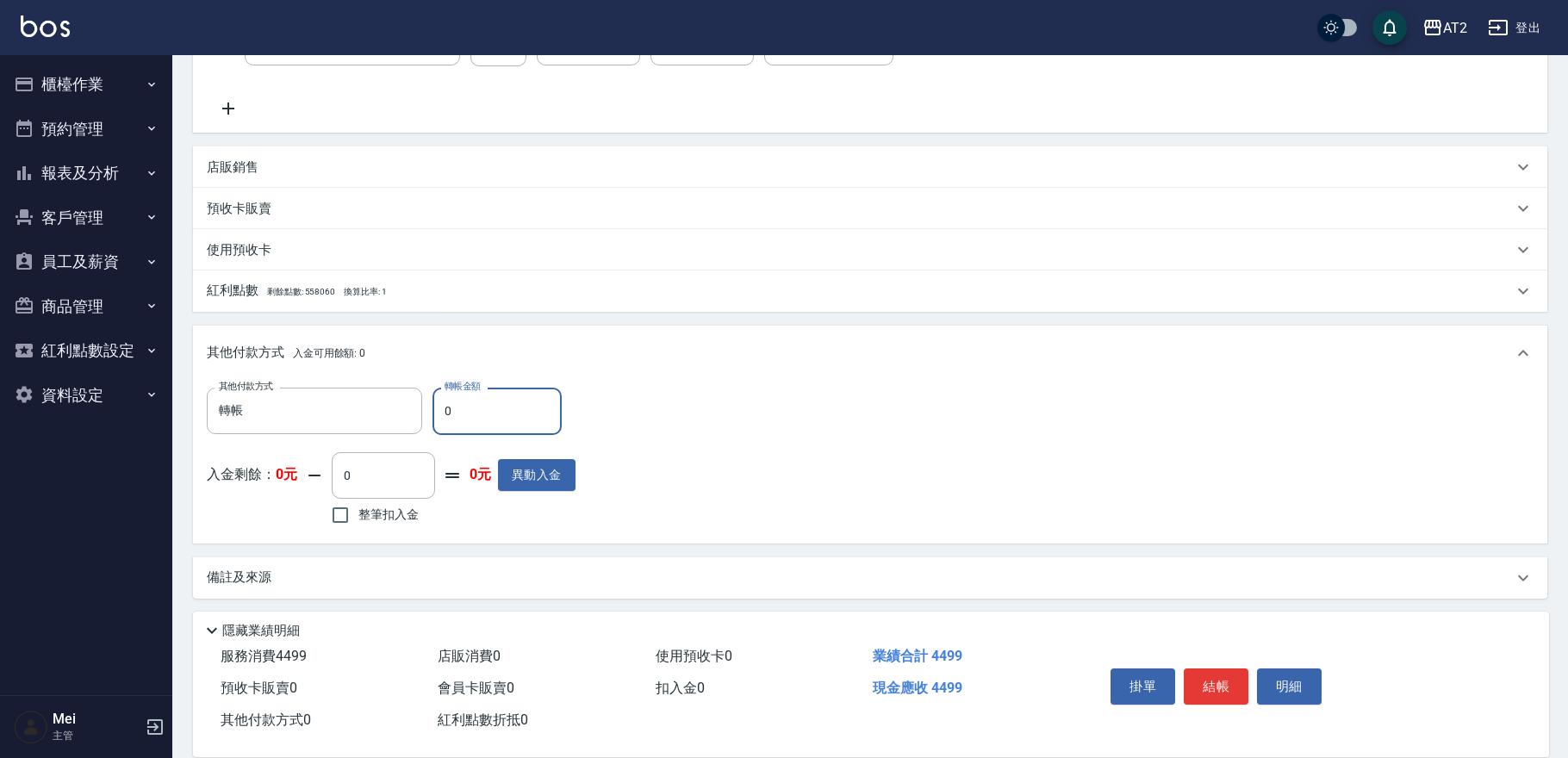
click at [474, 426] on input "0" at bounding box center [496, 410] width 129 height 46
click at [472, 426] on input "0" at bounding box center [496, 410] width 129 height 46
drag, startPoint x: 472, startPoint y: 426, endPoint x: 444, endPoint y: 427, distance: 28.0
click at [444, 427] on input "0" at bounding box center [496, 410] width 129 height 46
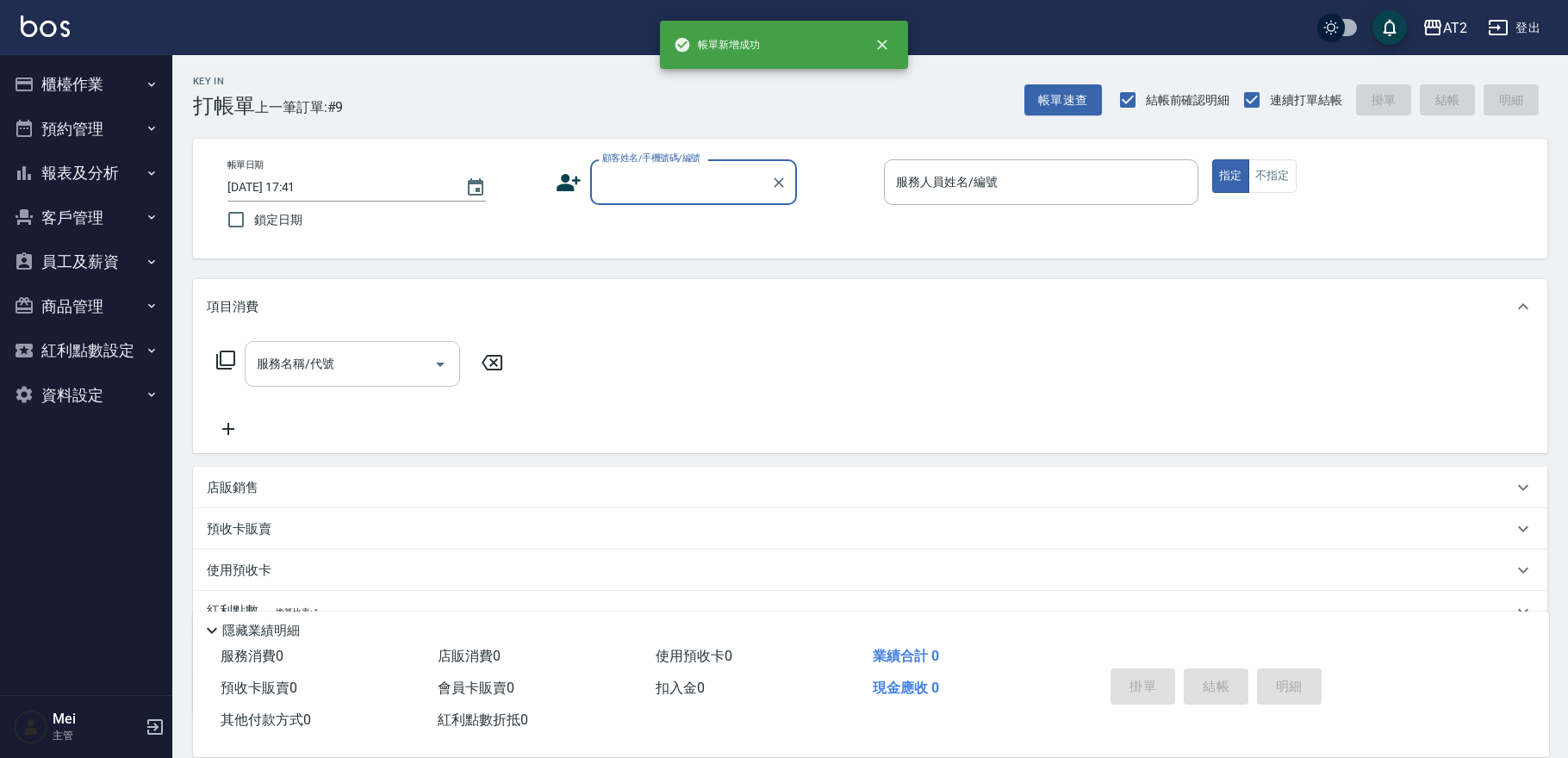
scroll to position [0, 0]
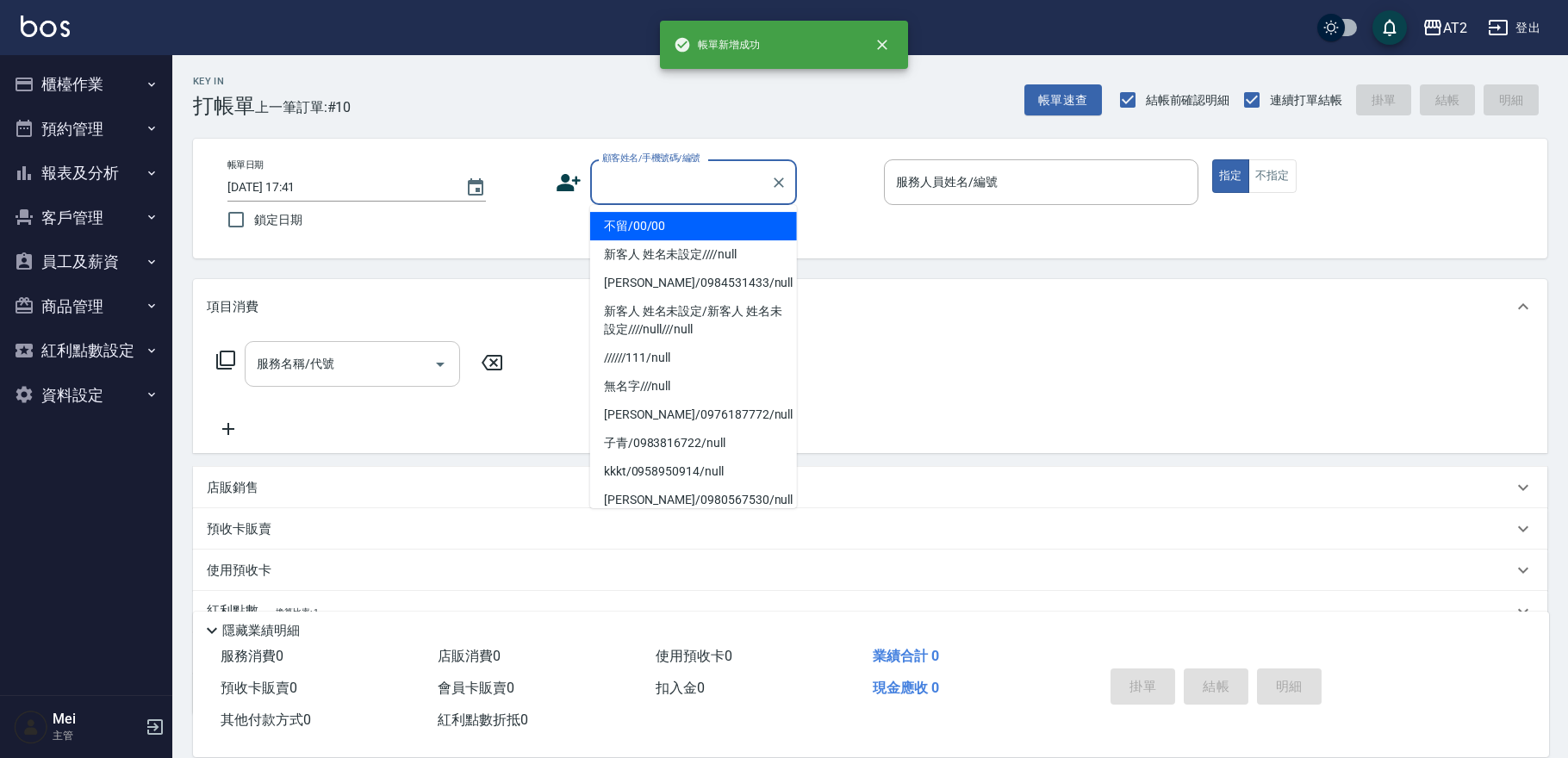
click at [722, 195] on input "顧客姓名/手機號碼/編號" at bounding box center [680, 182] width 165 height 30
click at [705, 233] on li "不留/00/00" at bounding box center [693, 226] width 206 height 29
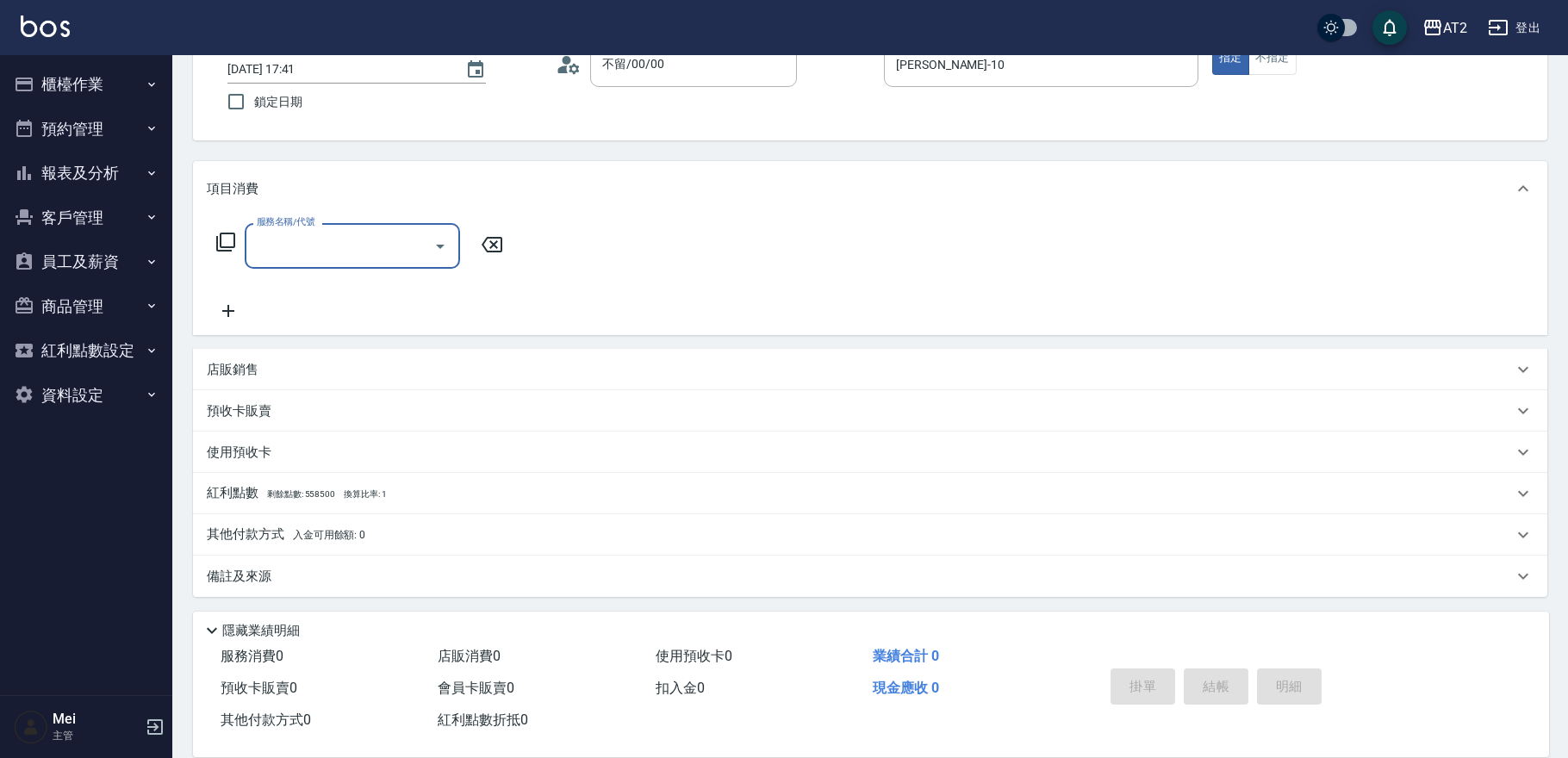
scroll to position [119, 0]
click at [398, 373] on div "店販銷售" at bounding box center [859, 369] width 1307 height 18
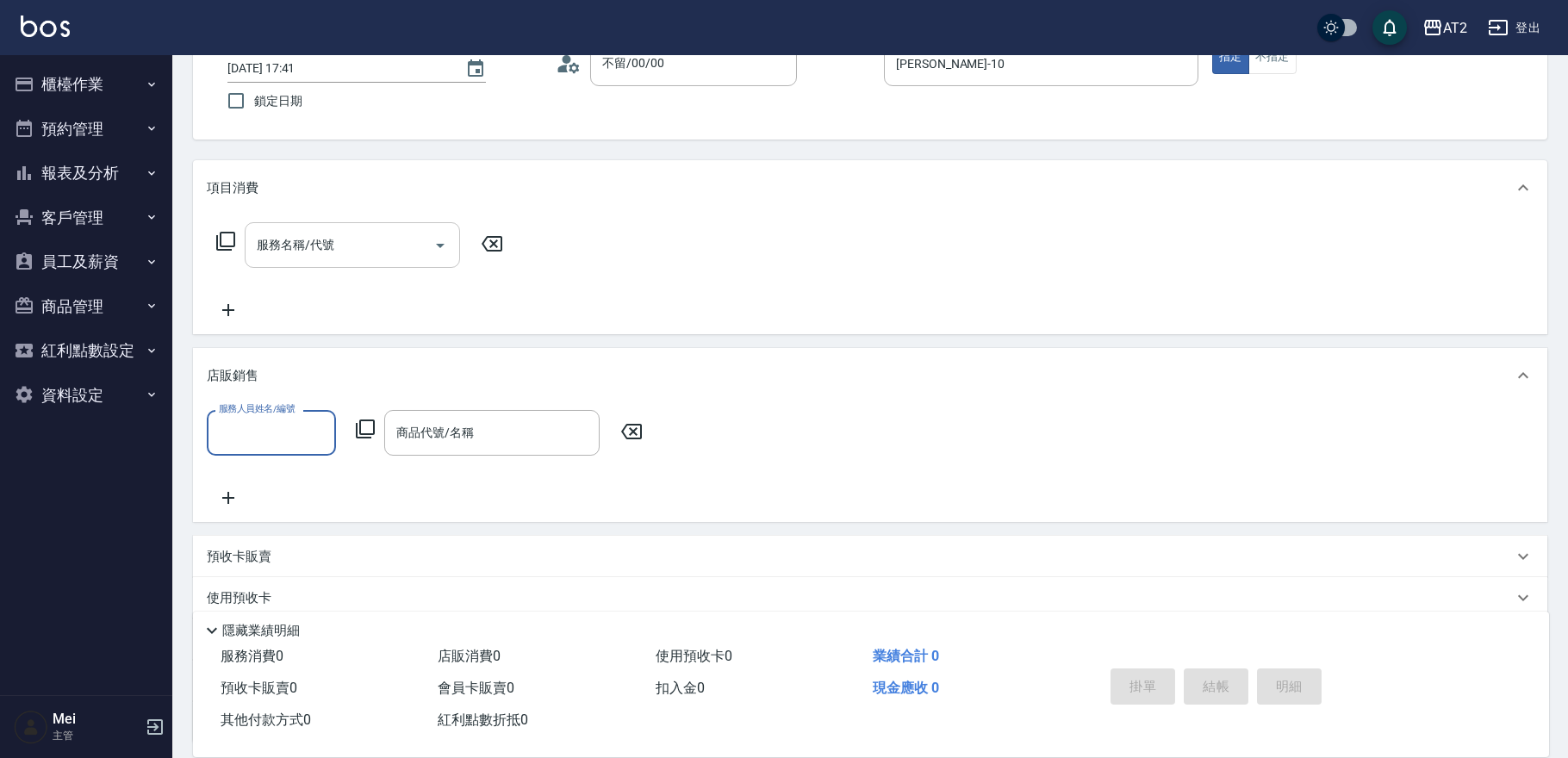
scroll to position [0, 0]
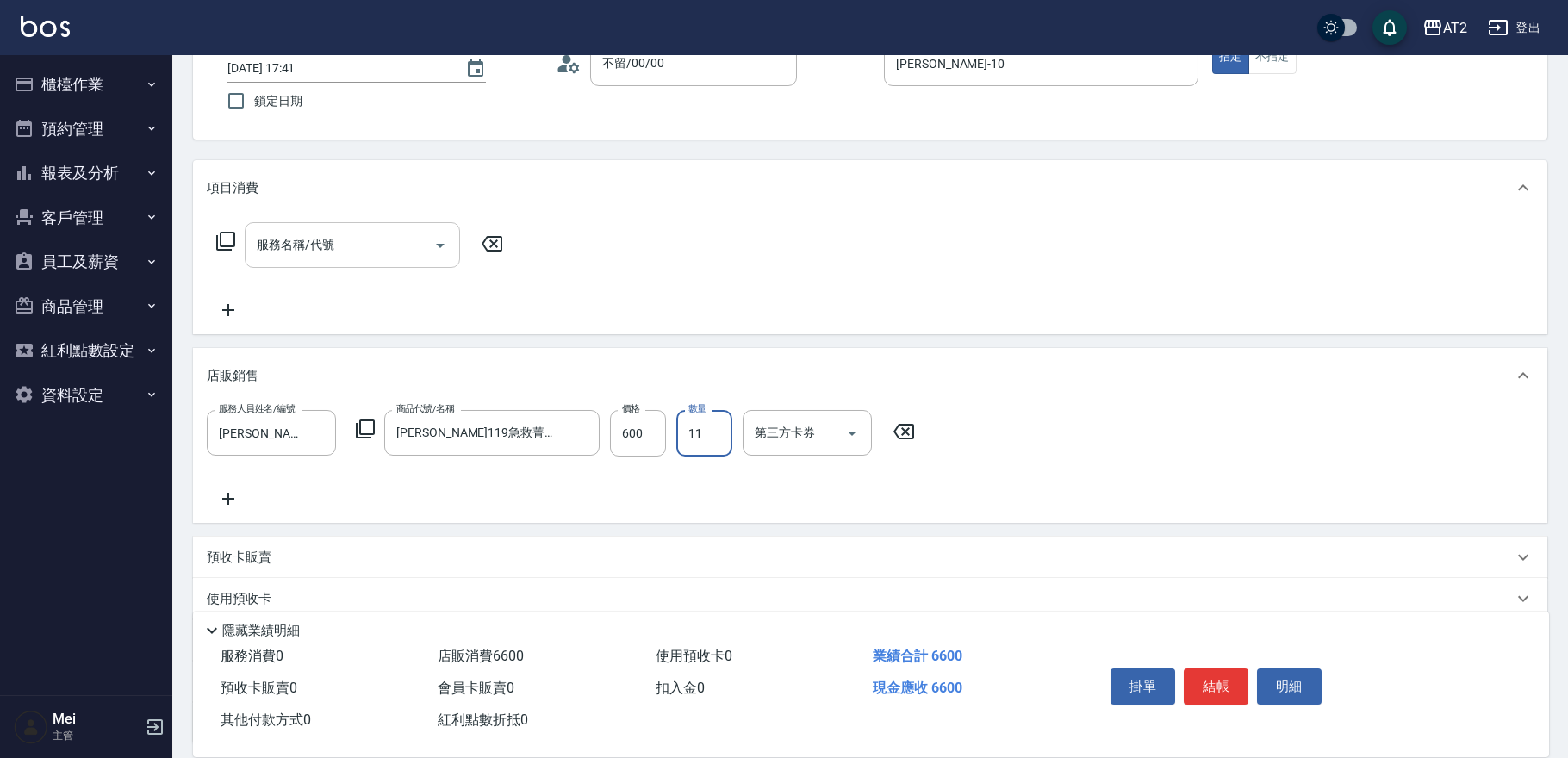
drag, startPoint x: 688, startPoint y: 429, endPoint x: 717, endPoint y: 428, distance: 29.0
click at [717, 428] on input "11" at bounding box center [704, 433] width 56 height 46
click at [646, 439] on input "600" at bounding box center [638, 433] width 56 height 46
click at [231, 494] on icon at bounding box center [228, 498] width 43 height 21
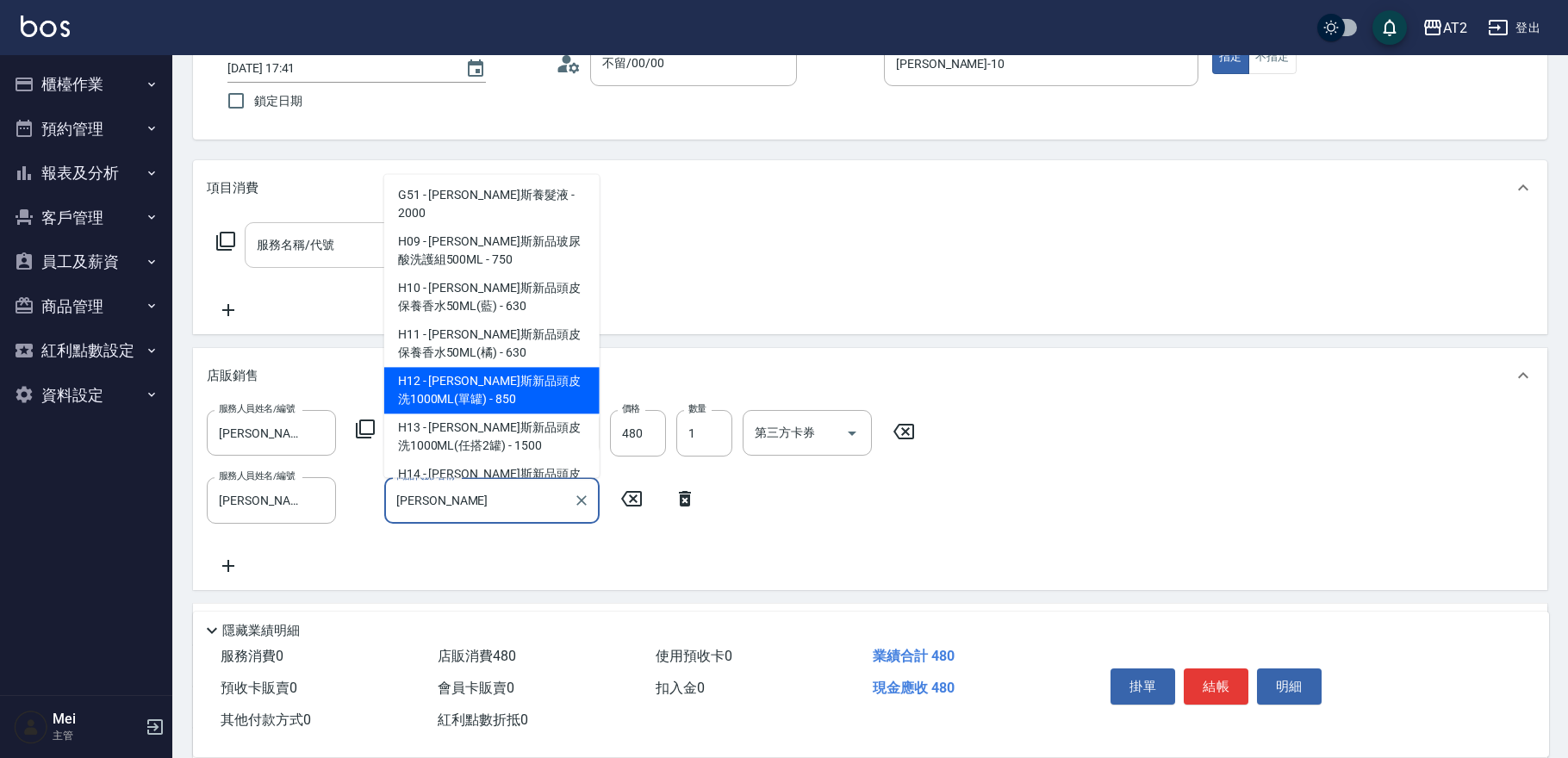
click at [502, 375] on span "H12 - 喬娜斯新品頭皮洗1000ML(單罐) - 850" at bounding box center [492, 389] width 215 height 46
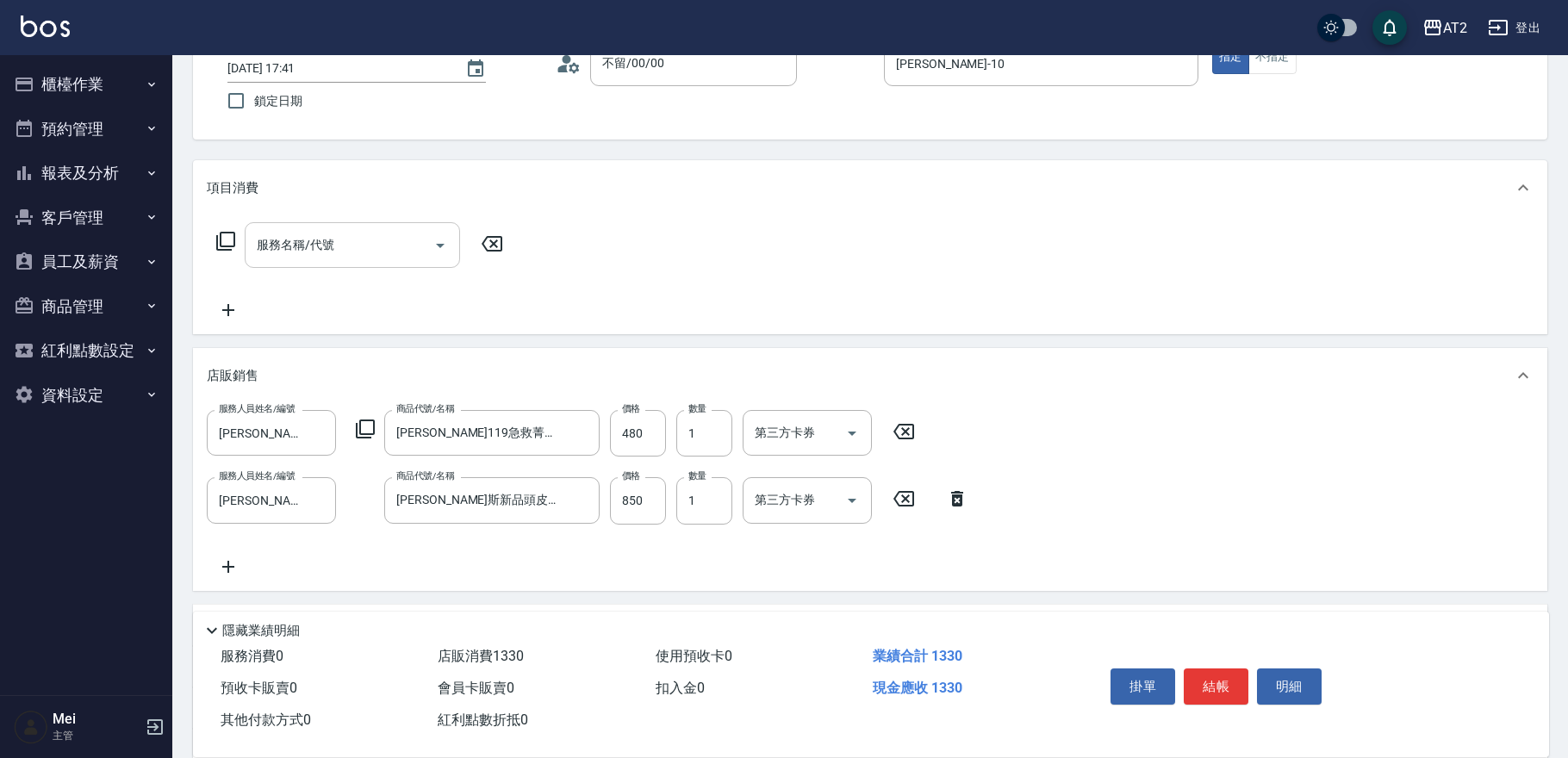
click at [787, 569] on div "服務人員姓名/編號 Cindy-10 服務人員姓名/編號 商品代號/名稱 里歐119急救菁露300ML 商品代號/名稱 價格 480 價格 數量 1 數量 第…" at bounding box center [870, 493] width 1327 height 166
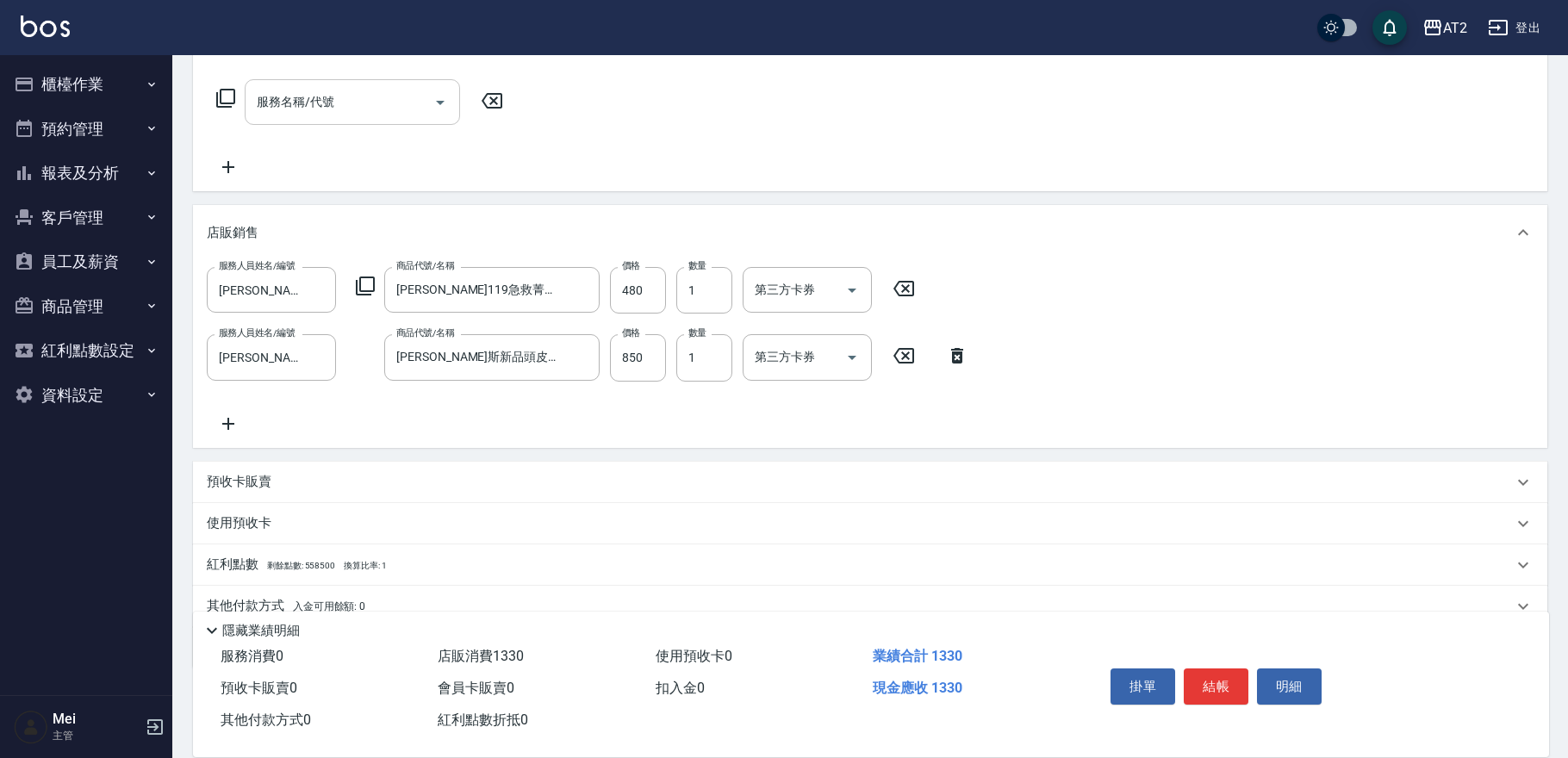
scroll to position [332, 0]
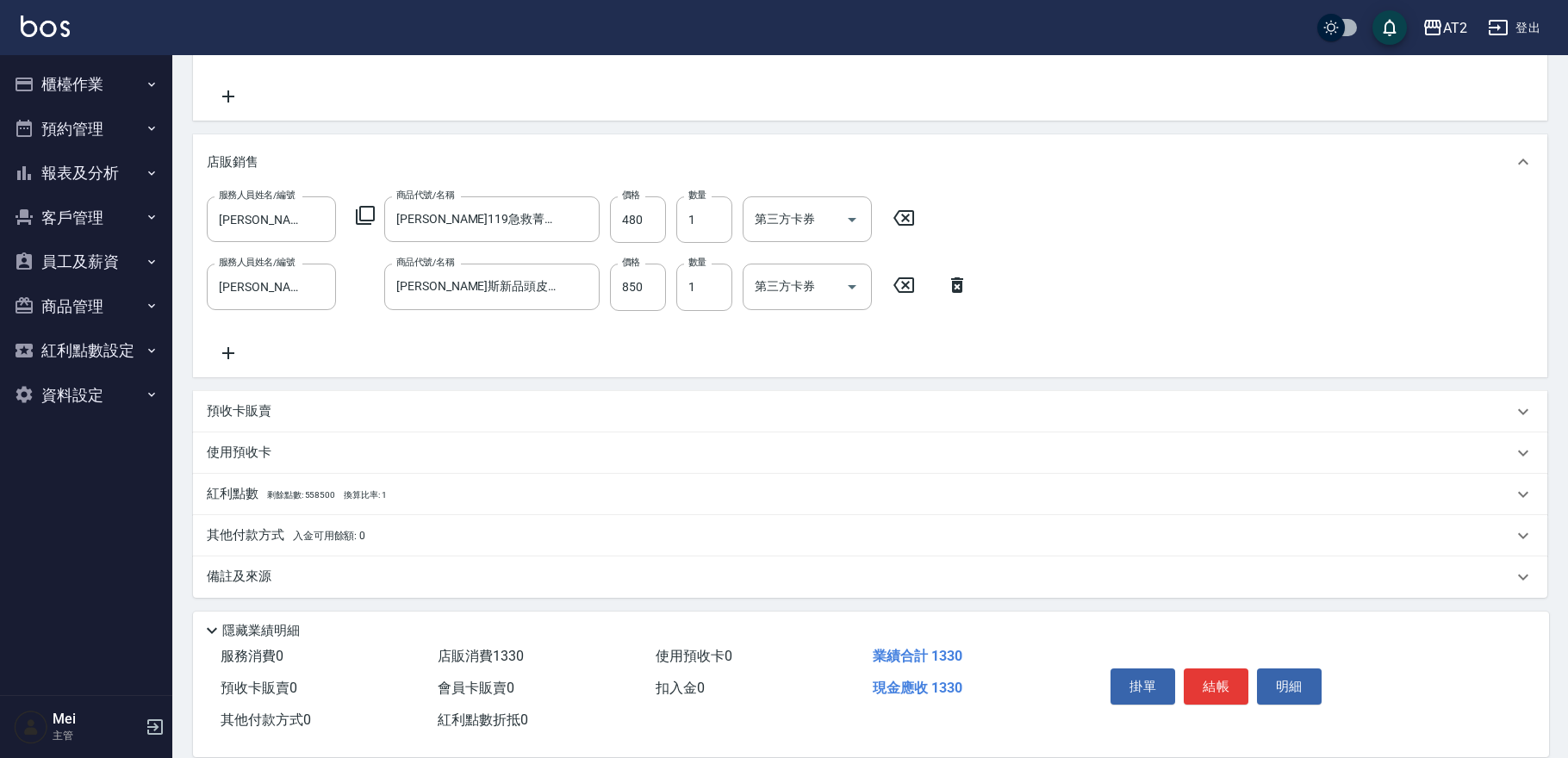
click at [311, 534] on span "入金可用餘額: 0" at bounding box center [329, 536] width 73 height 12
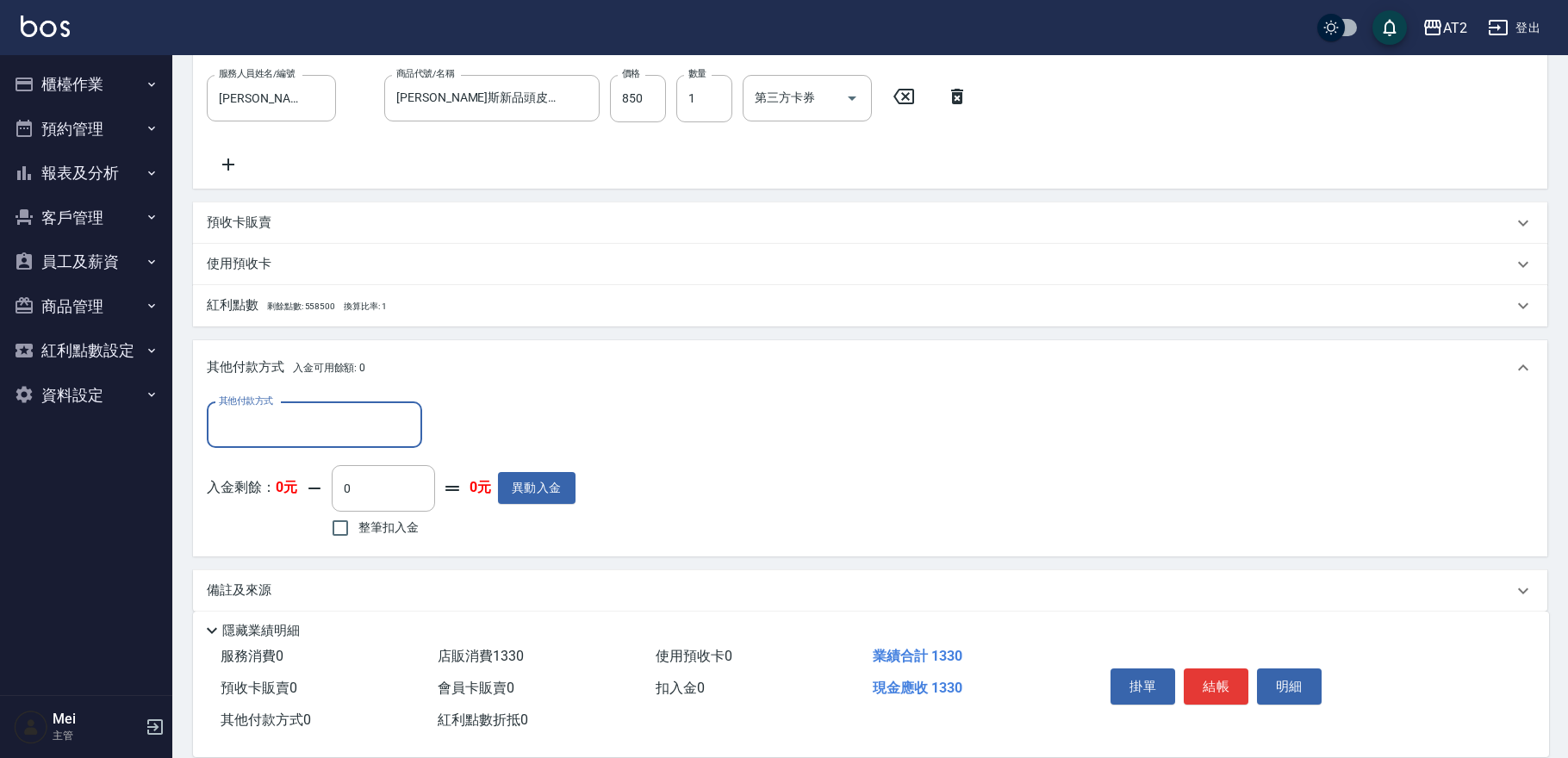
scroll to position [522, 0]
click at [286, 421] on input "其他付款方式" at bounding box center [314, 424] width 200 height 30
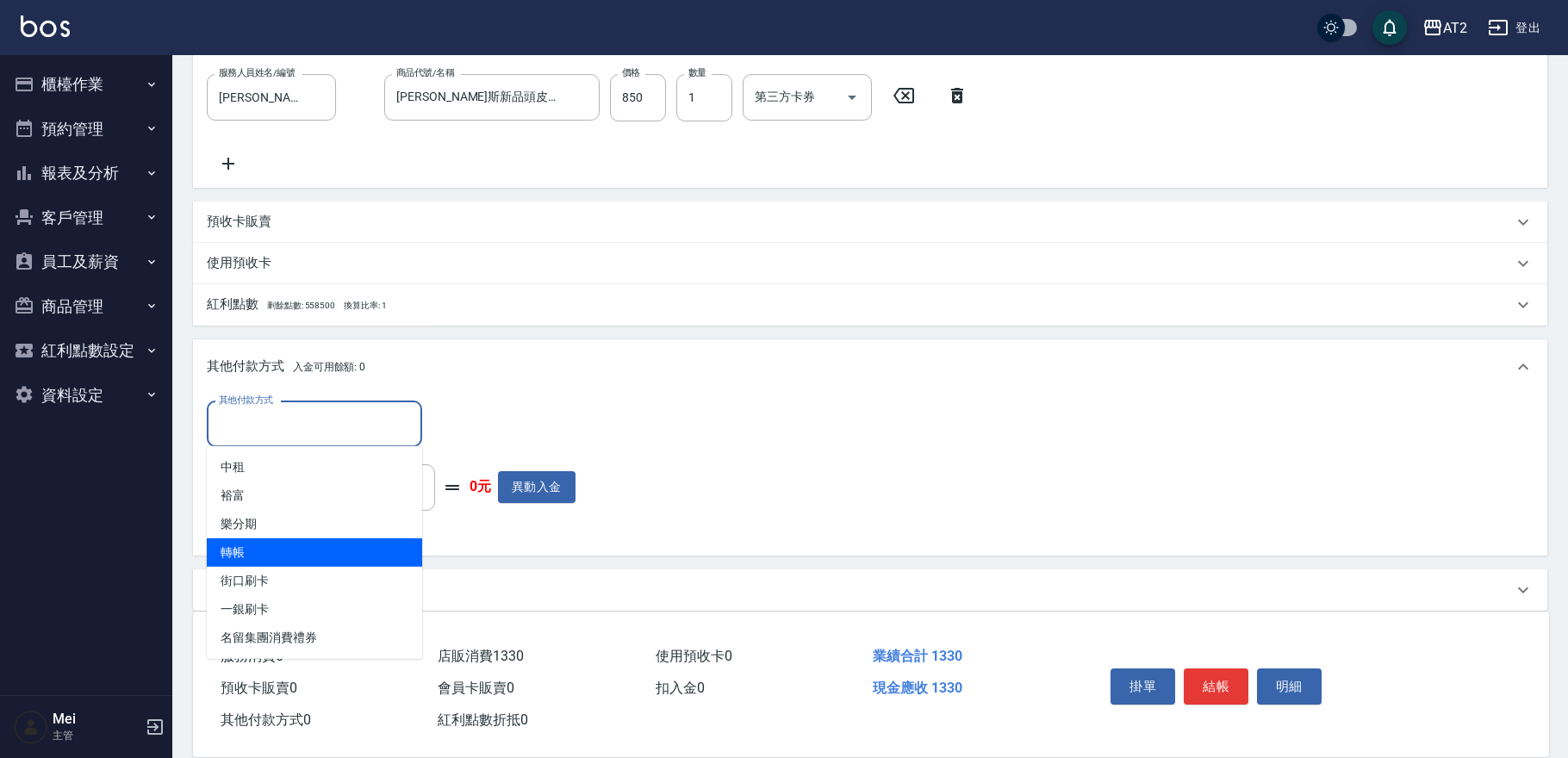
click at [320, 550] on span "轉帳" at bounding box center [314, 553] width 215 height 29
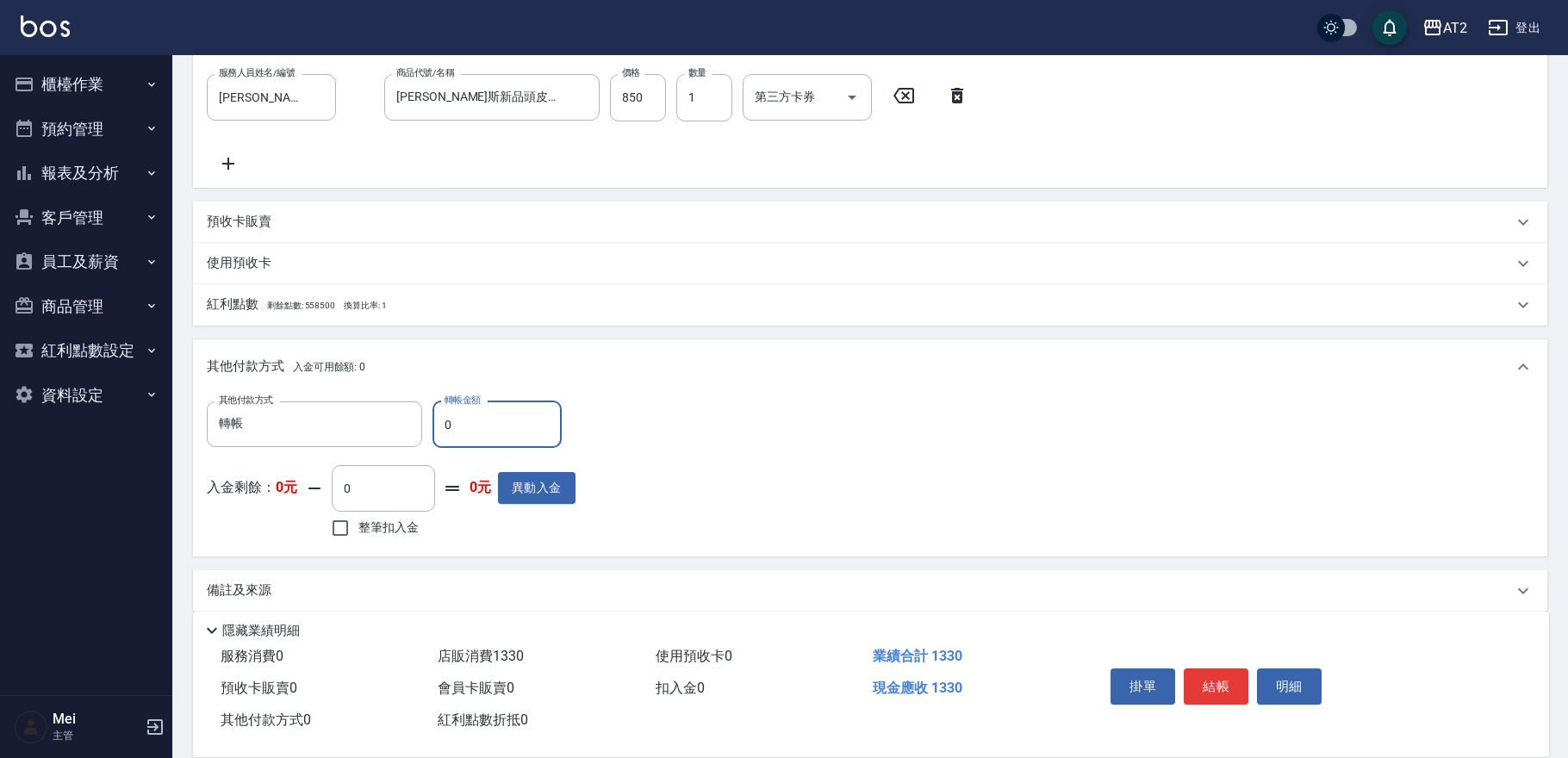
click at [436, 412] on input "0" at bounding box center [496, 424] width 129 height 46
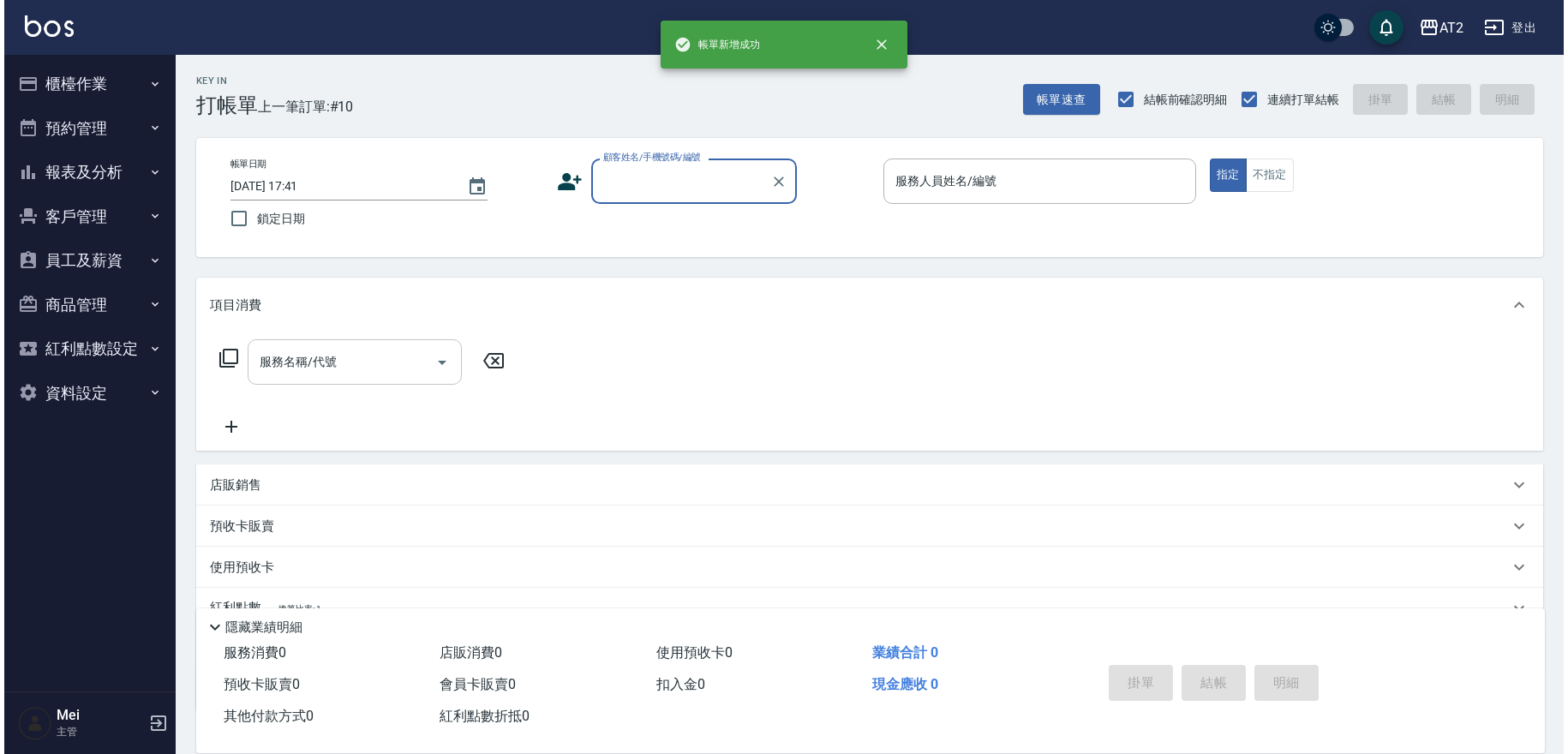
scroll to position [0, 0]
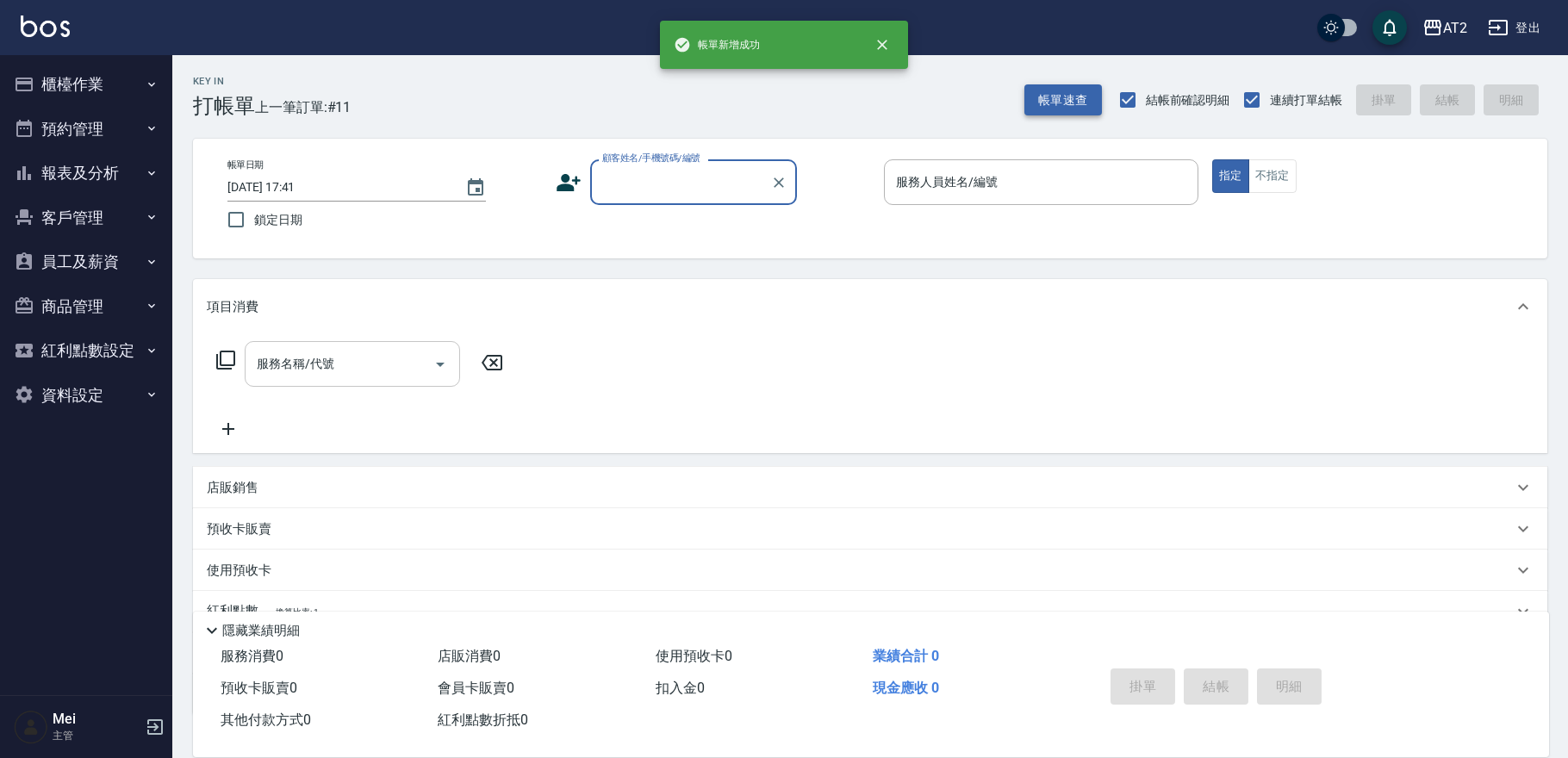
click at [1038, 101] on button "帳單速查" at bounding box center [1063, 100] width 78 height 31
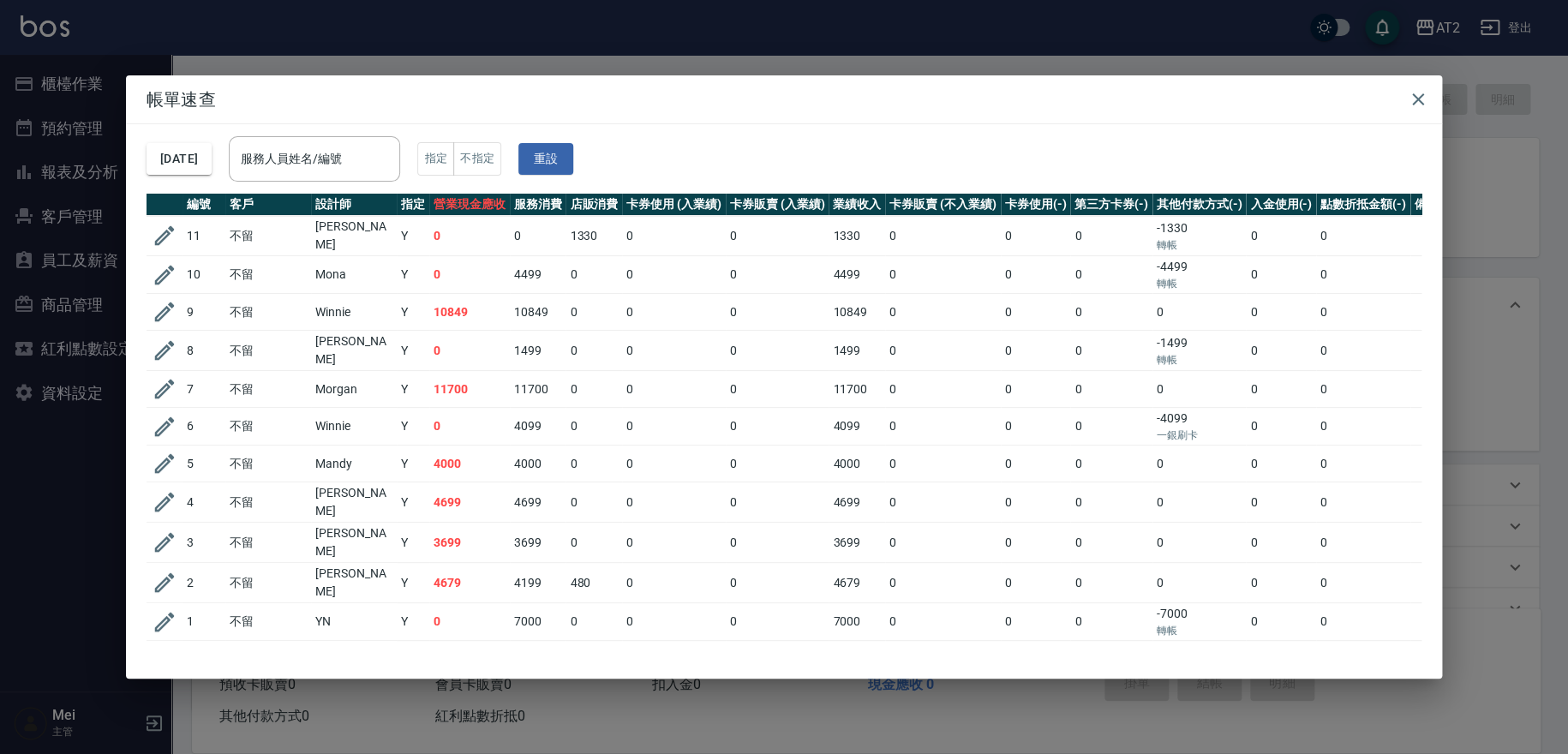
click at [1268, 133] on div "2025/10/07 服務人員姓名/編號 服務人員姓名/編號 指定 不指定 重設" at bounding box center [784, 158] width 1275 height 69
click at [271, 113] on h2 "帳單速查" at bounding box center [784, 99] width 1316 height 48
drag, startPoint x: 1200, startPoint y: 351, endPoint x: 1148, endPoint y: 343, distance: 52.6
click at [1148, 343] on tr "8 不留 小玥 Y 0 1499 0 0 0 1499 0 0 0 -1499 轉帳 0 0" at bounding box center [822, 350] width 1352 height 40
click at [1149, 343] on td "0" at bounding box center [1111, 350] width 82 height 40
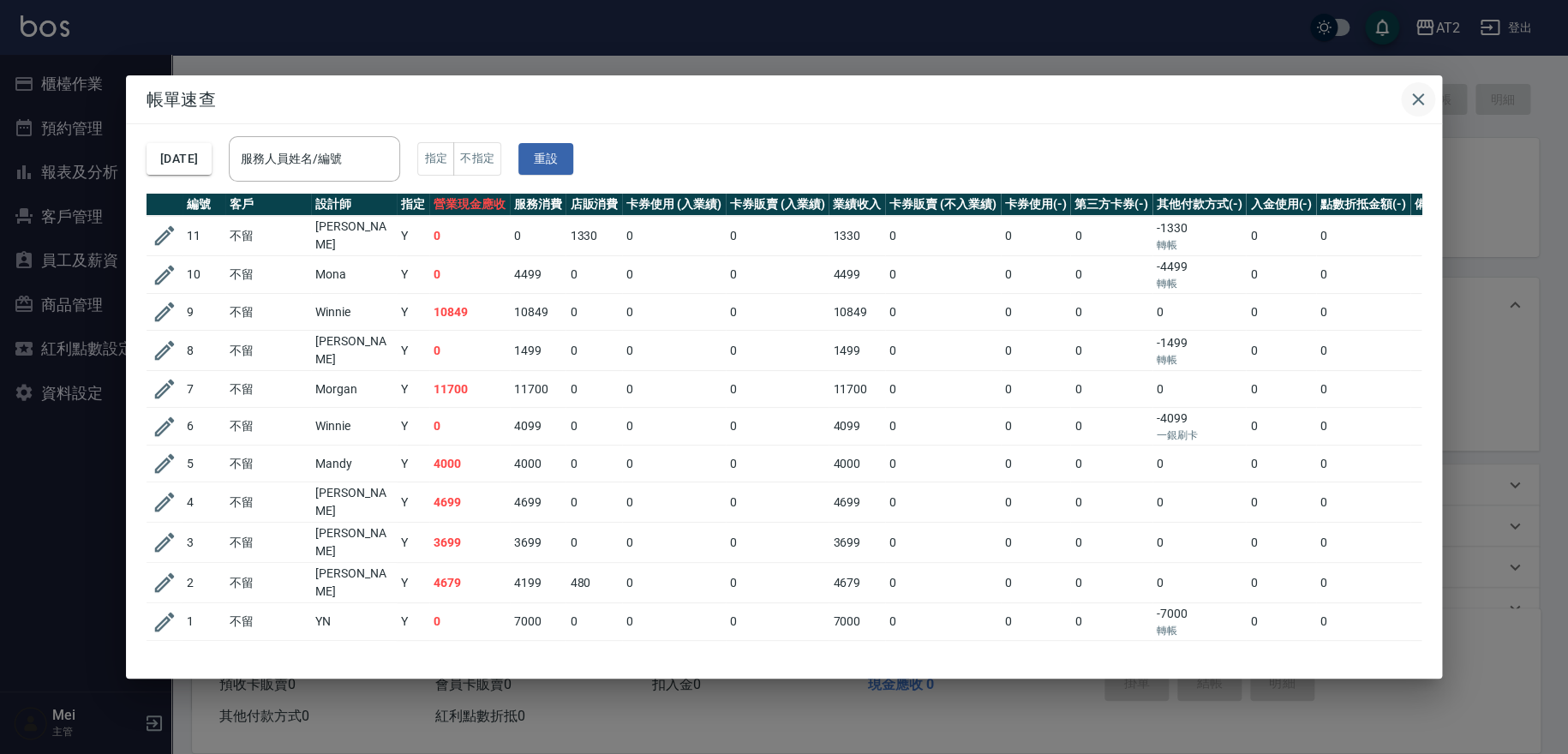
click at [1411, 104] on icon "button" at bounding box center [1417, 99] width 21 height 21
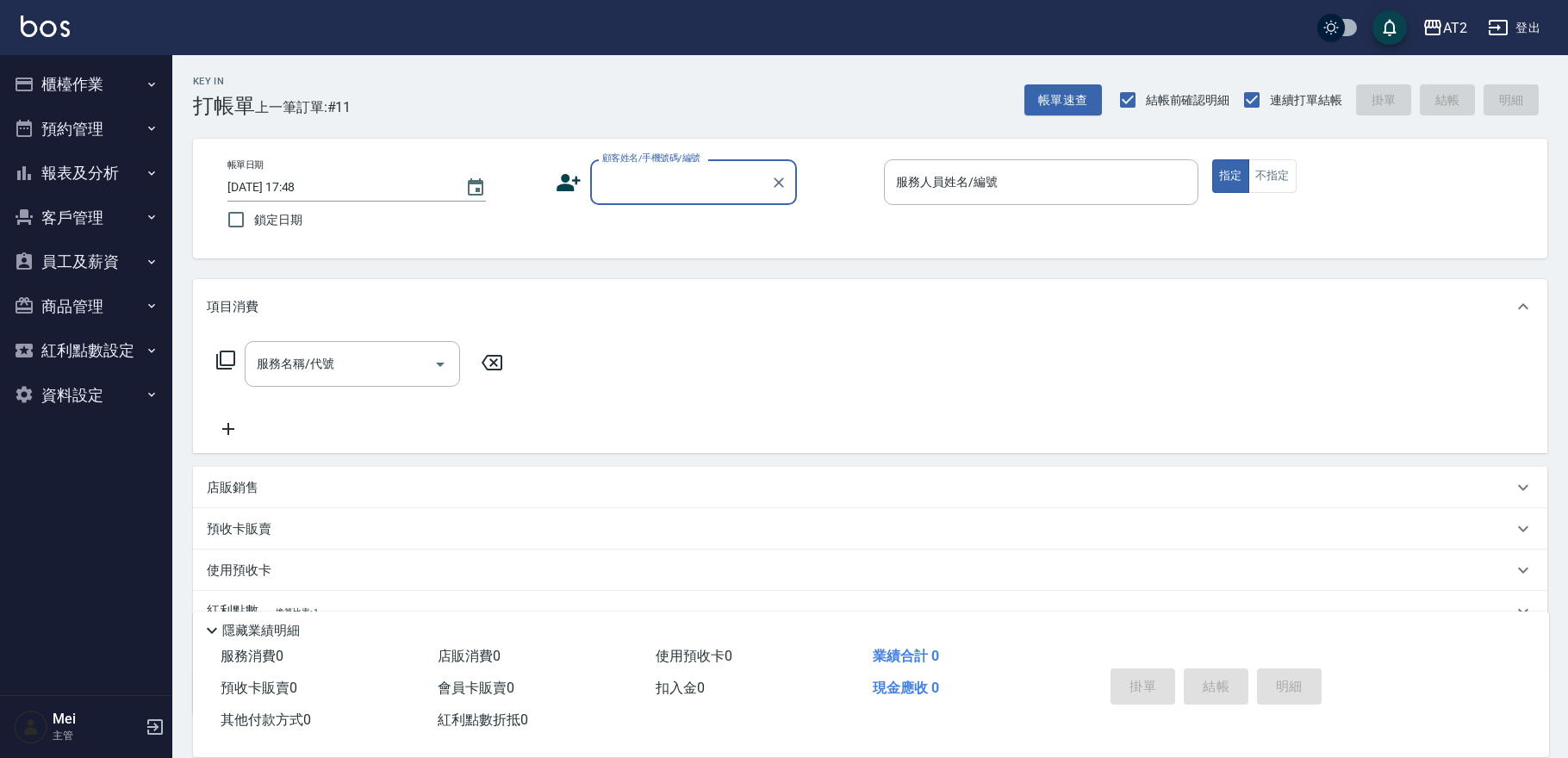
click at [687, 171] on input "顧客姓名/手機號碼/編號" at bounding box center [680, 182] width 165 height 30
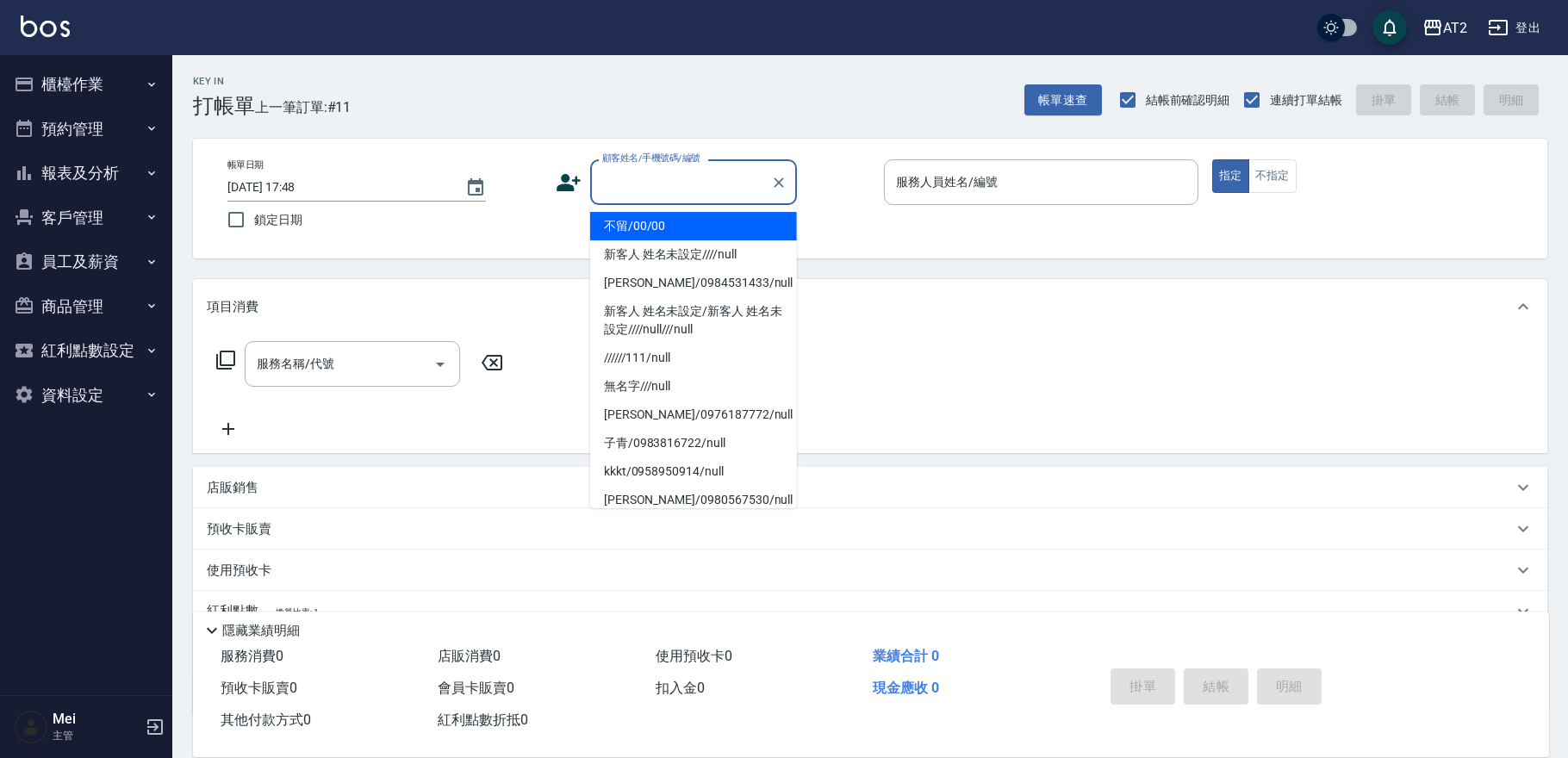
click at [698, 227] on li "不留/00/00" at bounding box center [693, 226] width 206 height 29
type input "不留/00/00"
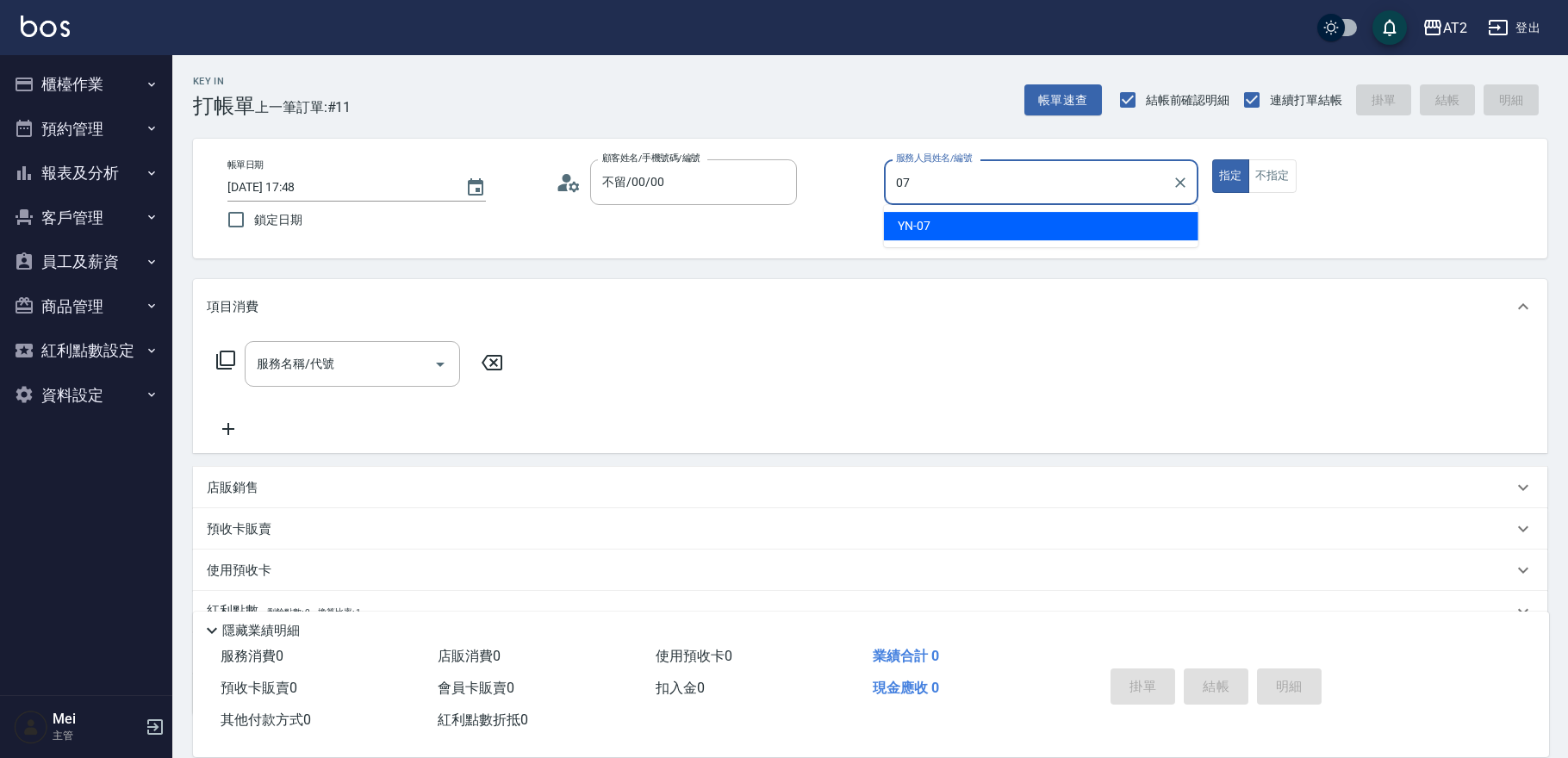
type input "YN-07"
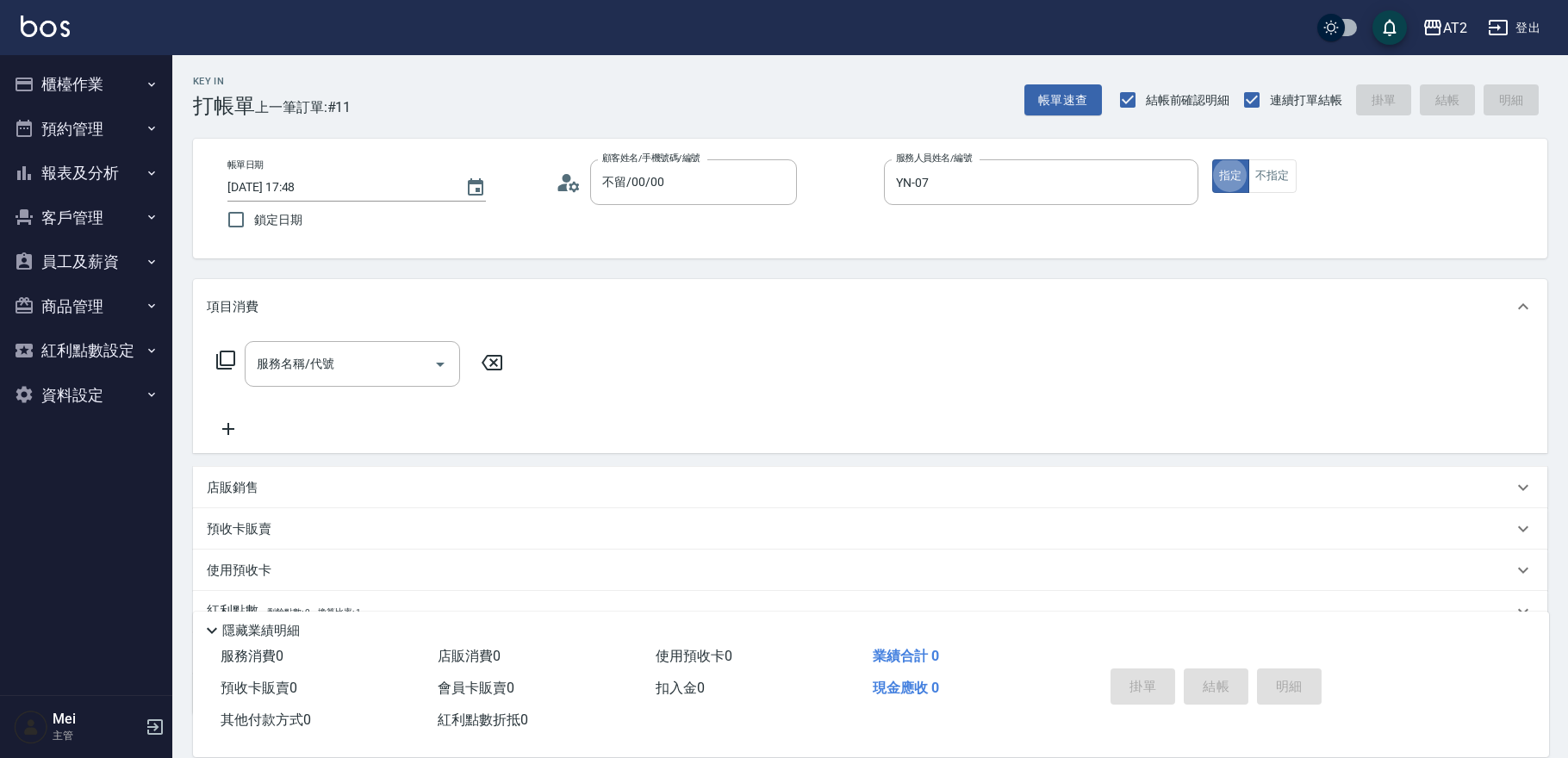
type button "true"
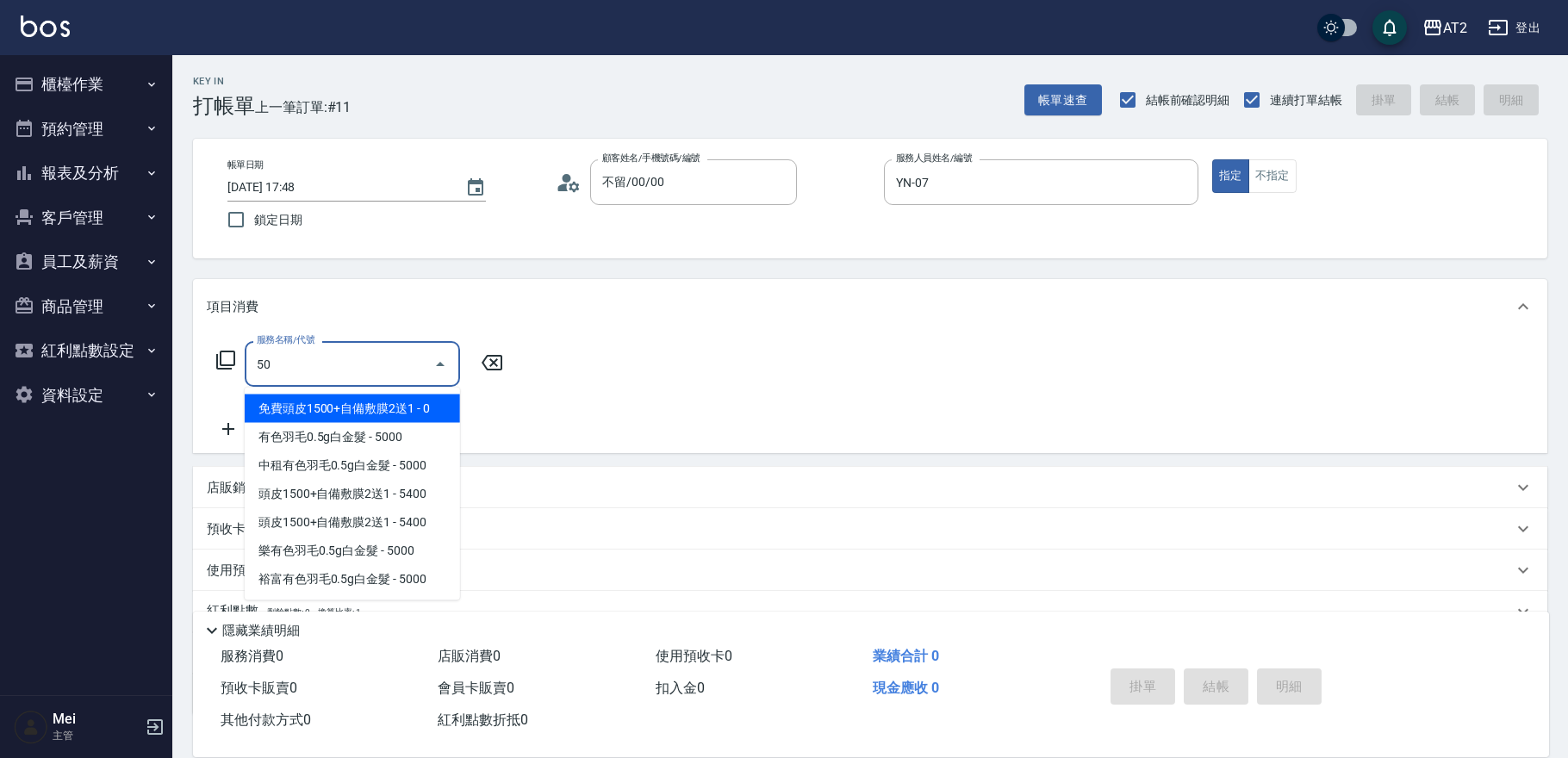
type input "501"
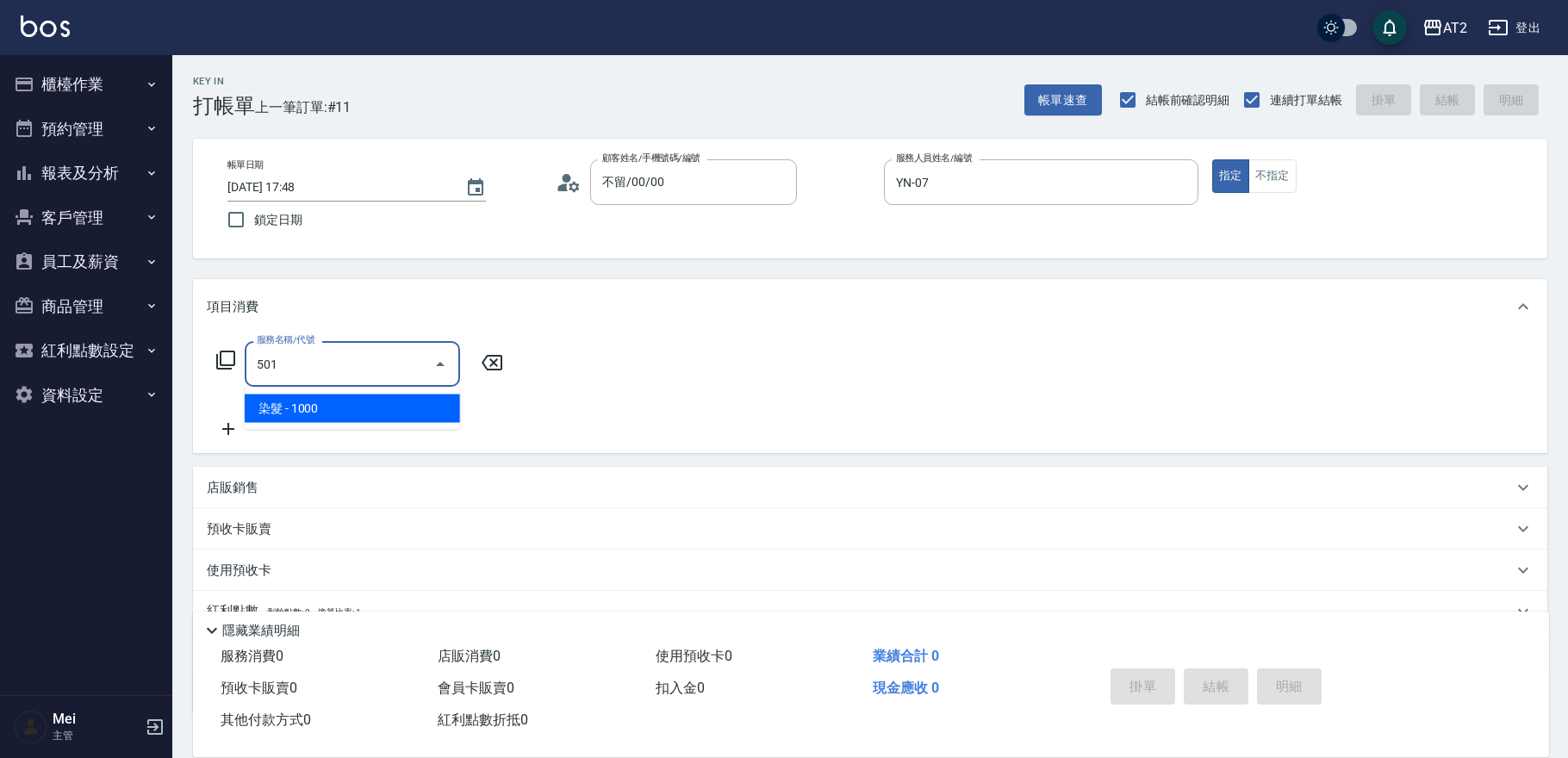
type input "100"
type input "染髮(501)"
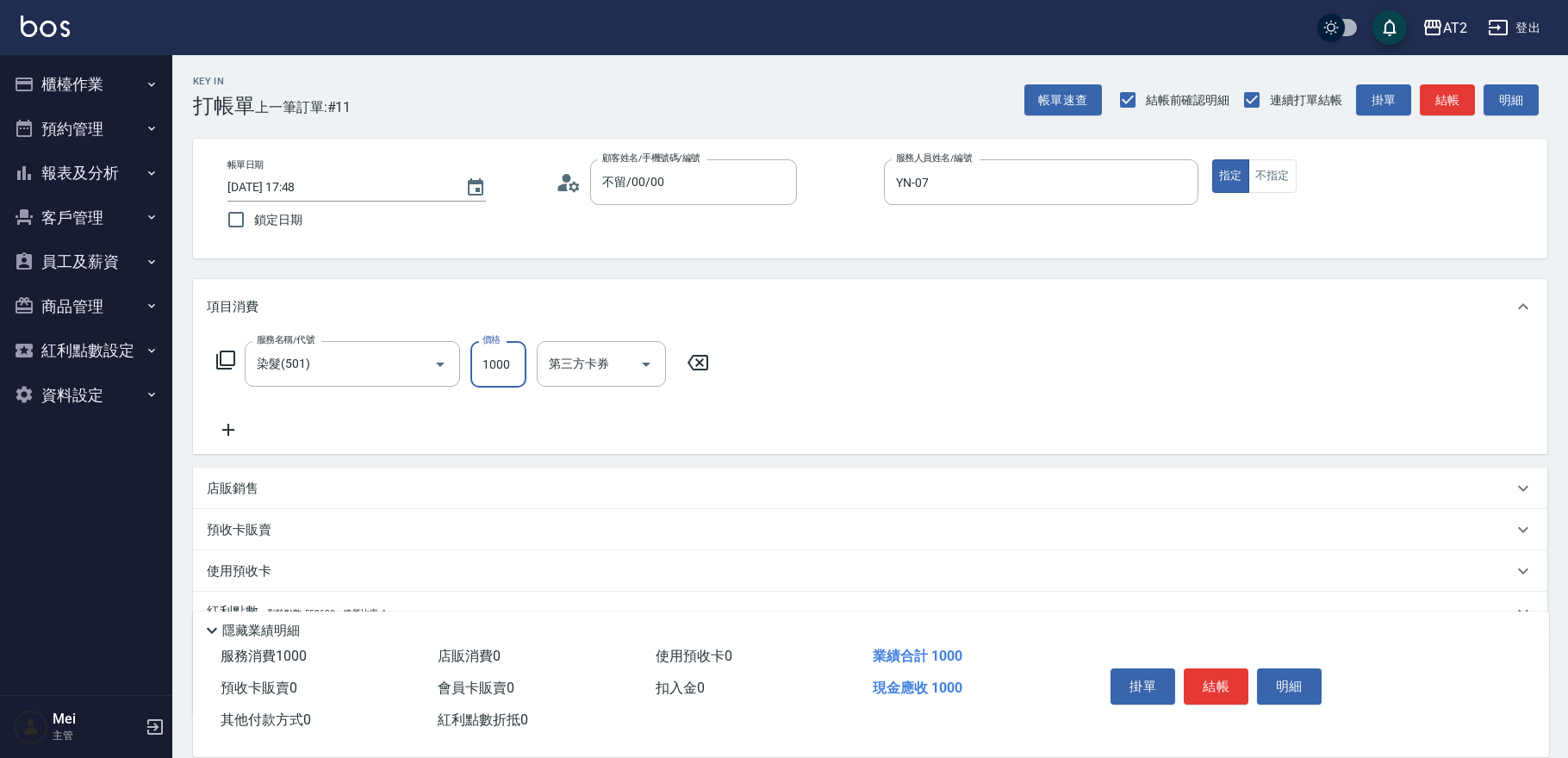
type input "0"
type input "19"
type input "10"
type input "198"
type input "190"
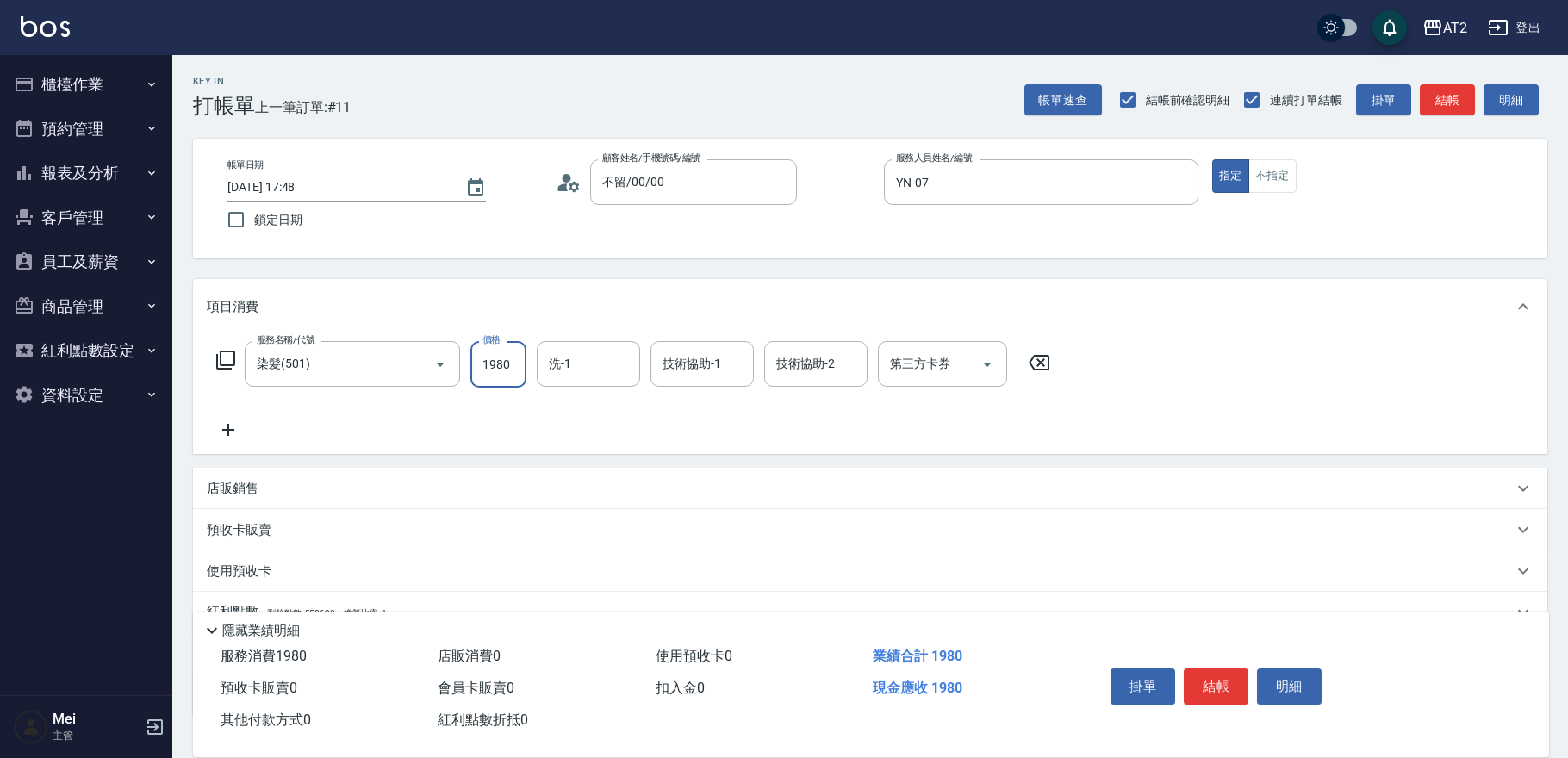
type input "1980"
type input "軒軒-42"
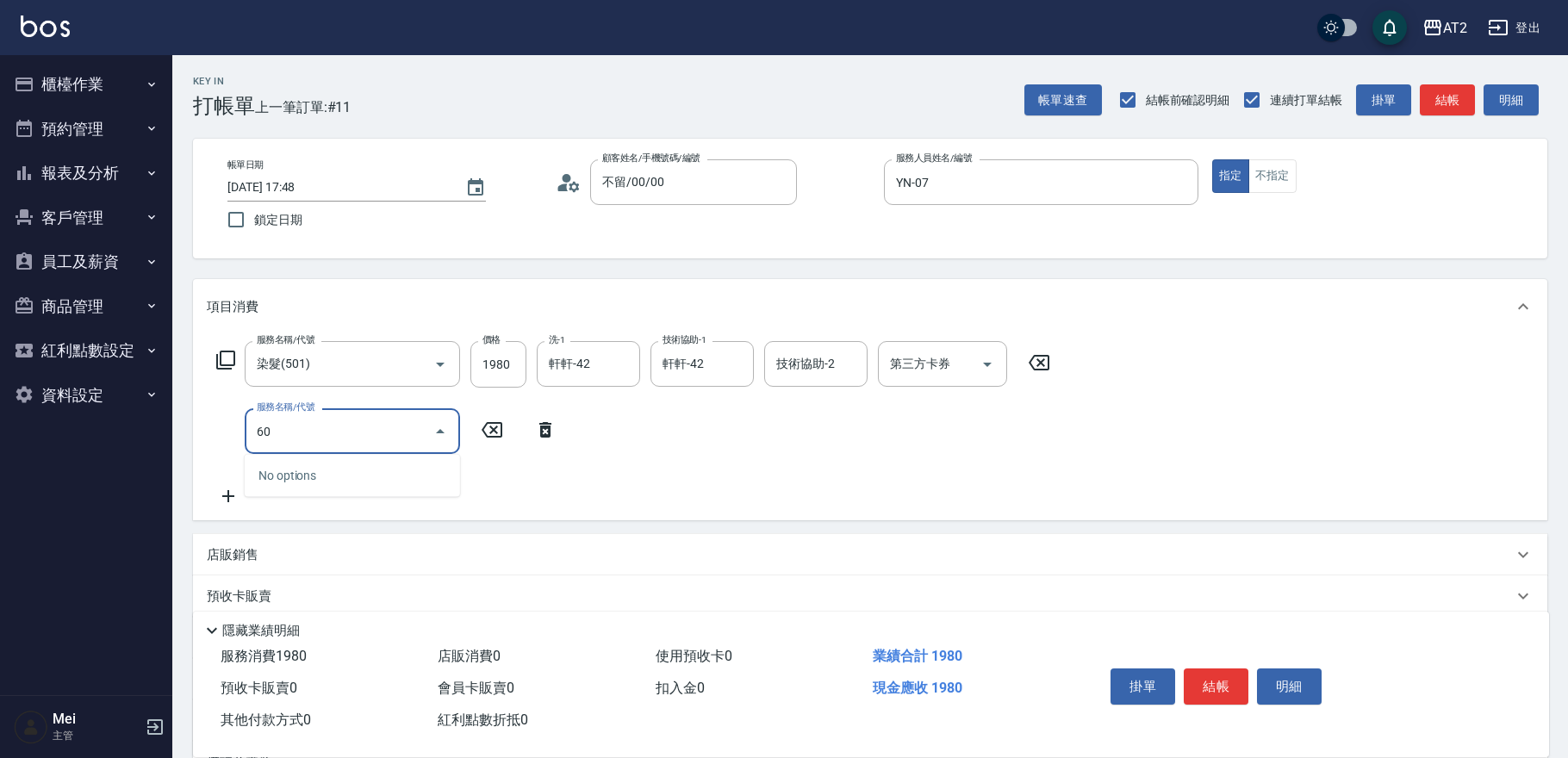
type input "601"
type input "290"
type input "自備護髮(601)"
type input "190"
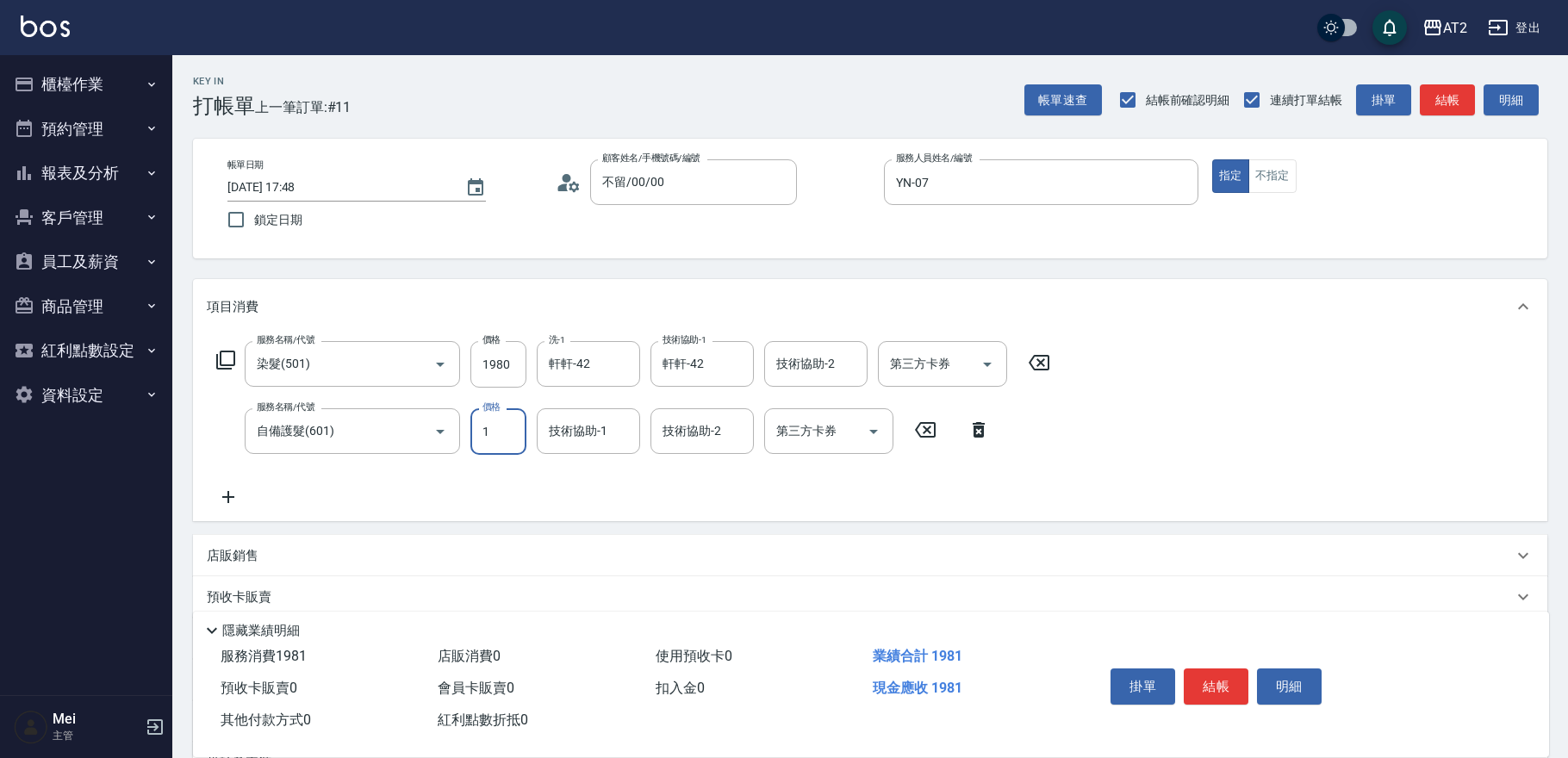
type input "15"
type input "210"
type input "1500"
type input "340"
type input "軒軒-42"
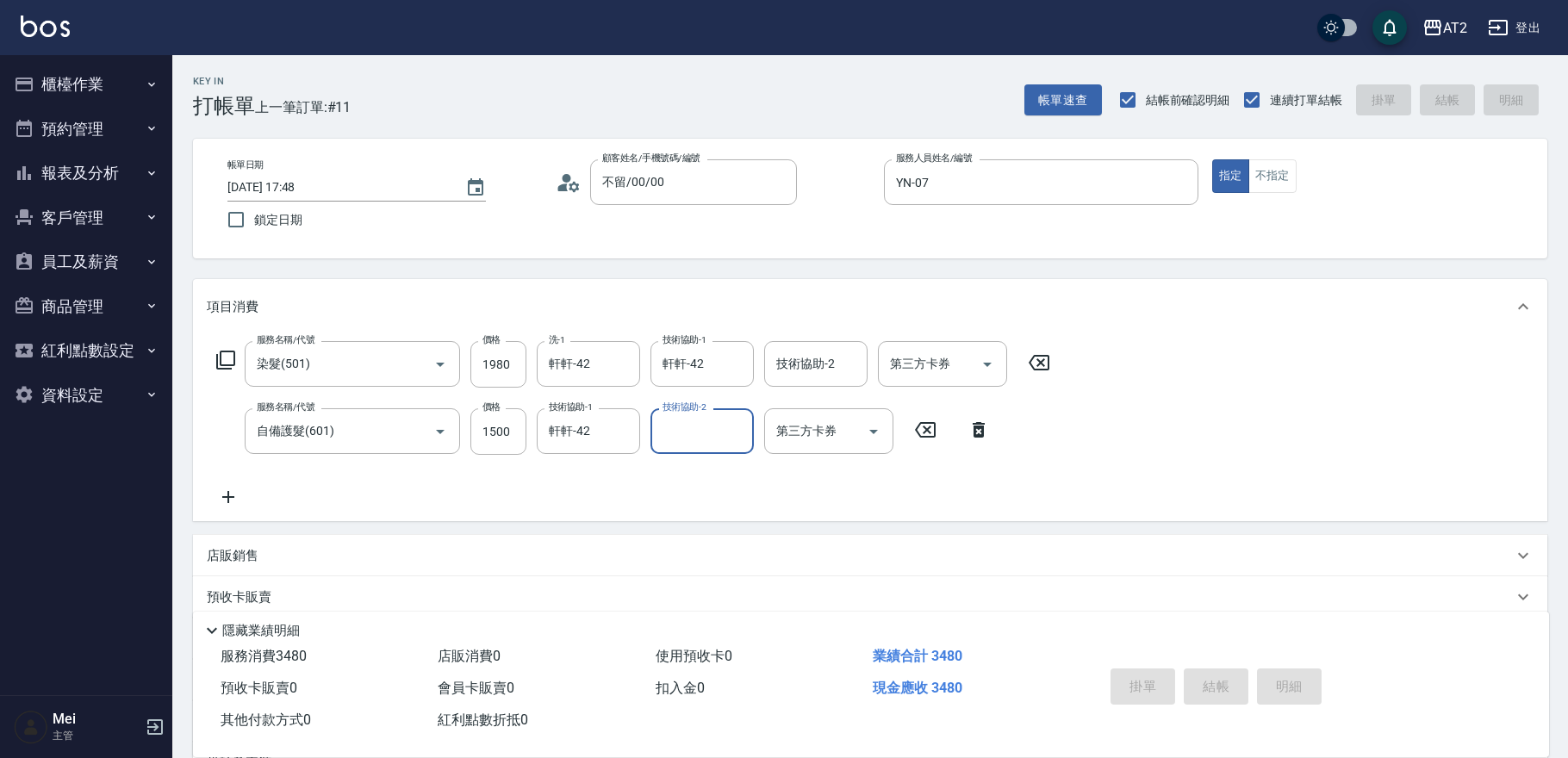
type input "0"
